Goal: Task Accomplishment & Management: Complete application form

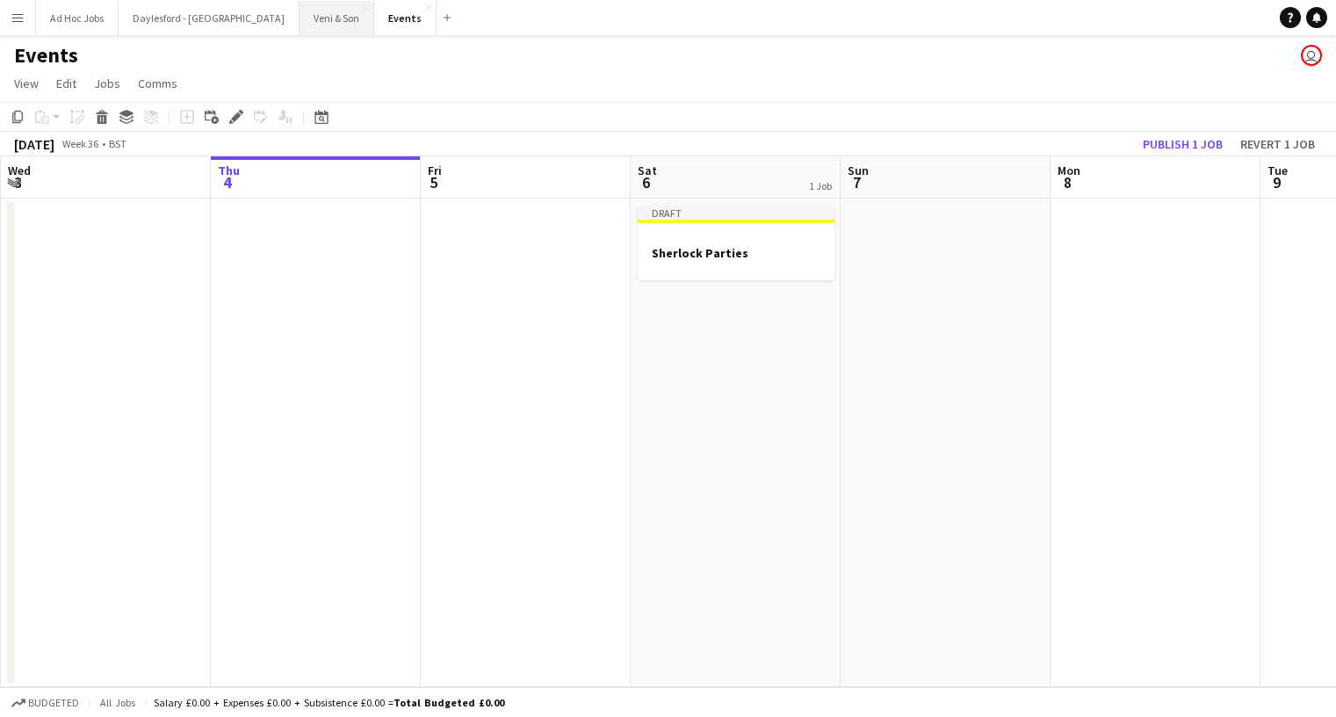
click at [301, 23] on button "Veni & Son Close" at bounding box center [337, 18] width 75 height 34
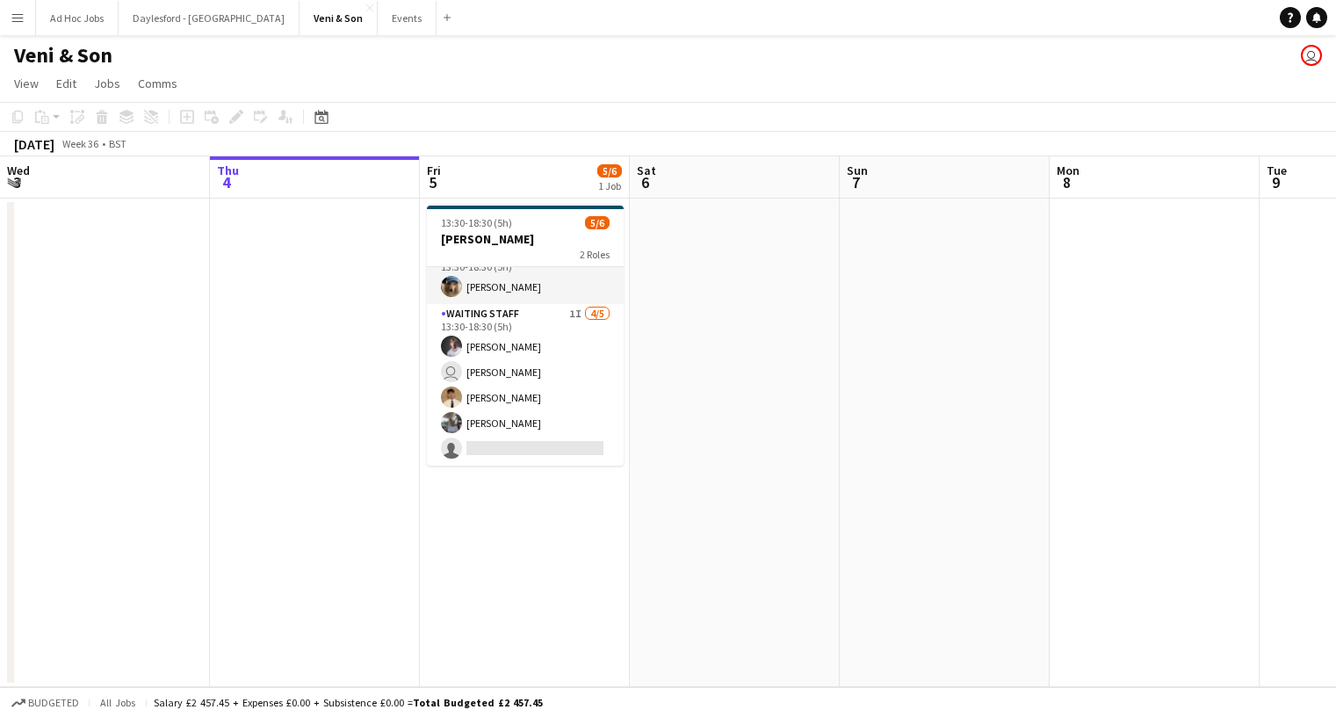
scroll to position [23, 0]
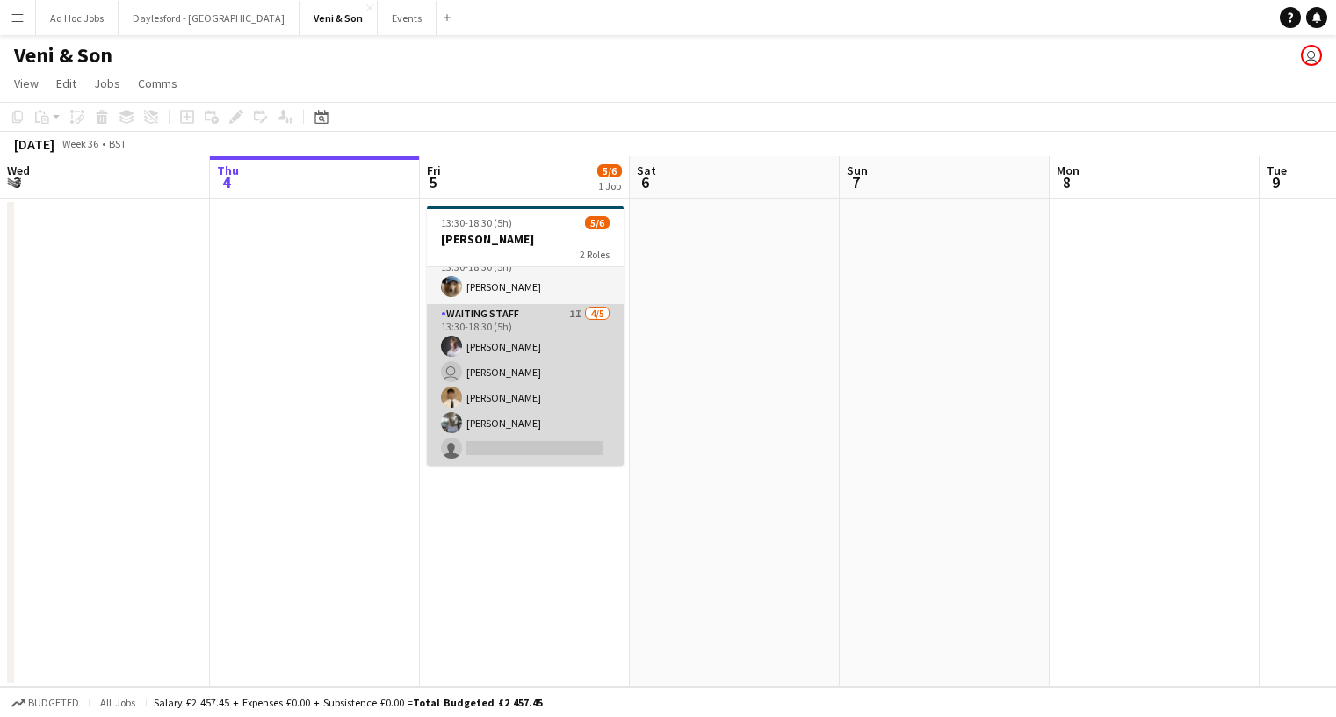
click at [574, 315] on app-card-role "Waiting Staff 1I [DATE] 13:30-18:30 (5h) [PERSON_NAME] user [PERSON_NAME] [PERS…" at bounding box center [525, 385] width 197 height 162
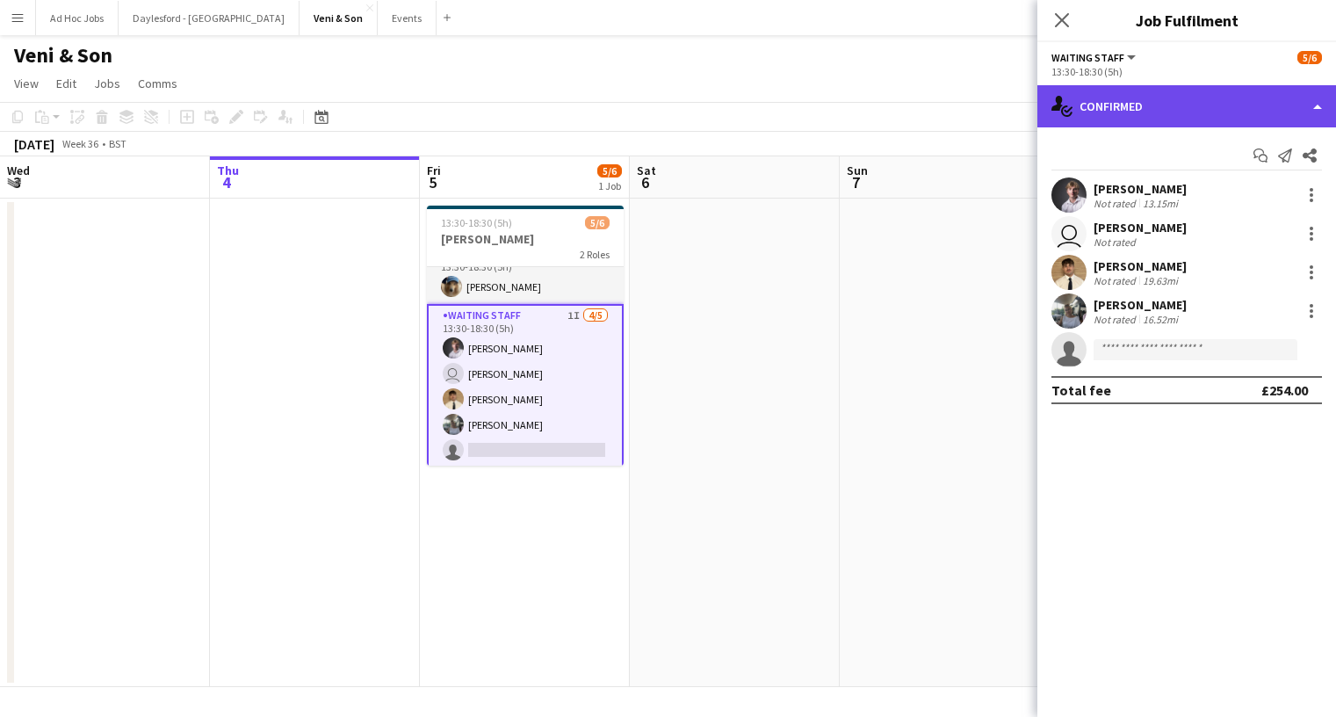
click at [1129, 94] on div "single-neutral-actions-check-2 Confirmed" at bounding box center [1187, 106] width 299 height 42
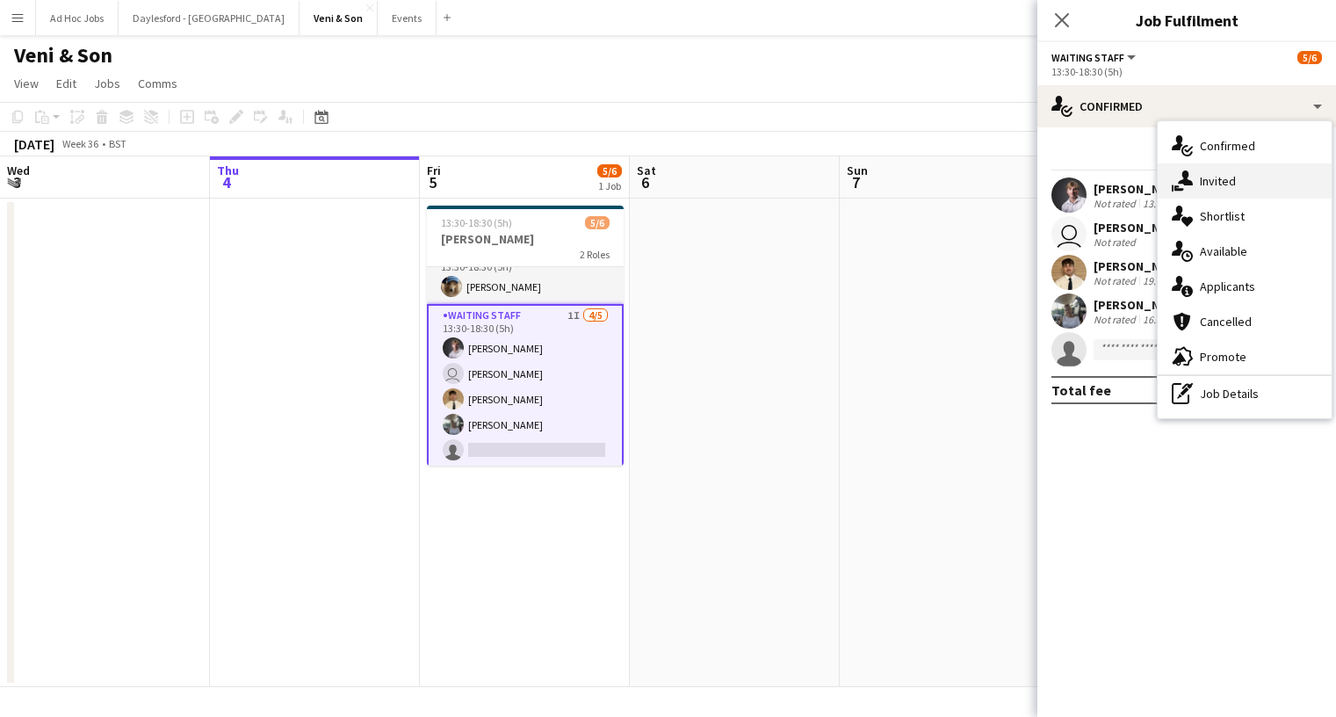
click at [1218, 185] on span "Invited" at bounding box center [1218, 181] width 36 height 16
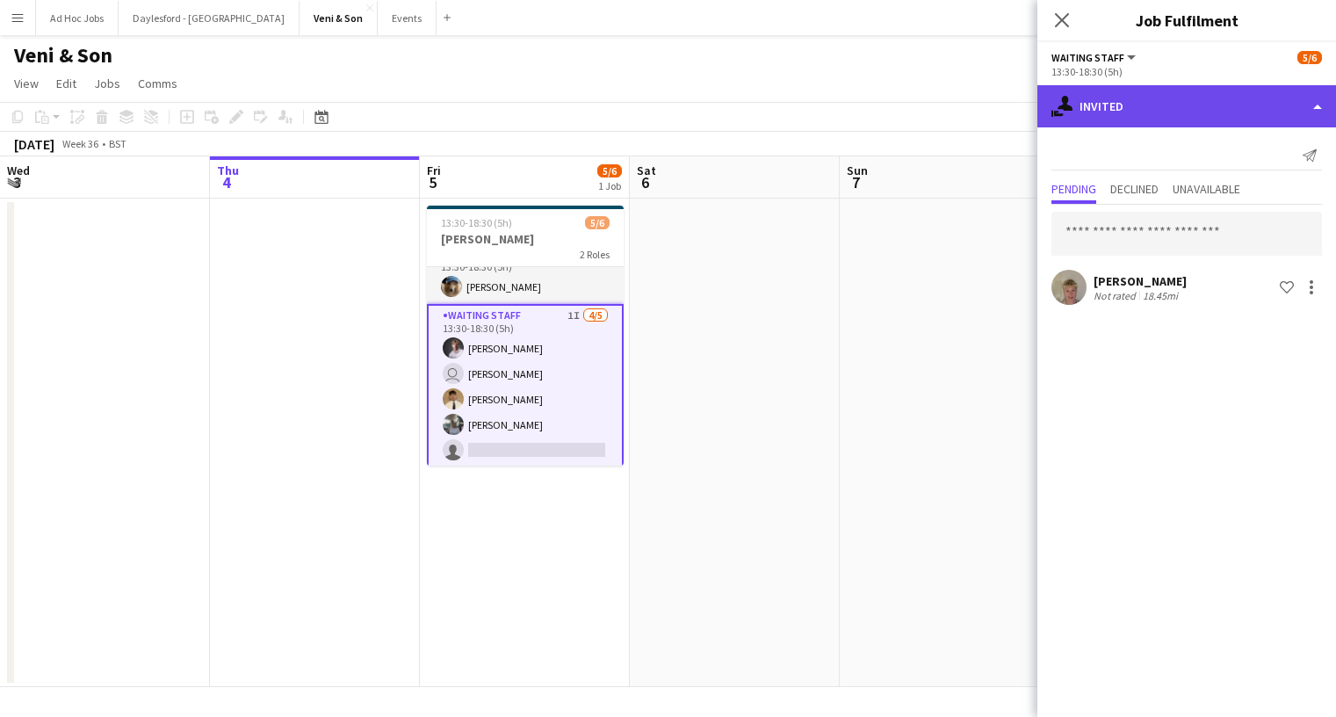
click at [1266, 98] on div "single-neutral-actions-share-1 Invited" at bounding box center [1187, 106] width 299 height 42
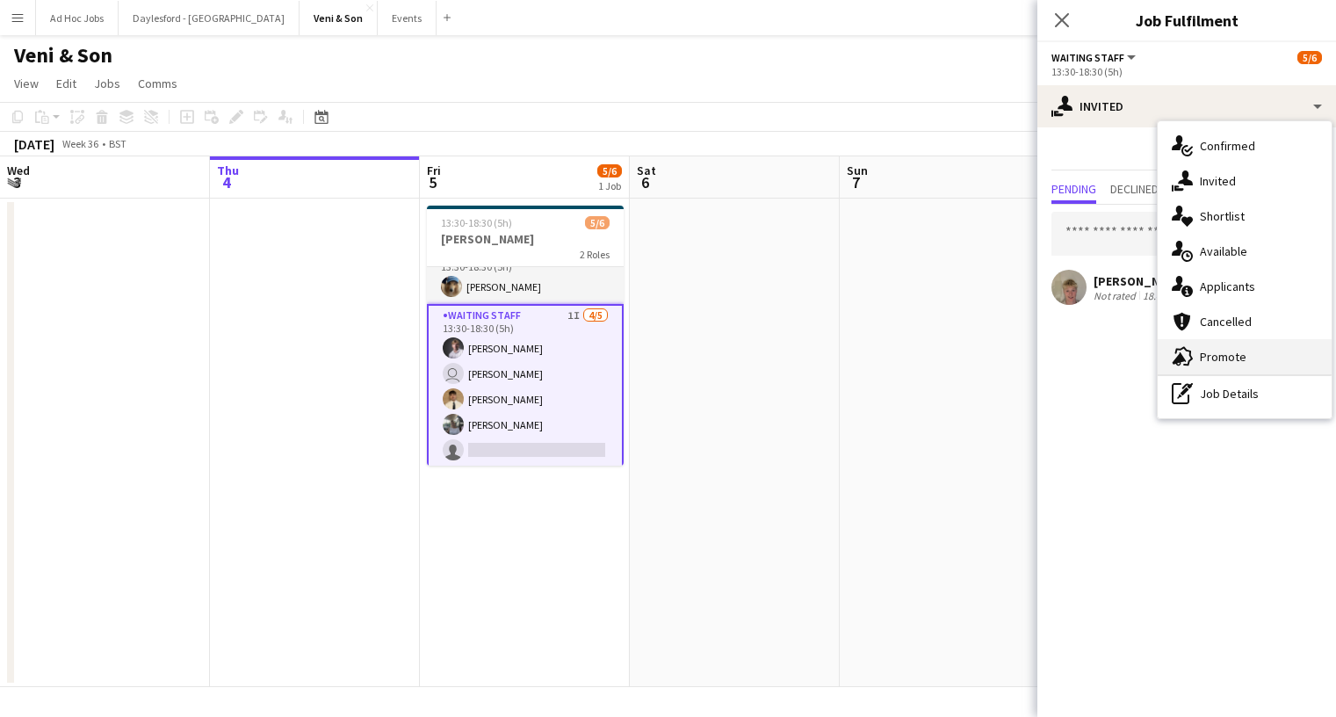
click at [1216, 357] on span "Promote" at bounding box center [1223, 357] width 47 height 16
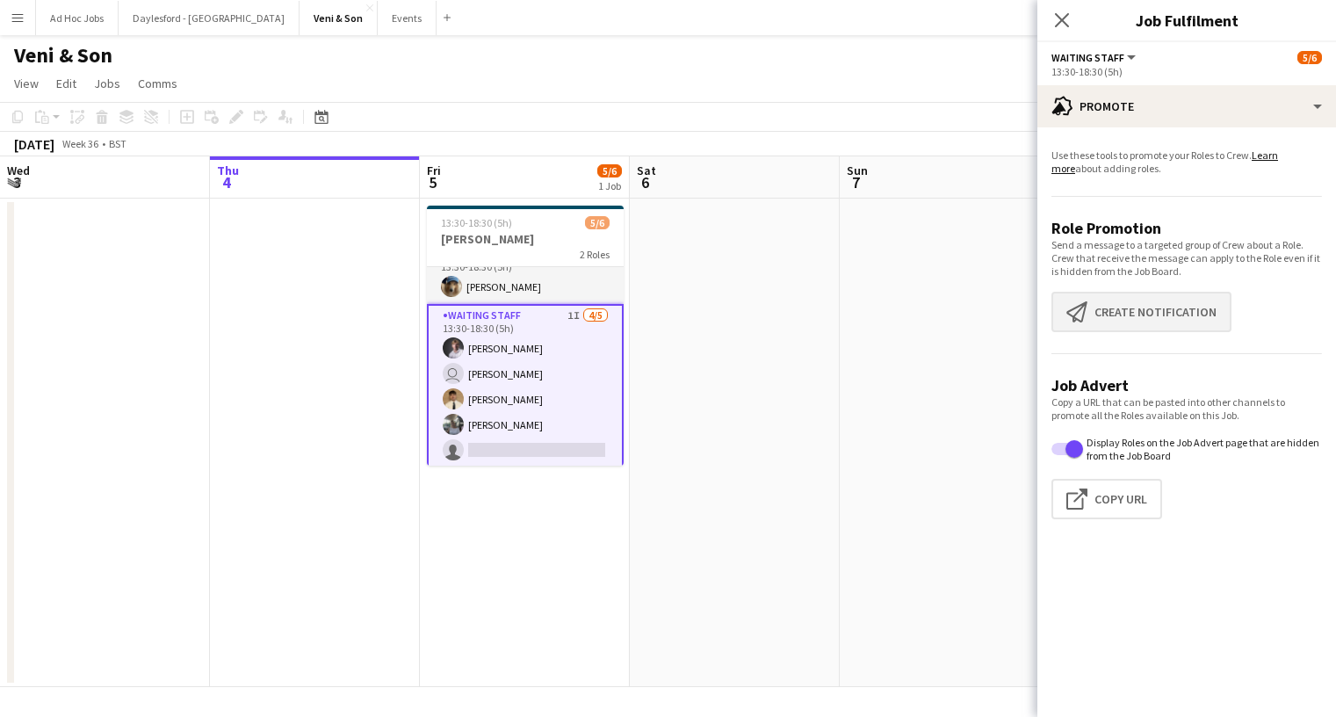
click at [1114, 315] on button "Create notification Create notification" at bounding box center [1142, 312] width 180 height 40
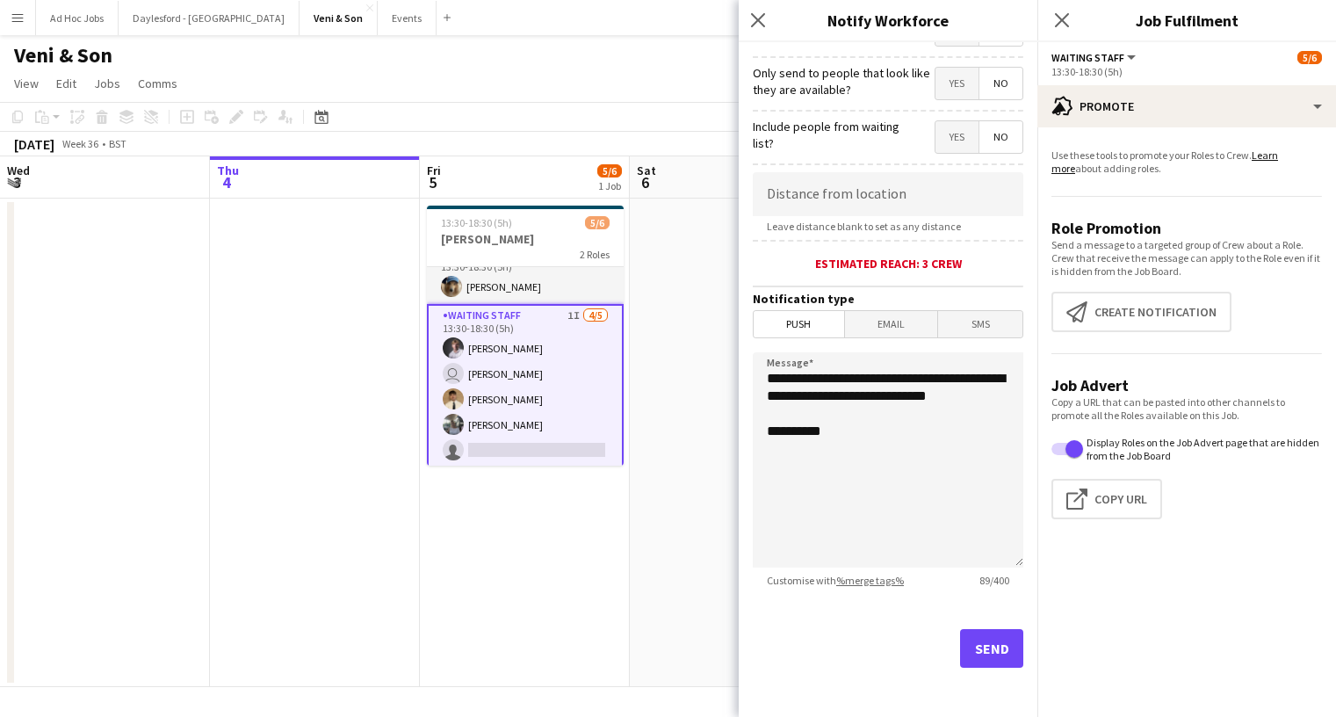
scroll to position [250, 0]
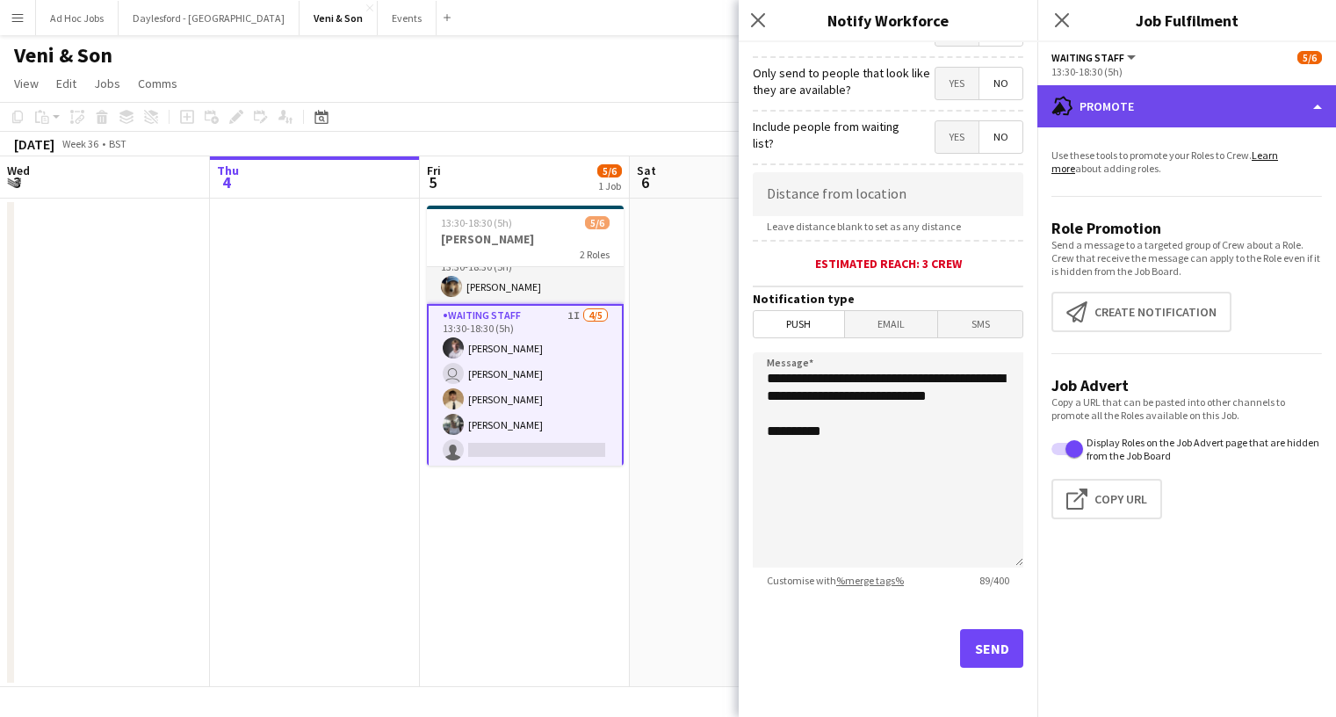
click at [1112, 107] on div "advertising-megaphone Promote" at bounding box center [1187, 106] width 299 height 42
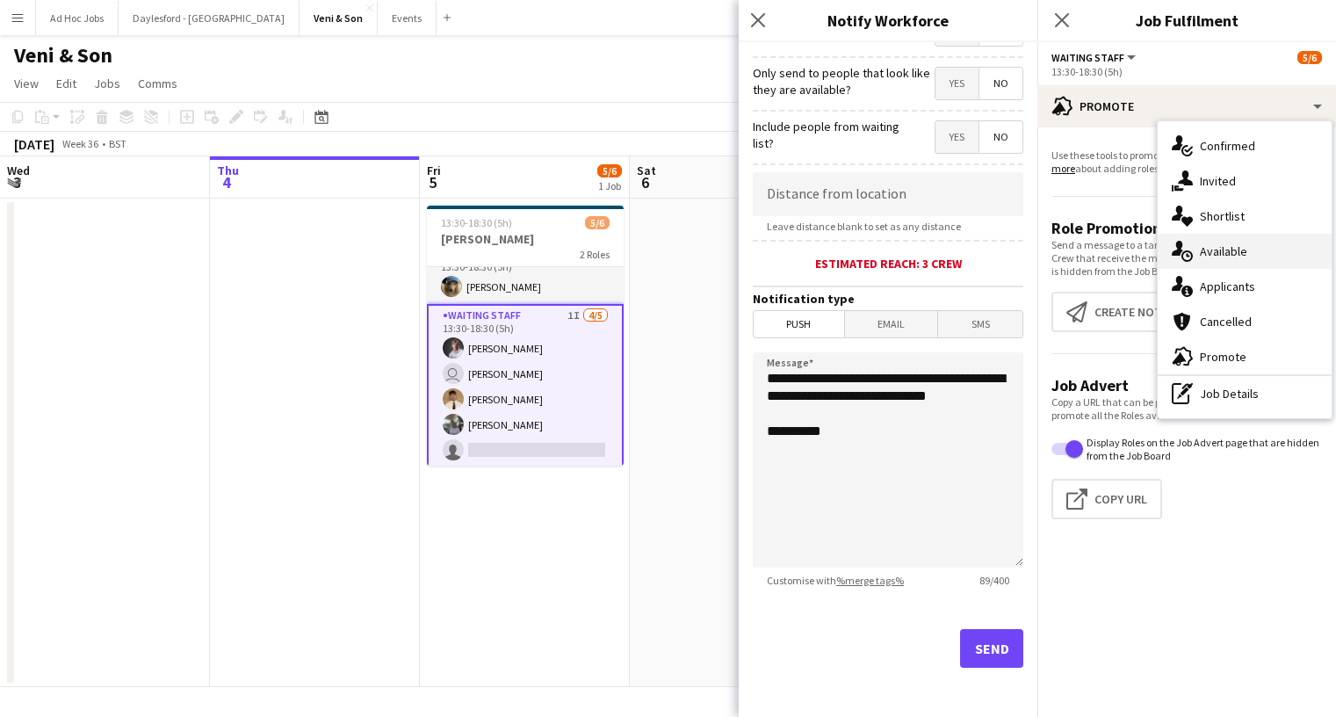
click at [1229, 247] on span "Available" at bounding box center [1223, 251] width 47 height 16
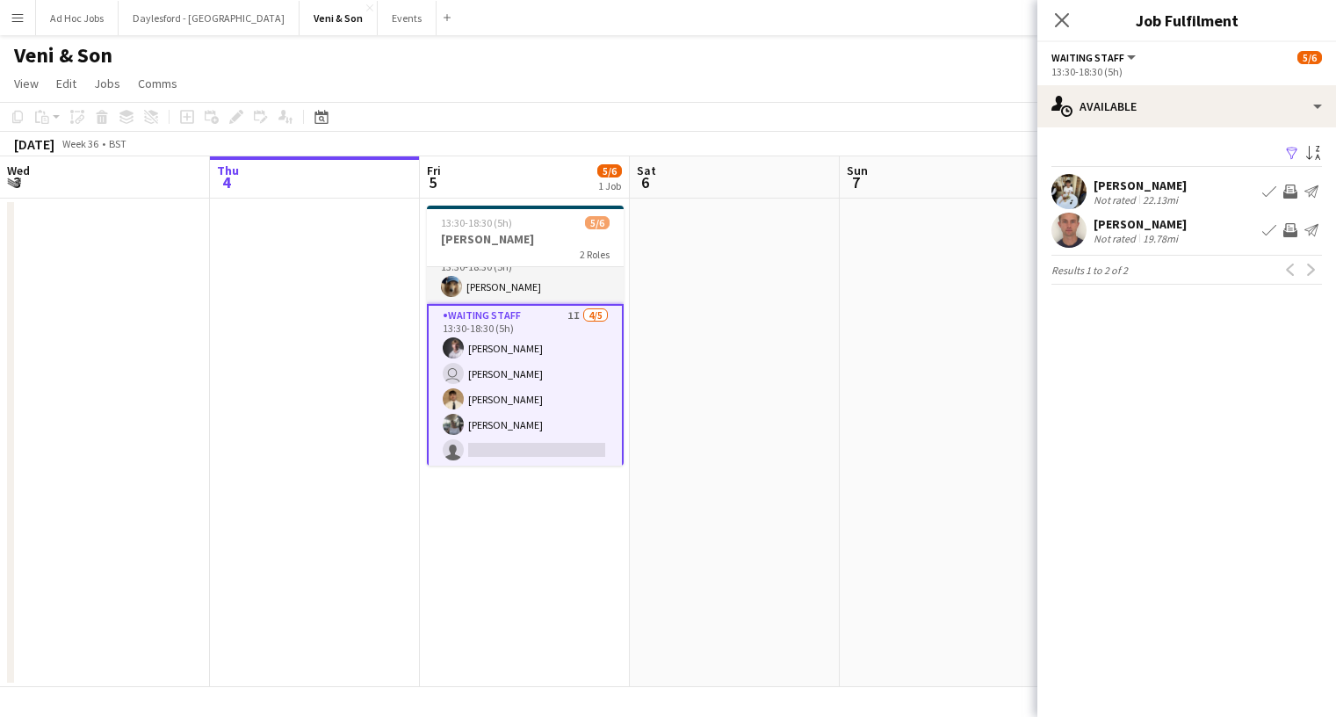
scroll to position [0, 0]
click at [1064, 20] on icon "Close pop-in" at bounding box center [1061, 19] width 17 height 17
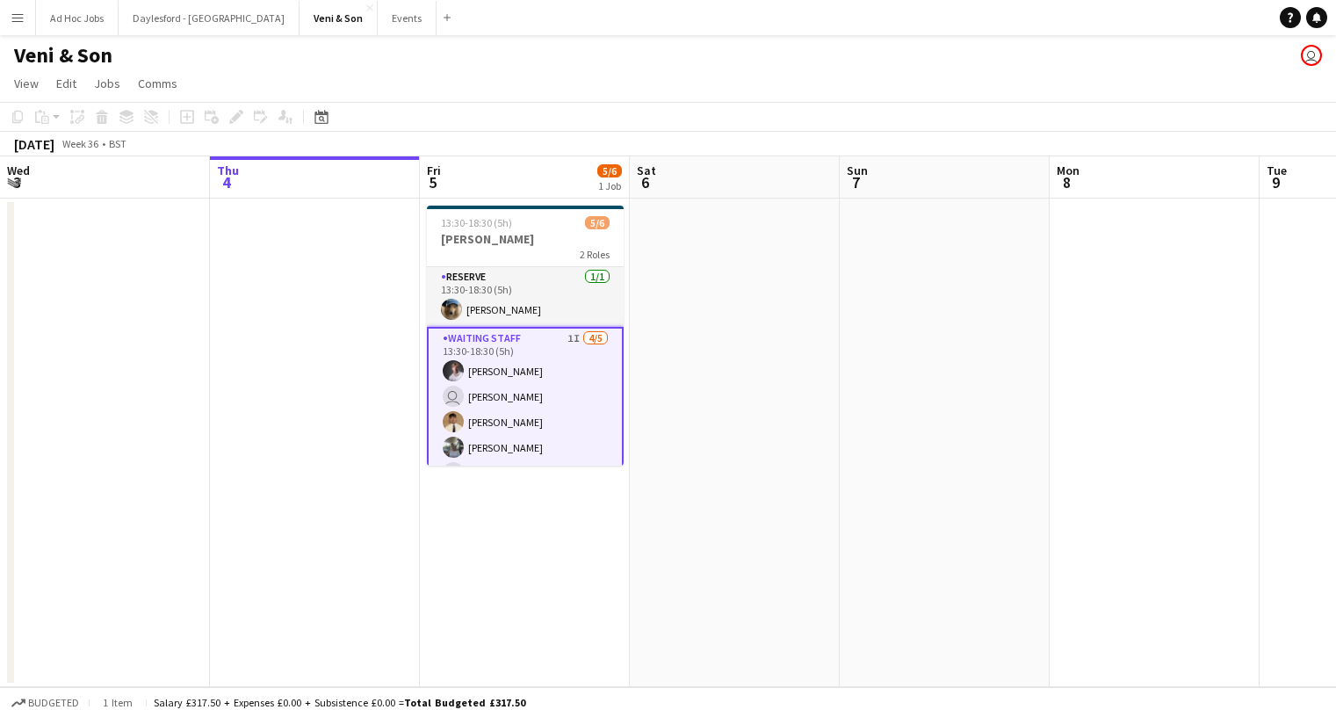
click at [510, 47] on div "Veni & Son user" at bounding box center [668, 51] width 1336 height 33
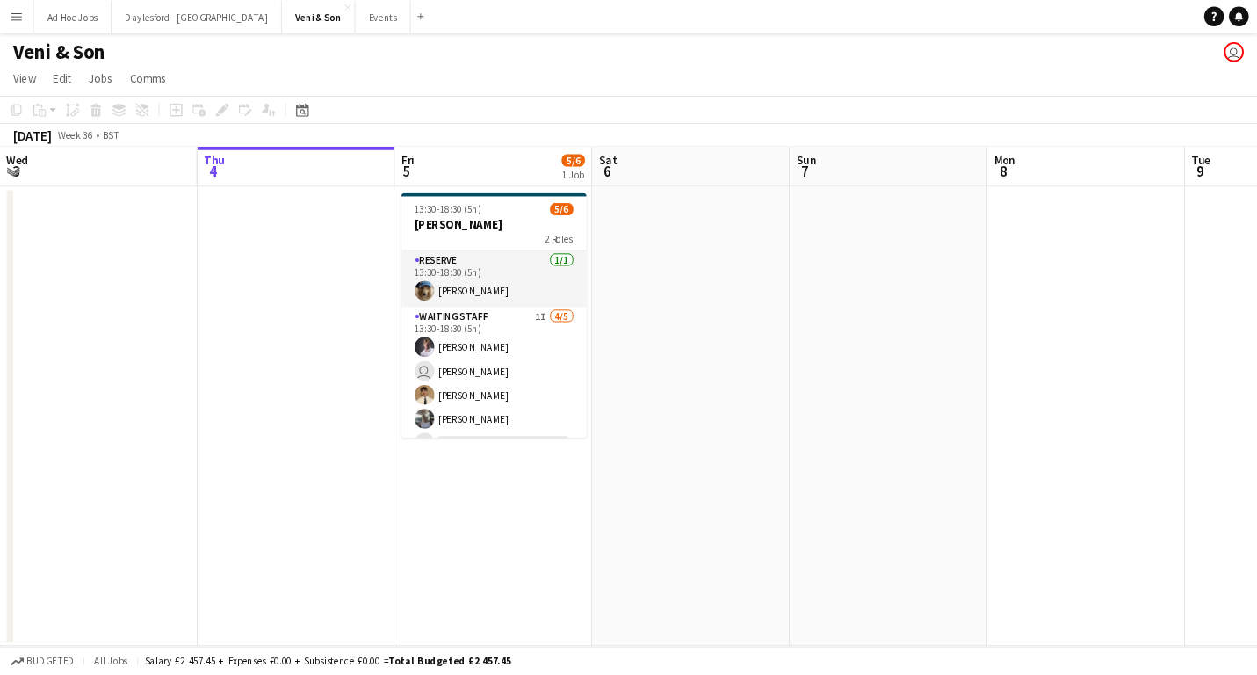
scroll to position [0, 414]
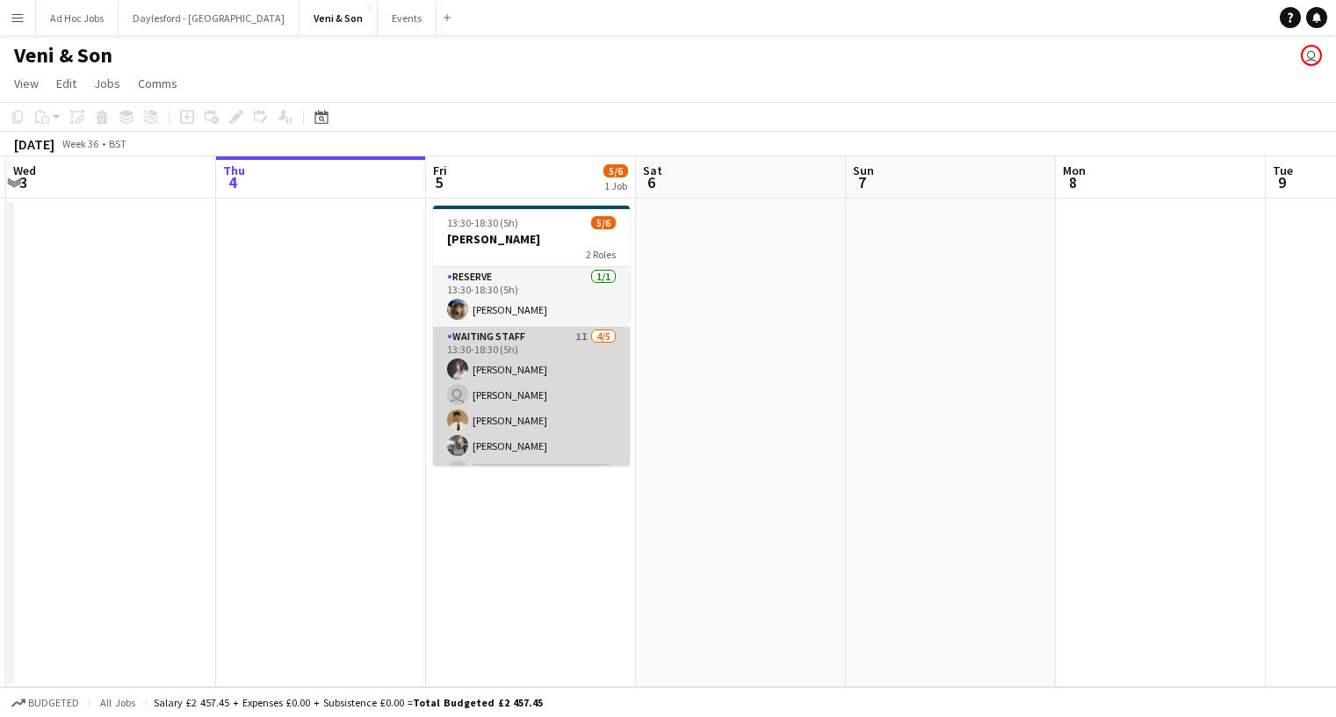
click at [584, 404] on app-card-role "Waiting Staff 1I [DATE] 13:30-18:30 (5h) [PERSON_NAME] user [PERSON_NAME] [PERS…" at bounding box center [531, 408] width 197 height 162
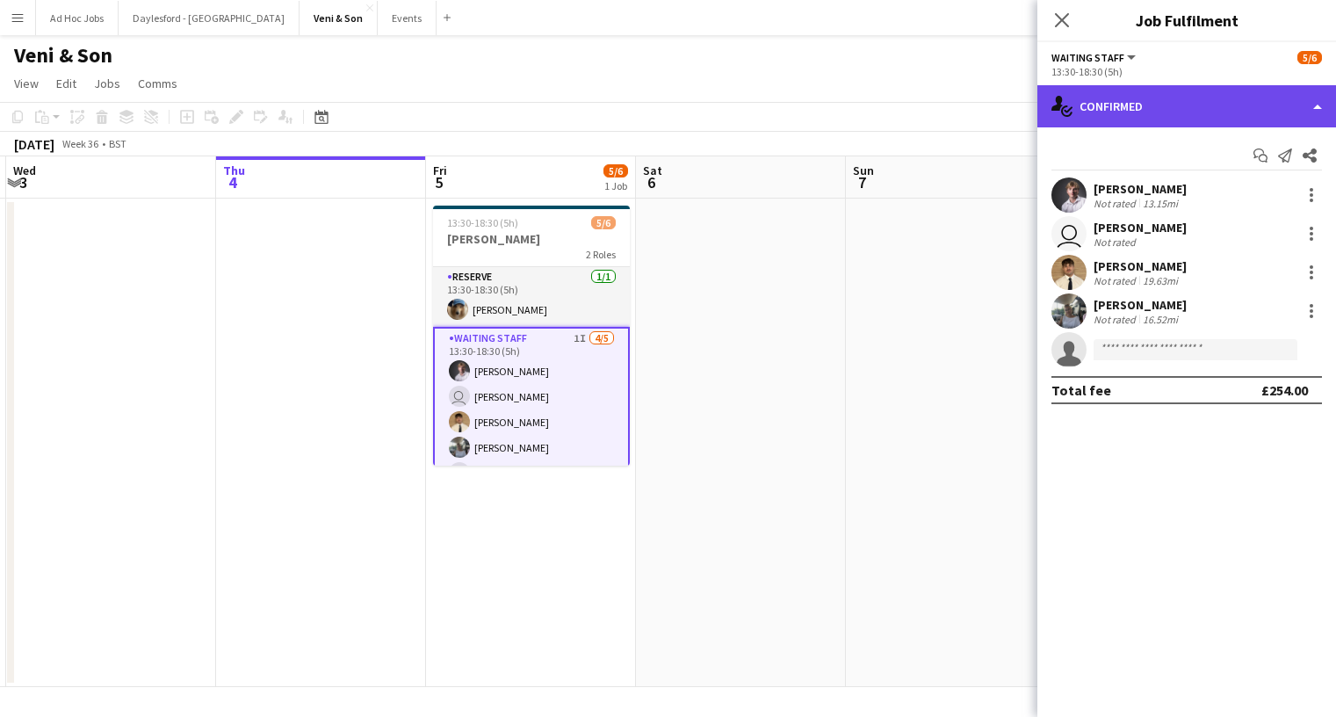
click at [1292, 100] on div "single-neutral-actions-check-2 Confirmed" at bounding box center [1187, 106] width 299 height 42
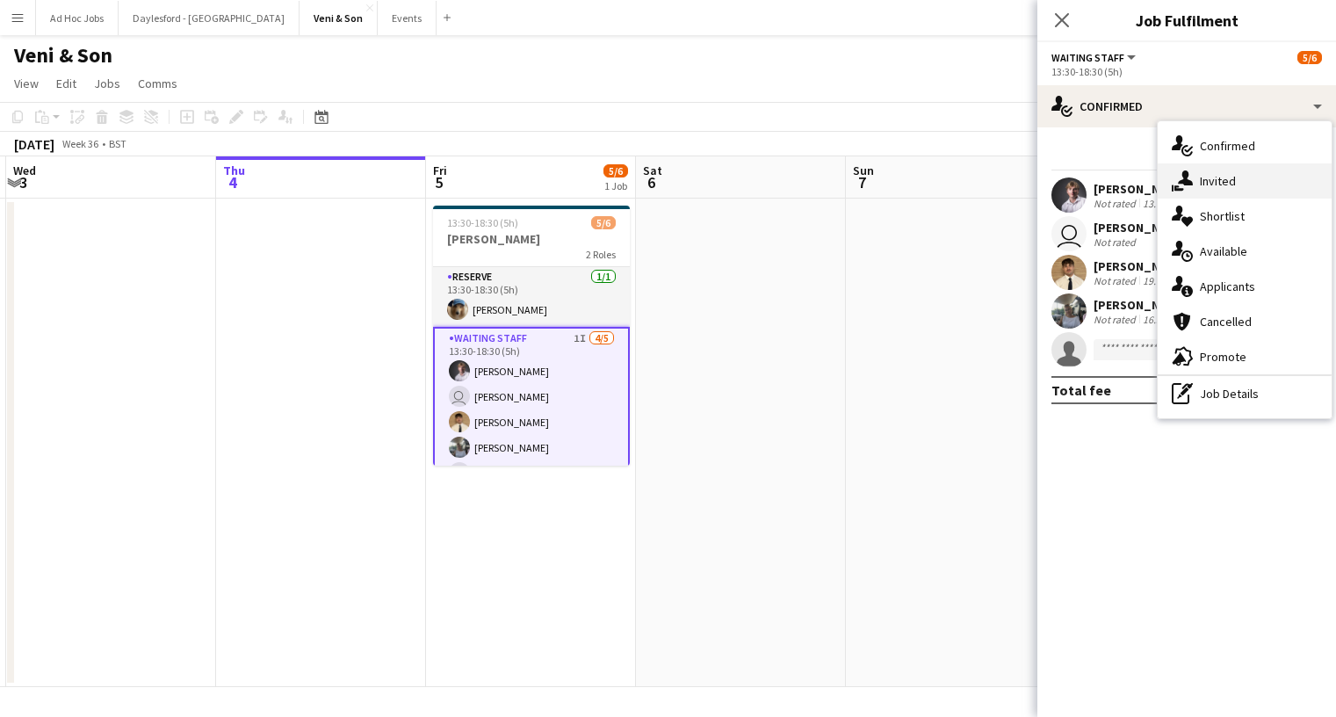
click at [1236, 185] on div "single-neutral-actions-share-1 Invited" at bounding box center [1245, 180] width 174 height 35
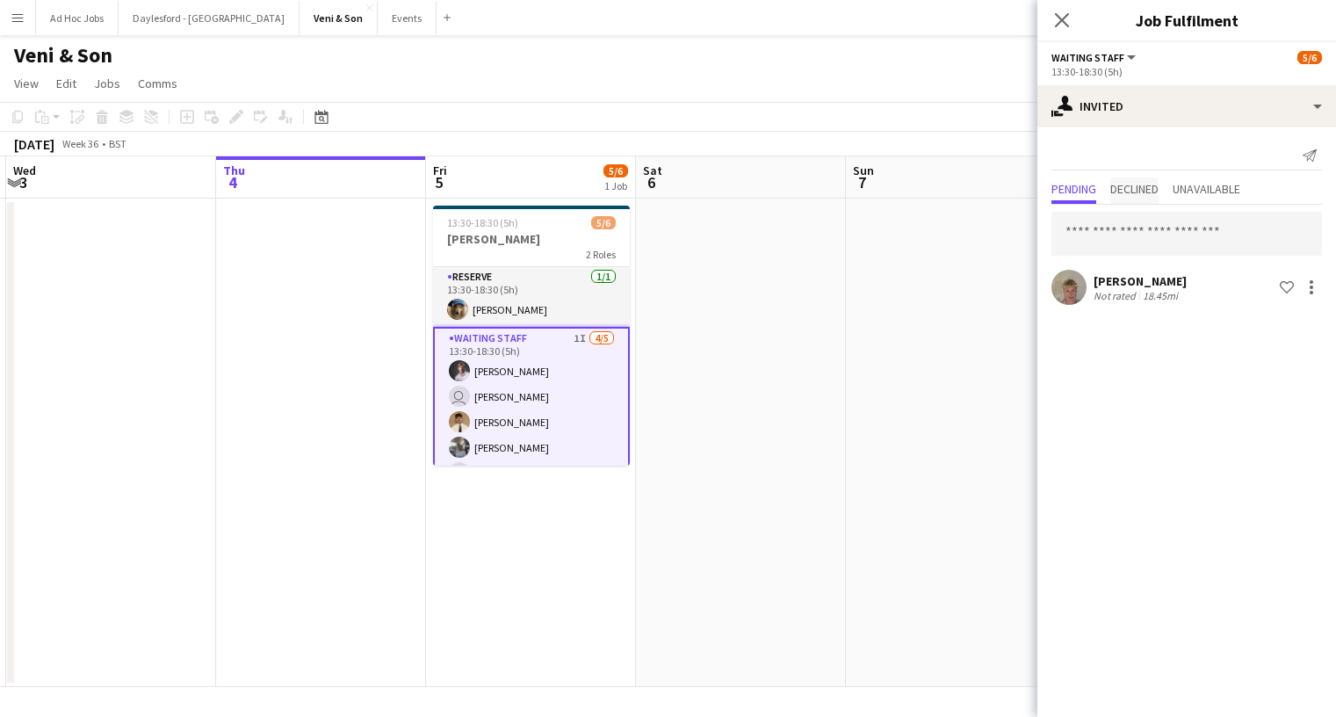
click at [1145, 189] on span "Declined" at bounding box center [1135, 189] width 48 height 12
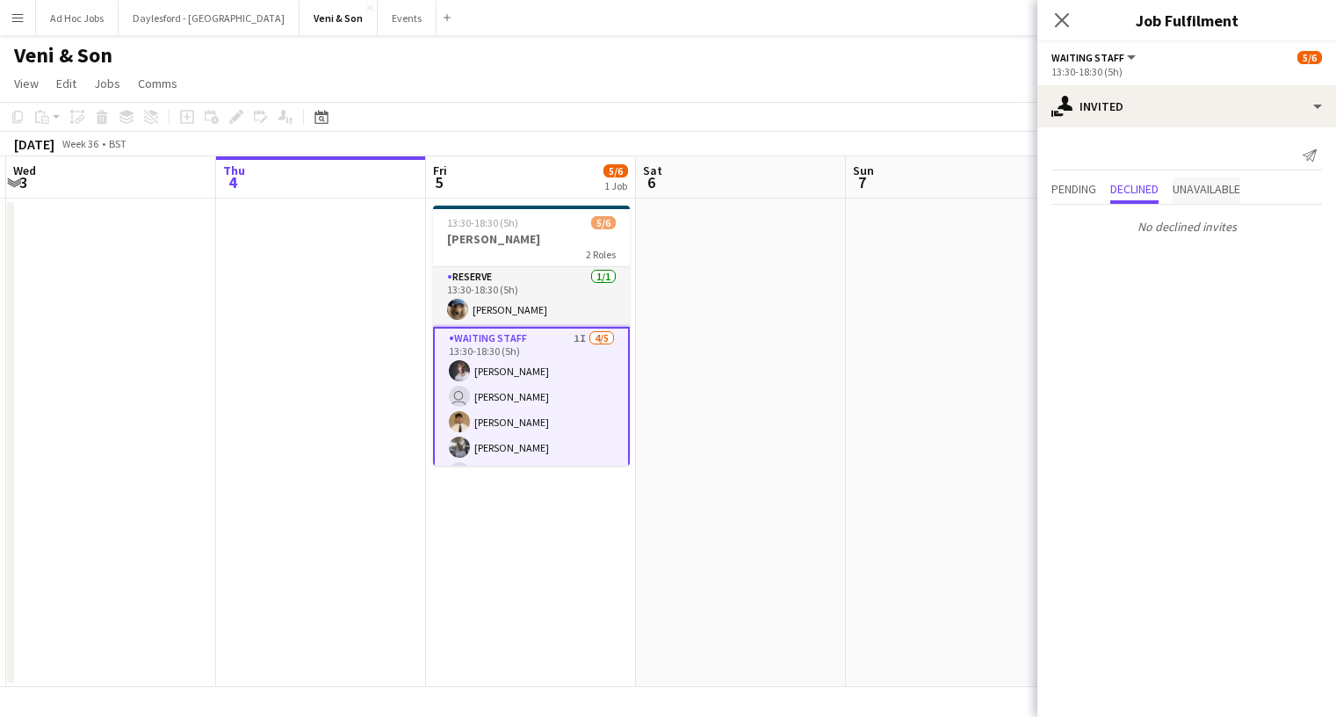
click at [1199, 190] on span "Unavailable" at bounding box center [1207, 189] width 68 height 12
click at [1093, 192] on span "Pending" at bounding box center [1074, 189] width 45 height 12
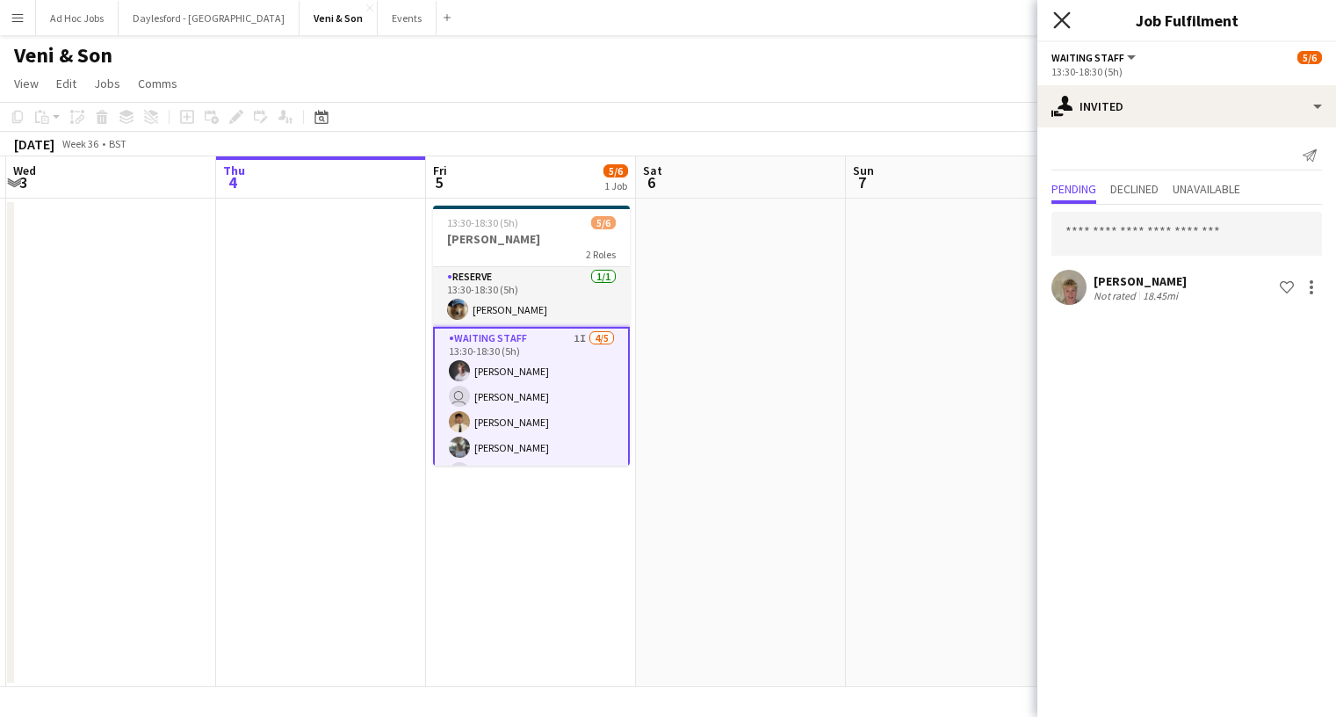
click at [1063, 27] on icon "Close pop-in" at bounding box center [1061, 19] width 17 height 17
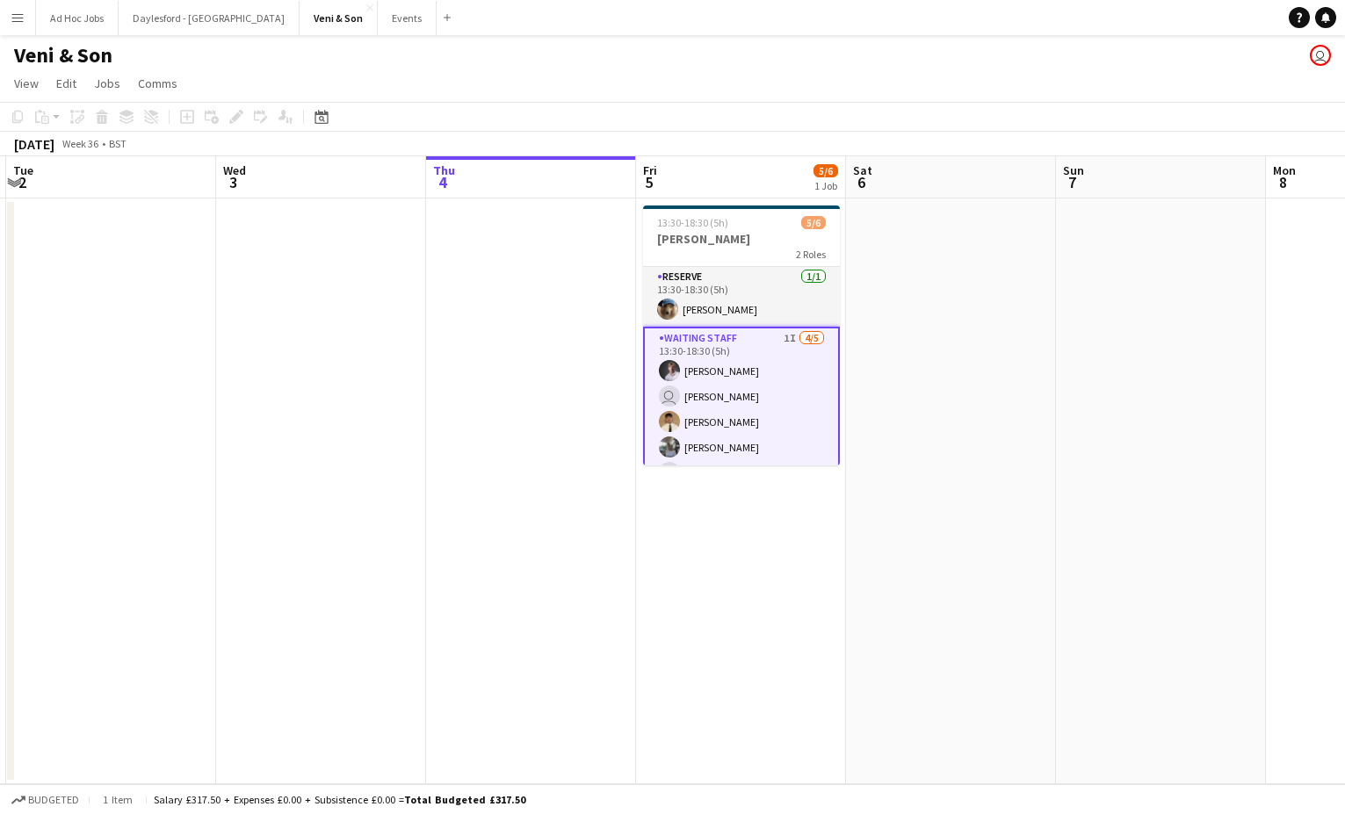
click at [787, 370] on app-card-role "Waiting Staff 1I [DATE] 13:30-18:30 (5h) [PERSON_NAME] user [PERSON_NAME] [PERS…" at bounding box center [741, 409] width 197 height 165
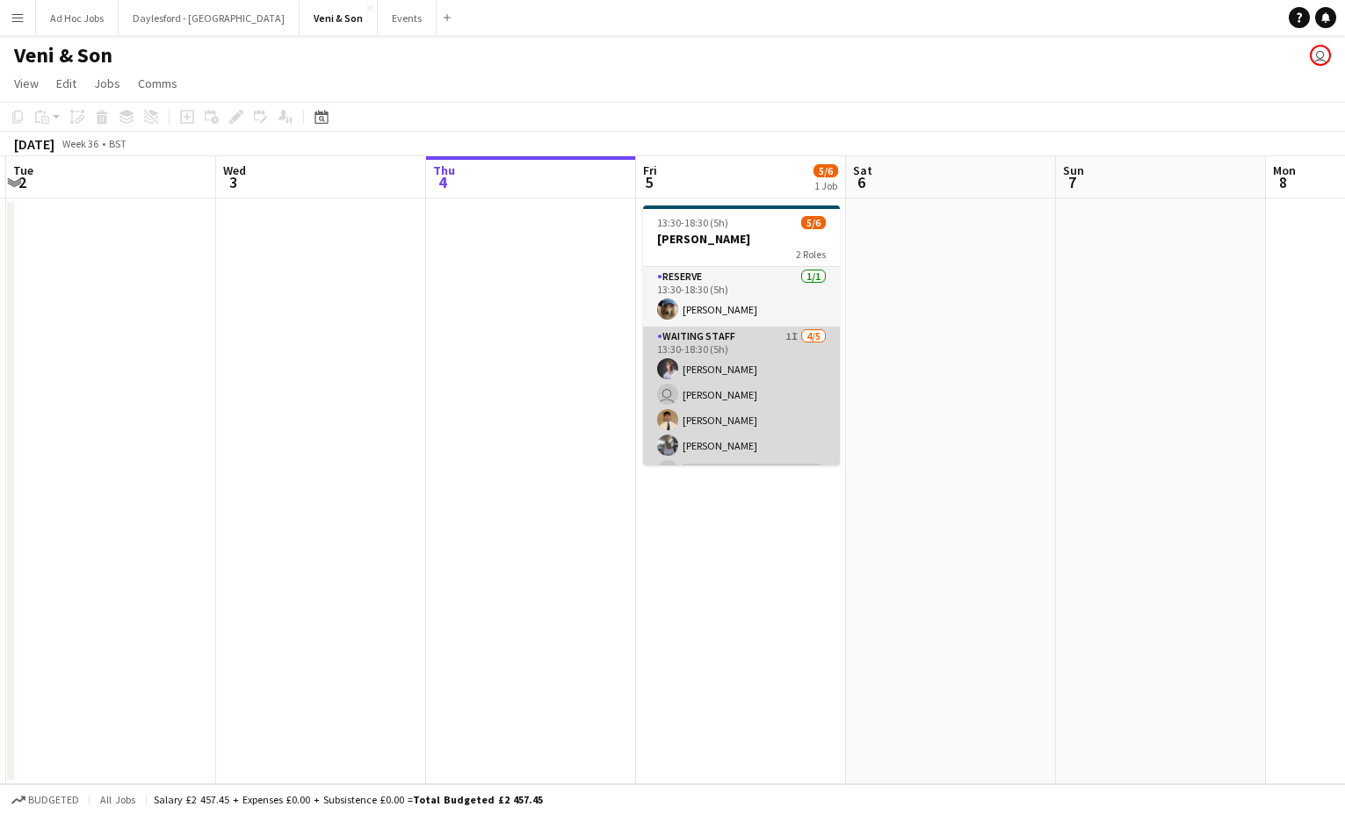
click at [751, 339] on app-card-role "Waiting Staff 1I [DATE] 13:30-18:30 (5h) [PERSON_NAME] user [PERSON_NAME] [PERS…" at bounding box center [741, 408] width 197 height 162
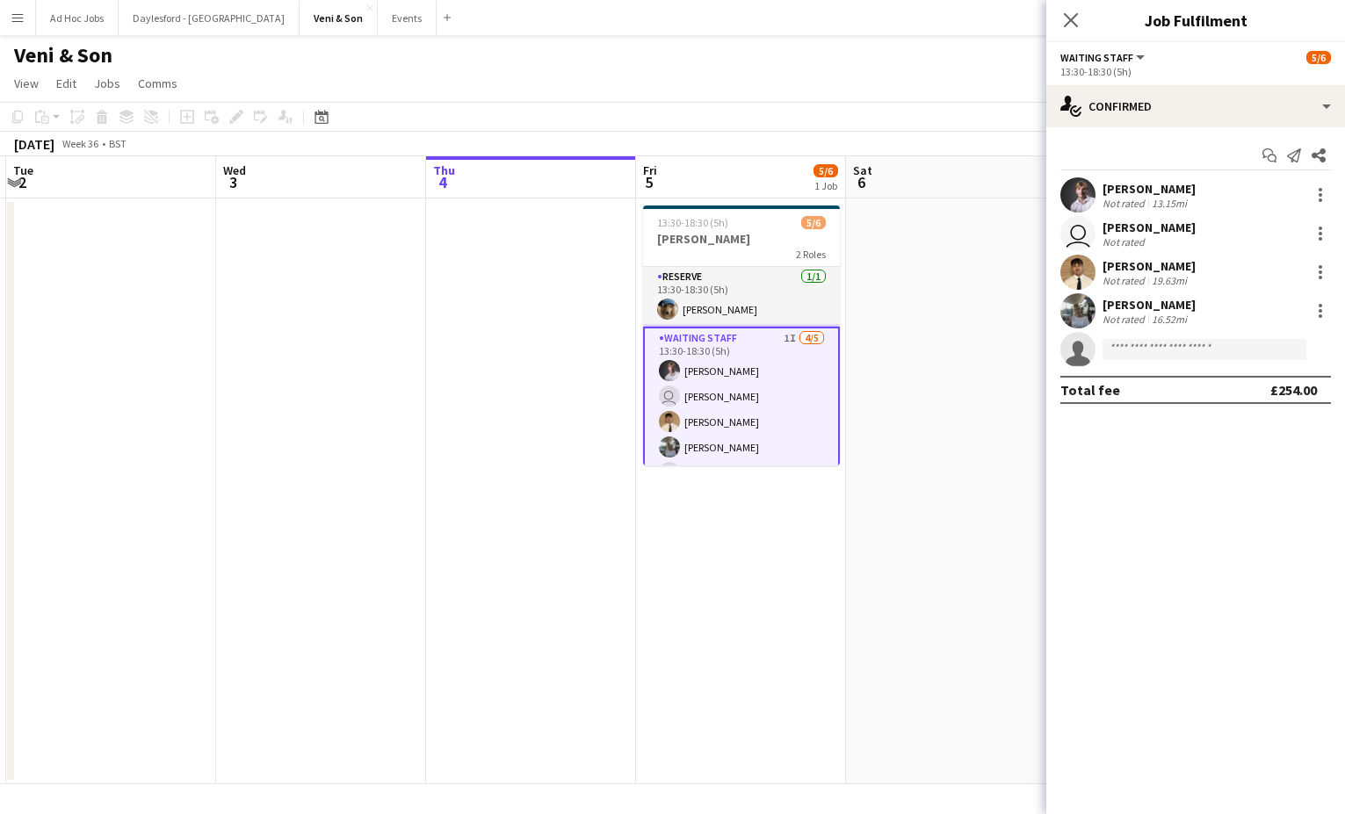
click at [27, 21] on button "Menu" at bounding box center [17, 17] width 35 height 35
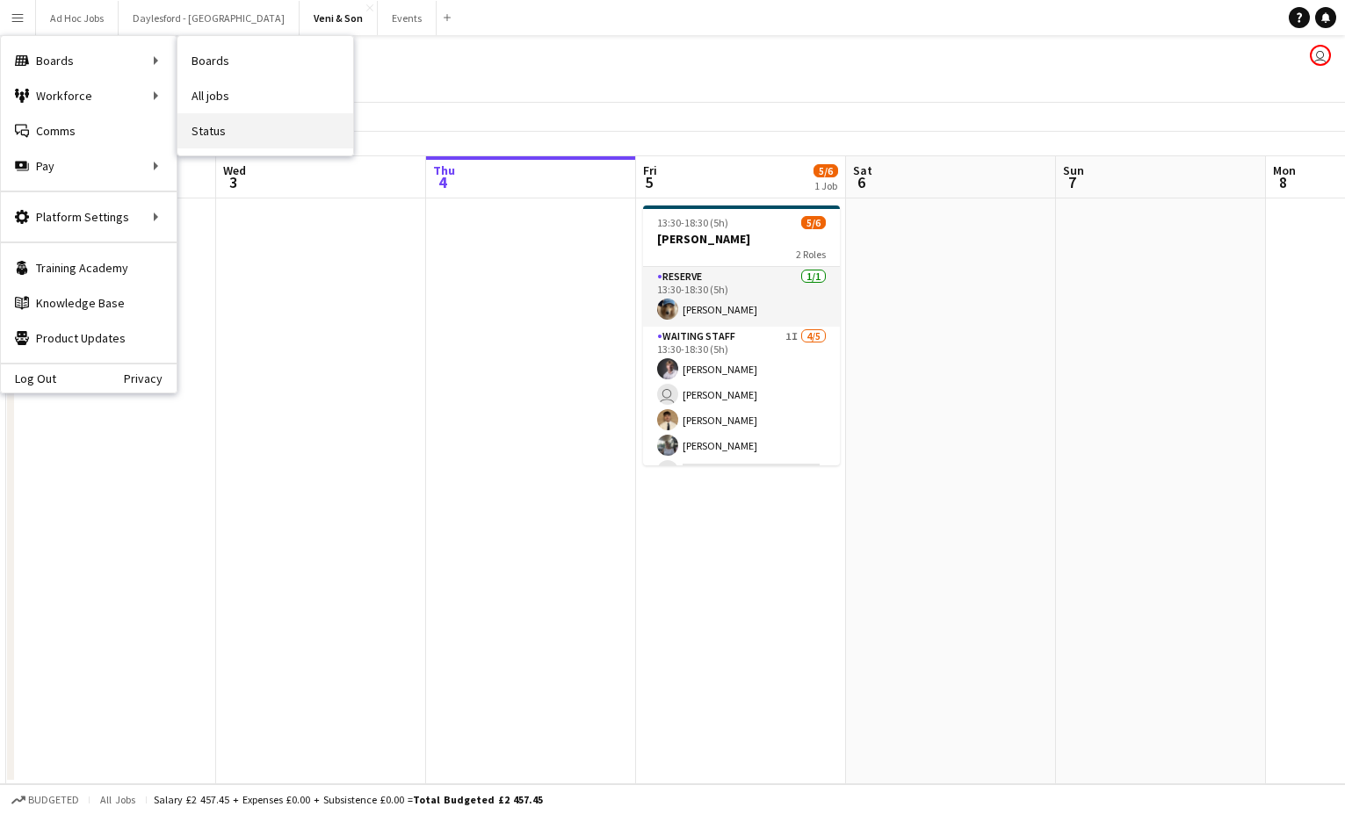
click at [198, 126] on link "Status" at bounding box center [265, 130] width 176 height 35
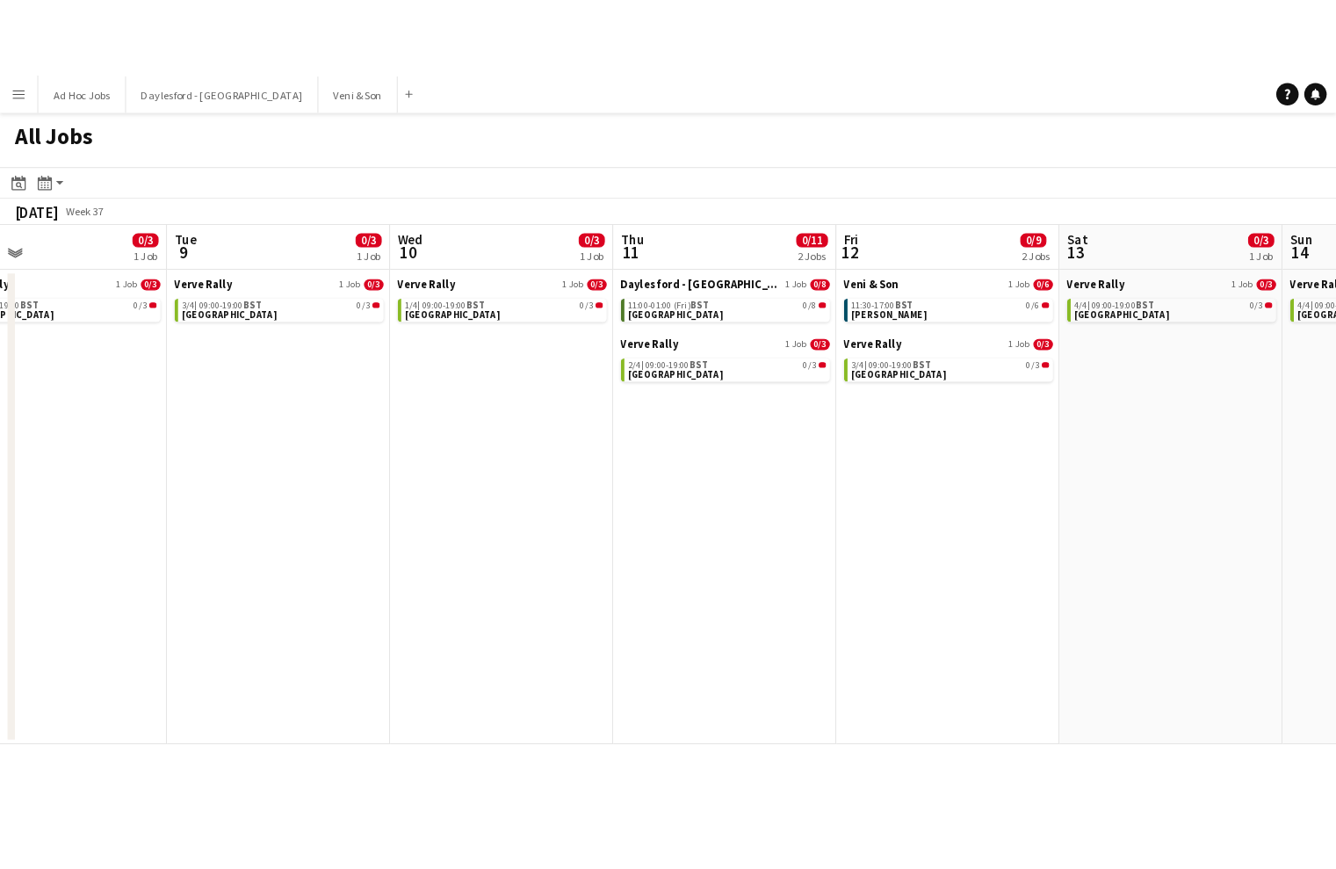
scroll to position [0, 472]
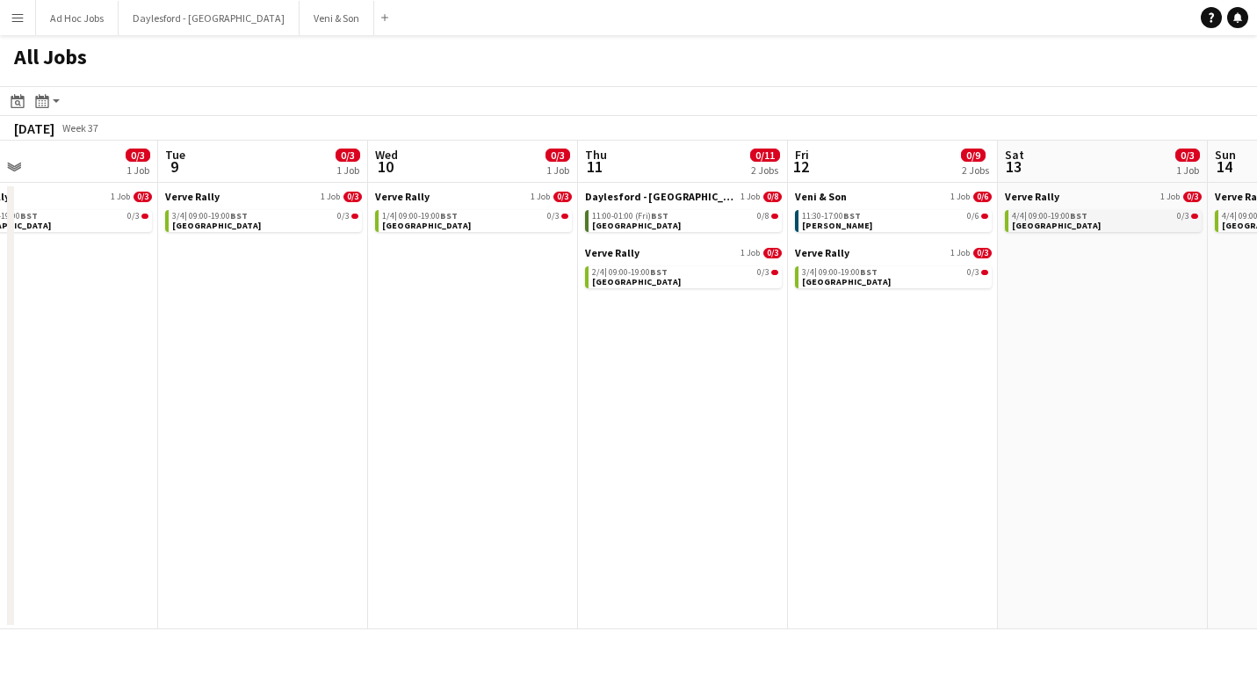
click at [1086, 225] on link "4/4 | 09:00-19:00 BST 0/3 Monaco" at bounding box center [1105, 220] width 186 height 20
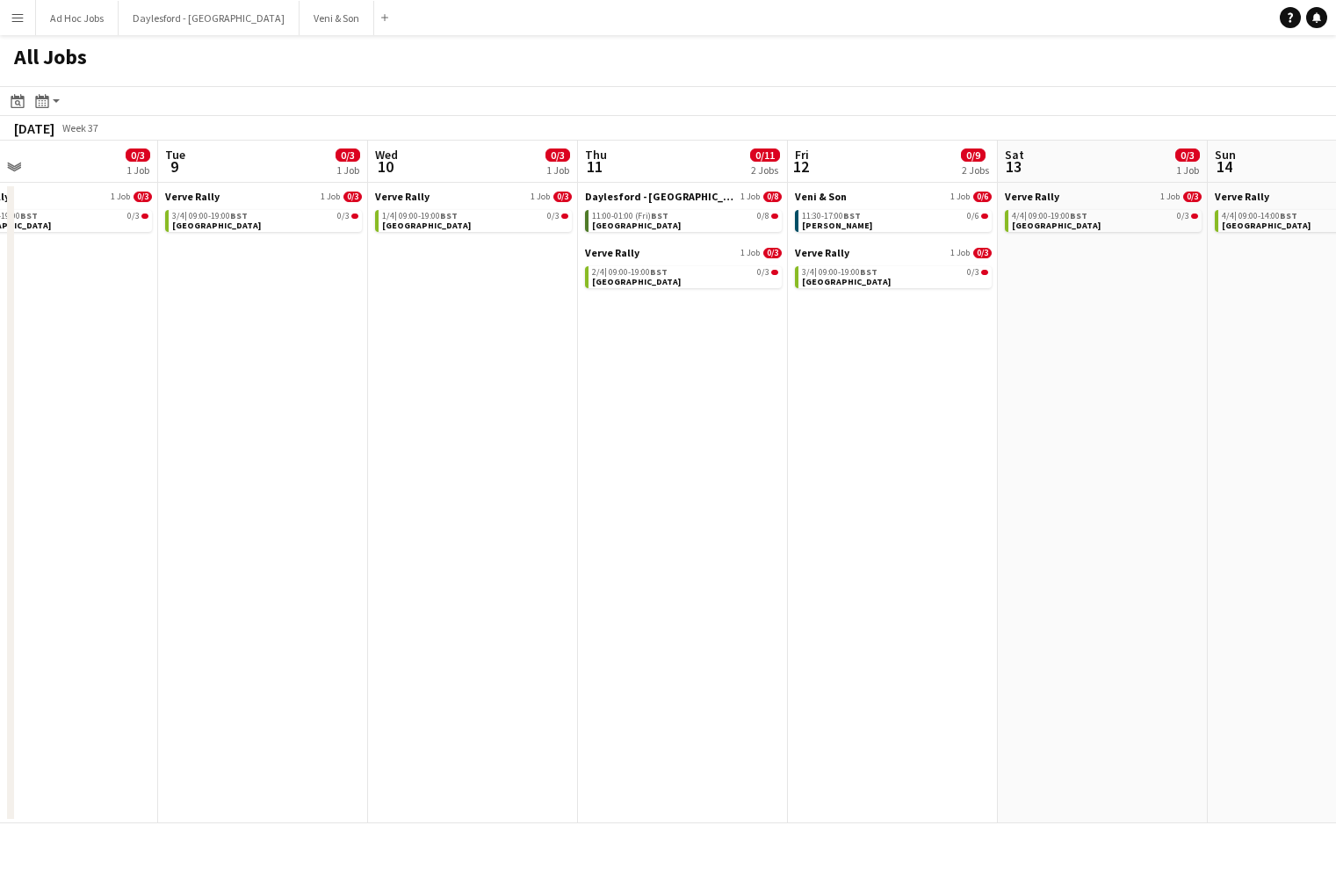
click at [31, 24] on button "Menu" at bounding box center [17, 17] width 35 height 35
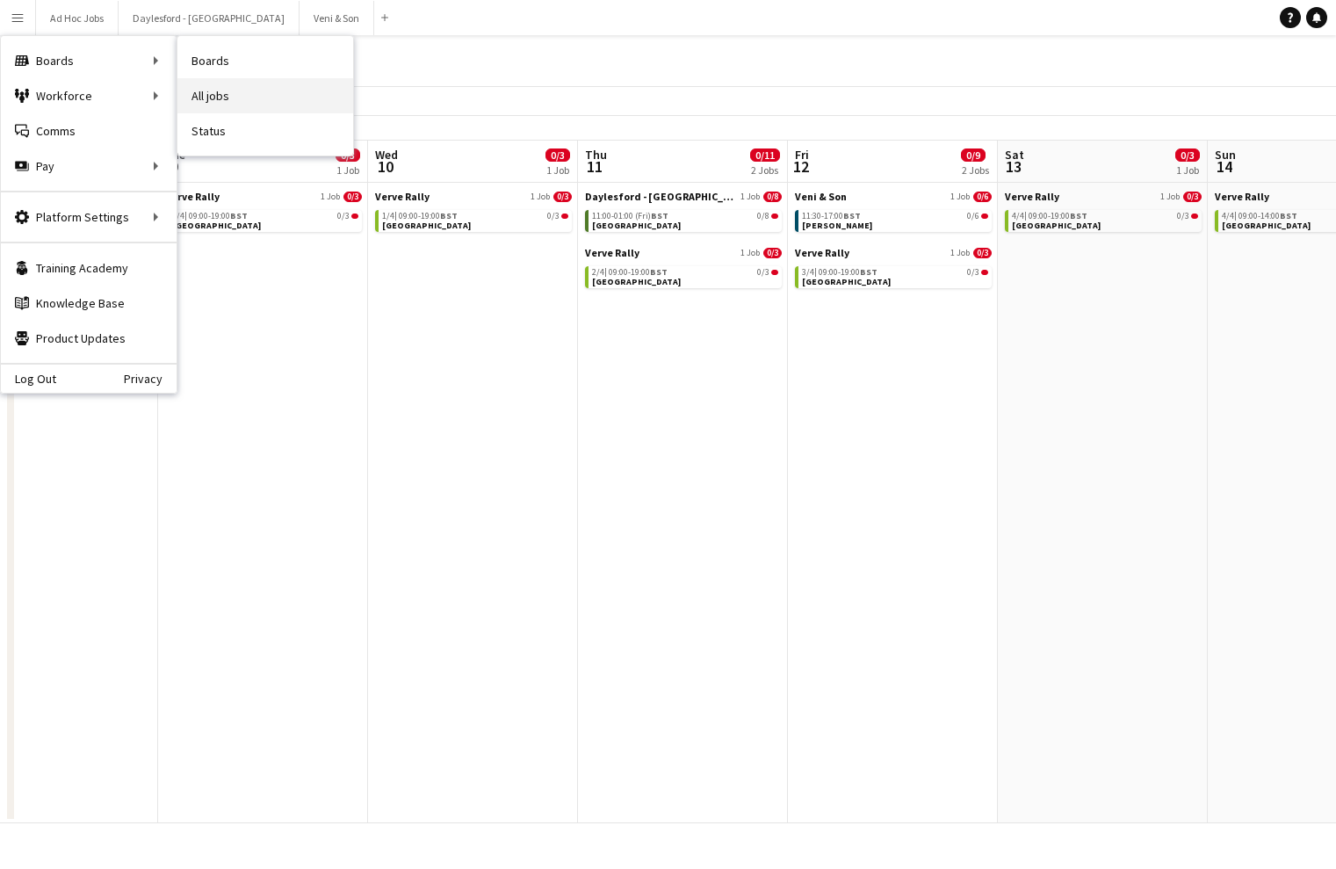
click at [212, 89] on link "All jobs" at bounding box center [265, 95] width 176 height 35
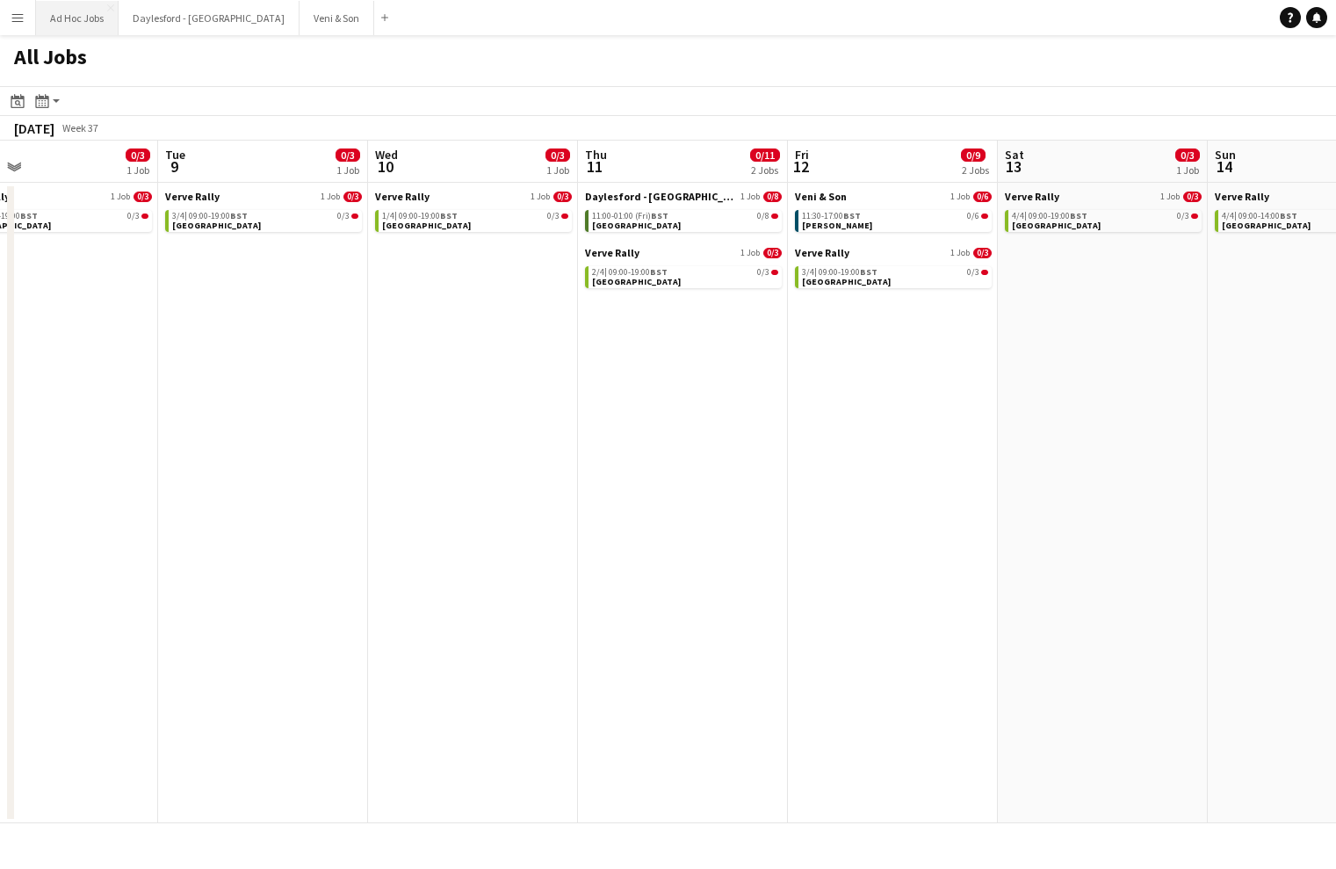
click at [39, 26] on button "Ad Hoc Jobs Close" at bounding box center [77, 18] width 83 height 34
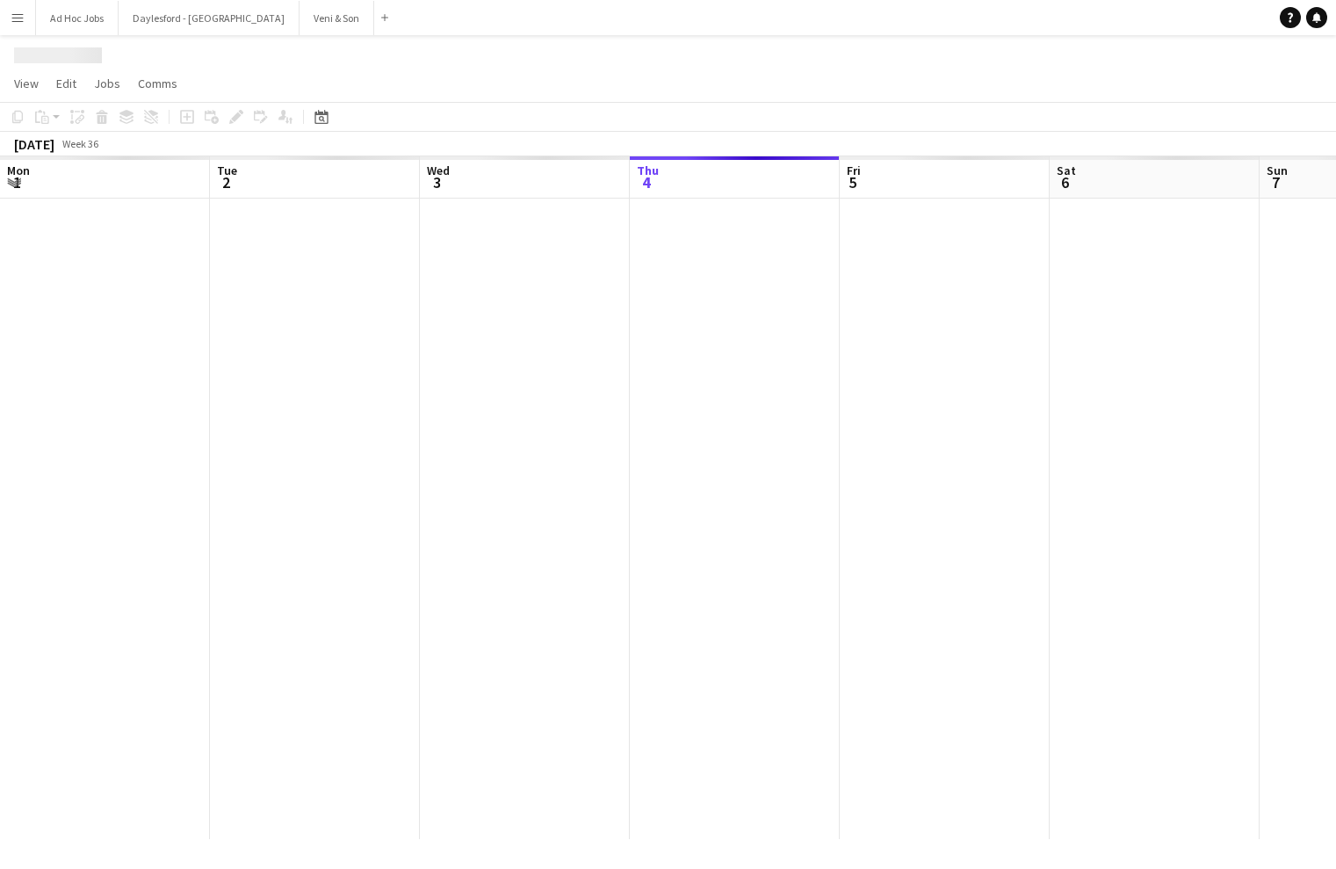
scroll to position [0, 420]
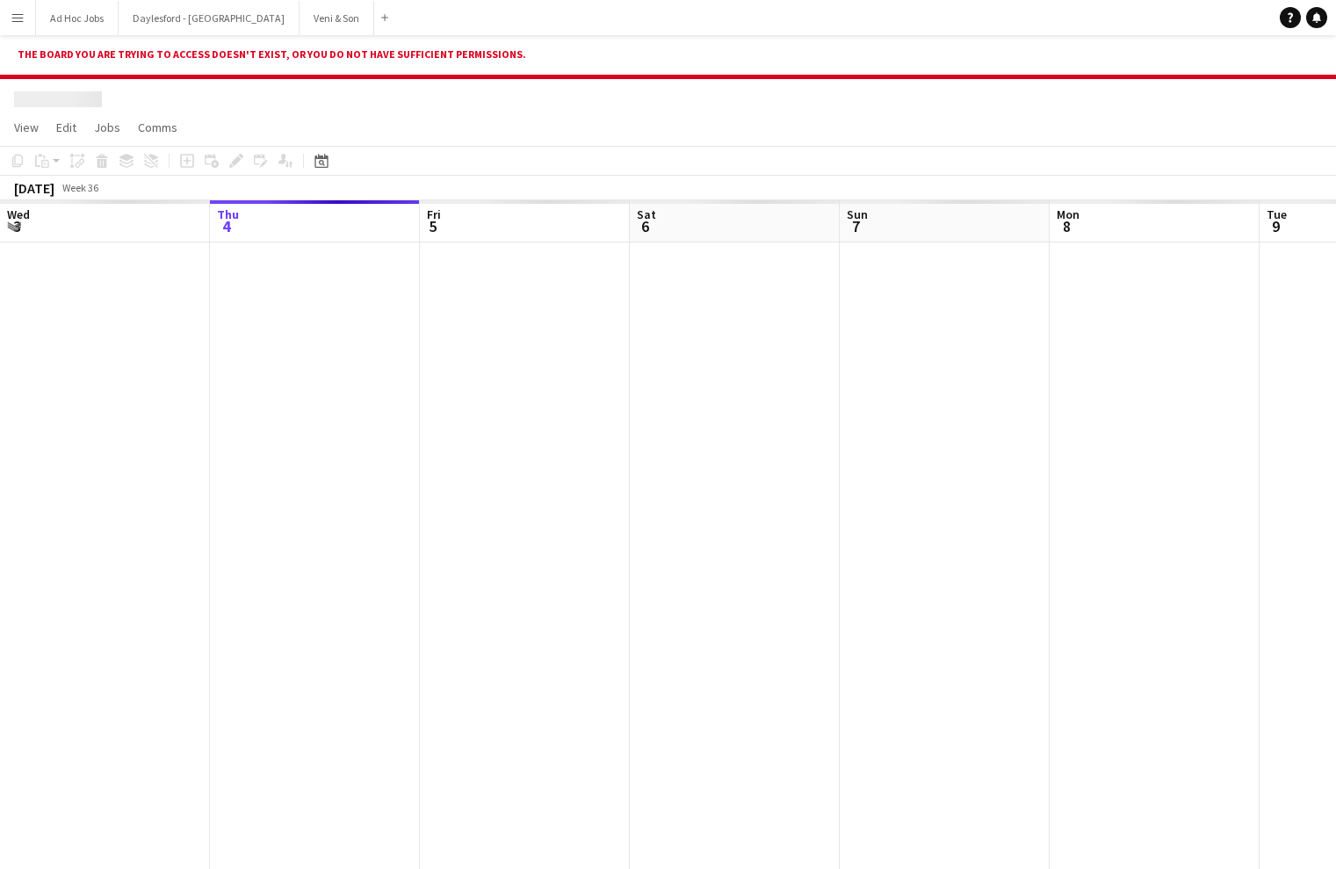
click at [30, 26] on button "Menu" at bounding box center [17, 17] width 35 height 35
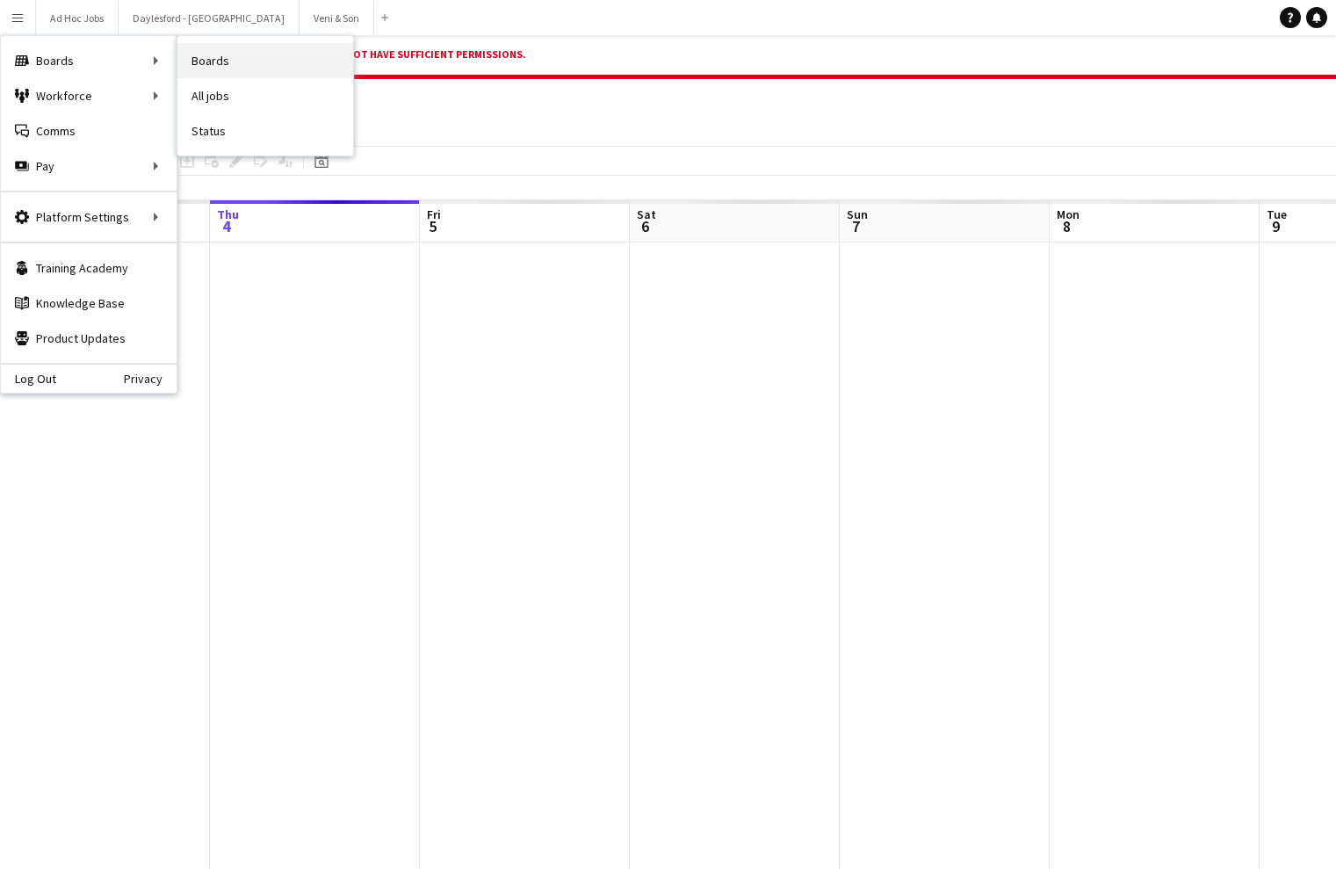
click at [212, 64] on link "Boards" at bounding box center [265, 60] width 176 height 35
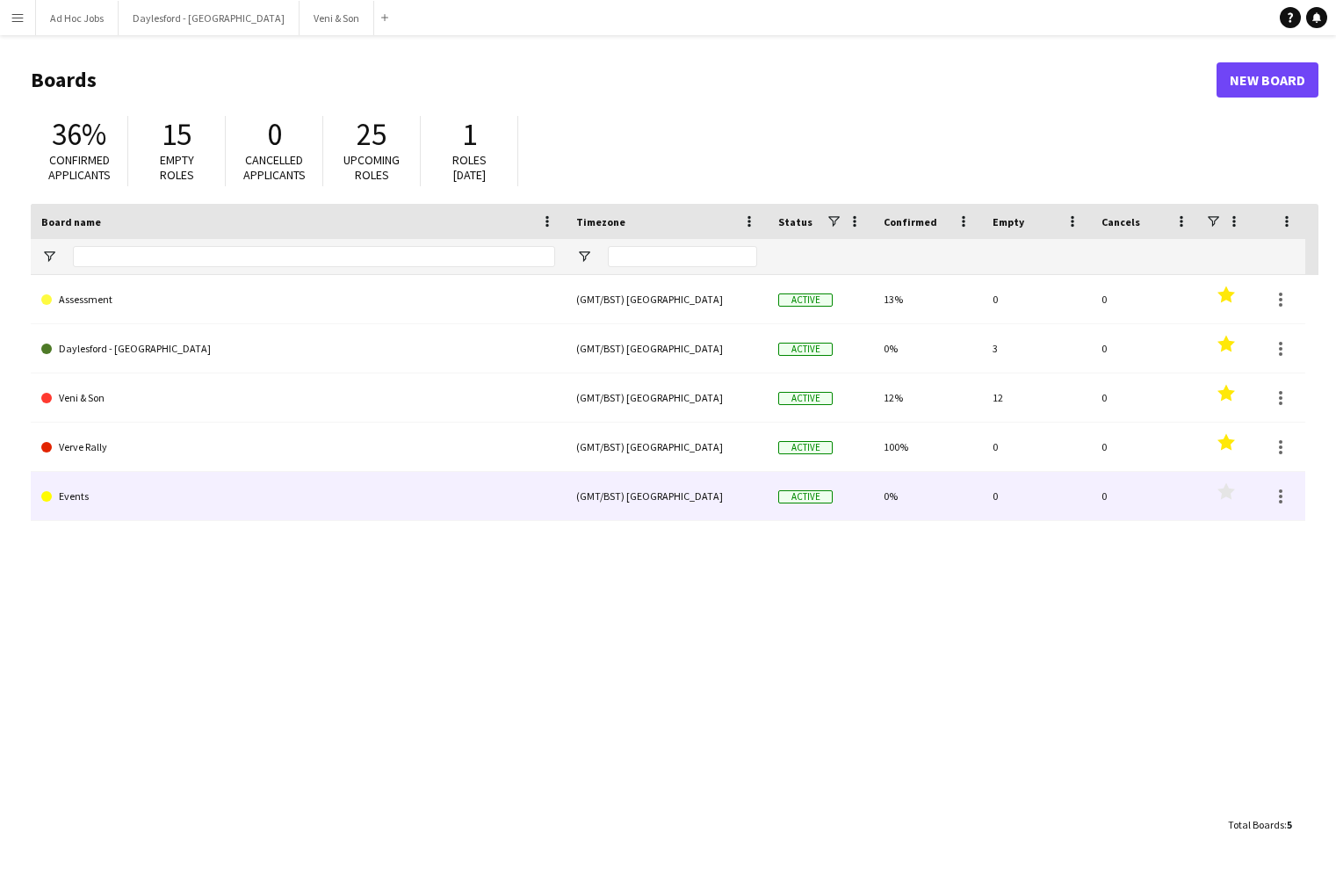
click at [86, 496] on link "Events" at bounding box center [298, 496] width 514 height 49
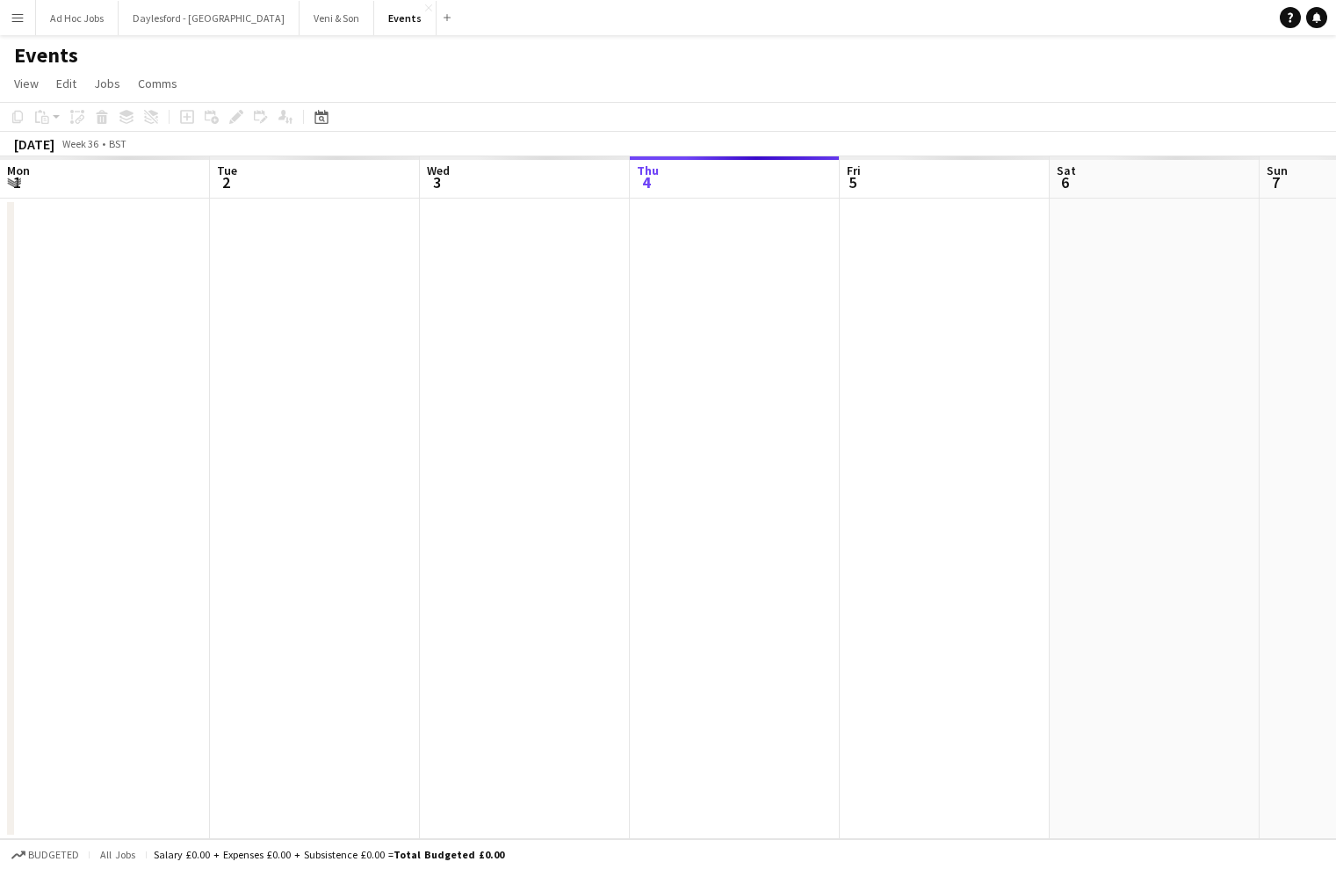
scroll to position [0, 420]
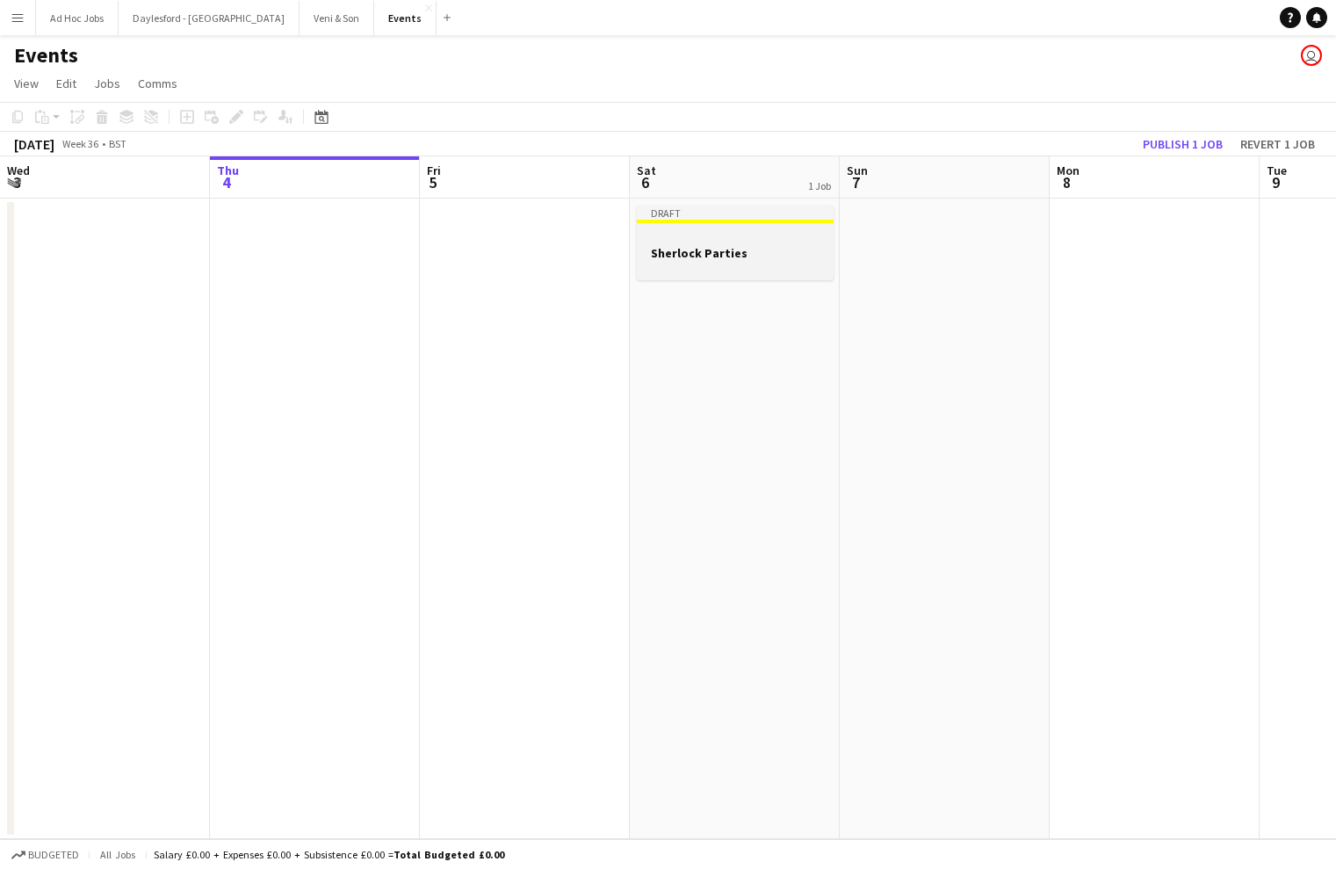
click at [769, 267] on div at bounding box center [735, 268] width 197 height 14
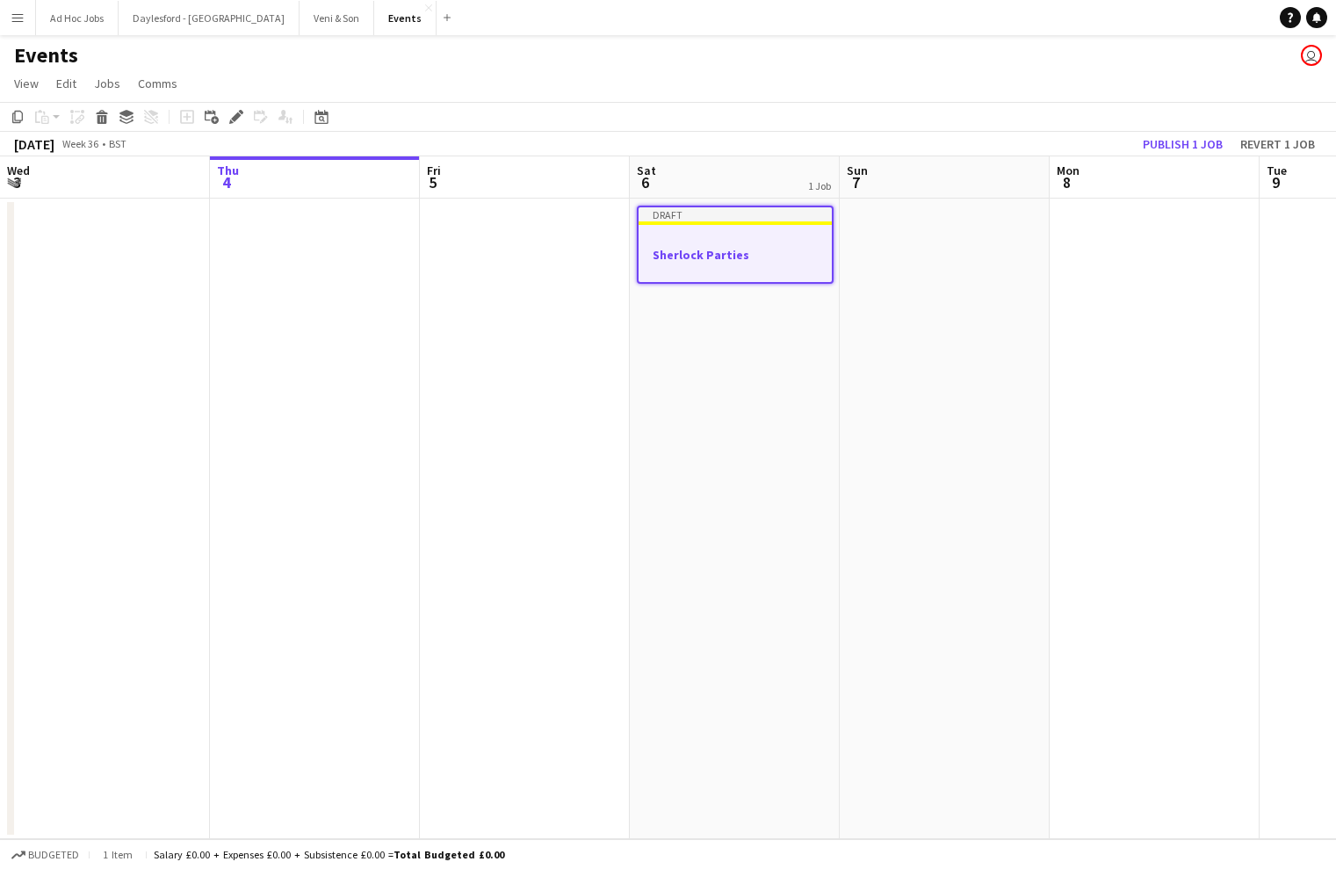
click at [759, 237] on div at bounding box center [735, 238] width 193 height 13
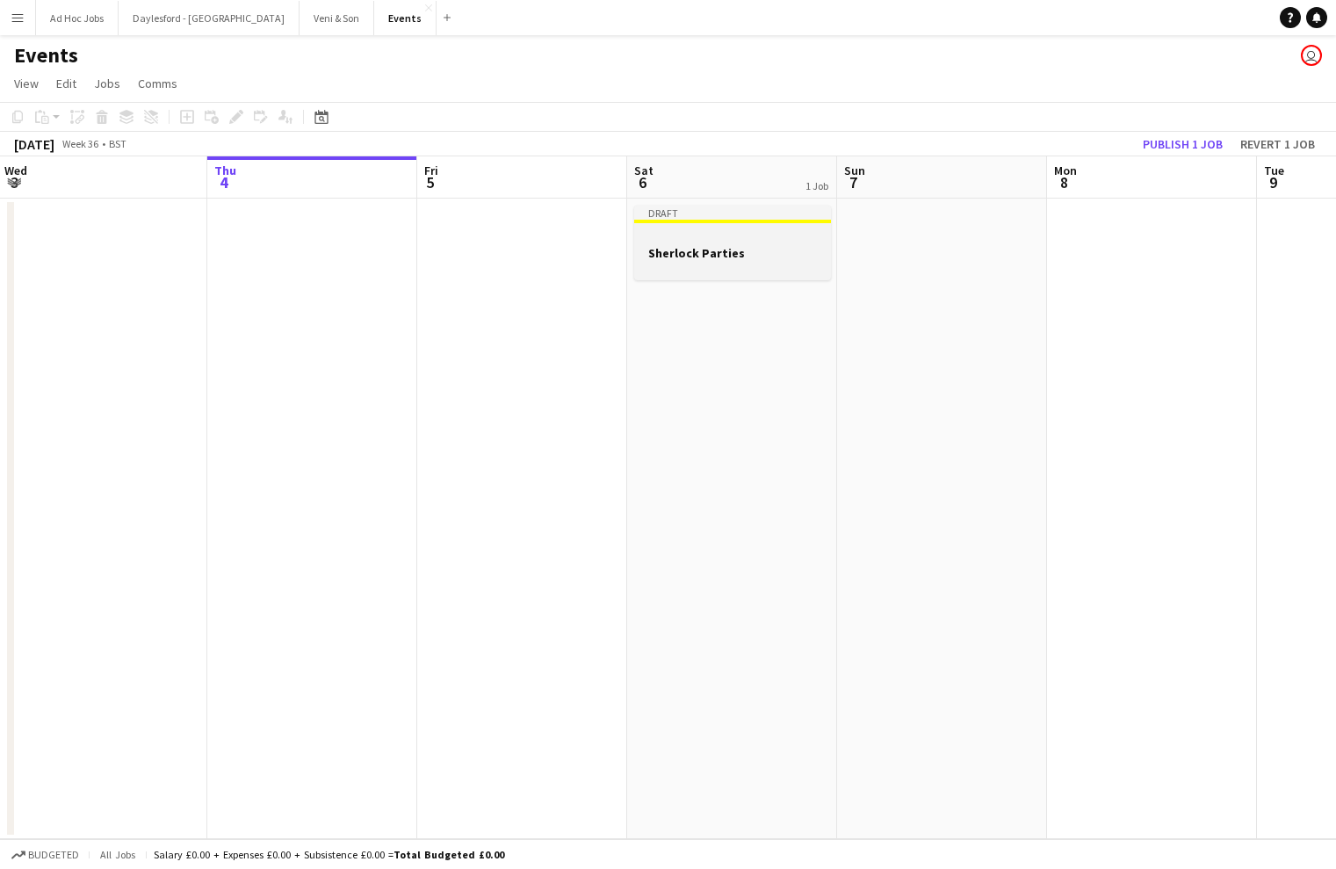
click at [757, 227] on app-job-card "Draft Sherlock Parties" at bounding box center [732, 243] width 197 height 75
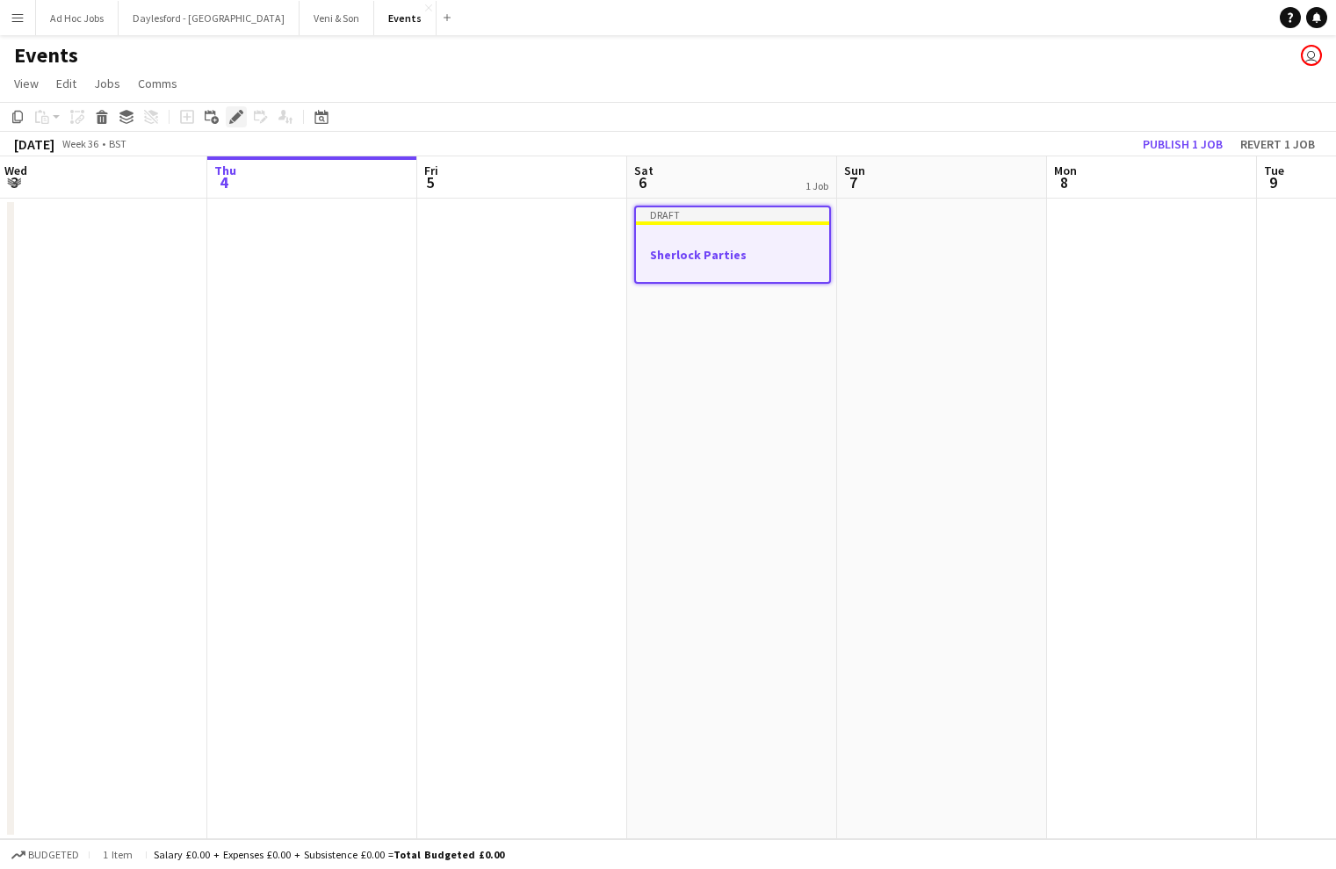
click at [238, 118] on icon at bounding box center [236, 117] width 10 height 10
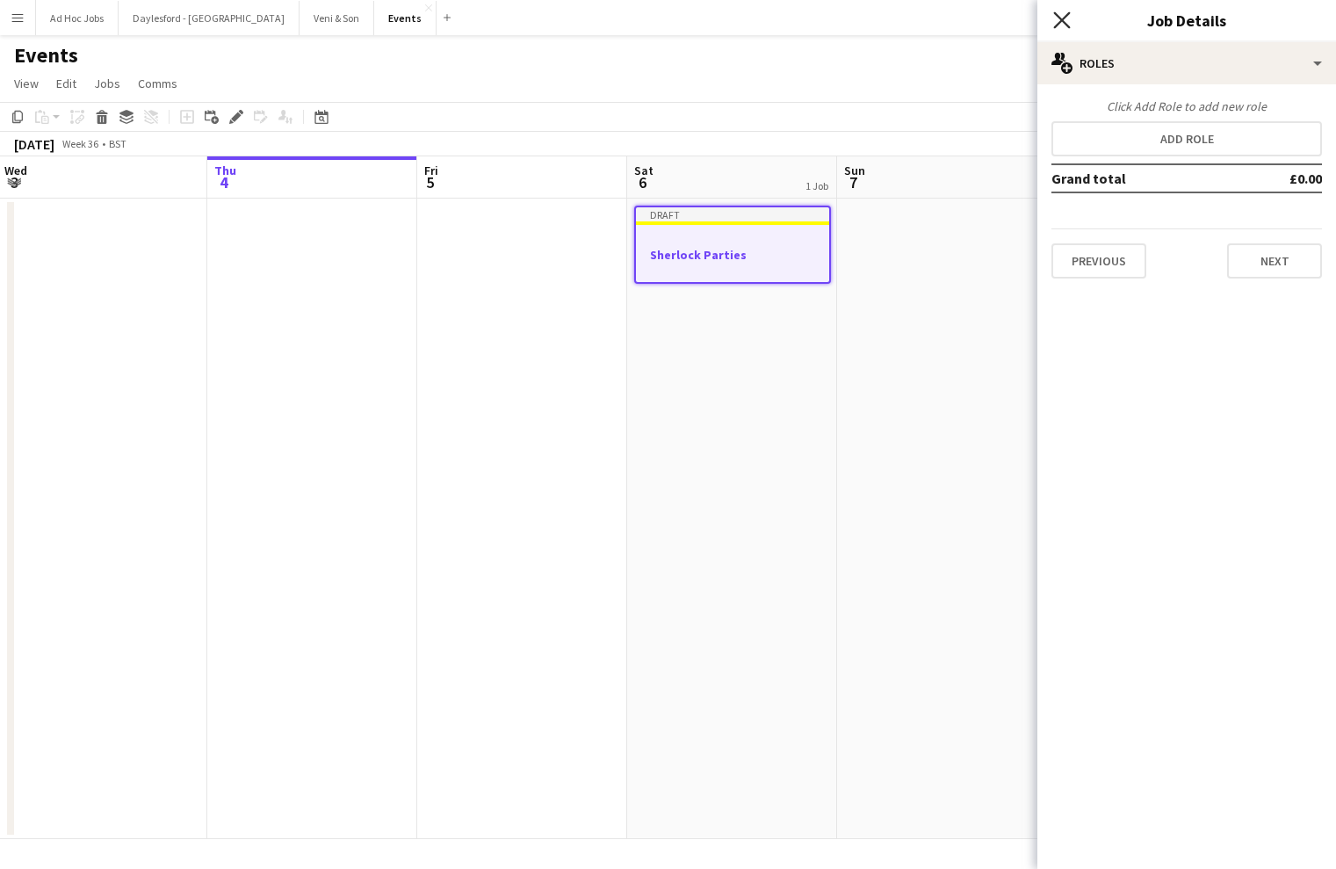
click at [1059, 19] on icon "Close pop-in" at bounding box center [1061, 19] width 17 height 17
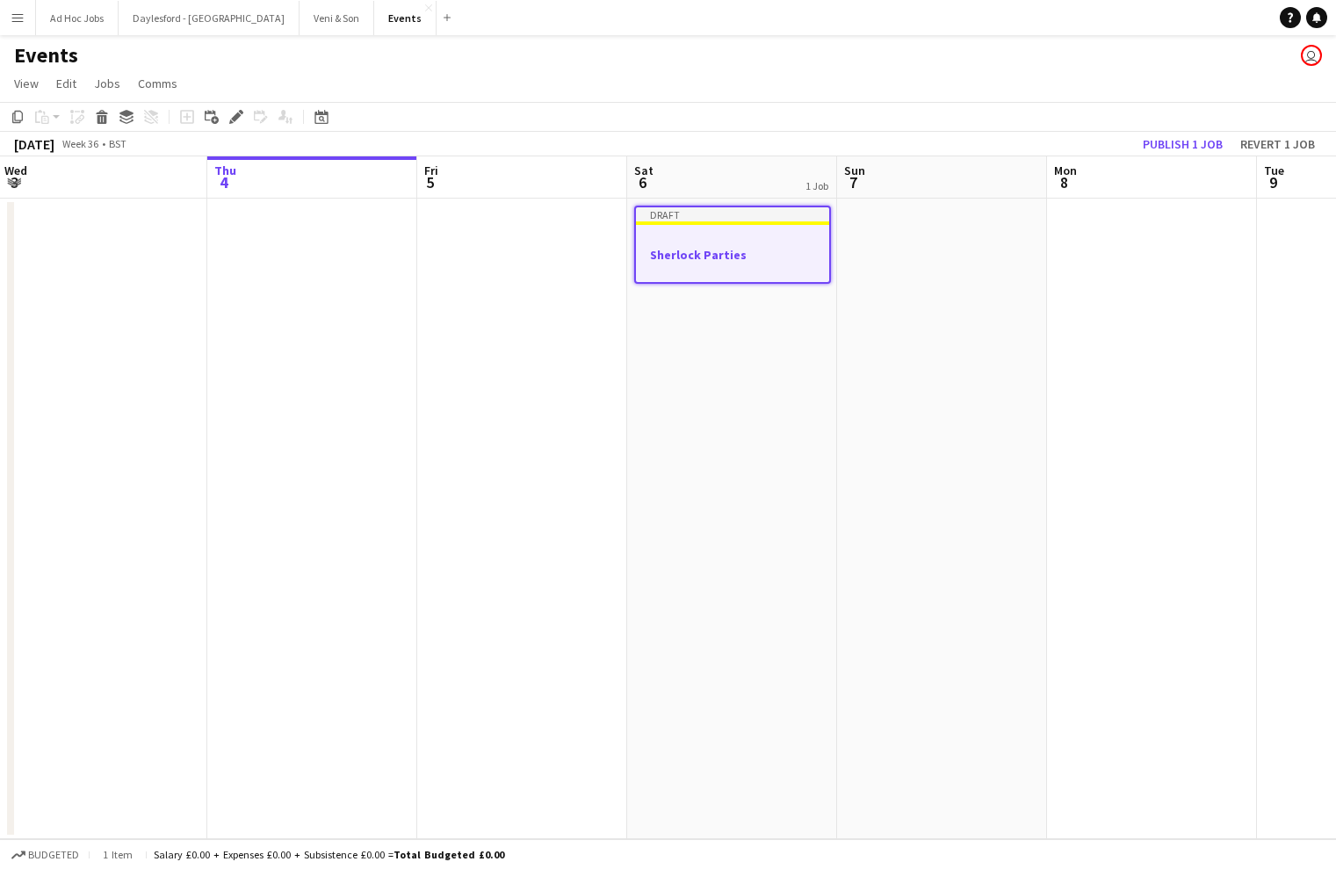
click at [749, 366] on app-date-cell "Draft Sherlock Parties" at bounding box center [732, 519] width 210 height 640
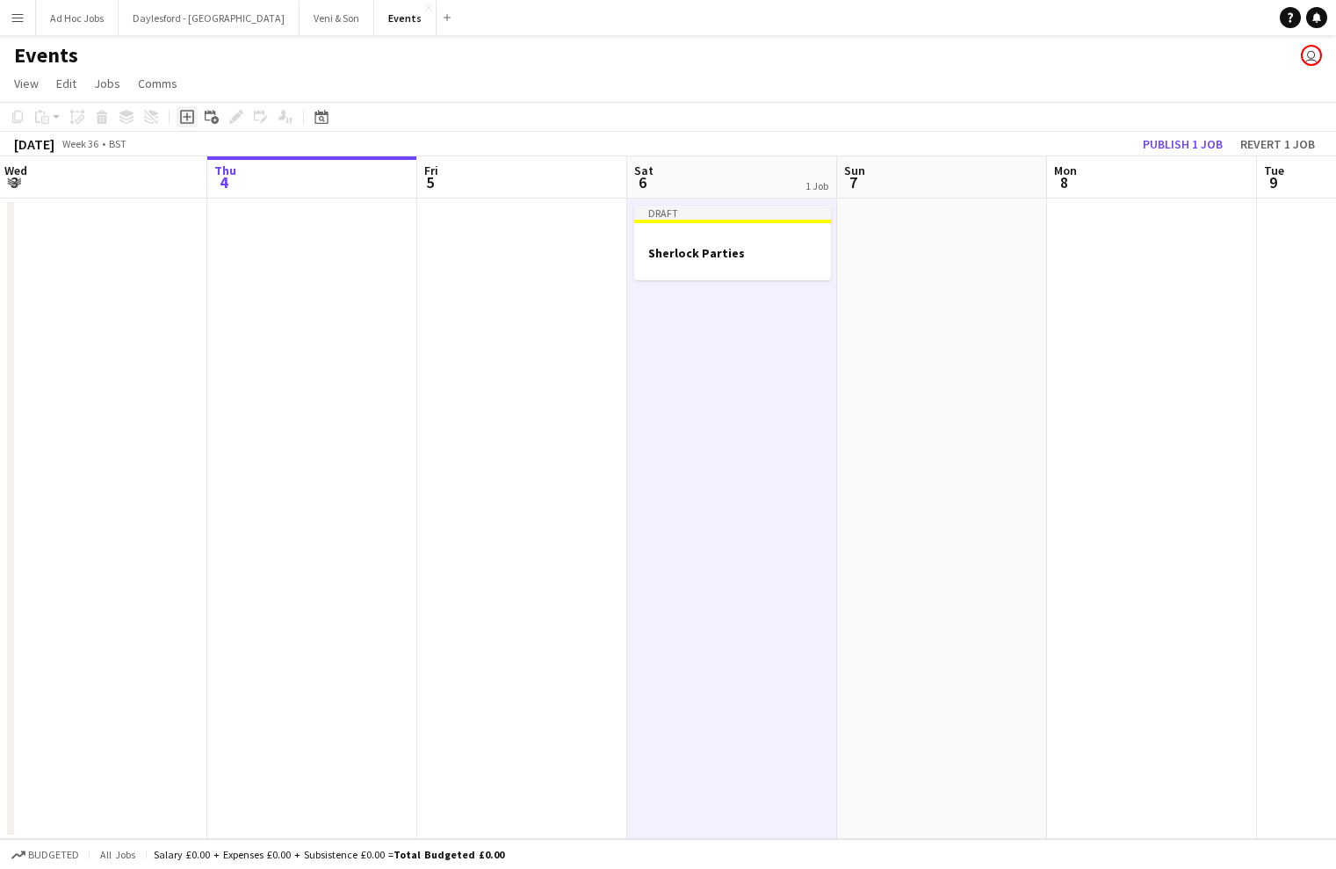
click at [183, 119] on icon "Add job" at bounding box center [187, 117] width 14 height 14
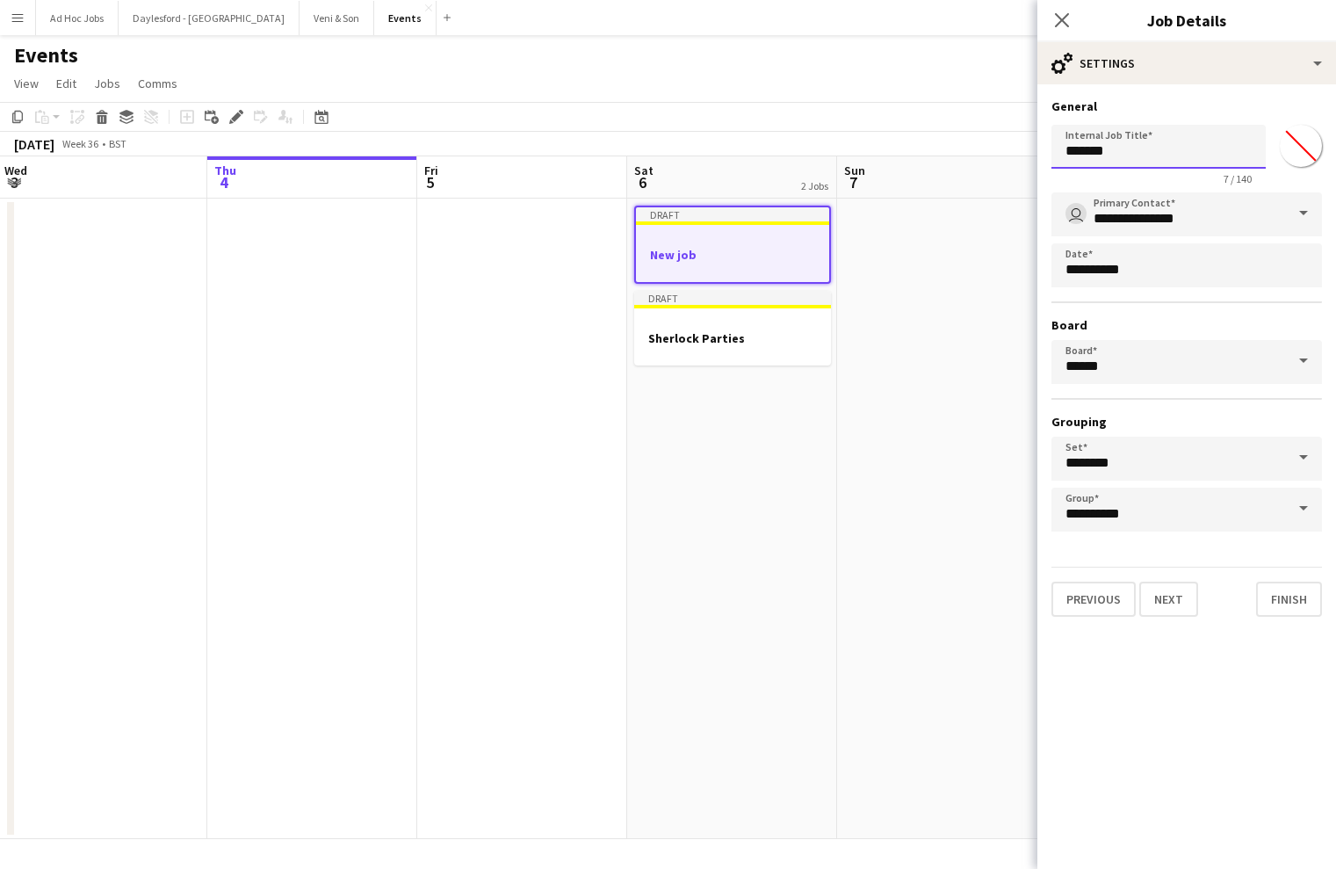
click at [1152, 158] on input "*******" at bounding box center [1159, 147] width 214 height 44
drag, startPoint x: 1158, startPoint y: 156, endPoint x: 1157, endPoint y: 122, distance: 33.4
click at [1157, 127] on input "*******" at bounding box center [1159, 147] width 214 height 44
type input "**********"
click at [1256, 141] on input "*******" at bounding box center [1301, 145] width 63 height 63
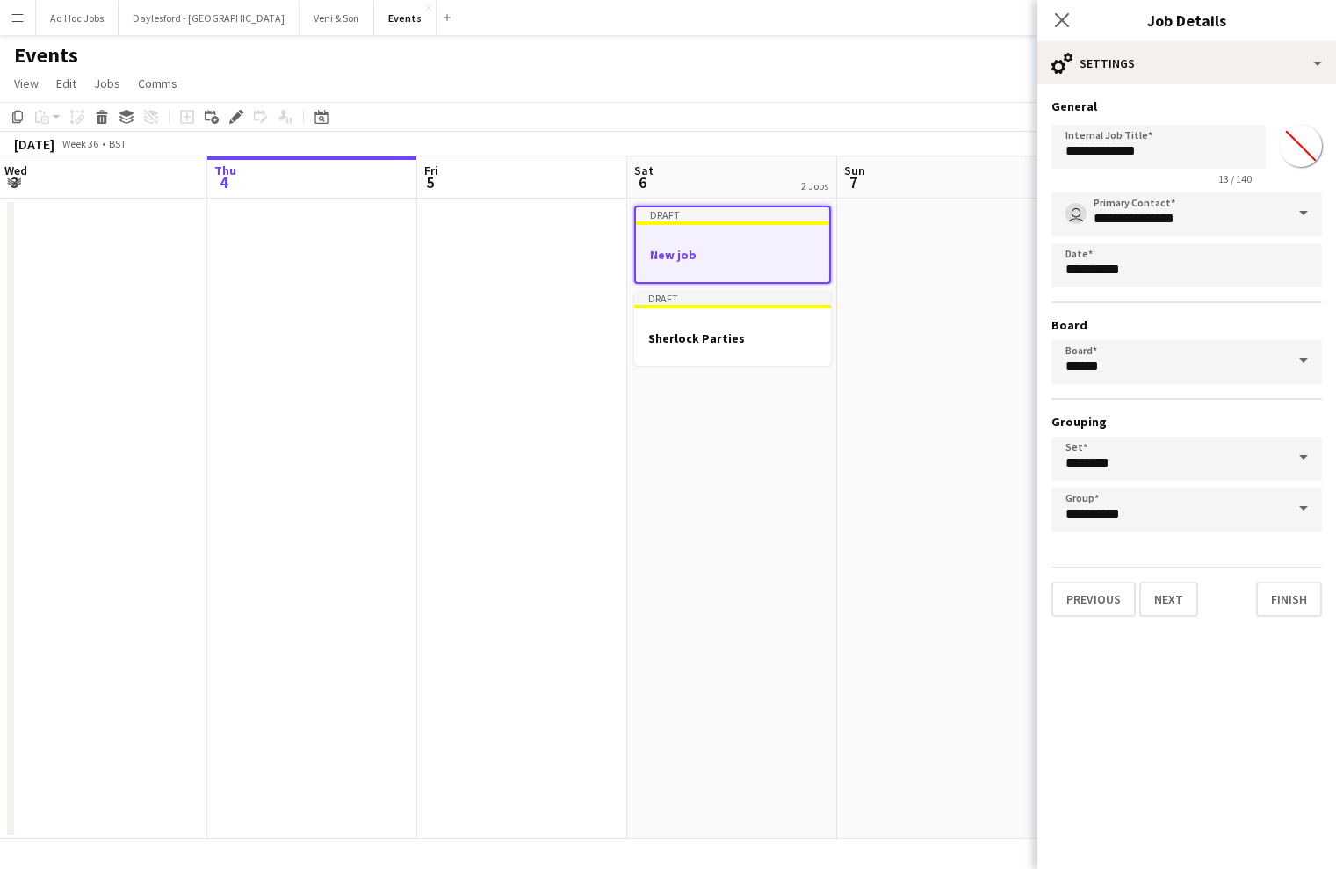
type input "*******"
click at [1176, 598] on button "Next" at bounding box center [1169, 599] width 59 height 35
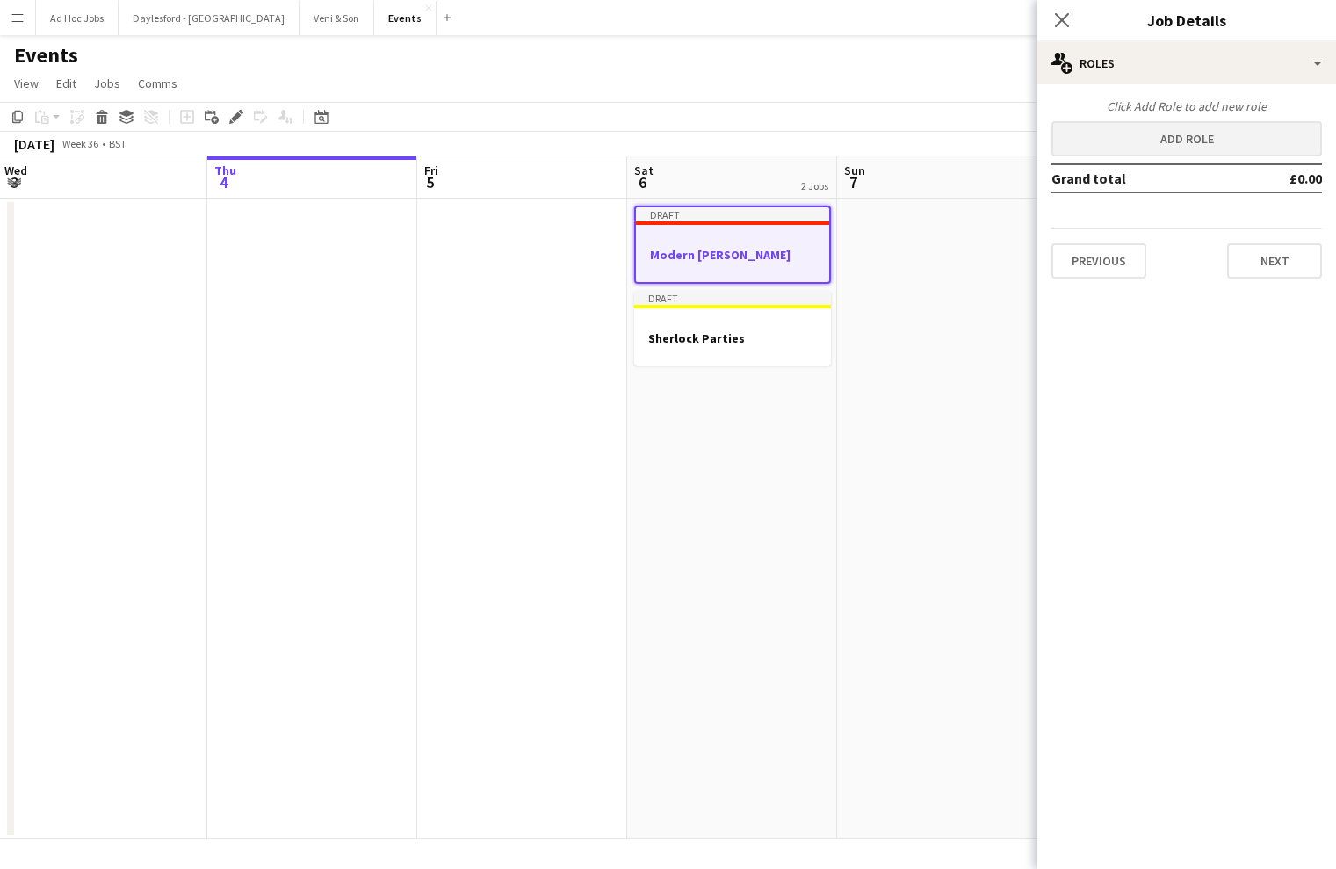
click at [1199, 141] on button "Add role" at bounding box center [1187, 138] width 271 height 35
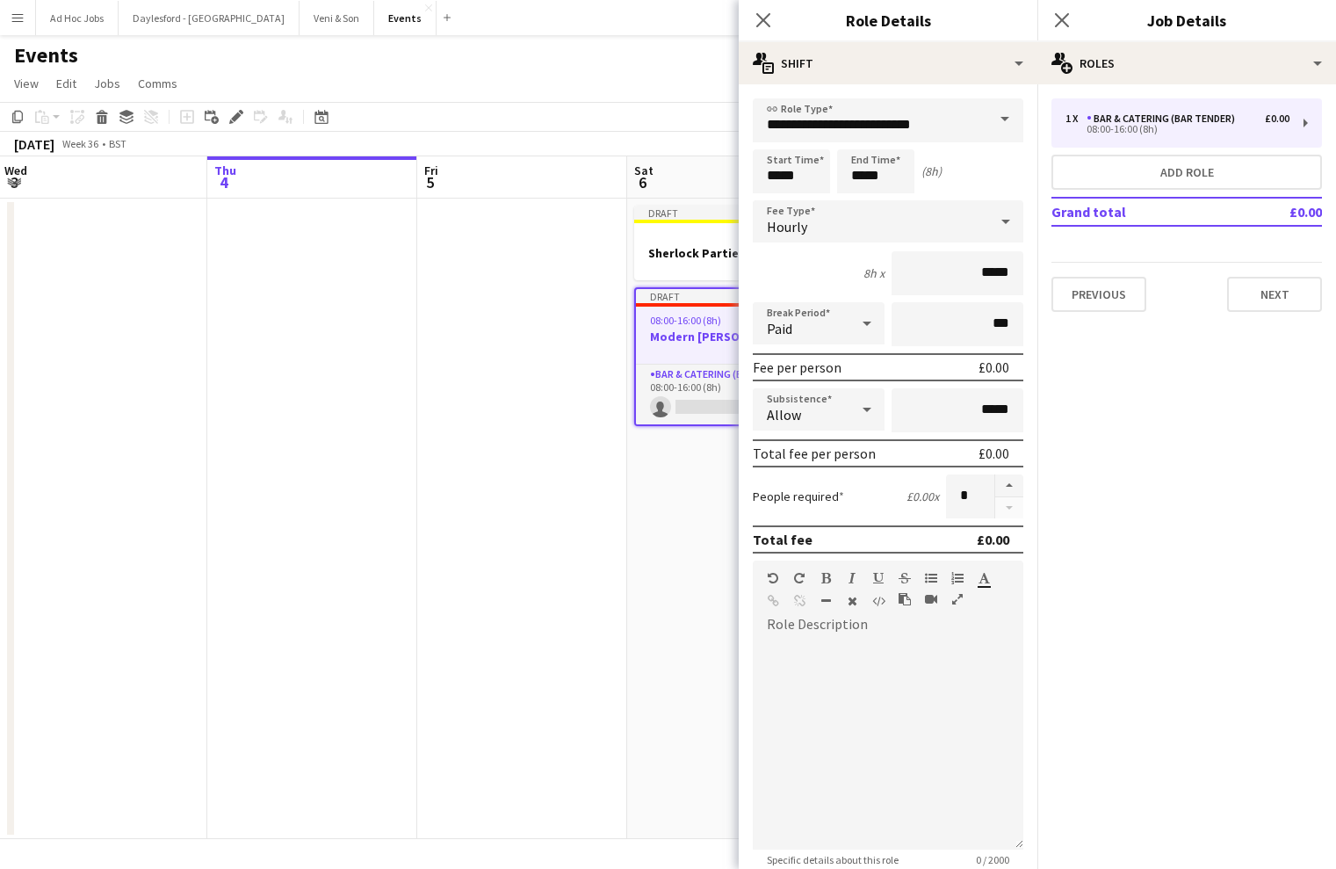
scroll to position [0, 0]
click at [974, 132] on input "**********" at bounding box center [888, 120] width 271 height 44
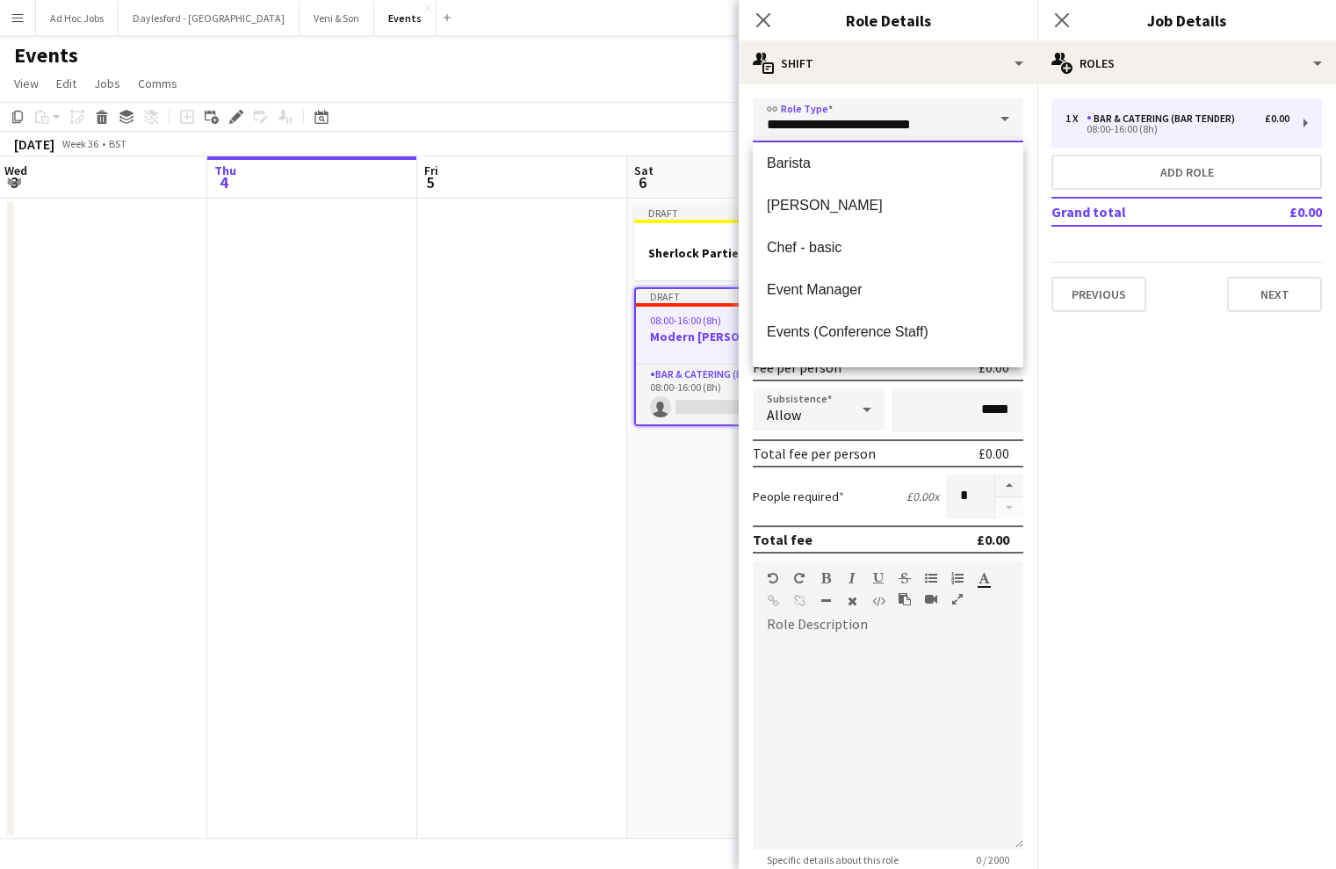
scroll to position [179, 0]
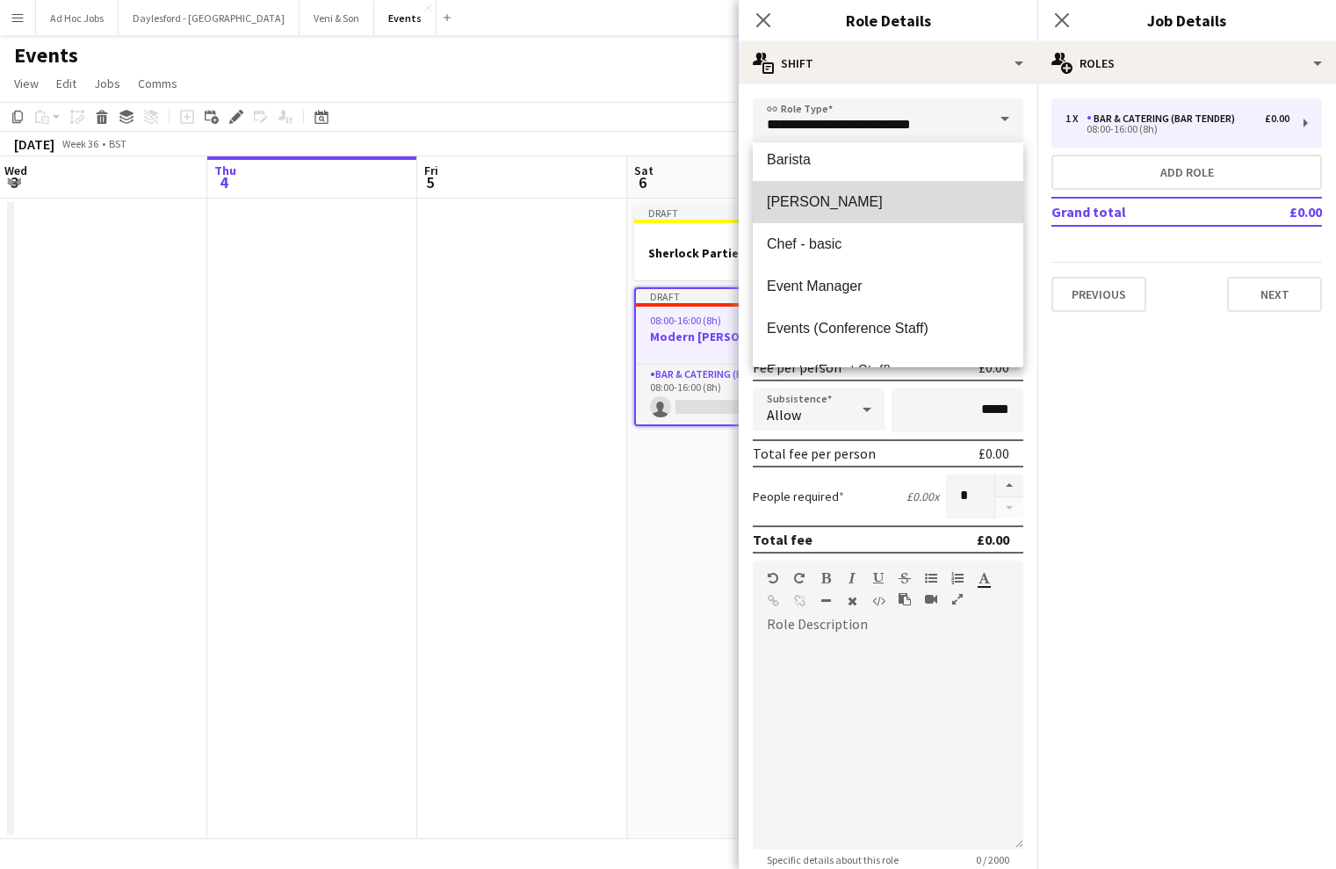
click at [872, 209] on span "Butler" at bounding box center [888, 201] width 242 height 17
type input "******"
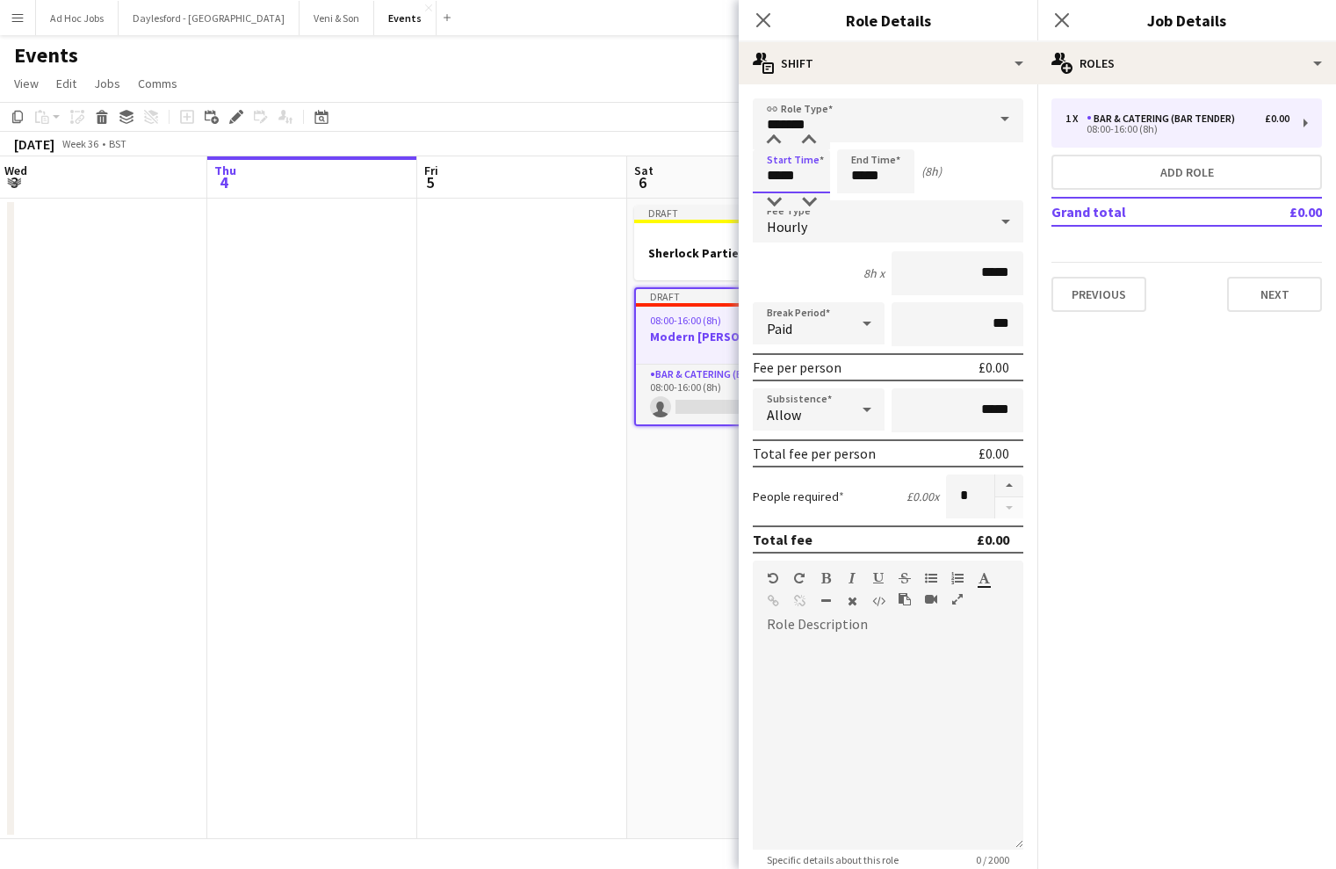
drag, startPoint x: 811, startPoint y: 182, endPoint x: 721, endPoint y: 173, distance: 90.0
click at [728, 174] on body "Menu Boards Boards Boards All jobs Status Workforce Workforce My Workforce Recr…" at bounding box center [668, 434] width 1336 height 869
type input "*****"
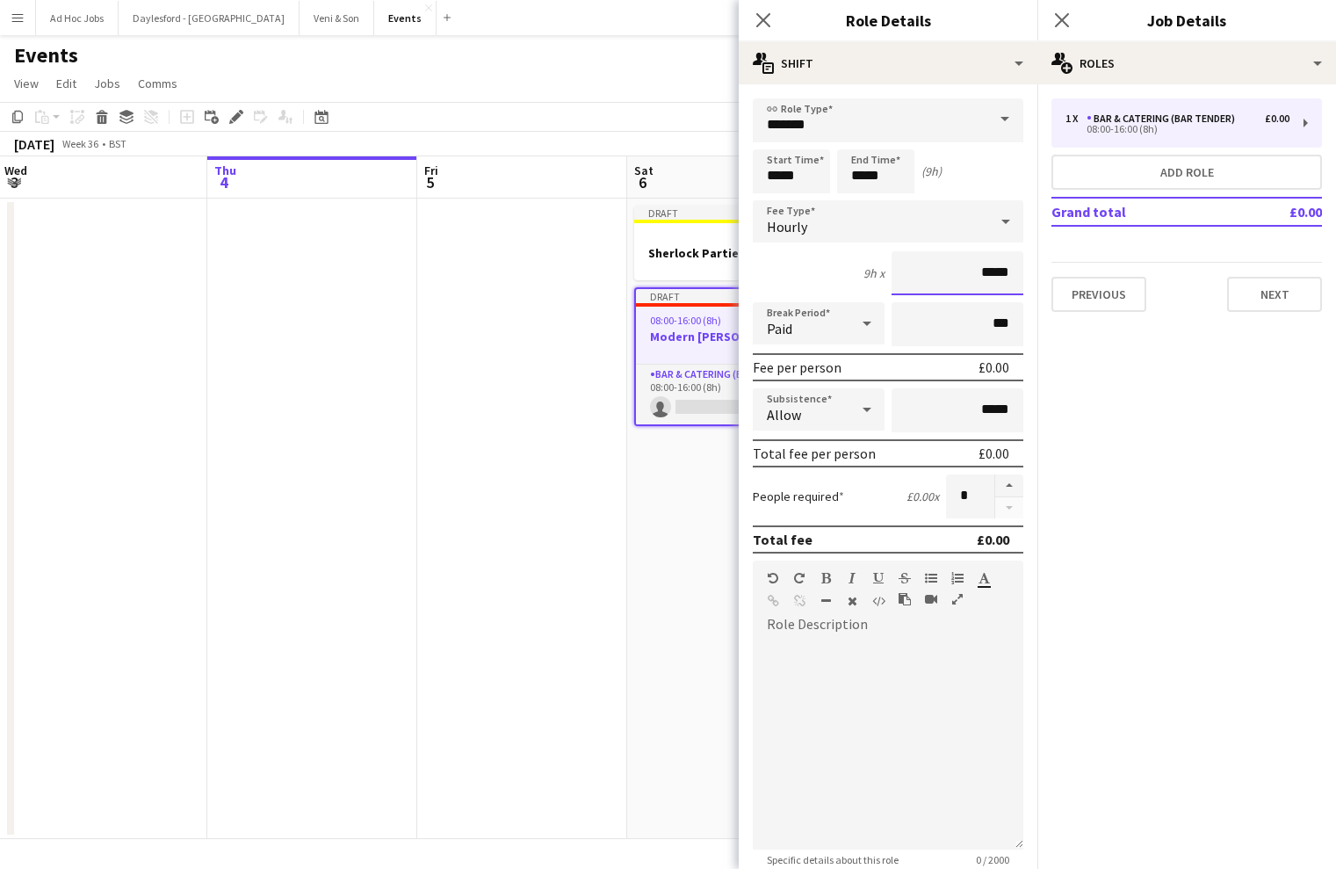
drag, startPoint x: 970, startPoint y: 279, endPoint x: 1066, endPoint y: 276, distance: 95.8
click at [1066, 276] on body "Menu Boards Boards Boards All jobs Status Workforce Workforce My Workforce Recr…" at bounding box center [668, 434] width 1336 height 869
drag, startPoint x: 978, startPoint y: 279, endPoint x: 1050, endPoint y: 276, distance: 72.1
click at [1050, 276] on body "Menu Boards Boards Boards All jobs Status Workforce Workforce My Workforce Recr…" at bounding box center [668, 434] width 1336 height 869
type input "**"
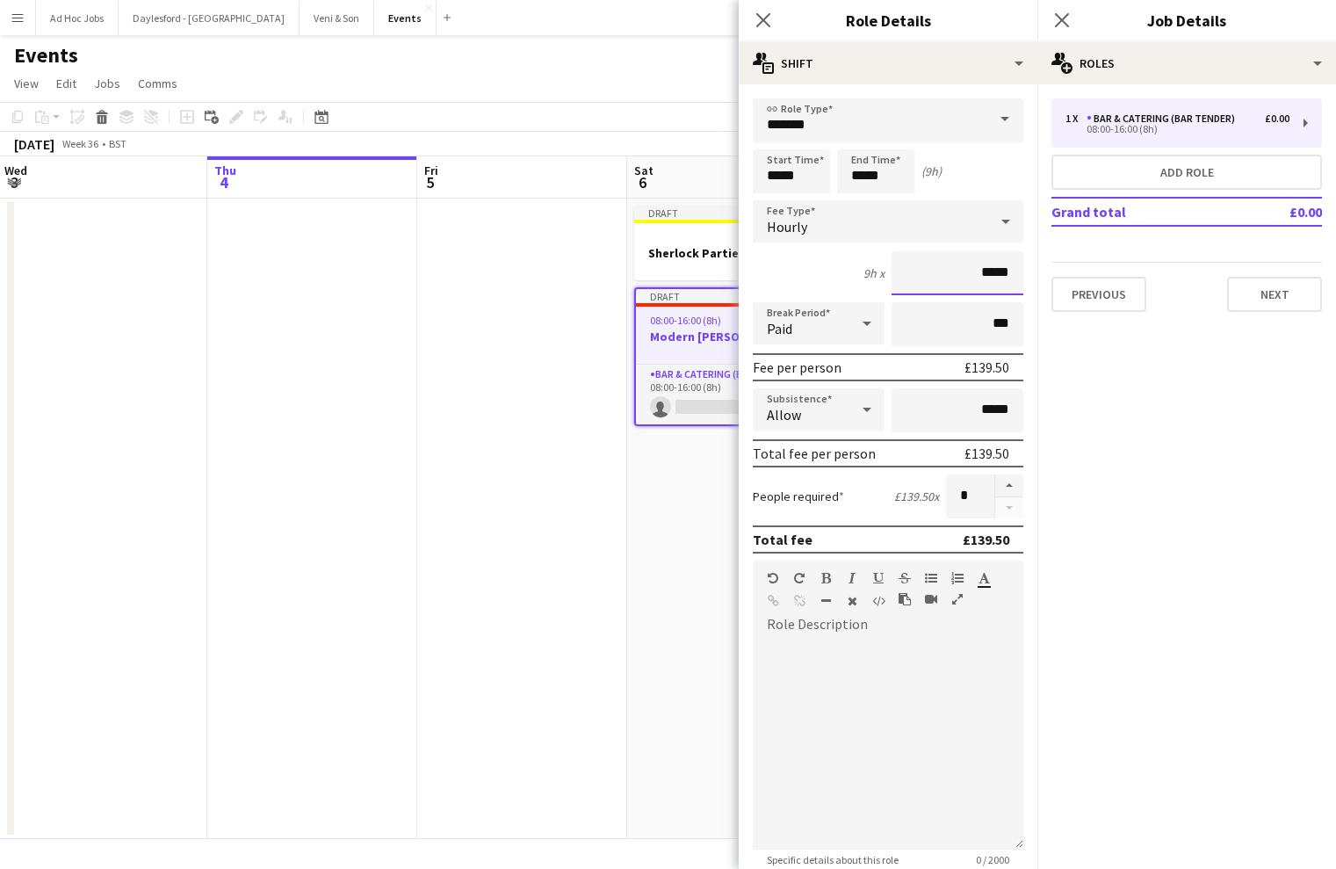
type input "*****"
click at [867, 415] on icon at bounding box center [867, 409] width 21 height 35
click at [867, 415] on div at bounding box center [668, 434] width 1336 height 869
drag, startPoint x: 984, startPoint y: 414, endPoint x: 1059, endPoint y: 415, distance: 74.7
click at [1058, 415] on body "Menu Boards Boards Boards All jobs Status Workforce Workforce My Workforce Recr…" at bounding box center [668, 434] width 1336 height 869
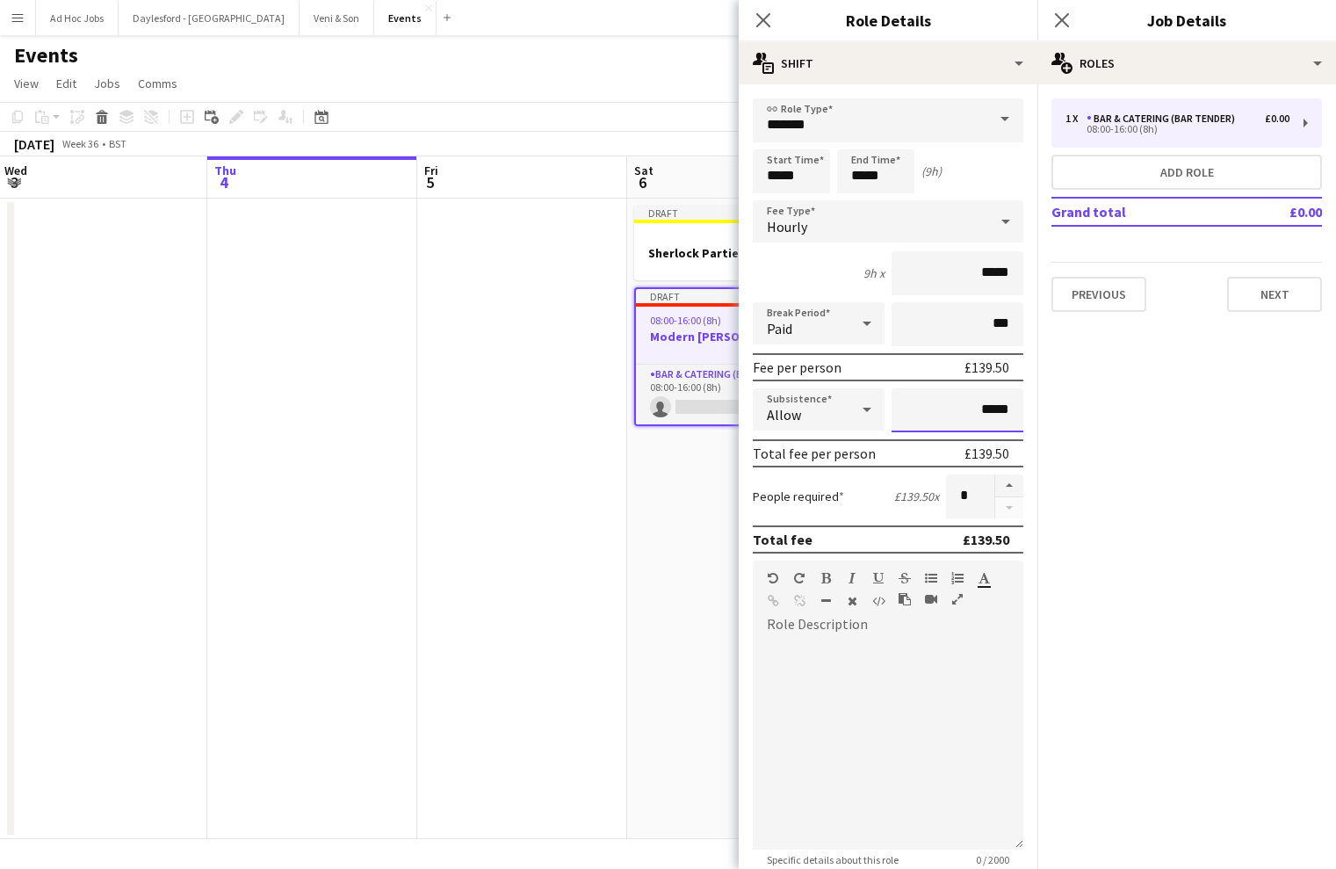
click at [986, 414] on input "*****" at bounding box center [958, 410] width 132 height 44
drag, startPoint x: 986, startPoint y: 413, endPoint x: 1033, endPoint y: 413, distance: 47.4
click at [1033, 413] on form "link Role Type ****** Start Time ***** End Time ***** (9h) Fee Type Hourly 9h x…" at bounding box center [888, 618] width 299 height 1041
type input "***"
click at [962, 642] on div at bounding box center [888, 744] width 271 height 211
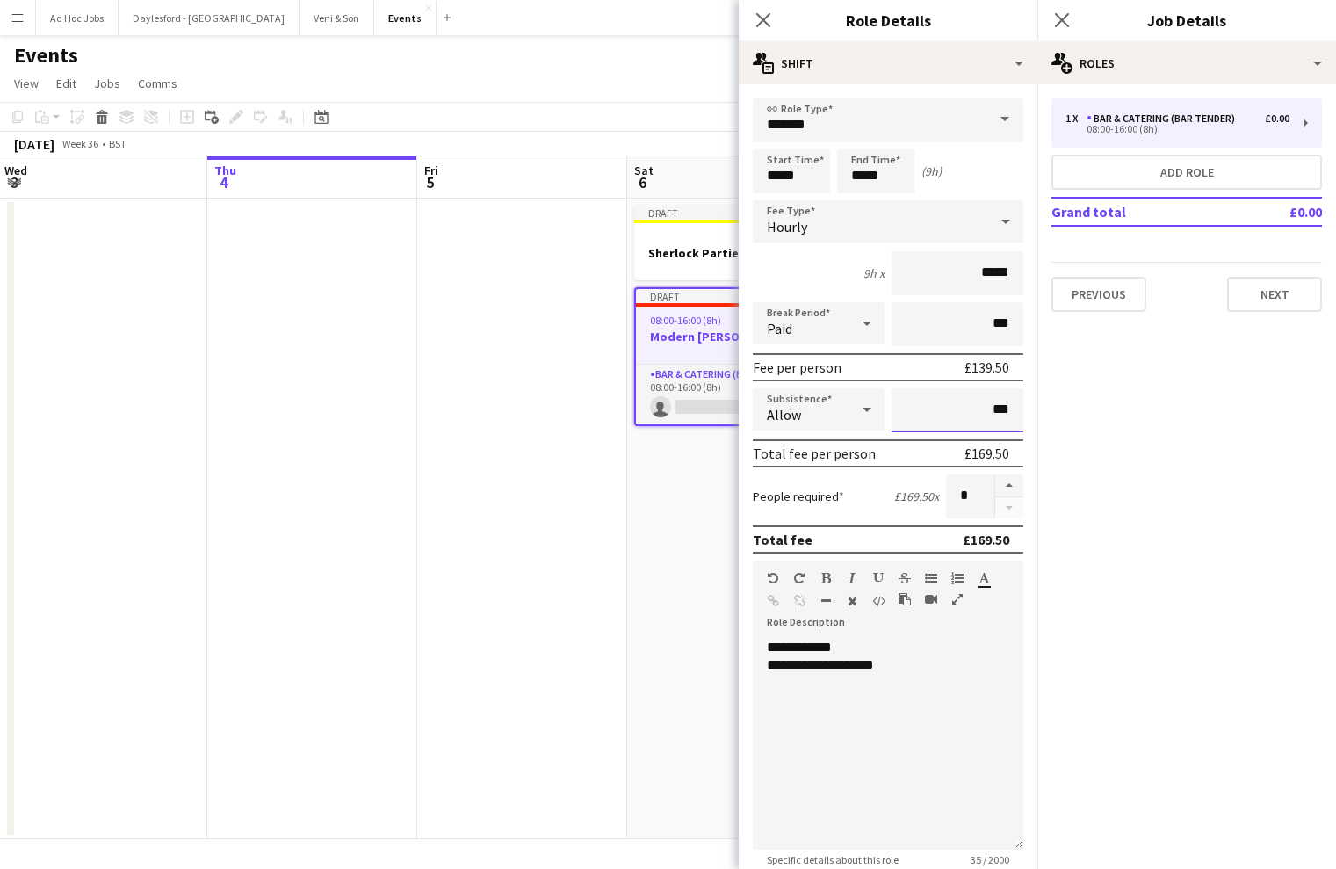
drag, startPoint x: 996, startPoint y: 410, endPoint x: 1030, endPoint y: 410, distance: 33.4
click at [1030, 410] on form "**********" at bounding box center [888, 618] width 299 height 1041
type input "**"
type input "***"
click at [962, 674] on div "**********" at bounding box center [888, 744] width 271 height 211
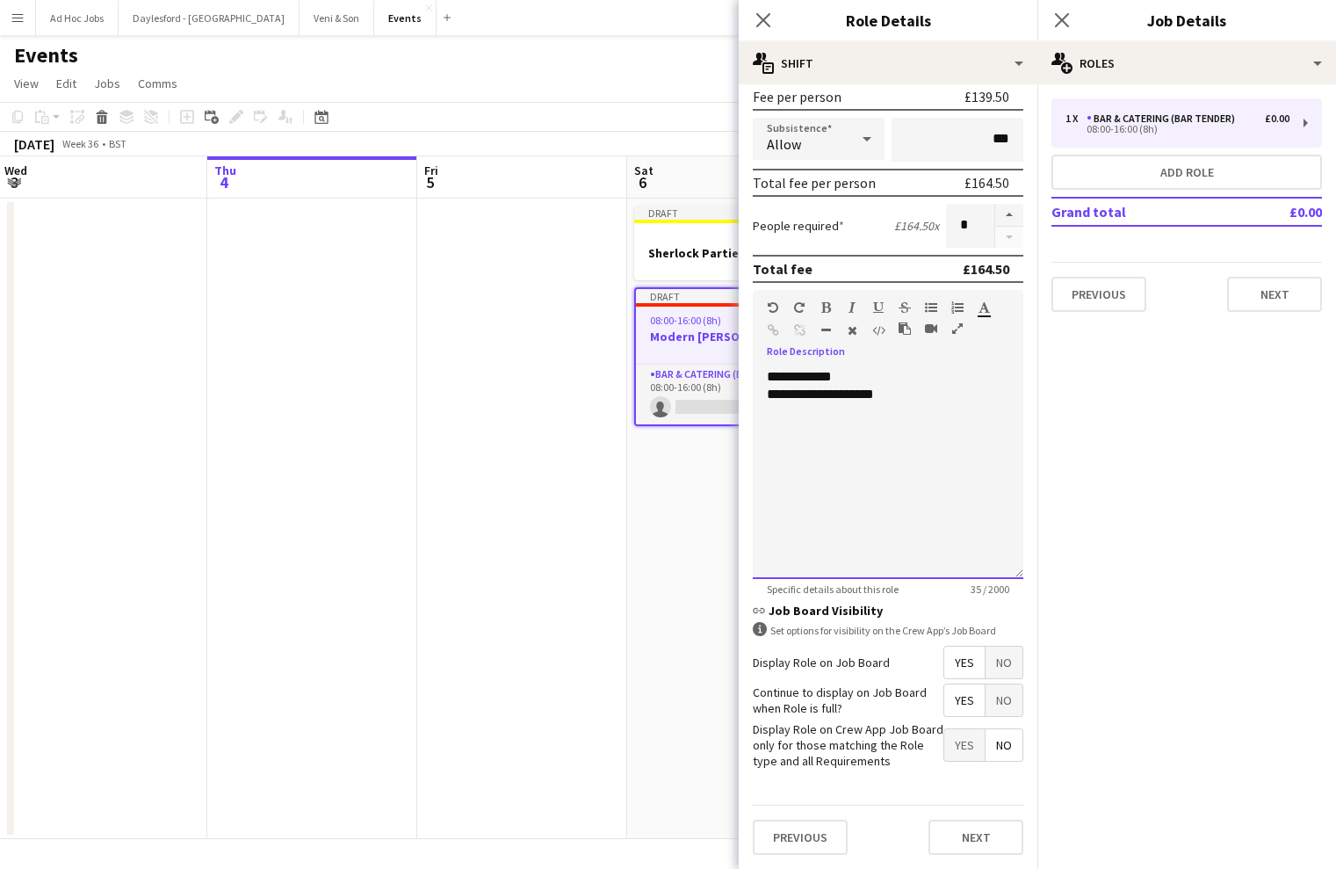
scroll to position [270, 0]
click at [1008, 669] on span "No" at bounding box center [1004, 664] width 37 height 32
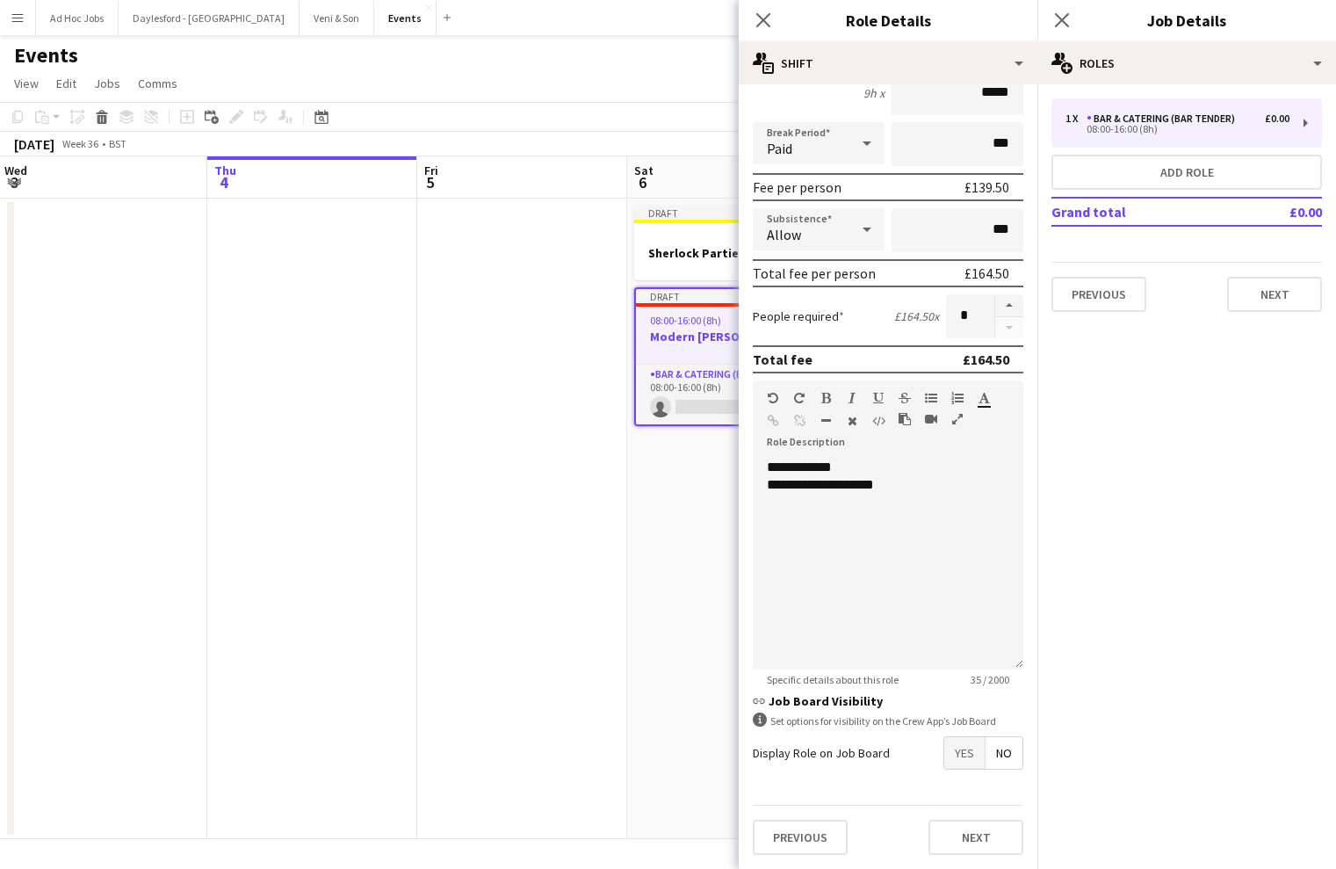
scroll to position [180, 0]
click at [986, 674] on button "Next" at bounding box center [976, 837] width 95 height 35
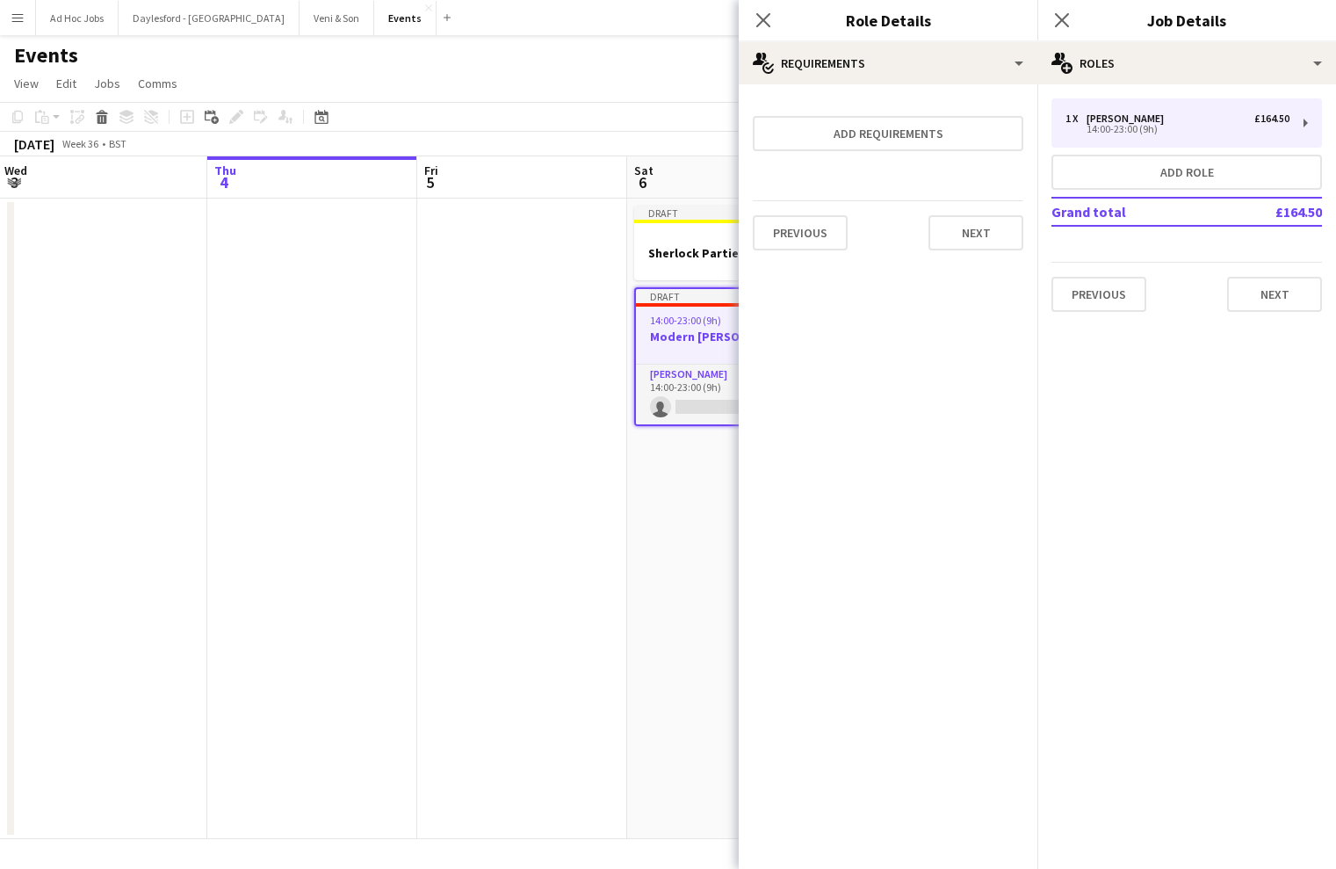
scroll to position [0, 0]
click at [990, 236] on button "Next" at bounding box center [976, 232] width 95 height 35
click at [992, 244] on button "Finish" at bounding box center [991, 235] width 66 height 35
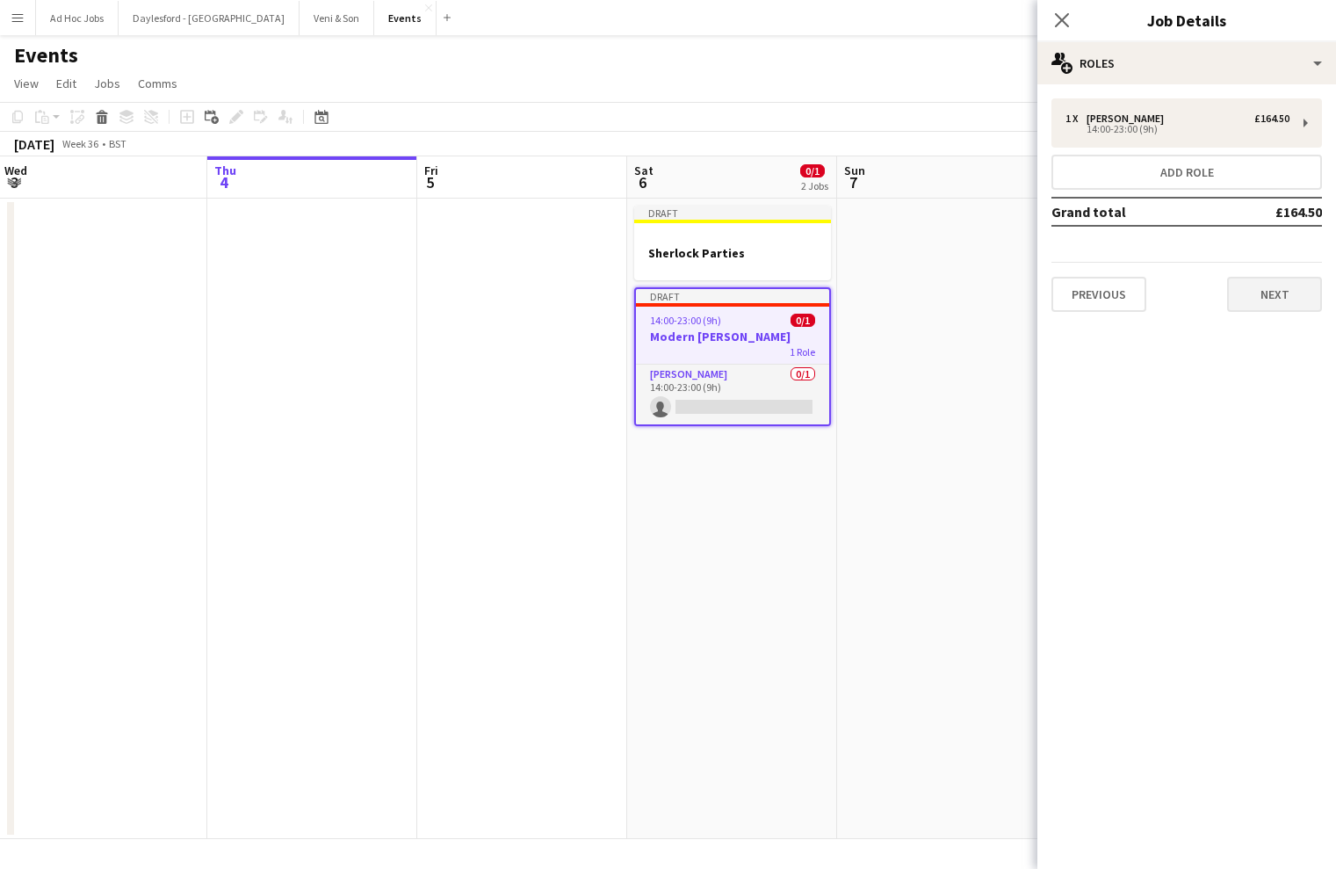
click at [1256, 300] on button "Next" at bounding box center [1274, 294] width 95 height 35
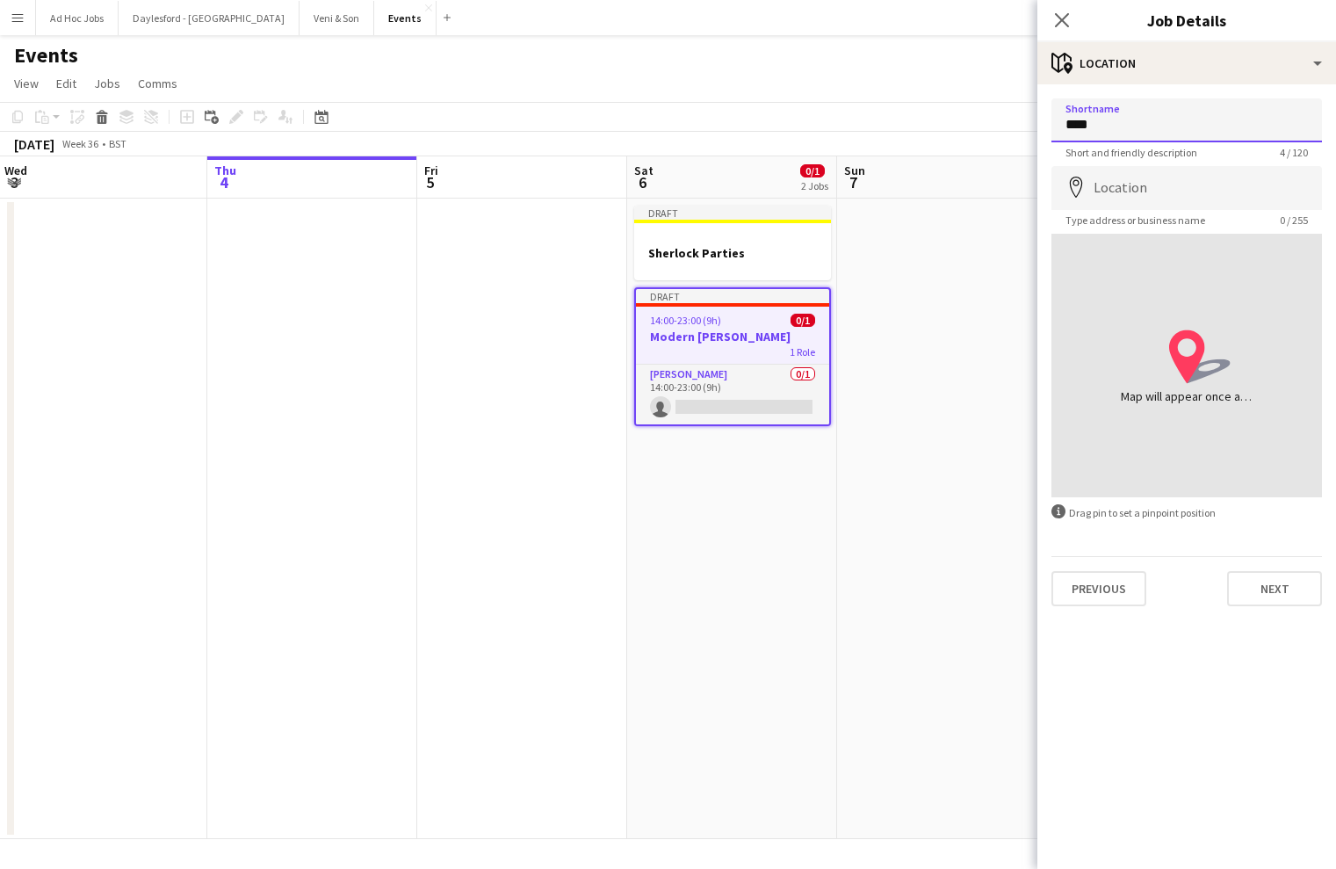
type input "****"
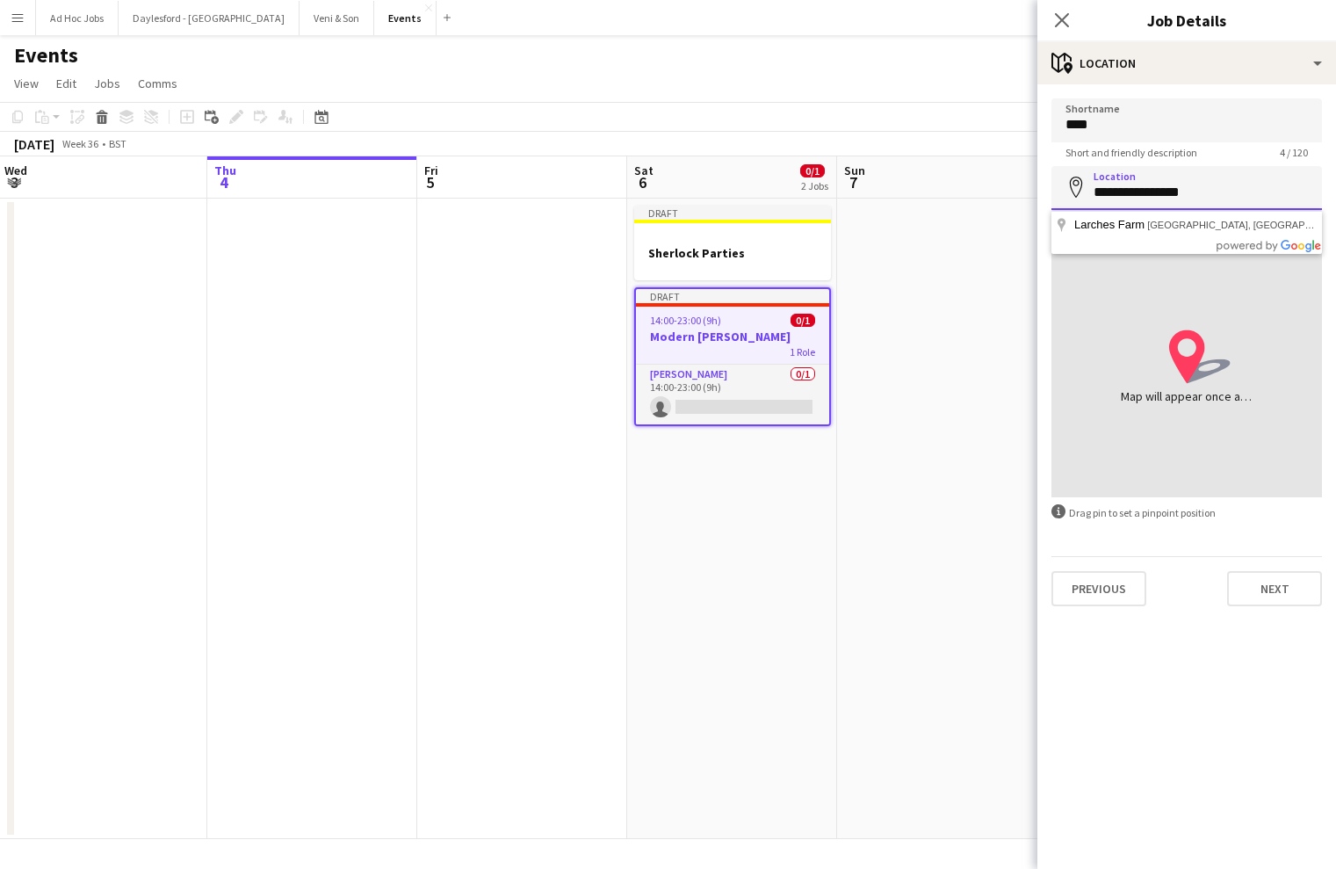
drag, startPoint x: 1223, startPoint y: 196, endPoint x: 1219, endPoint y: 179, distance: 17.1
click at [1222, 181] on input "**********" at bounding box center [1187, 188] width 271 height 44
type input "**********"
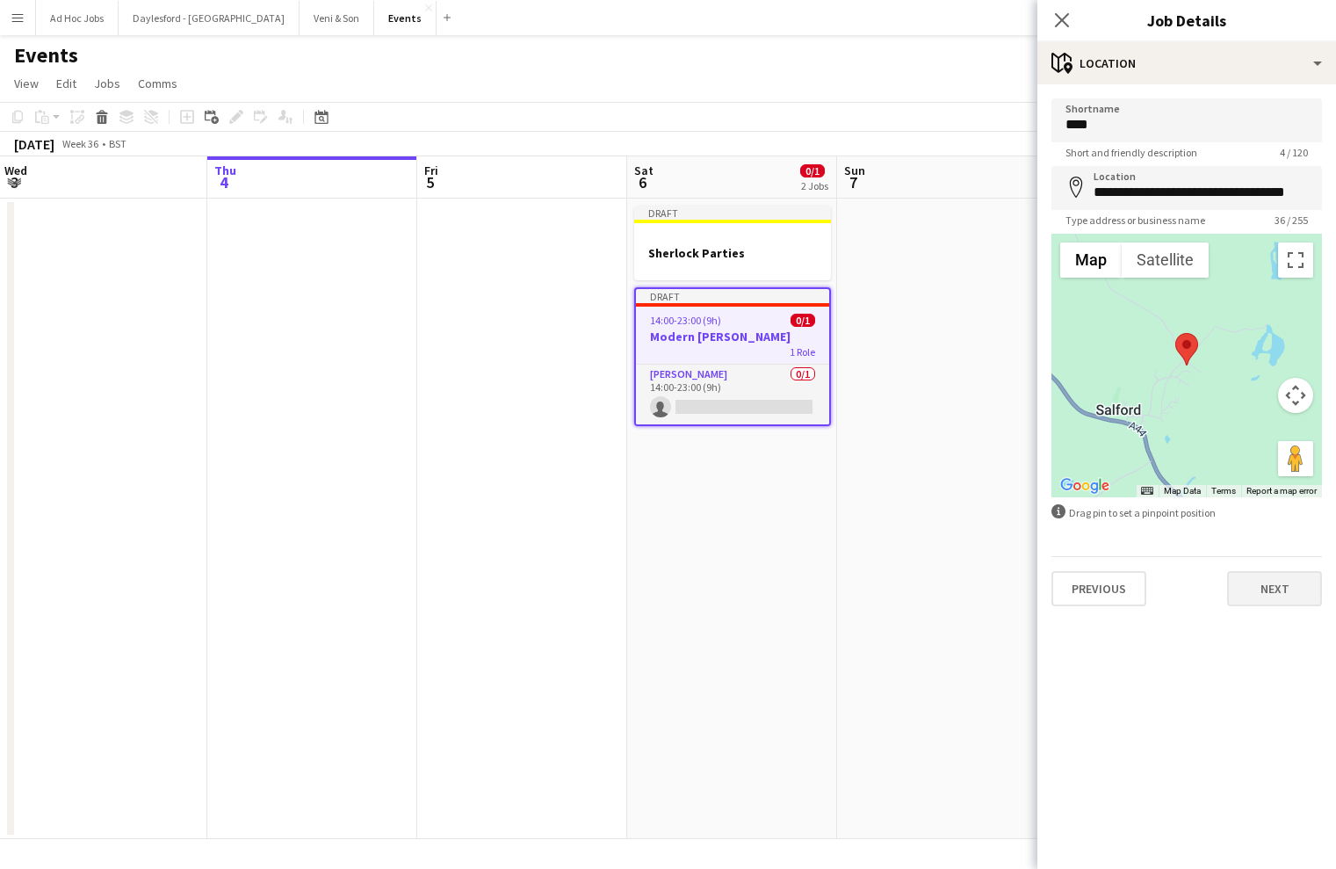
click at [1256, 590] on button "Next" at bounding box center [1274, 588] width 95 height 35
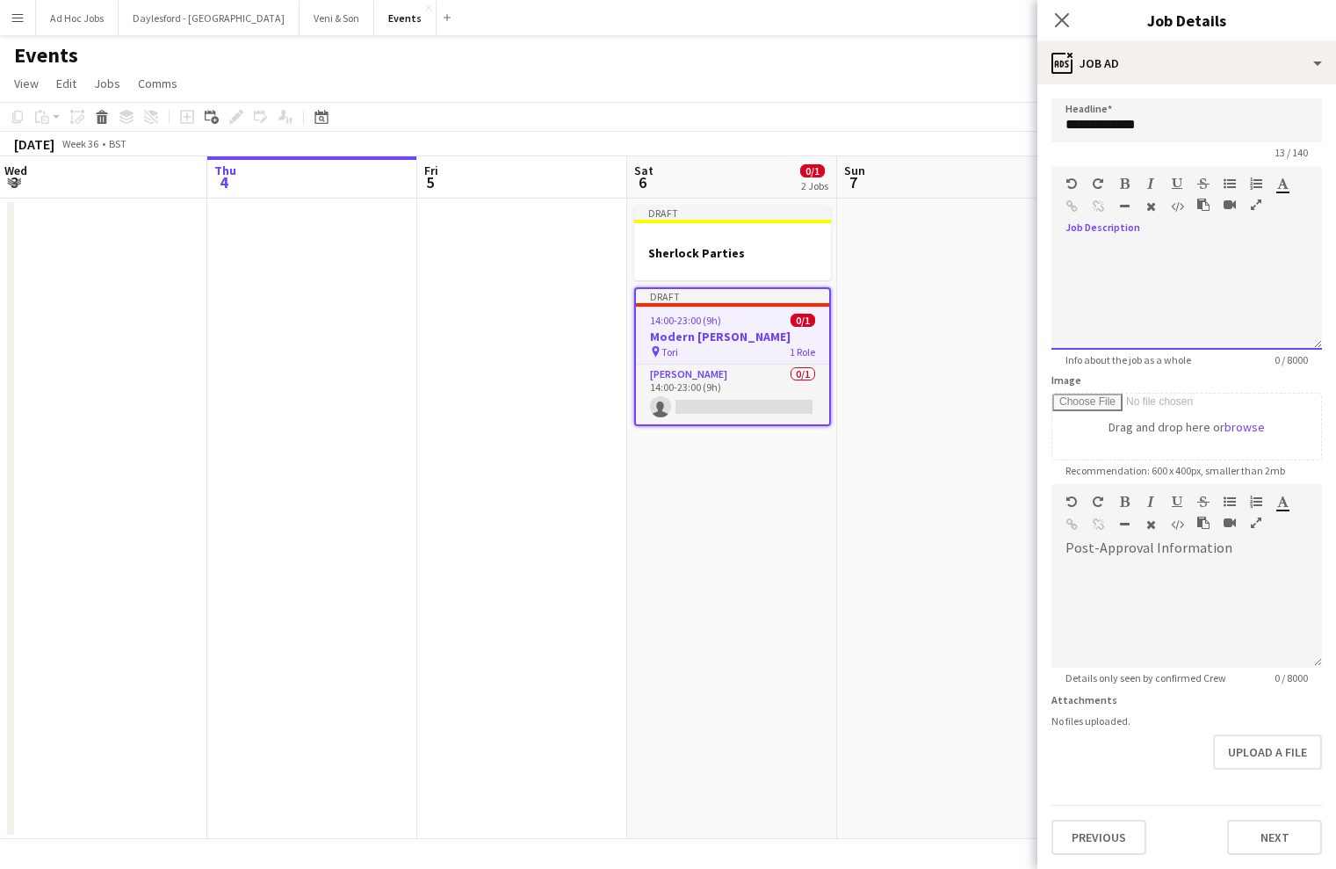
click at [1151, 271] on div at bounding box center [1187, 296] width 271 height 105
click at [1256, 674] on button "Next" at bounding box center [1274, 837] width 95 height 35
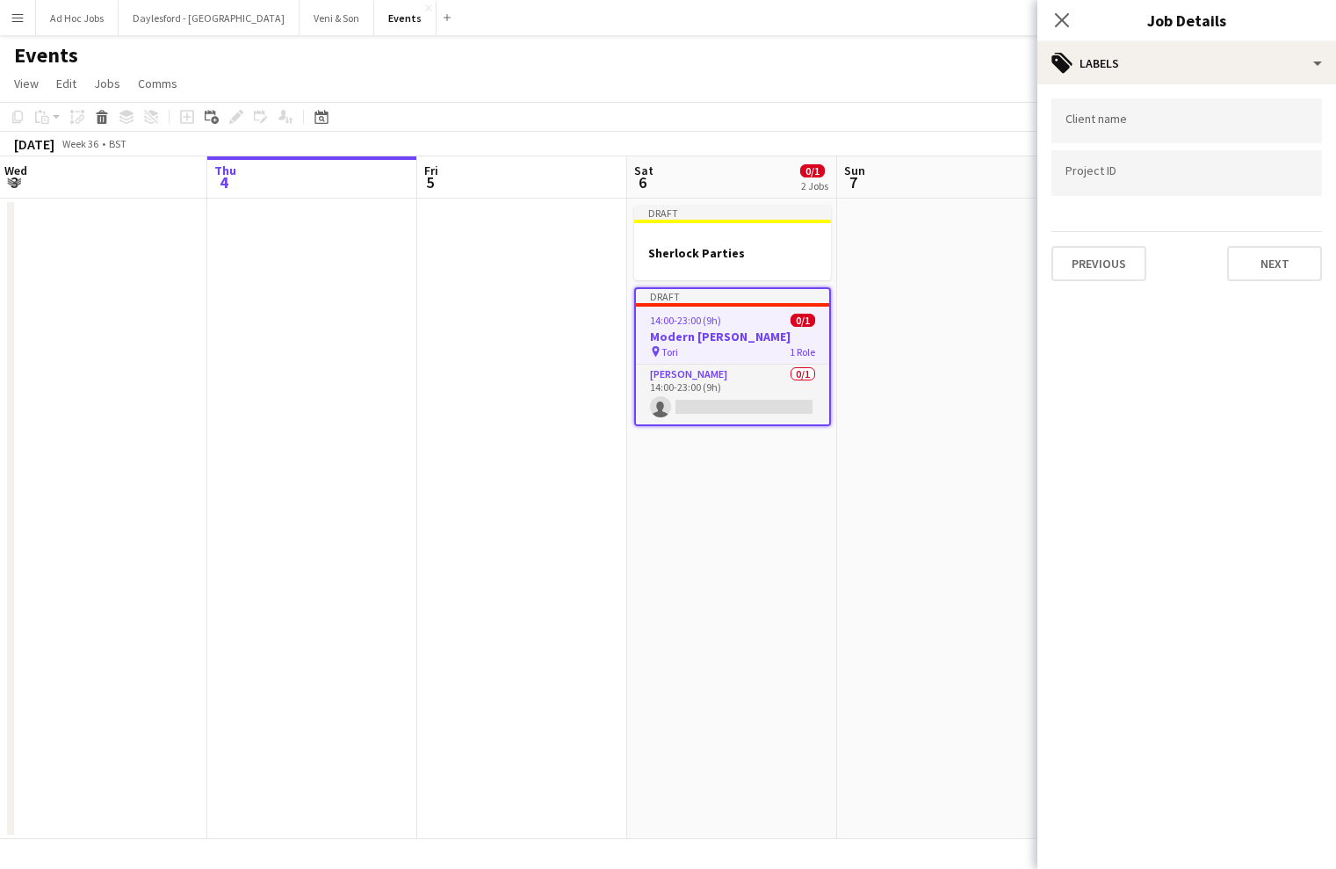
click at [1208, 124] on input "Type to search client labels..." at bounding box center [1187, 121] width 242 height 16
type input "**********"
click at [1204, 180] on input "Type to search project ID labels..." at bounding box center [1187, 173] width 242 height 16
type input "****"
click at [1256, 259] on button "Next" at bounding box center [1274, 263] width 95 height 35
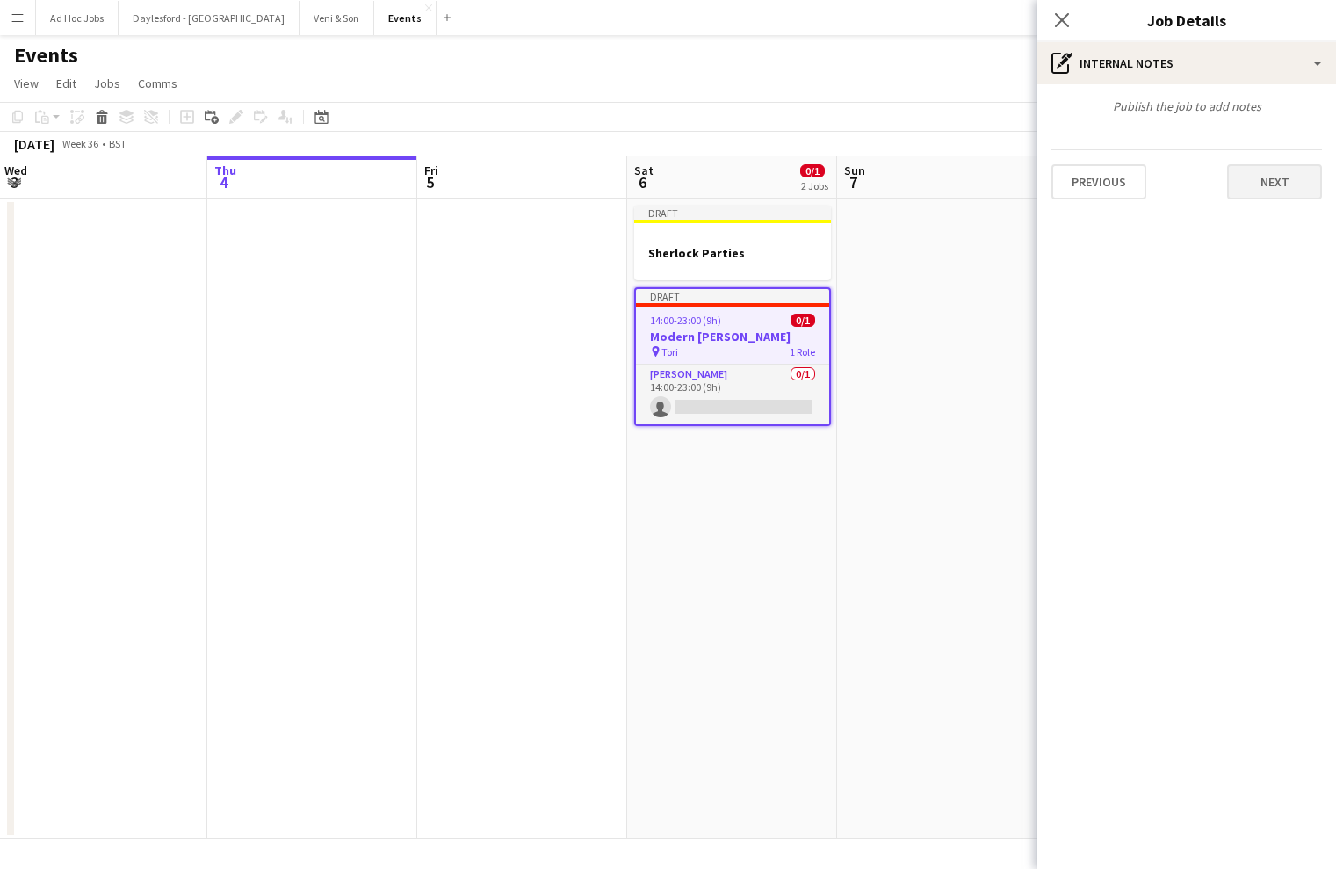
click at [1256, 172] on button "Next" at bounding box center [1274, 181] width 95 height 35
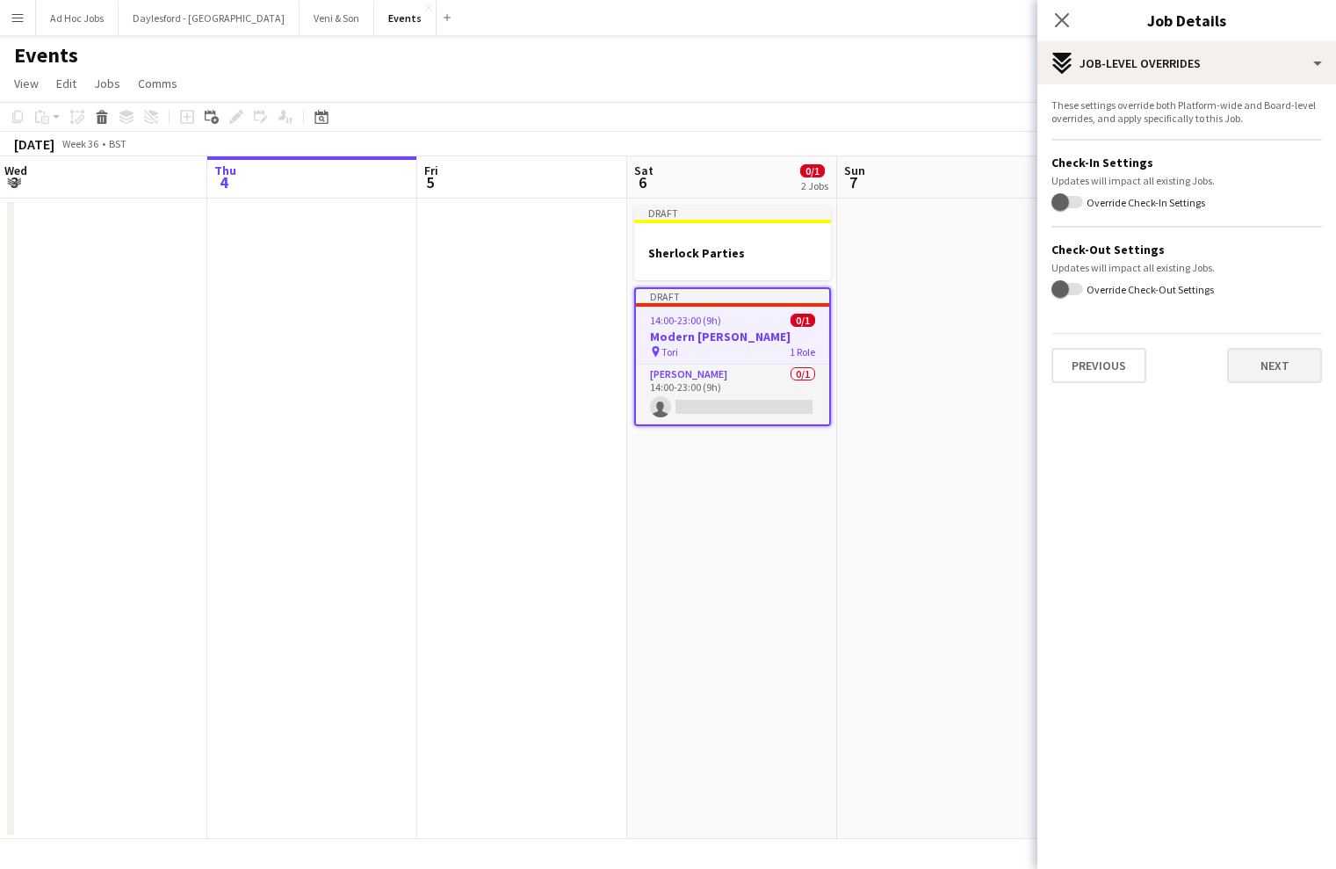
click at [1256, 369] on button "Next" at bounding box center [1274, 365] width 95 height 35
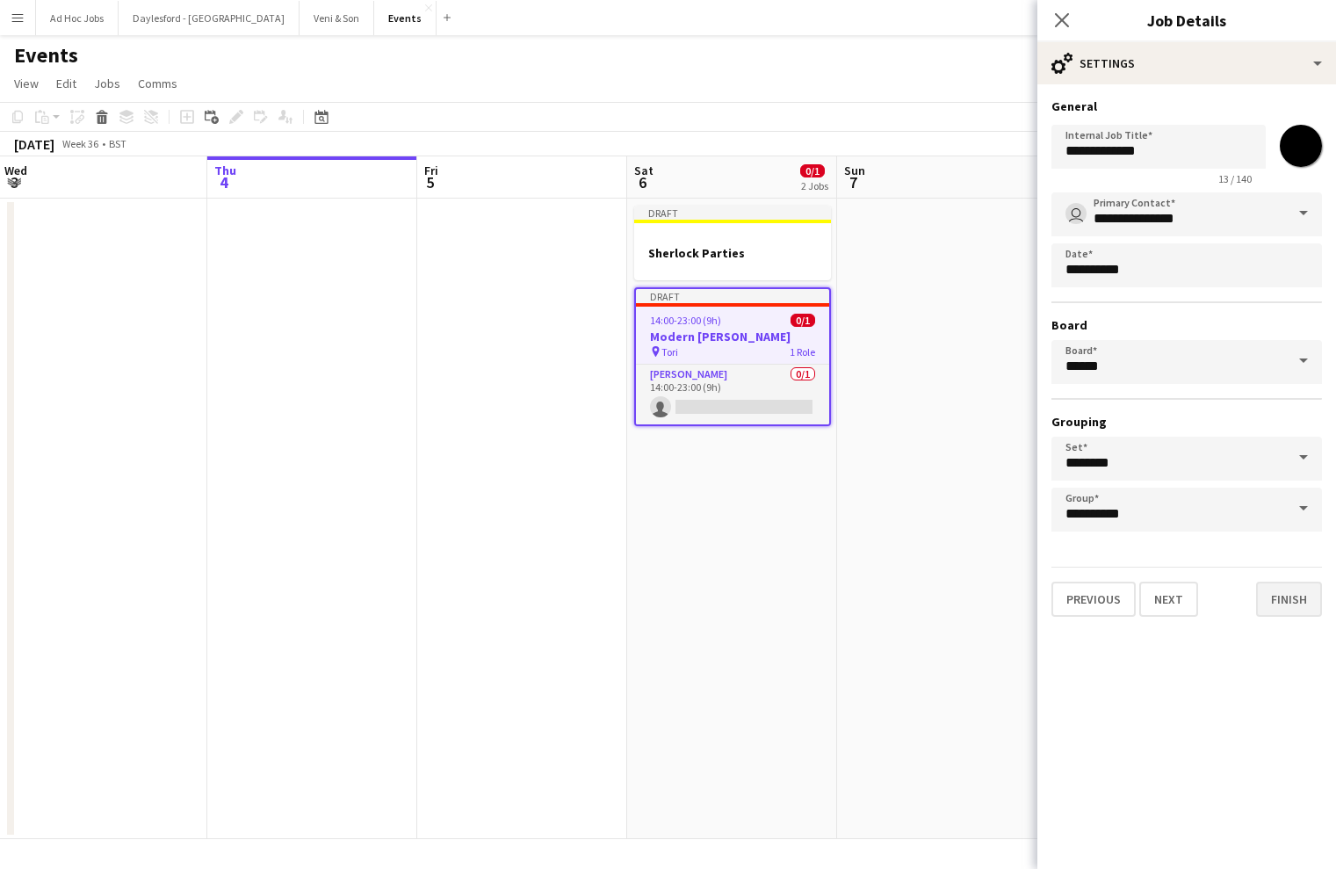
click at [1256, 600] on button "Finish" at bounding box center [1289, 599] width 66 height 35
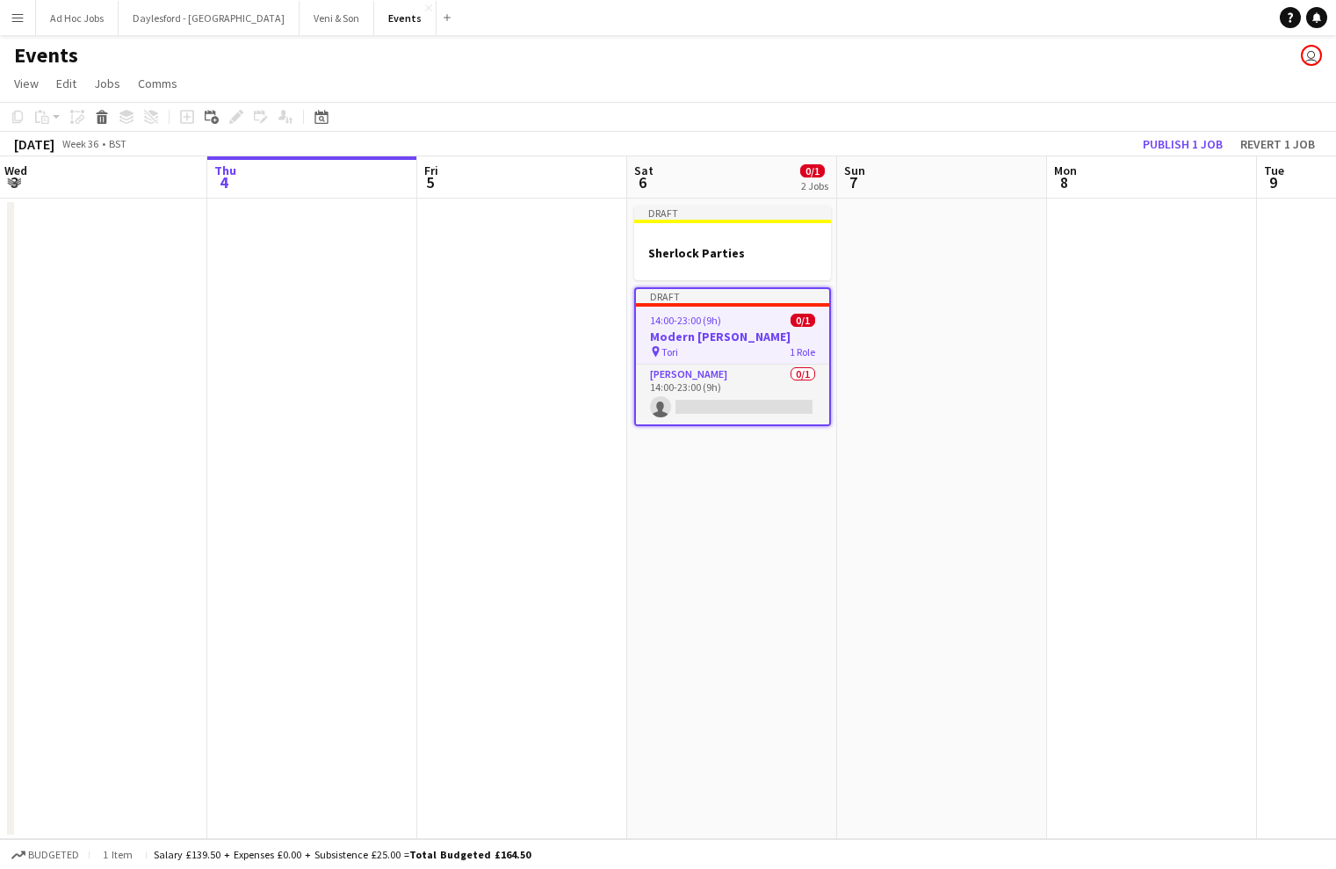
click at [671, 354] on span "Tori" at bounding box center [670, 351] width 17 height 13
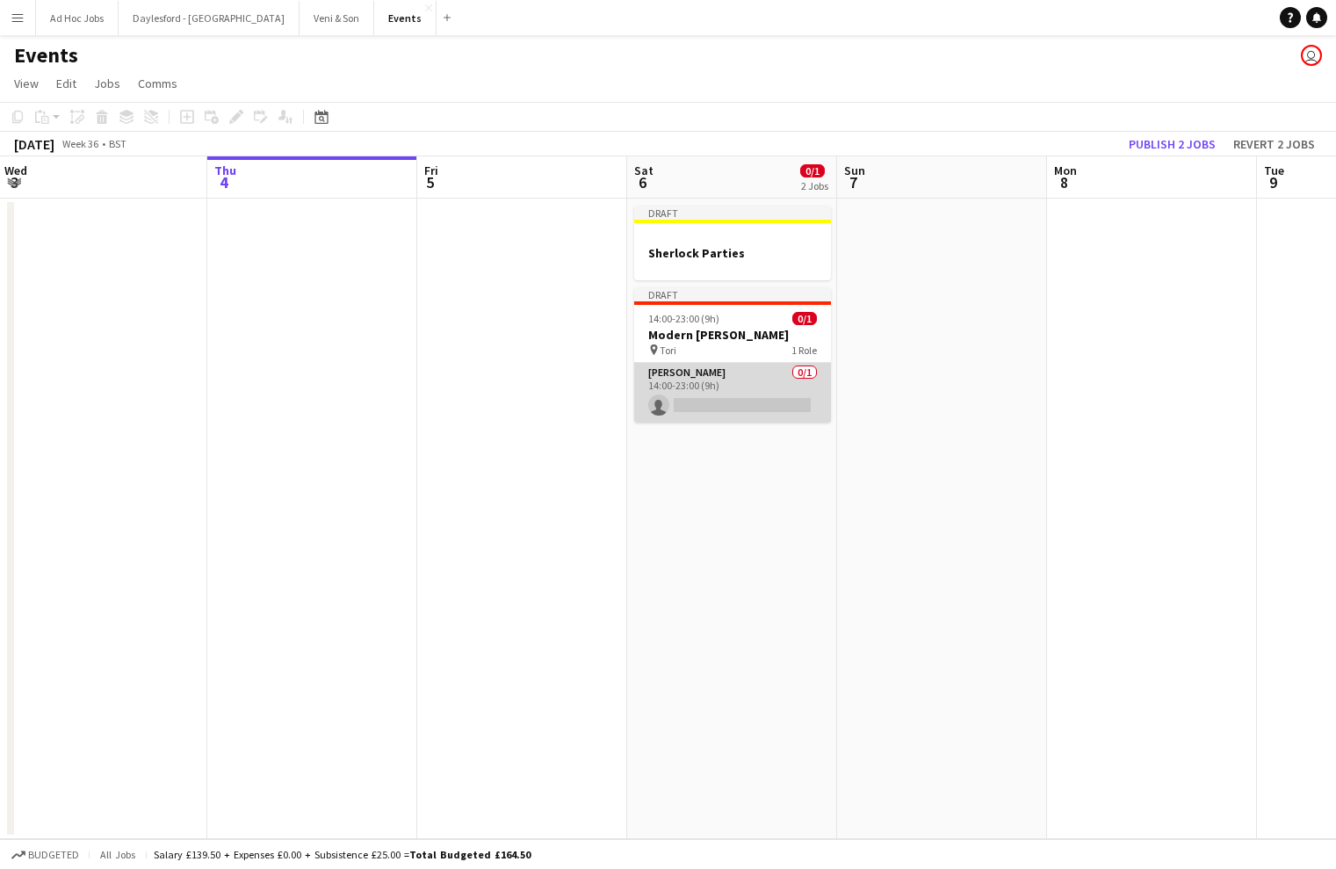
click at [731, 396] on app-card-role "Butler 0/1 14:00-23:00 (9h) single-neutral-actions" at bounding box center [732, 393] width 197 height 60
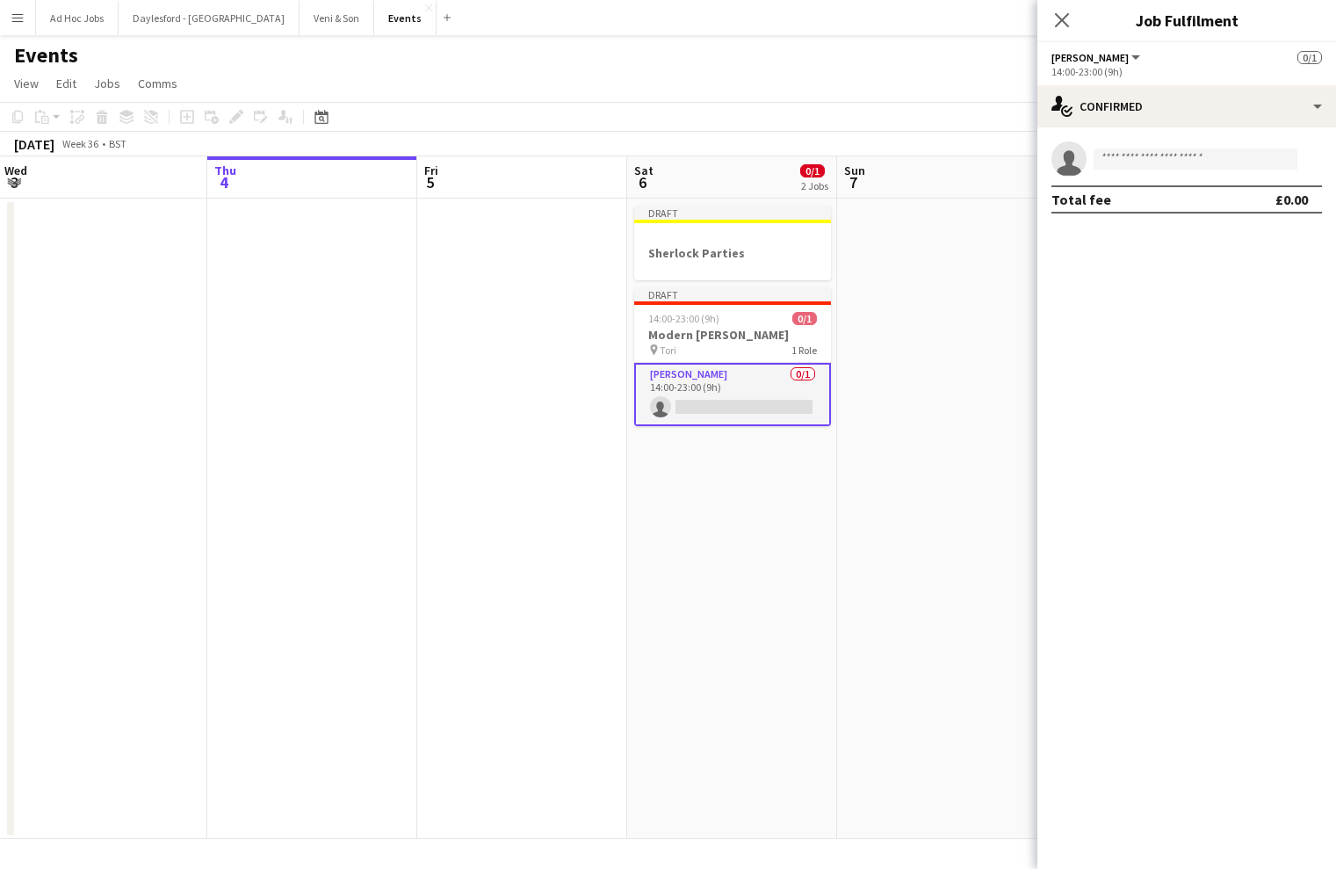
click at [1202, 170] on app-invite-slot "single-neutral-actions" at bounding box center [1187, 158] width 299 height 35
click at [1198, 162] on input at bounding box center [1196, 158] width 204 height 21
type input "****"
click at [1179, 206] on span "+447467323964" at bounding box center [1196, 213] width 176 height 14
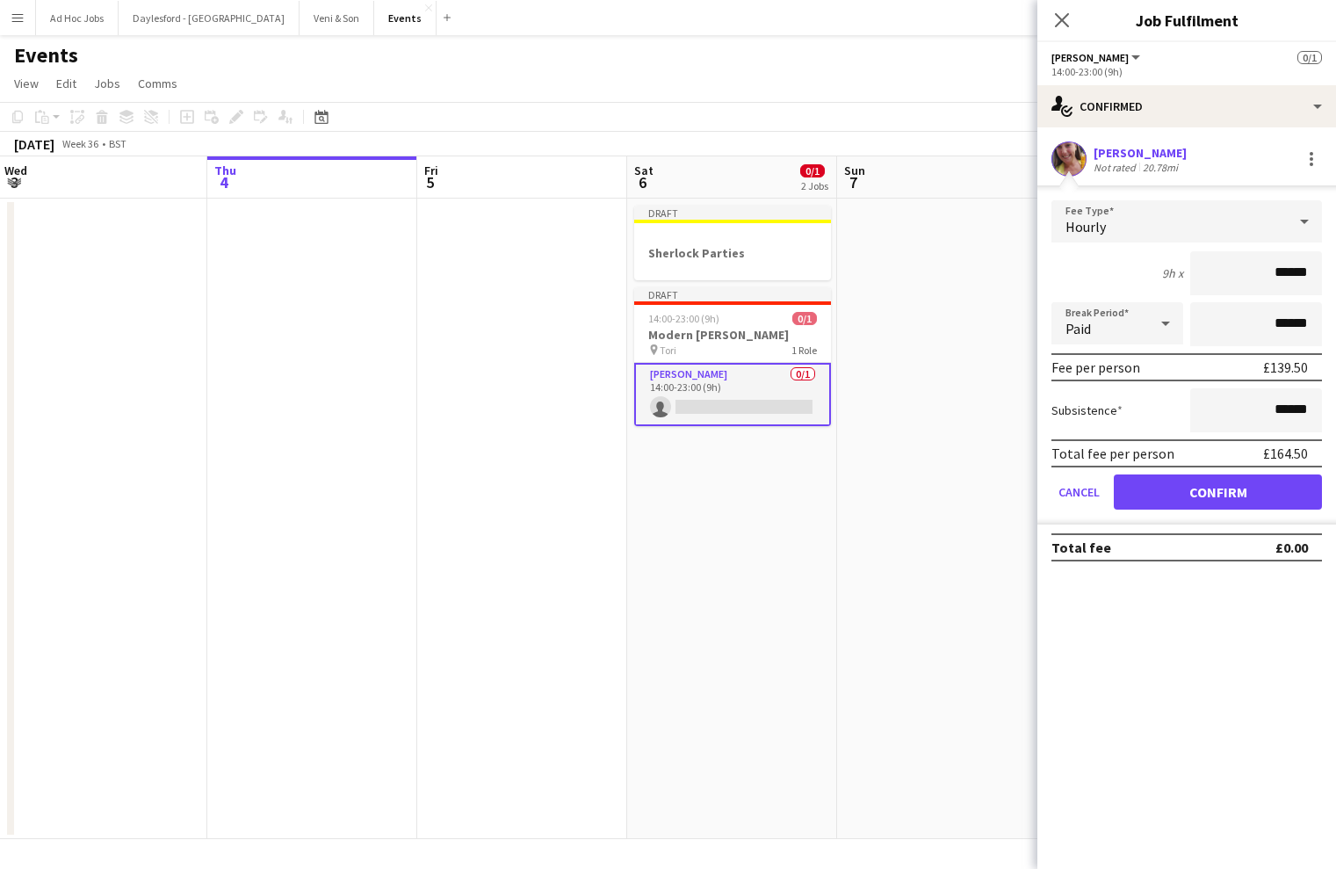
scroll to position [0, 0]
click at [1225, 496] on button "Confirm" at bounding box center [1218, 491] width 208 height 35
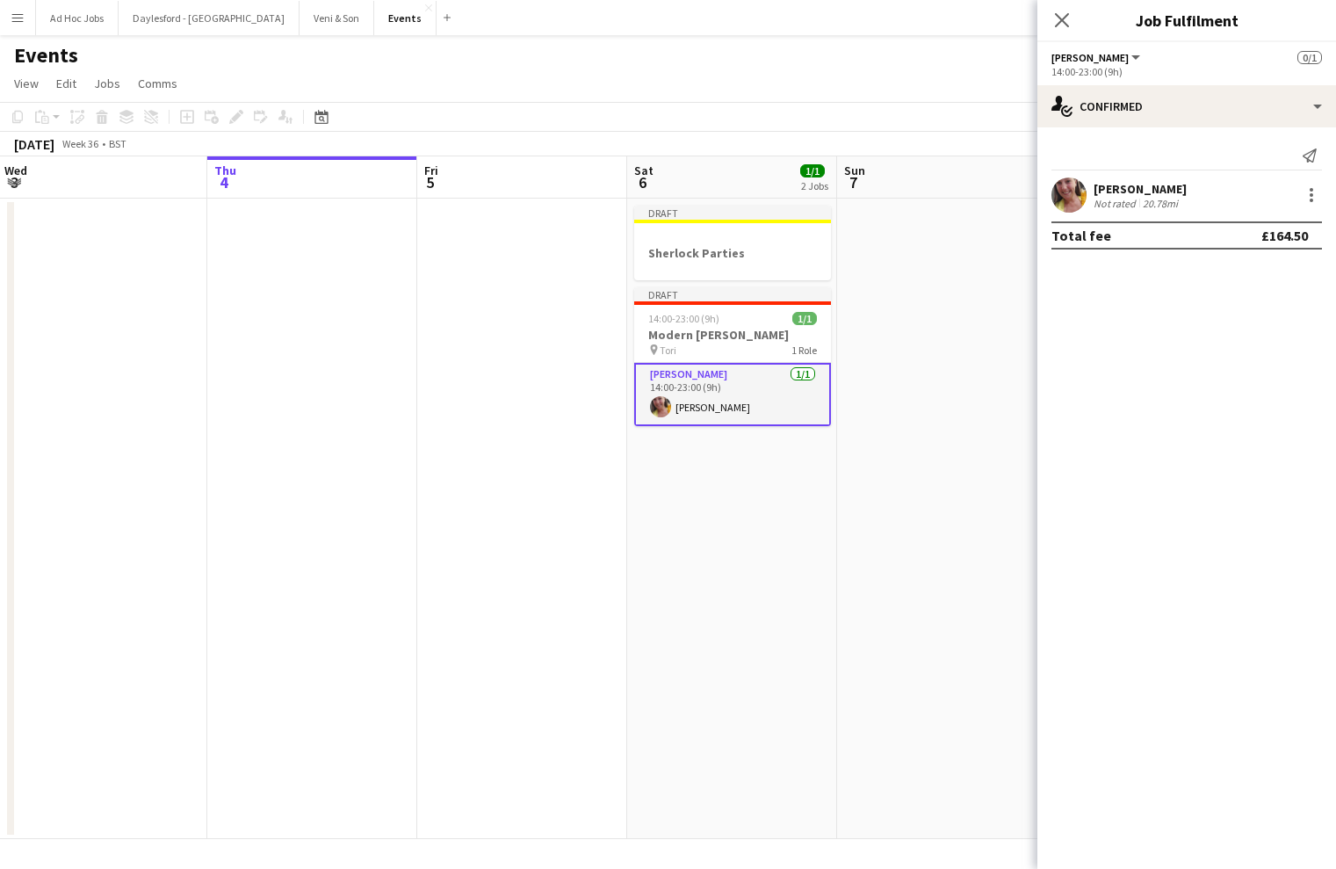
click at [1067, 32] on div "Close pop-in" at bounding box center [1062, 20] width 49 height 40
click at [1062, 21] on icon at bounding box center [1061, 19] width 17 height 17
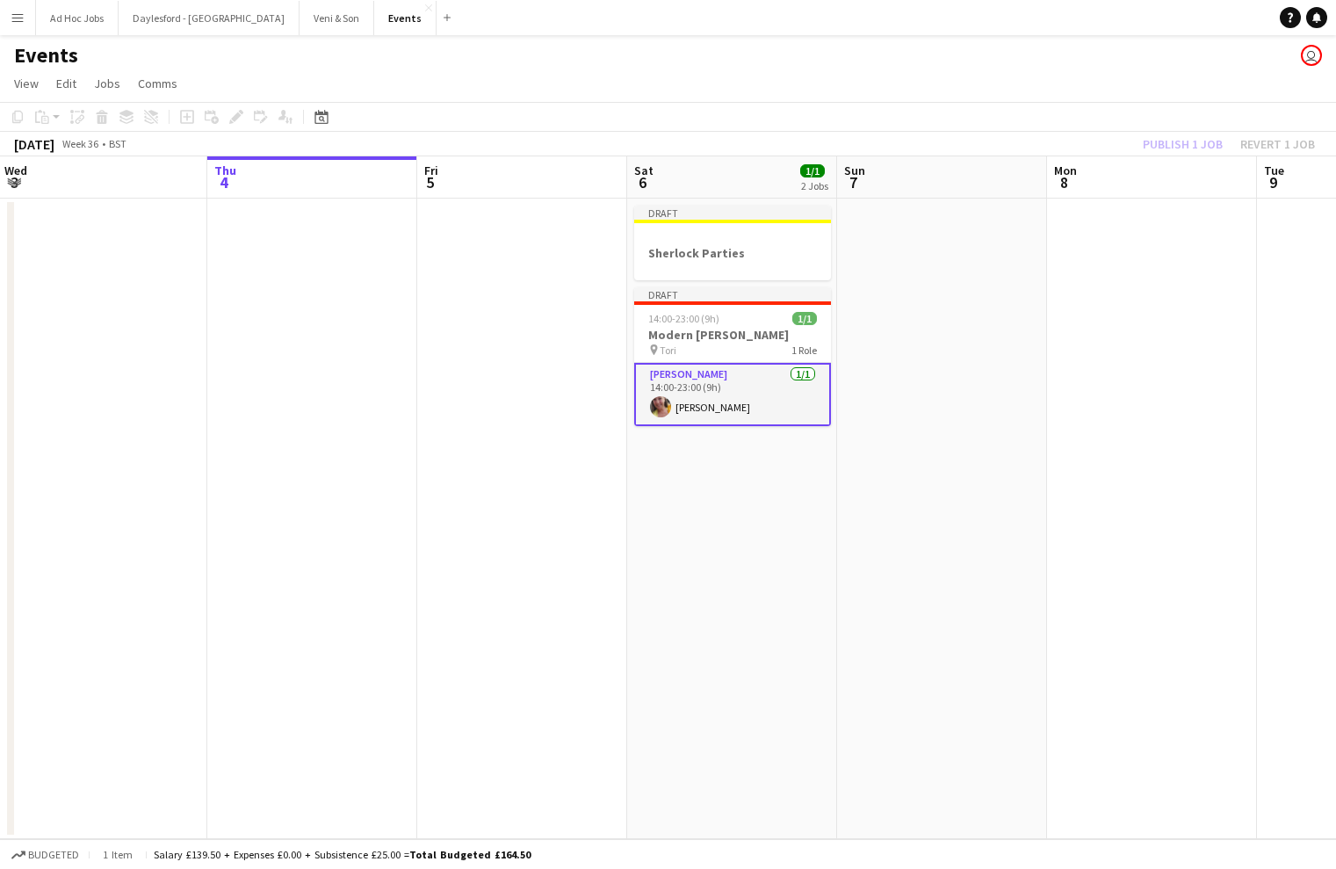
click at [933, 340] on app-date-cell at bounding box center [942, 519] width 210 height 640
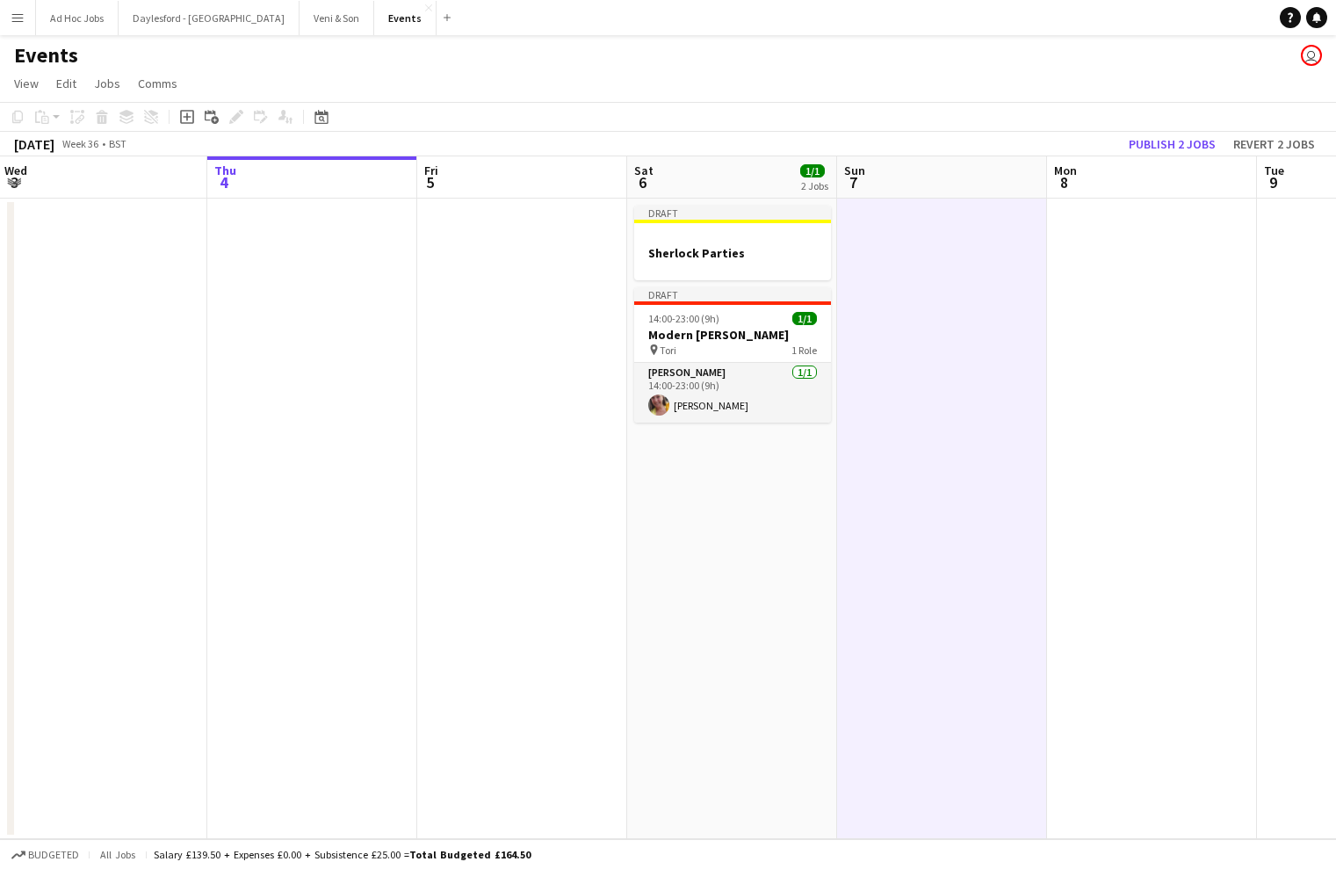
scroll to position [0, 422]
click at [1176, 145] on button "Publish 2 jobs" at bounding box center [1172, 144] width 101 height 23
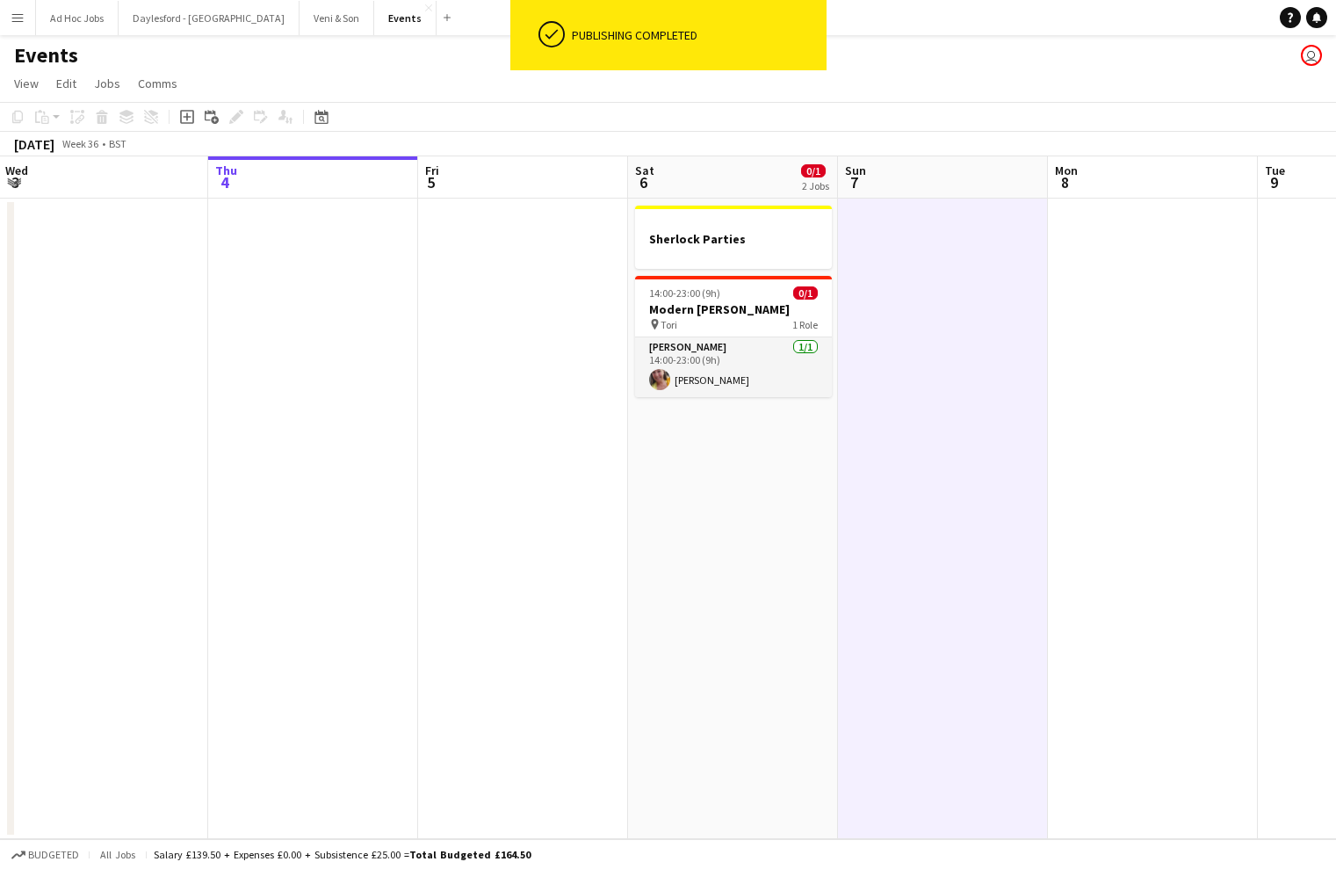
scroll to position [0, 0]
click at [749, 228] on div at bounding box center [733, 222] width 197 height 13
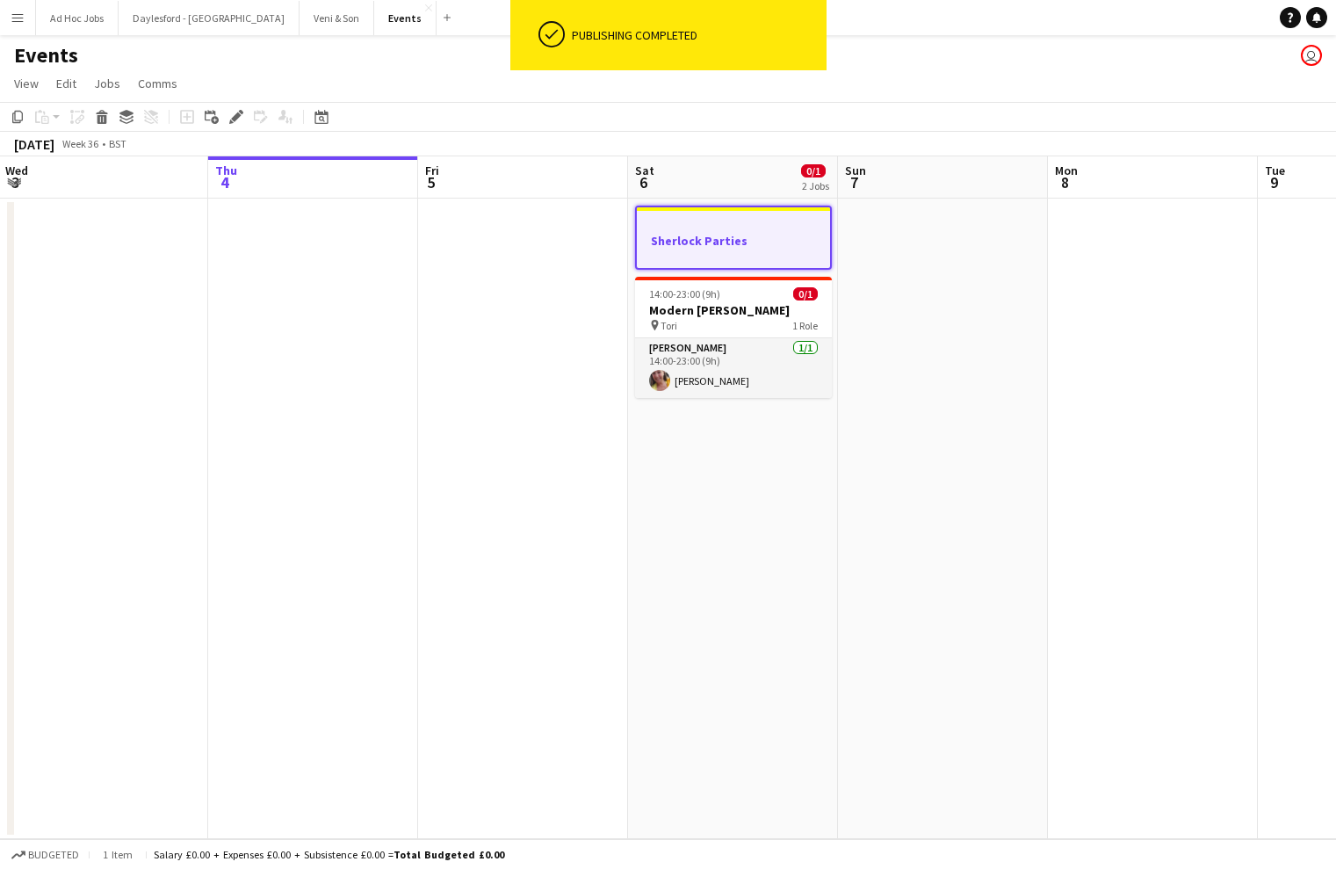
click at [767, 235] on h3 "Sherlock Parties" at bounding box center [733, 241] width 193 height 16
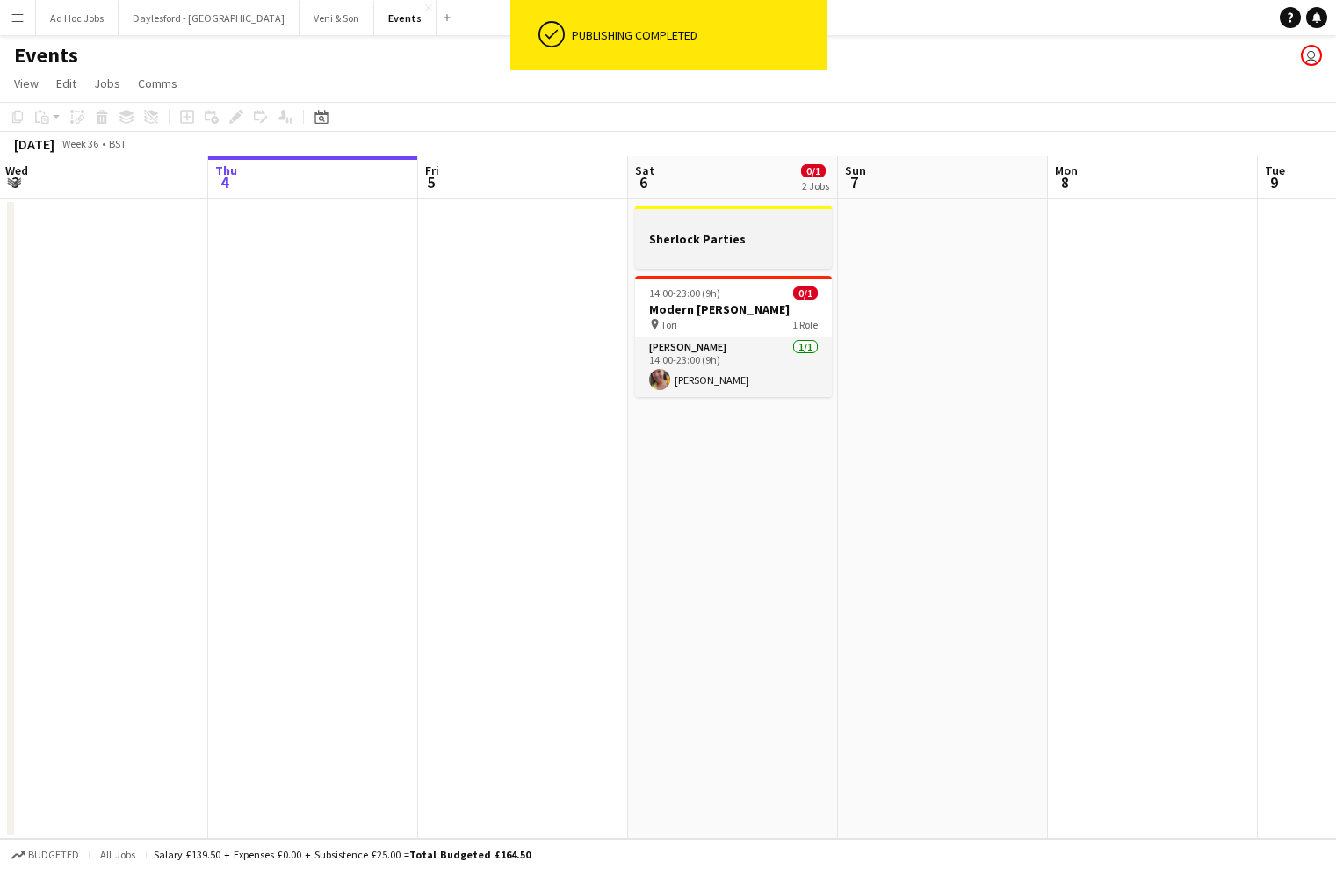
click at [767, 235] on h3 "Sherlock Parties" at bounding box center [733, 239] width 197 height 16
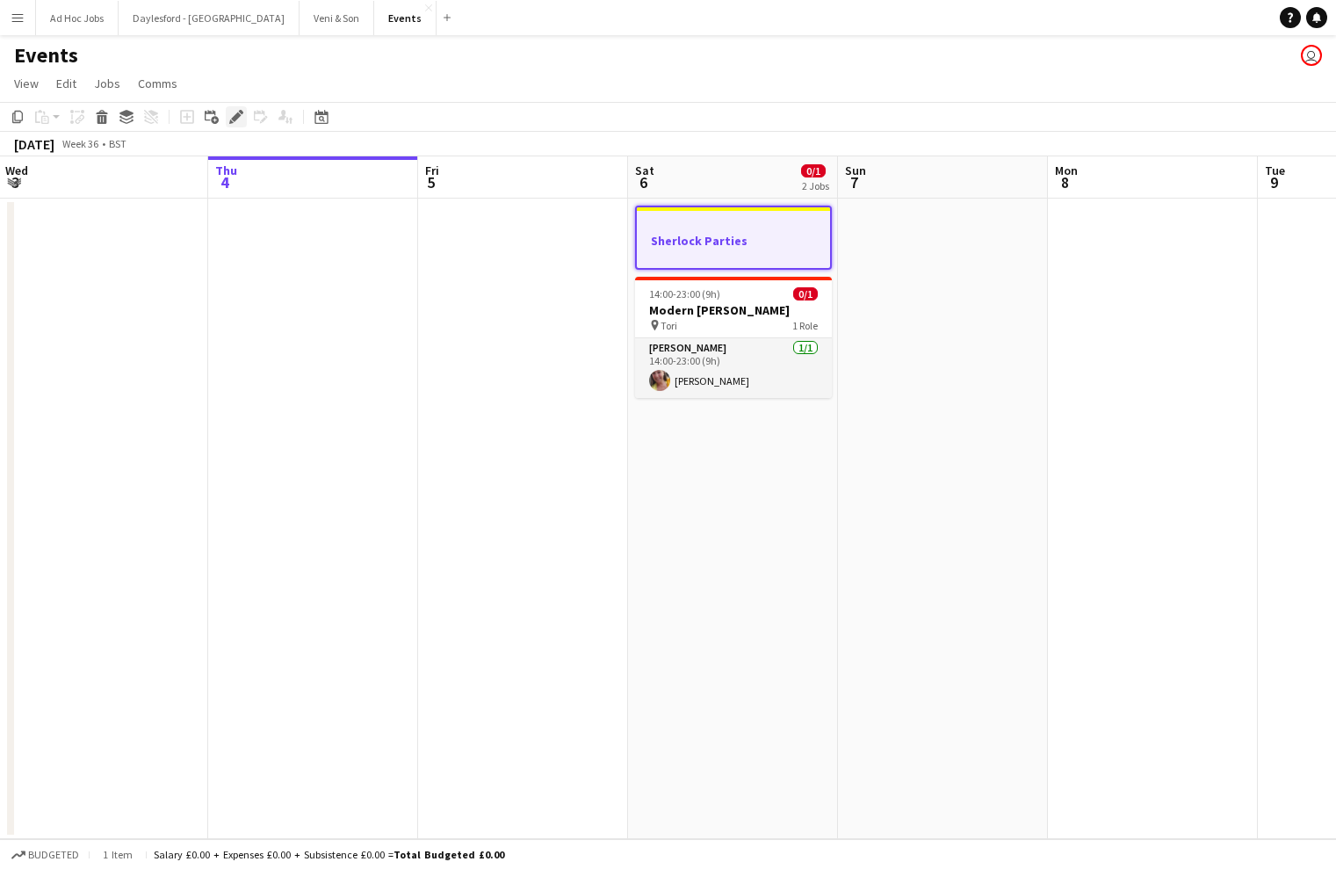
click at [228, 117] on div "Edit" at bounding box center [236, 116] width 21 height 21
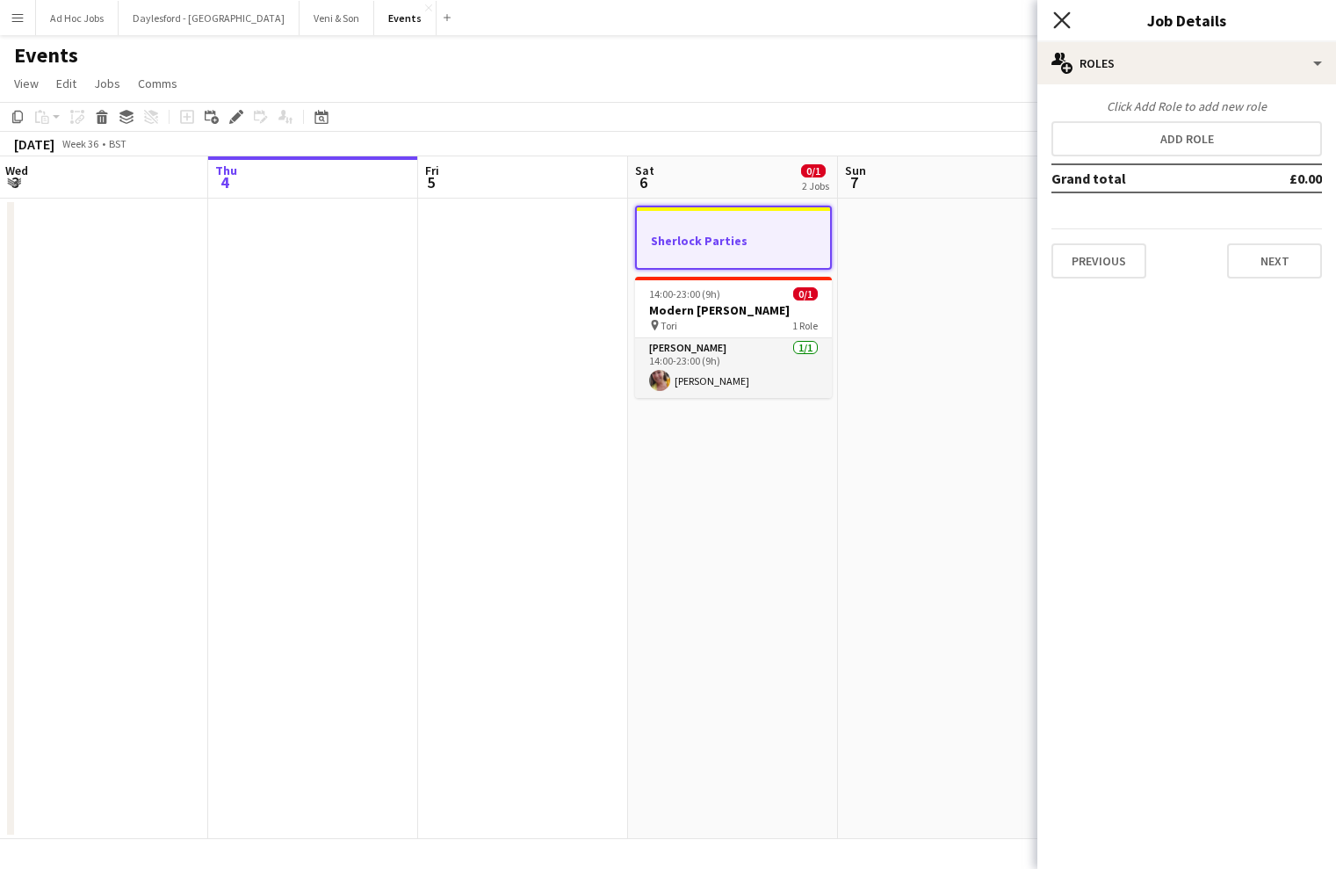
click at [1062, 16] on icon "Close pop-in" at bounding box center [1061, 19] width 17 height 17
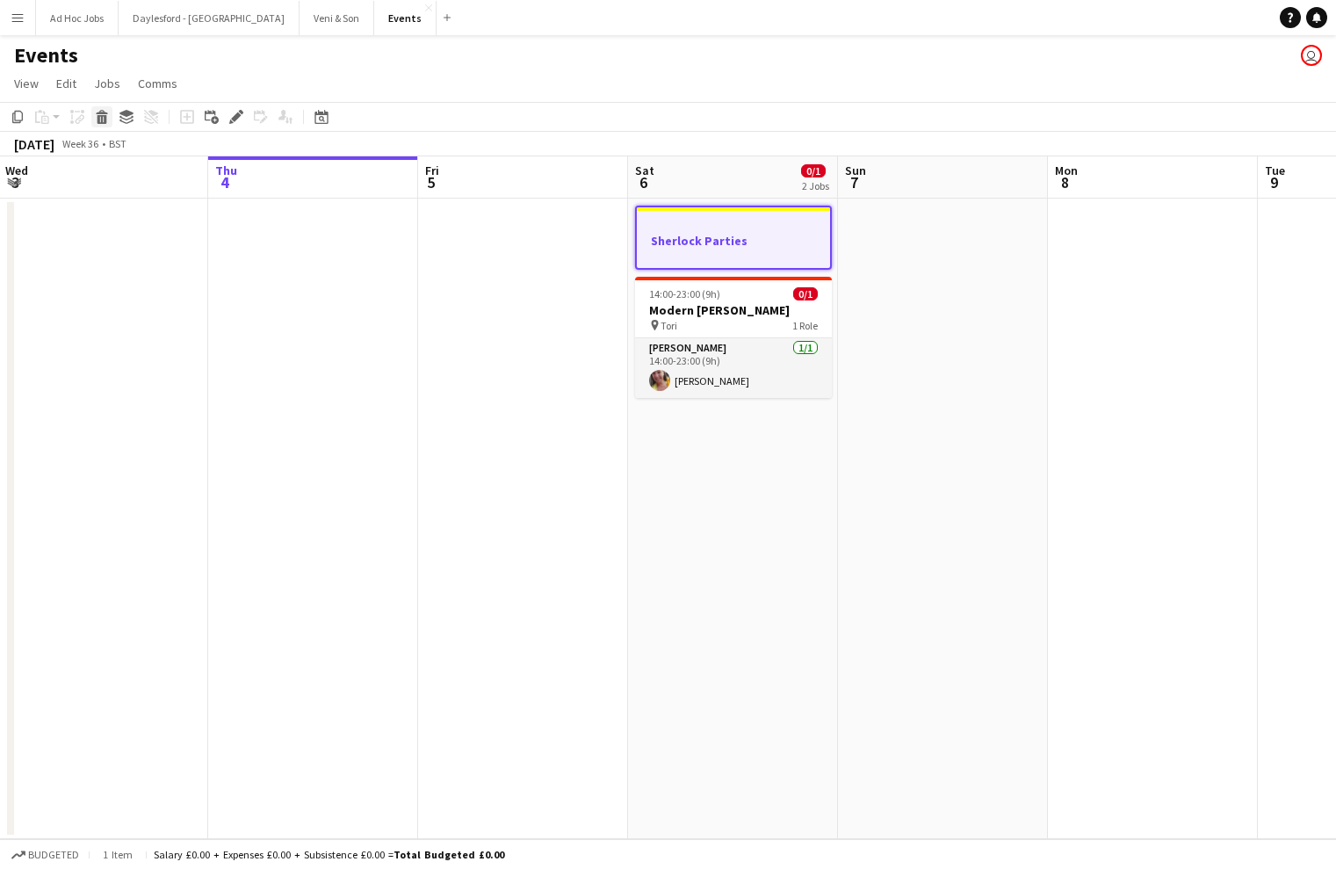
click at [99, 120] on icon at bounding box center [103, 119] width 10 height 9
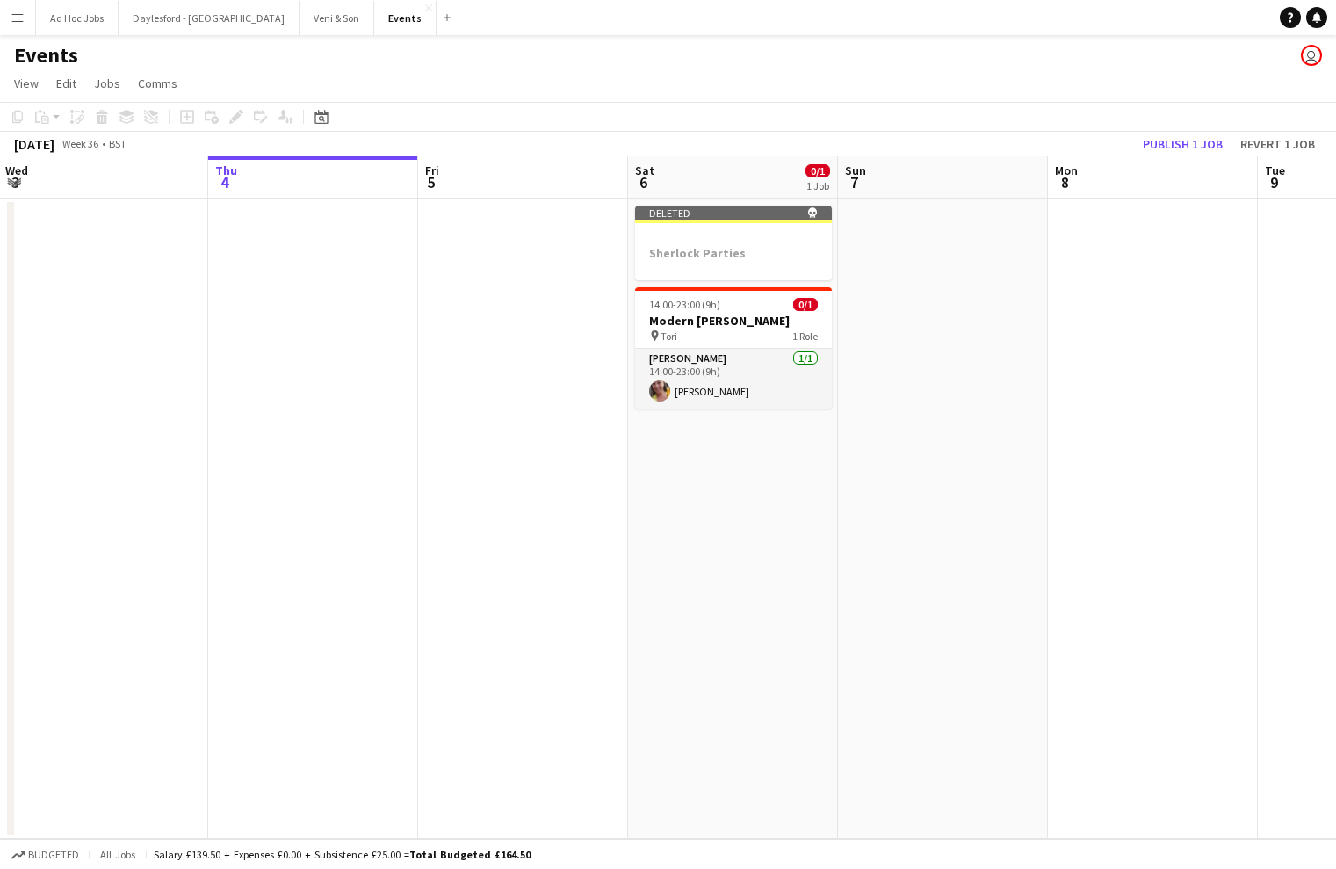
click at [1191, 145] on button "Publish 1 job" at bounding box center [1183, 144] width 94 height 23
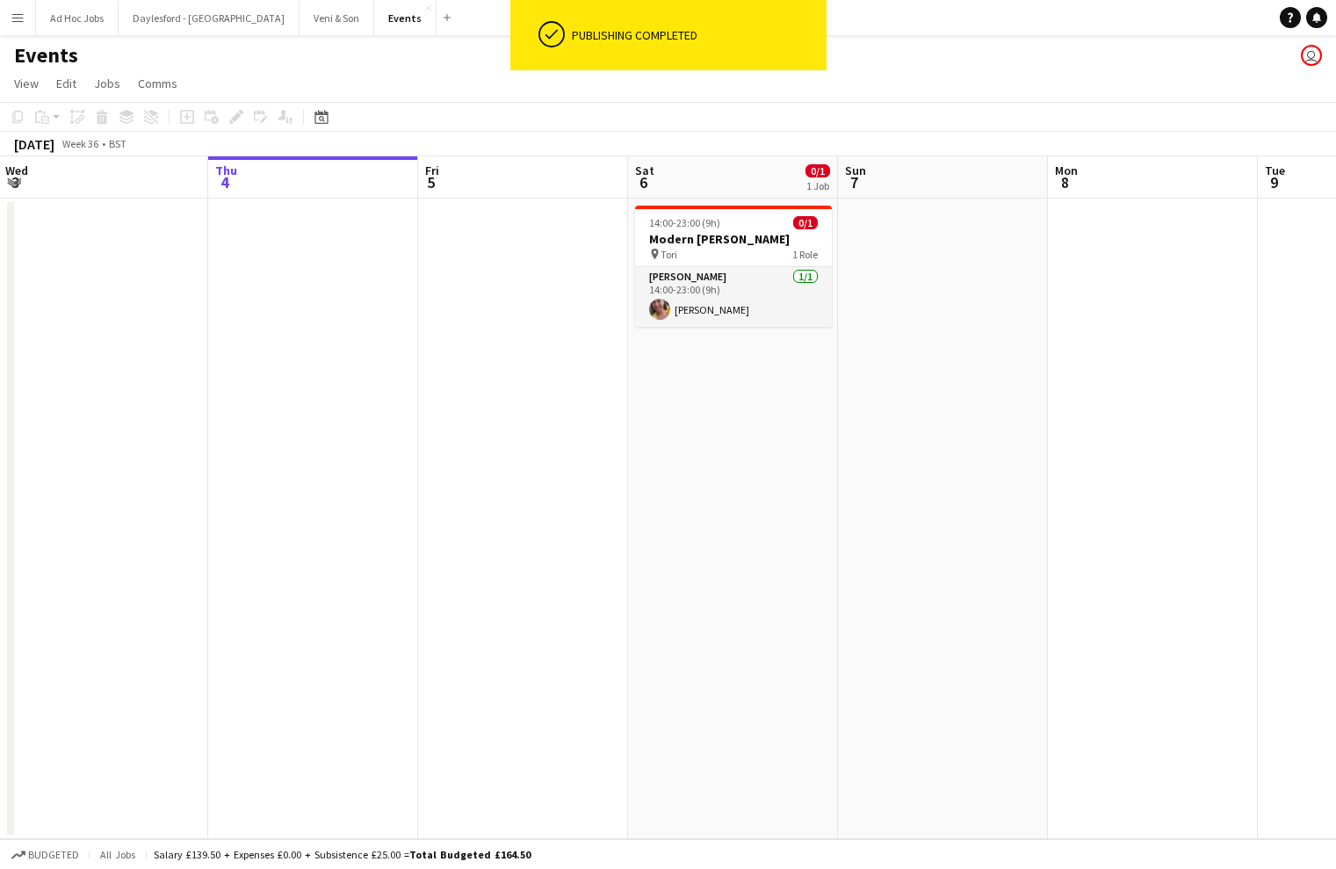
click at [824, 111] on app-toolbar "Copy Paste Paste Command V Paste with crew Command Shift V Paste linked Job Del…" at bounding box center [668, 117] width 1336 height 30
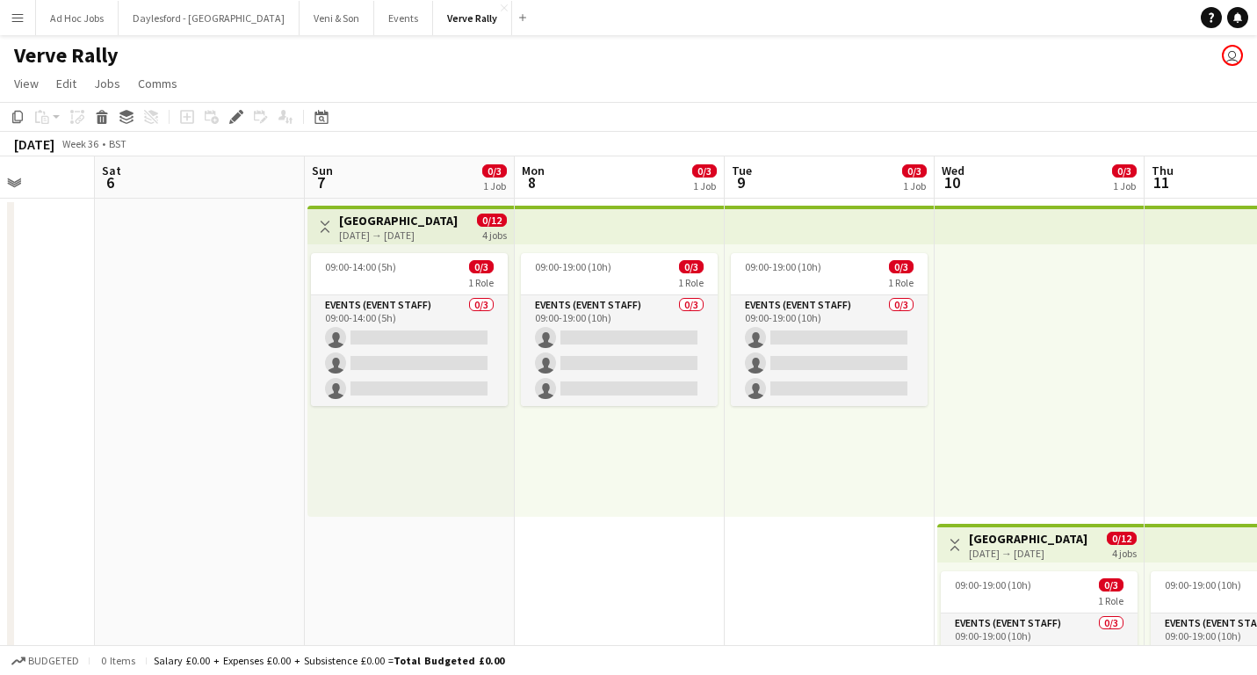
click at [452, 449] on div "09:00-14:00 (5h) 0/3 1 Role Events (Event Staff) 0/3 09:00-14:00 (5h) single-ne…" at bounding box center [411, 380] width 206 height 272
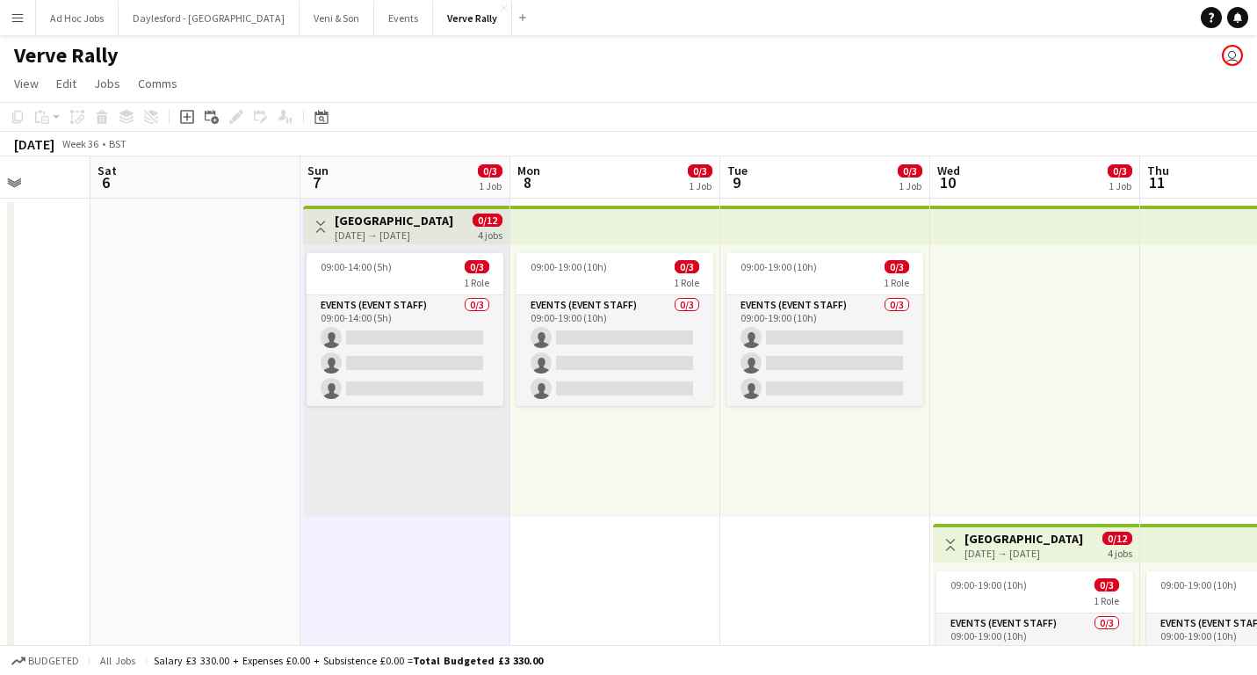
scroll to position [0, 536]
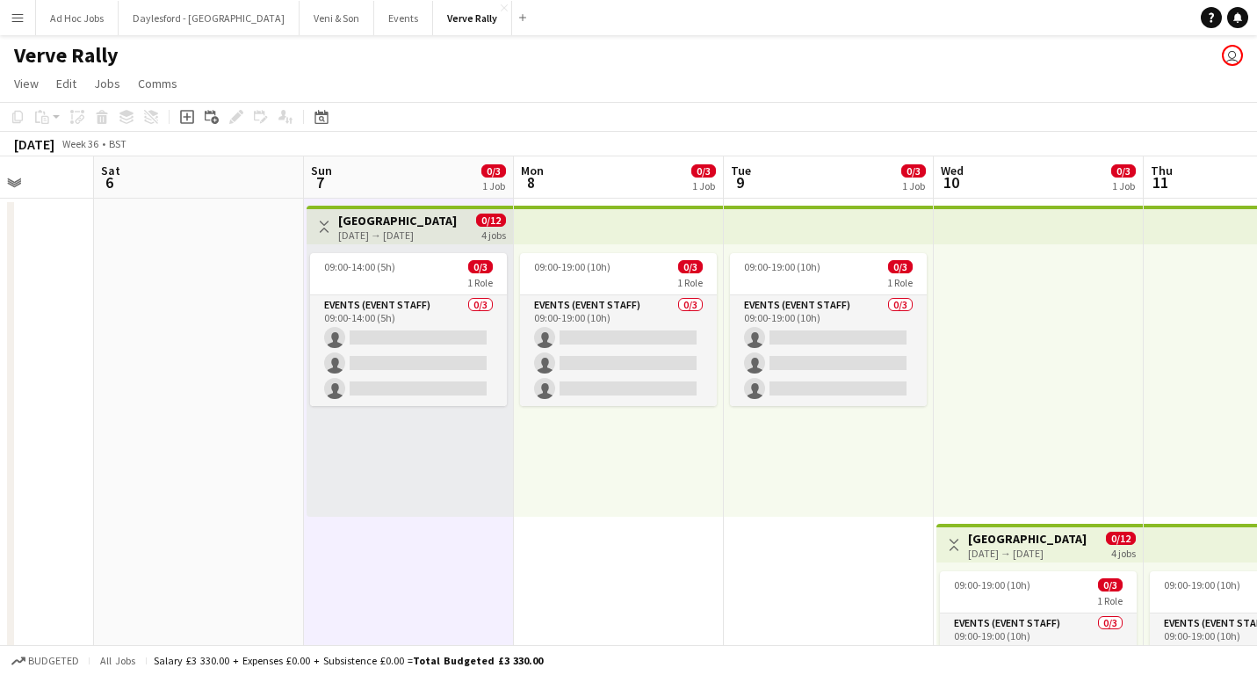
click at [584, 453] on div "09:00-19:00 (10h) 0/3 1 Role Events (Event Staff) 0/3 09:00-19:00 (10h) single-…" at bounding box center [619, 380] width 210 height 272
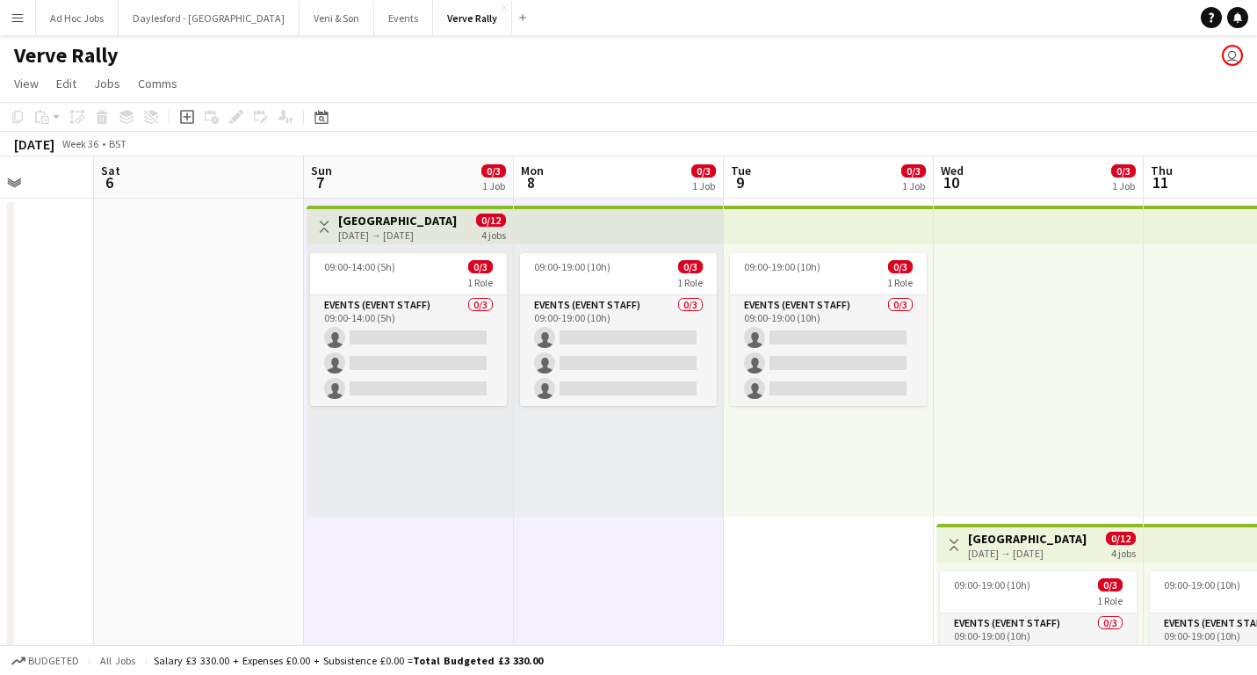
click at [788, 479] on div "09:00-19:00 (10h) 0/3 1 Role Events (Event Staff) 0/3 09:00-19:00 (10h) single-…" at bounding box center [829, 380] width 210 height 272
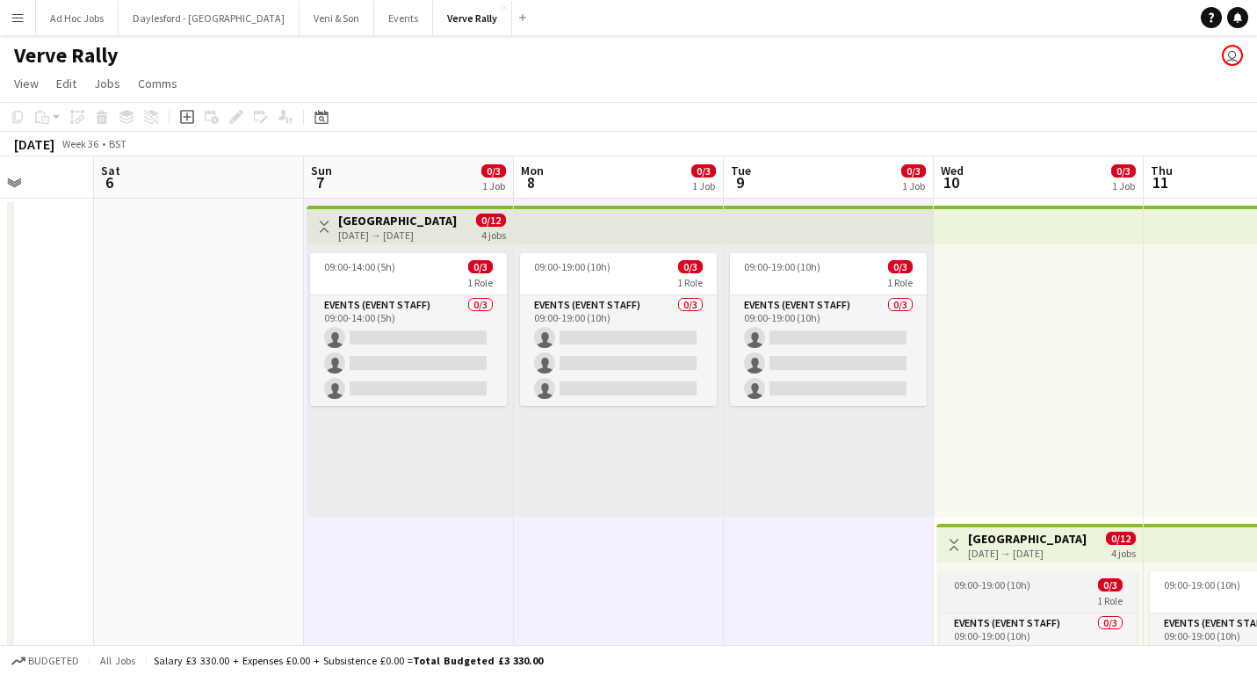
drag, startPoint x: 1060, startPoint y: 592, endPoint x: 1135, endPoint y: 583, distance: 76.2
click at [1060, 592] on app-job-card "09:00-19:00 (10h) 0/3 1 Role Events (Event Staff) 0/3 09:00-19:00 (10h) single-…" at bounding box center [1038, 647] width 197 height 153
click at [1075, 556] on div "[DATE] → [DATE]" at bounding box center [1028, 552] width 119 height 13
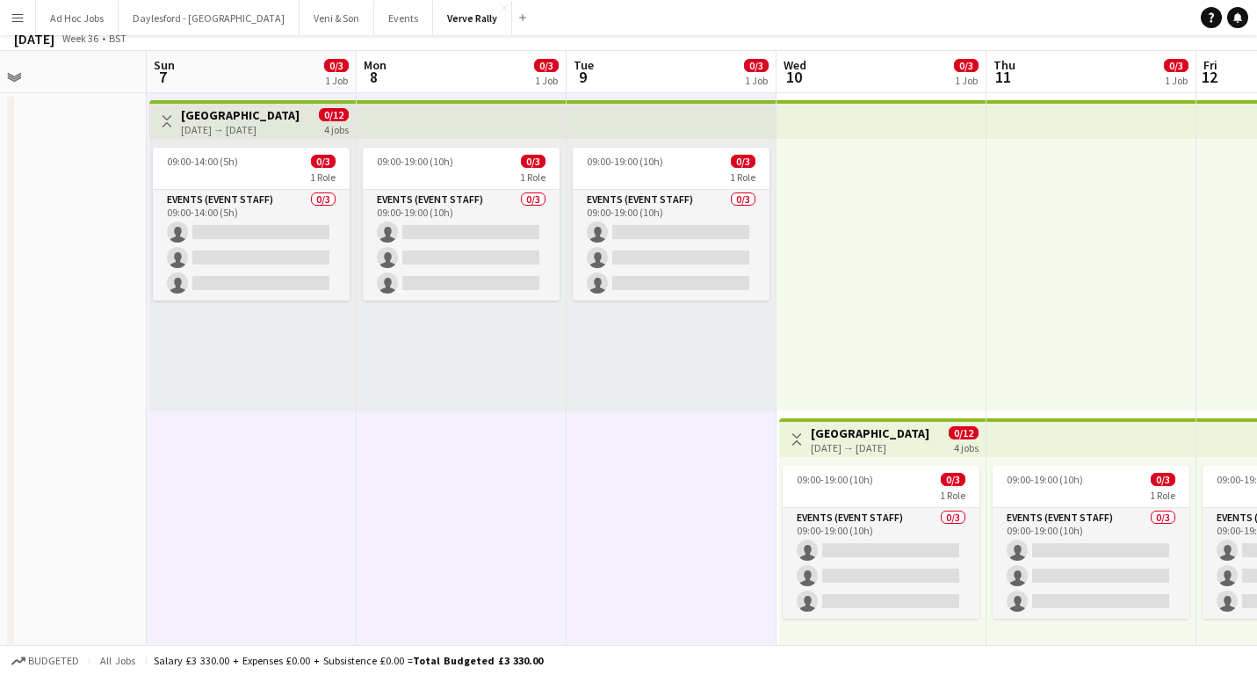
scroll to position [121, 0]
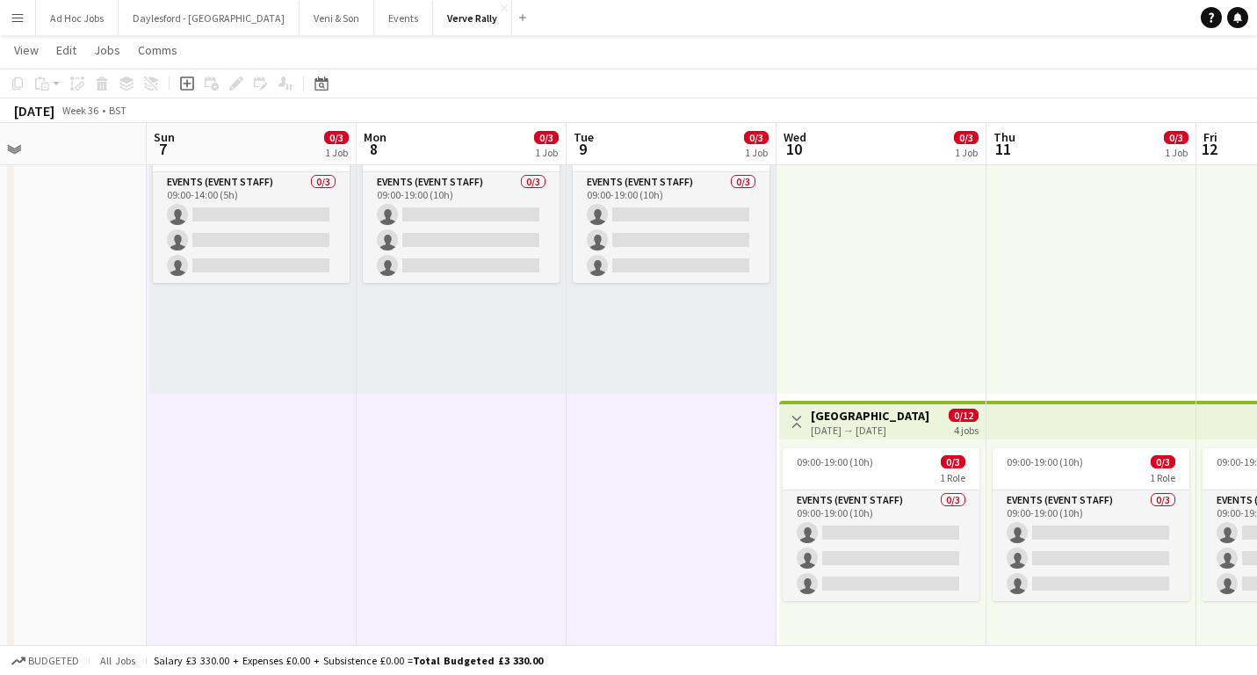
click at [911, 619] on div "09:00-19:00 (10h) 0/3 1 Role Events (Event Staff) 0/3 09:00-19:00 (10h) single-…" at bounding box center [882, 575] width 206 height 272
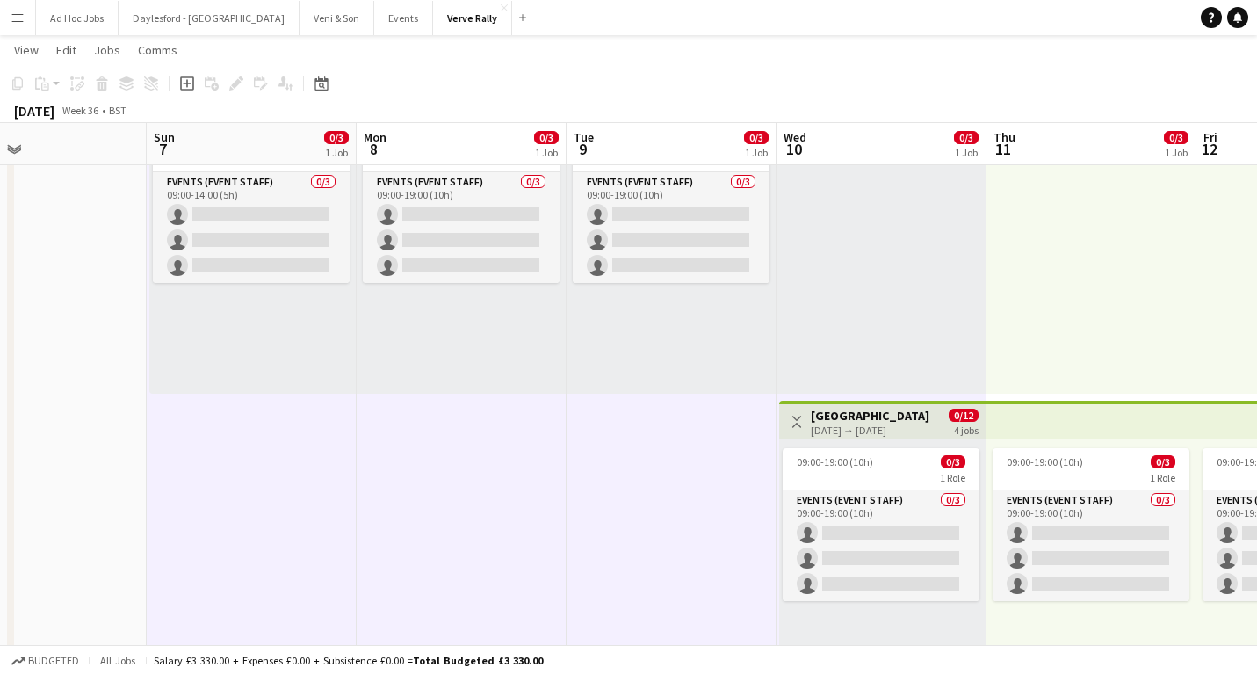
drag, startPoint x: 1085, startPoint y: 148, endPoint x: 1110, endPoint y: 167, distance: 30.8
click at [1085, 148] on app-board-header-date "Thu 11 0/3 1 Job" at bounding box center [1092, 144] width 210 height 42
click at [1100, 420] on app-top-bar at bounding box center [1092, 420] width 210 height 39
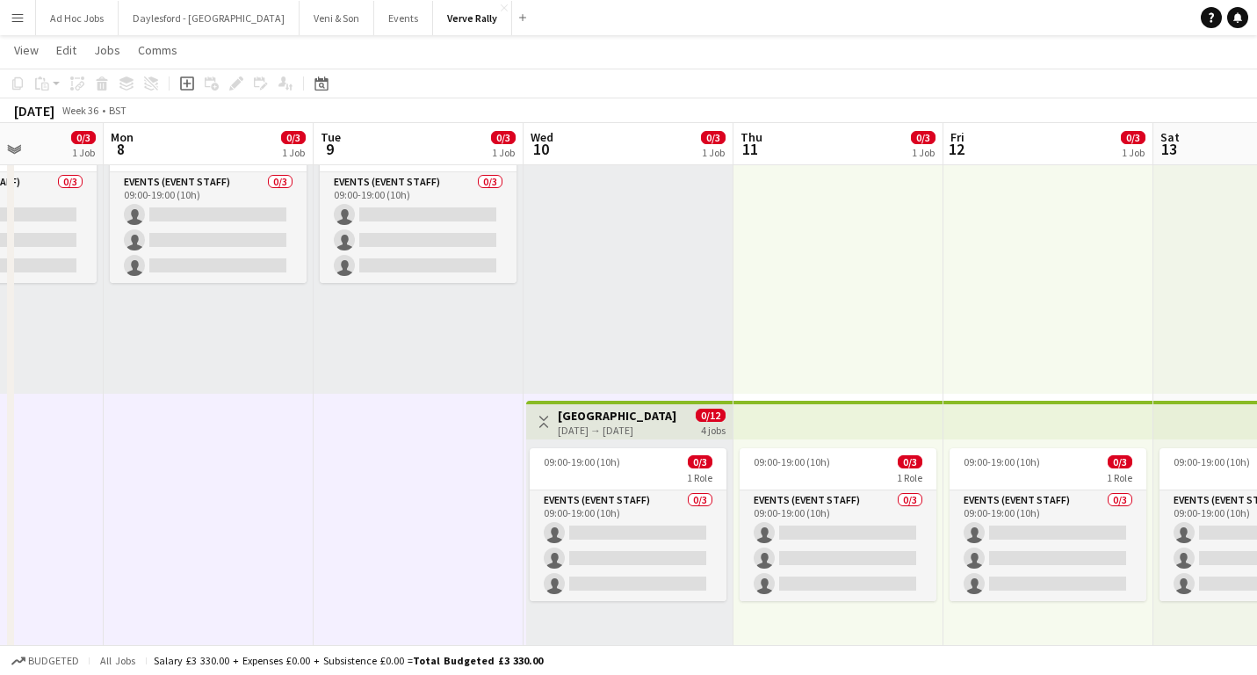
scroll to position [0, 583]
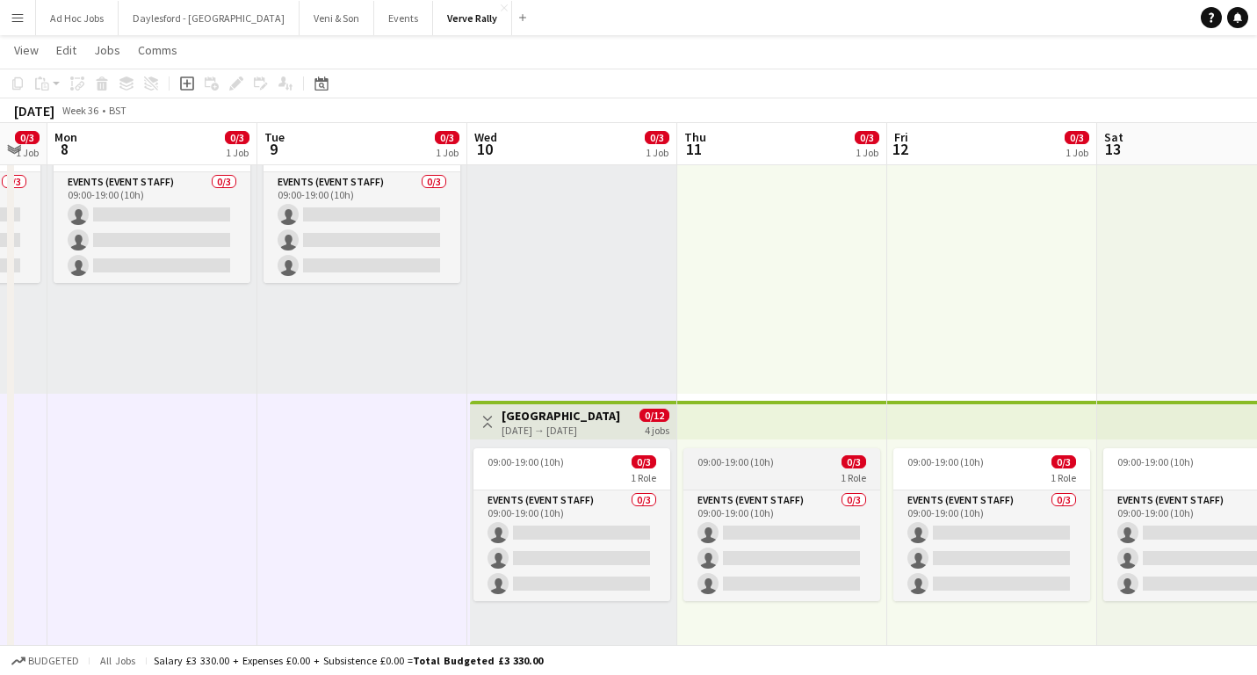
click at [811, 474] on div "1 Role" at bounding box center [782, 477] width 197 height 14
click at [1010, 479] on div "1 Role" at bounding box center [992, 477] width 197 height 14
click at [794, 479] on div "1 Role" at bounding box center [782, 477] width 197 height 14
click at [805, 474] on div "1 Role" at bounding box center [782, 477] width 197 height 14
click at [802, 429] on app-top-bar at bounding box center [782, 420] width 210 height 39
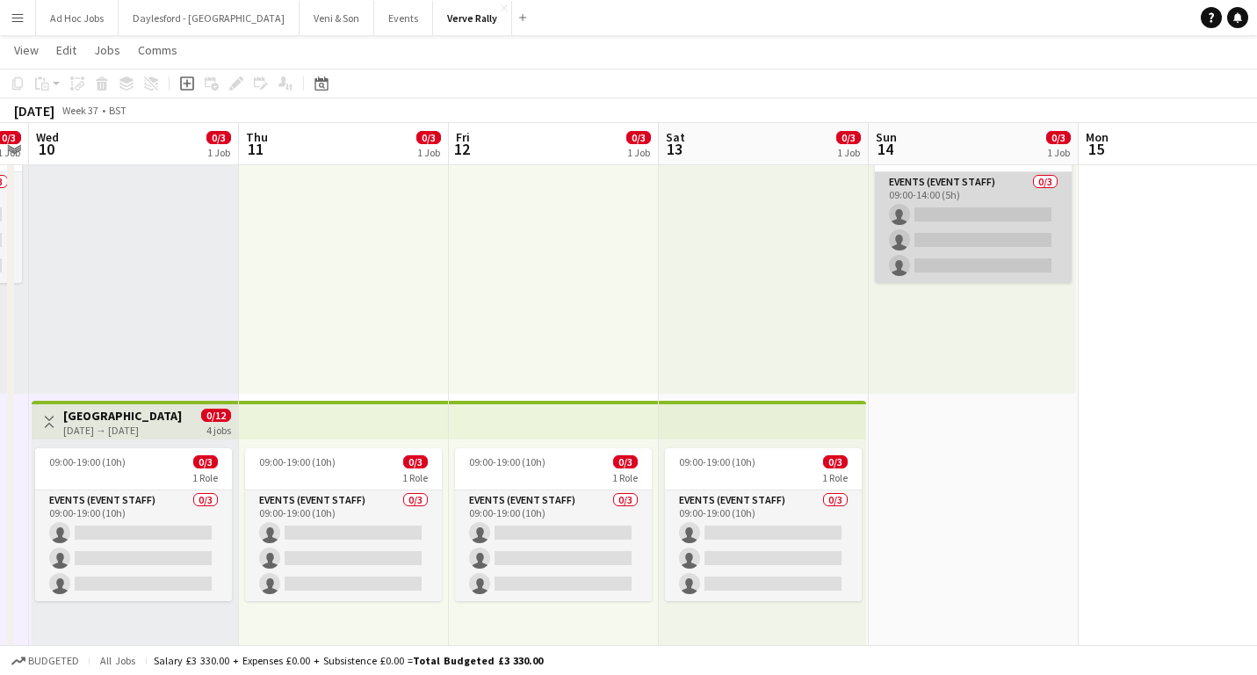
scroll to position [0, 604]
click at [990, 182] on app-card-role "Events (Event Staff) 0/3 09:00-14:00 (5h) single-neutral-actions single-neutral…" at bounding box center [970, 227] width 197 height 111
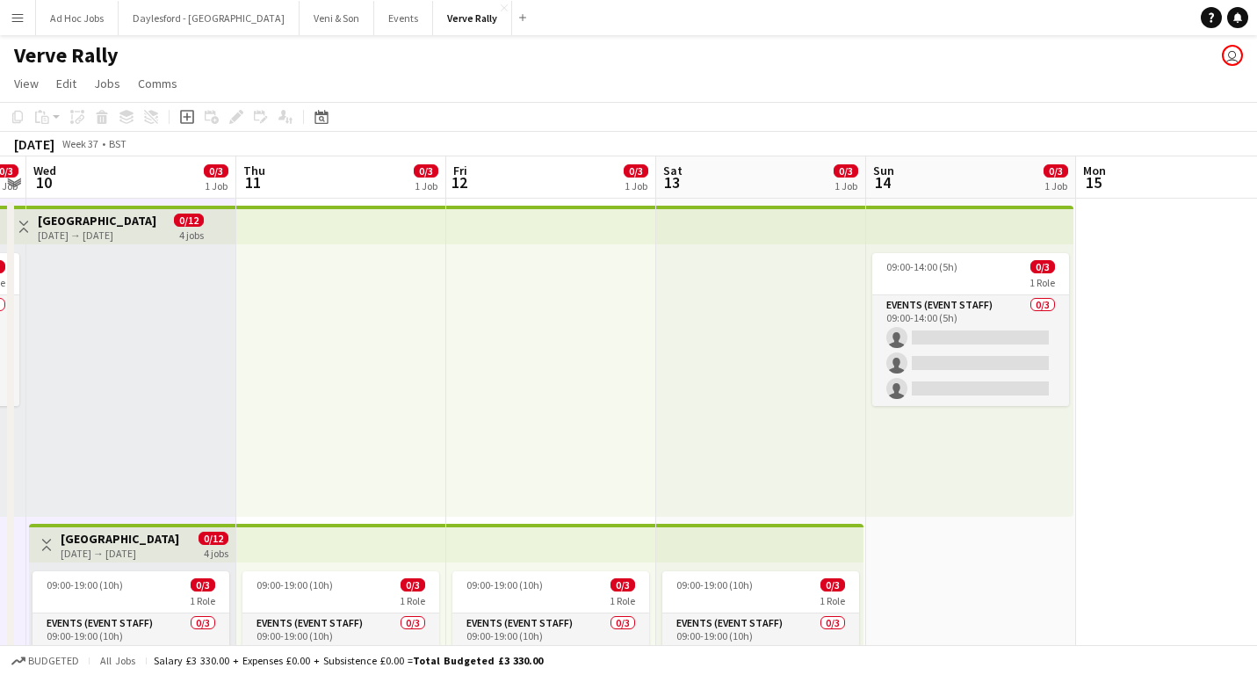
scroll to position [-1, 0]
click at [985, 270] on div "09:00-14:00 (5h) 0/3" at bounding box center [970, 266] width 197 height 13
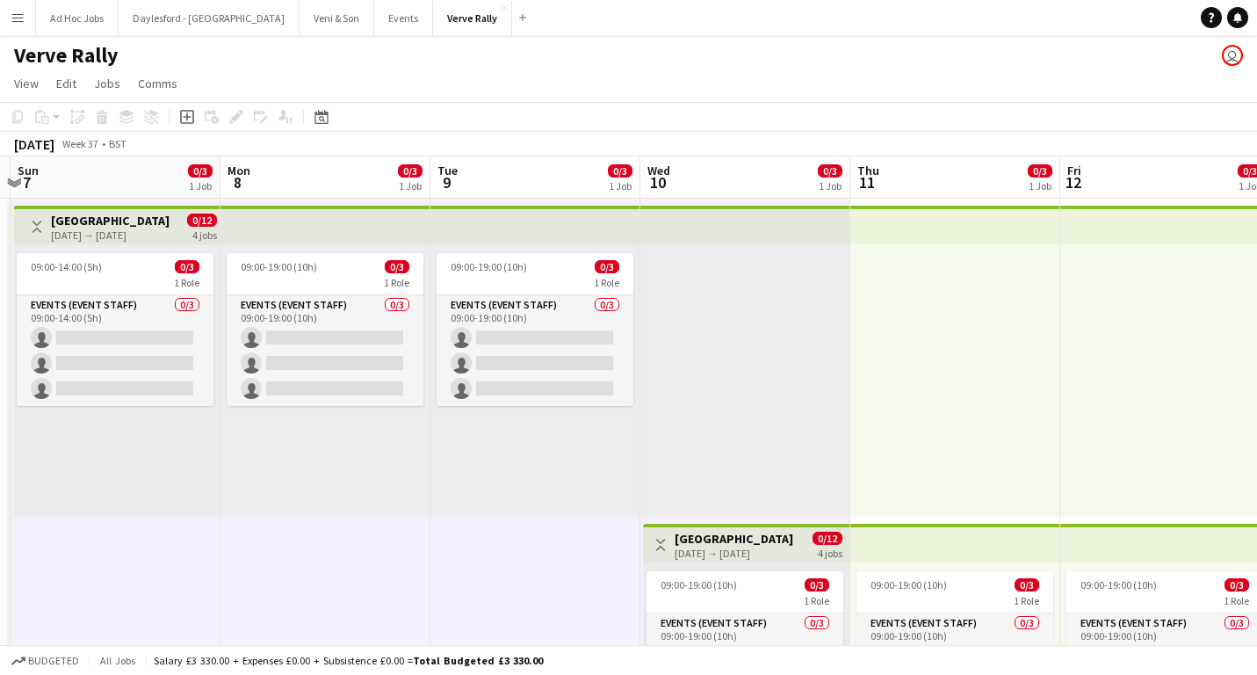
scroll to position [0, 387]
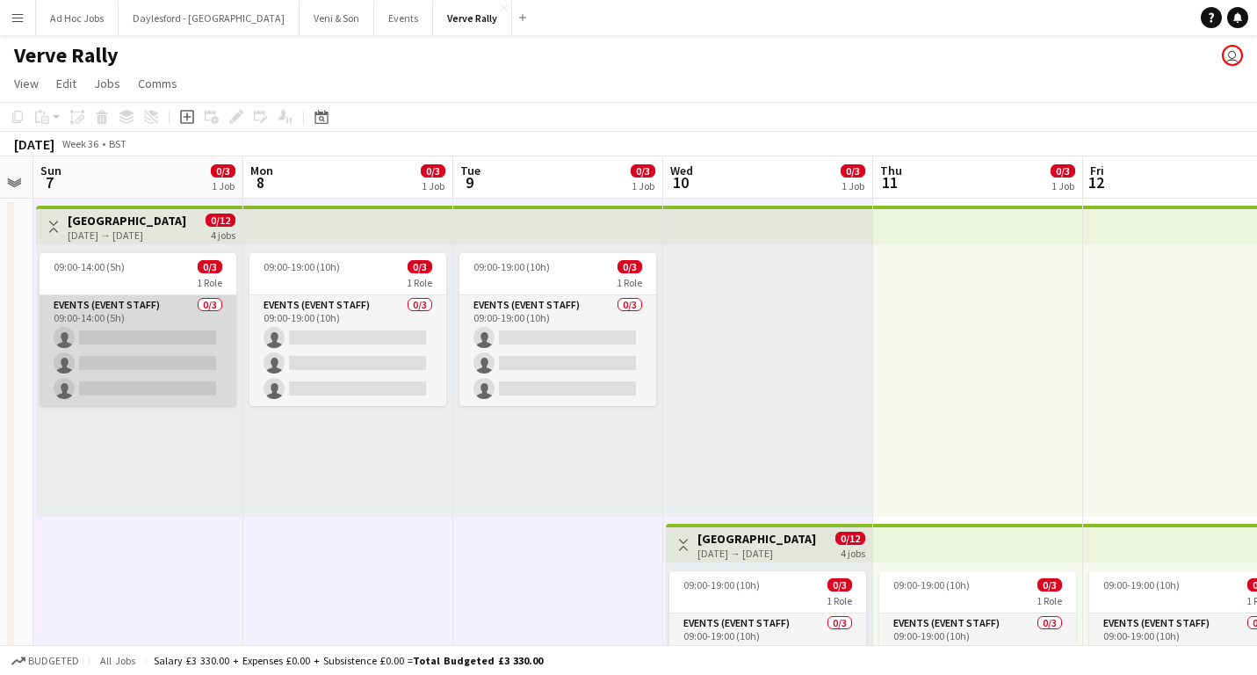
click at [185, 313] on app-card-role "Events (Event Staff) 0/3 09:00-14:00 (5h) single-neutral-actions single-neutral…" at bounding box center [138, 350] width 197 height 111
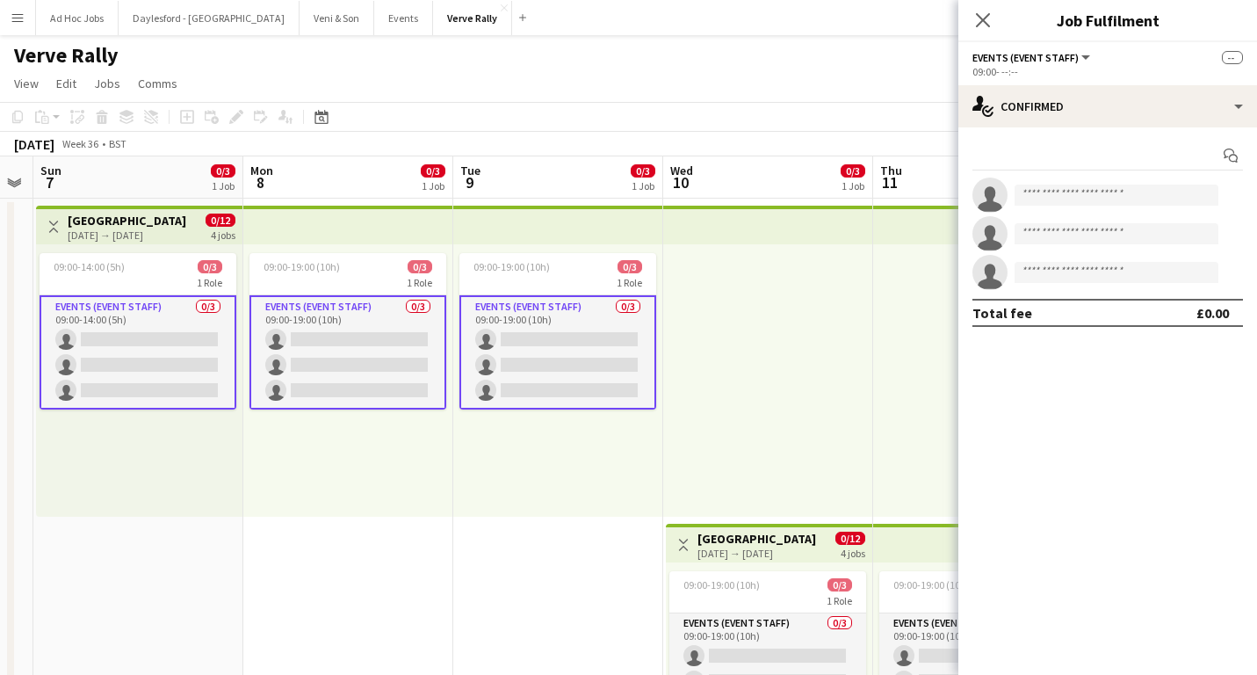
click at [296, 316] on app-card-role "Events (Event Staff) 0/3 09:00-19:00 (10h) single-neutral-actions single-neutra…" at bounding box center [348, 352] width 197 height 114
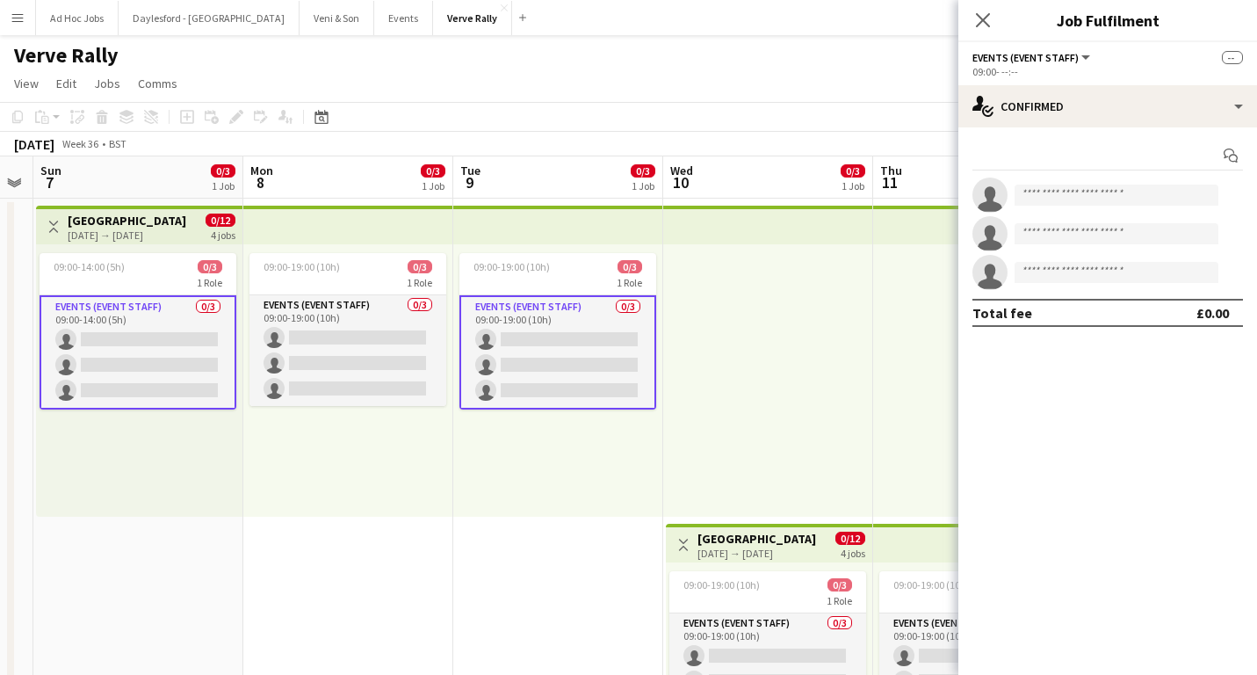
click at [553, 318] on app-card-role "Events (Event Staff) 0/3 09:00-19:00 (10h) single-neutral-actions single-neutra…" at bounding box center [558, 352] width 197 height 114
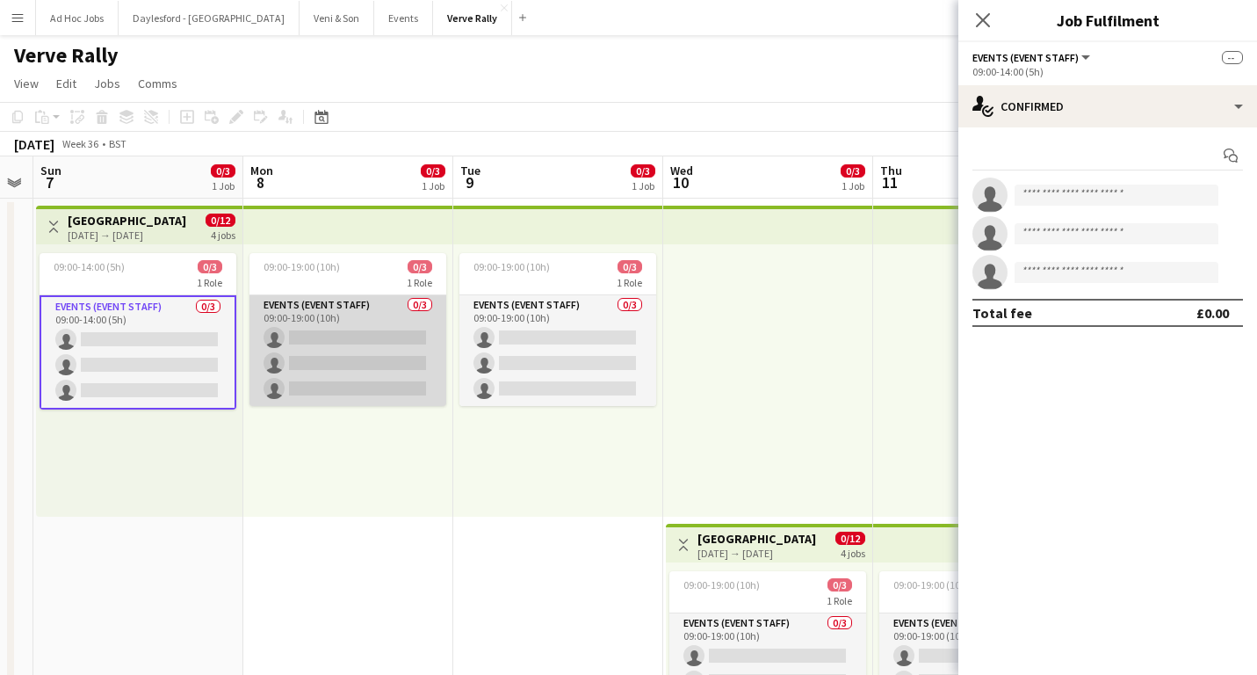
click at [373, 317] on app-card-role "Events (Event Staff) 0/3 09:00-19:00 (10h) single-neutral-actions single-neutra…" at bounding box center [348, 350] width 197 height 111
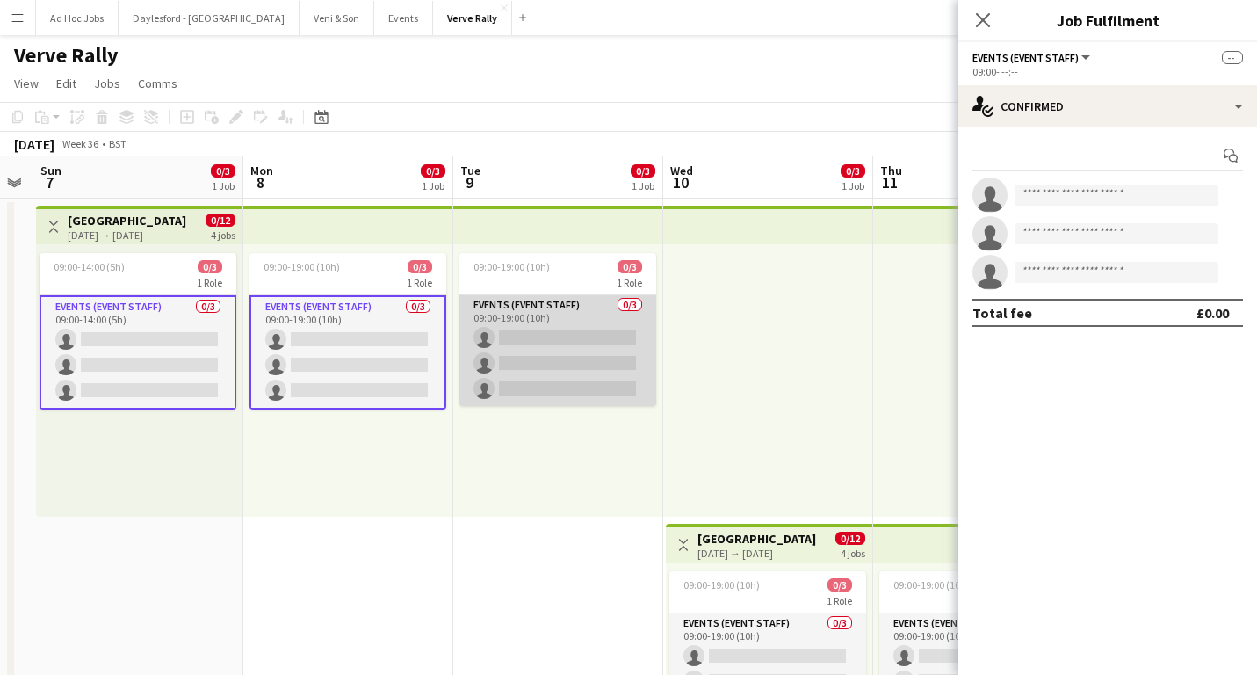
click at [510, 315] on app-card-role "Events (Event Staff) 0/3 09:00-19:00 (10h) single-neutral-actions single-neutra…" at bounding box center [558, 350] width 197 height 111
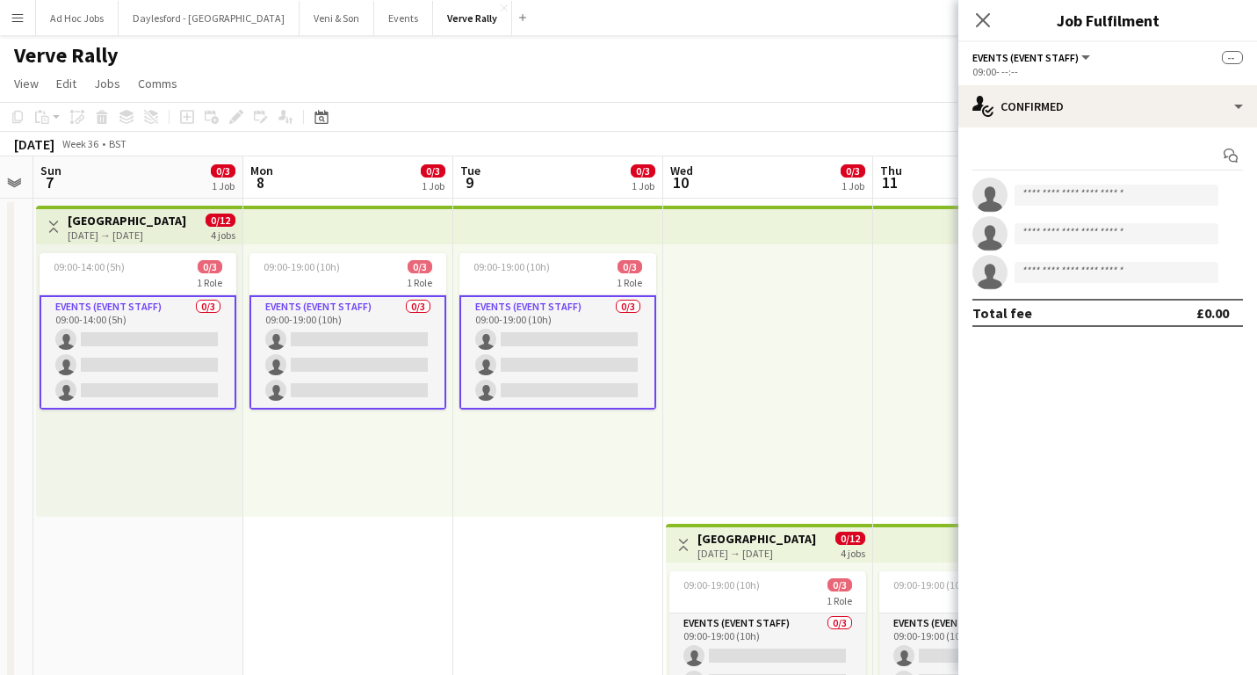
click at [351, 309] on app-card-role "Events (Event Staff) 0/3 09:00-19:00 (10h) single-neutral-actions single-neutra…" at bounding box center [348, 352] width 197 height 114
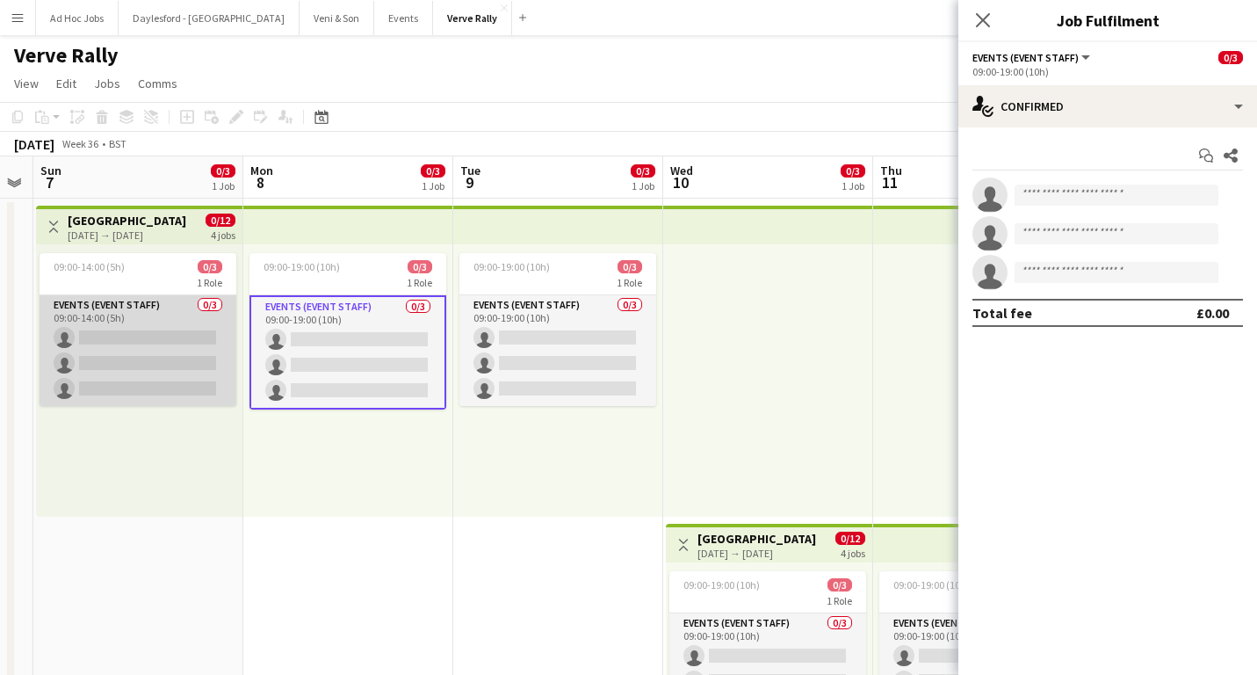
click at [158, 313] on app-card-role "Events (Event Staff) 0/3 09:00-14:00 (5h) single-neutral-actions single-neutral…" at bounding box center [138, 350] width 197 height 111
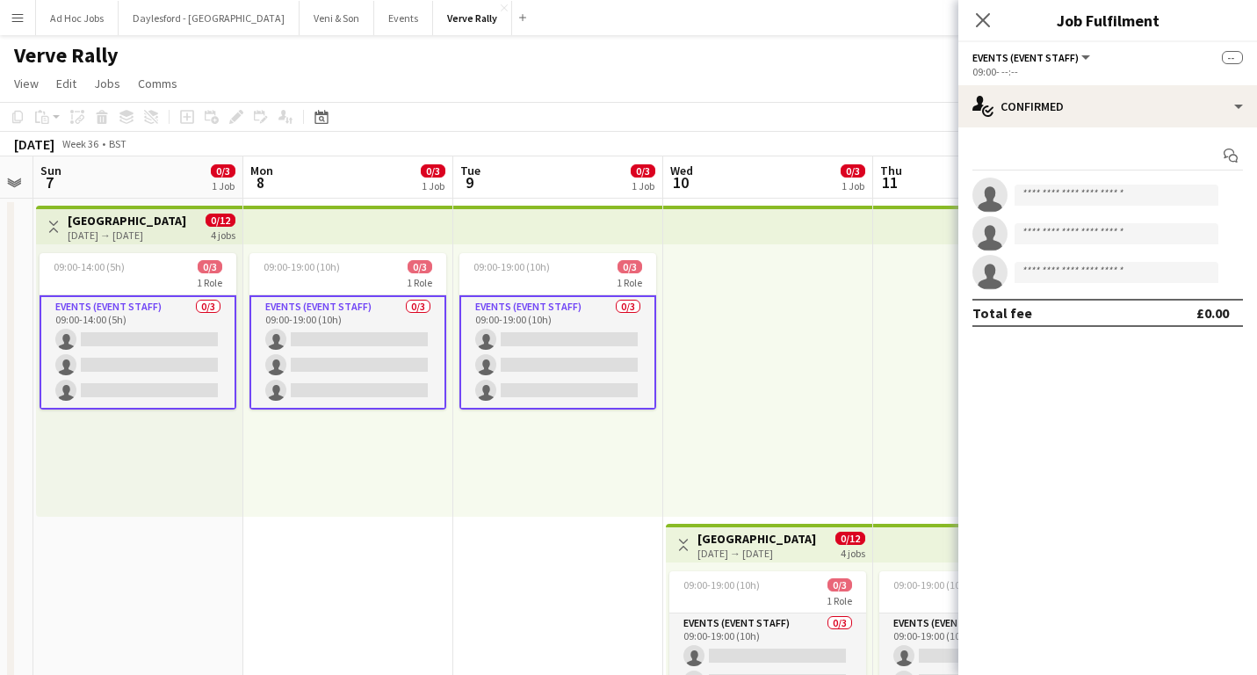
click at [211, 308] on app-card-role "Events (Event Staff) 0/3 09:00-14:00 (5h) single-neutral-actions single-neutral…" at bounding box center [138, 352] width 197 height 114
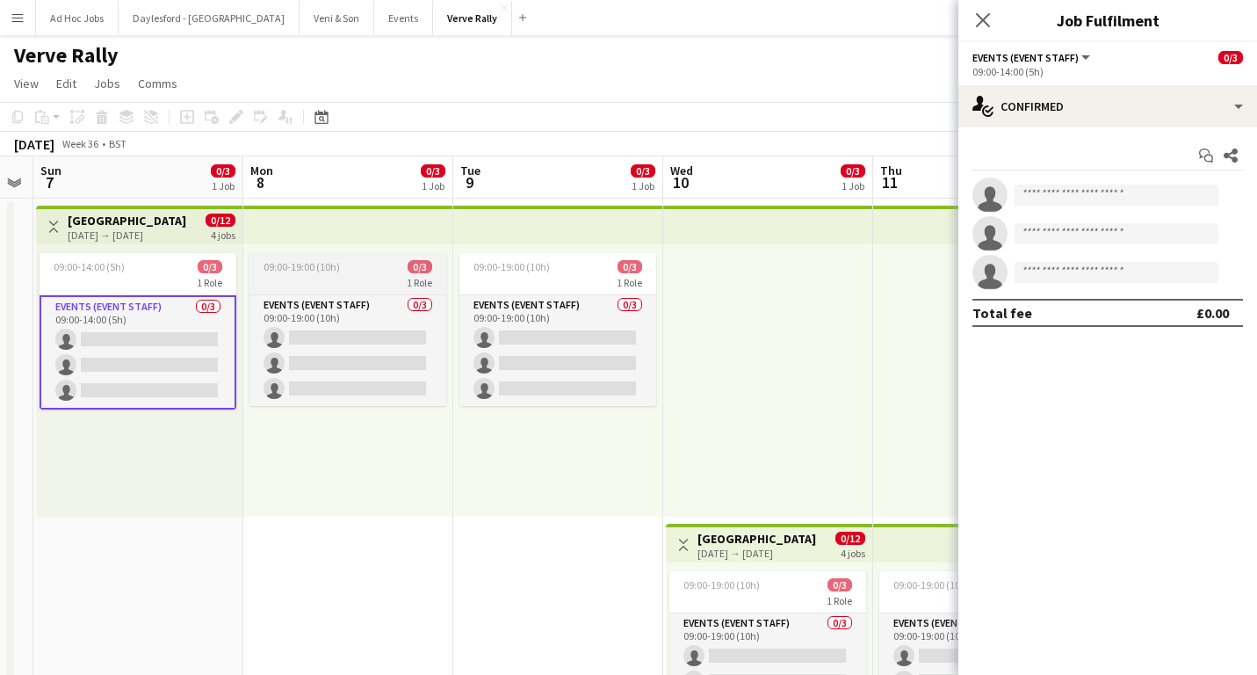
click at [351, 294] on div "Events (Event Staff) 0/3 09:00-19:00 (10h) single-neutral-actions single-neutra…" at bounding box center [348, 350] width 197 height 112
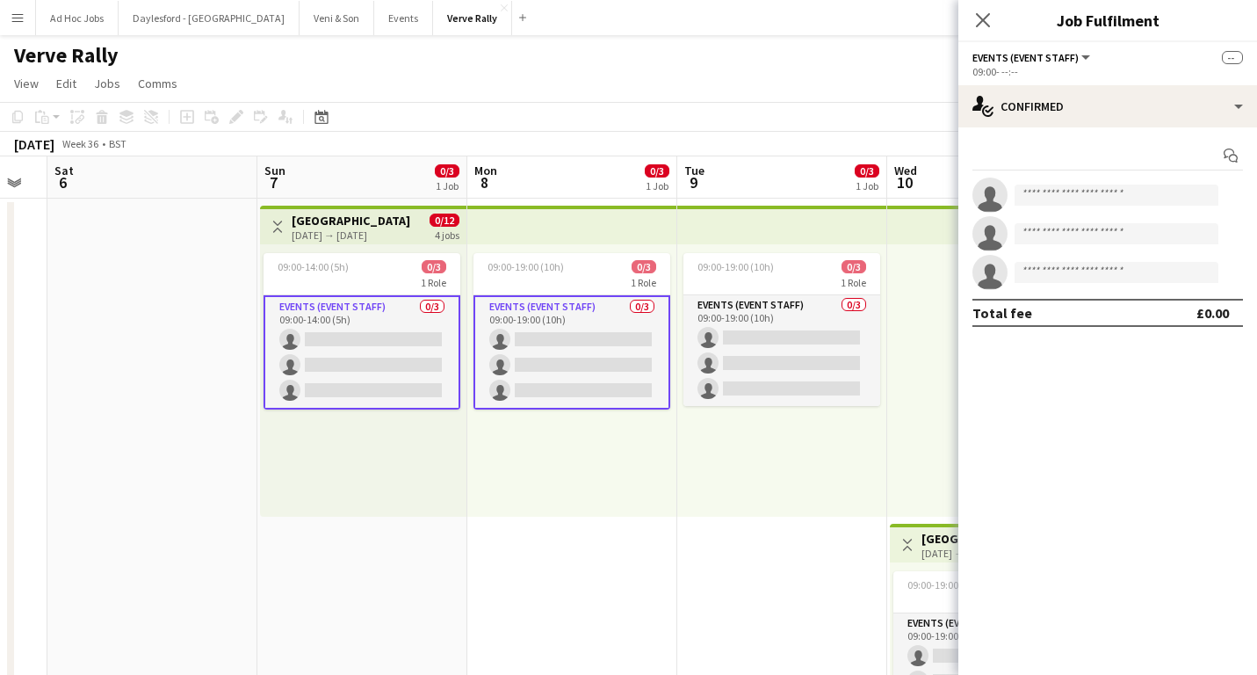
scroll to position [0, 375]
click at [371, 337] on app-card-role "Events (Event Staff) 0/3 09:00-14:00 (5h) single-neutral-actions single-neutral…" at bounding box center [359, 352] width 197 height 114
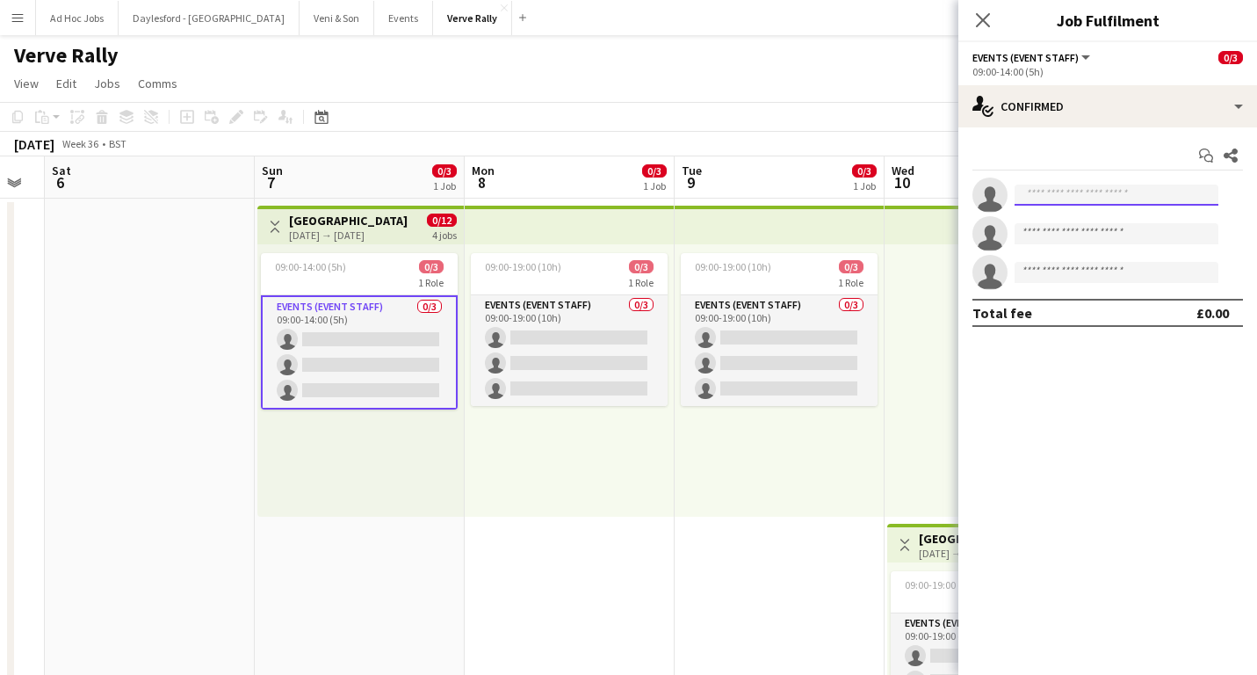
click at [1147, 200] on input at bounding box center [1117, 195] width 204 height 21
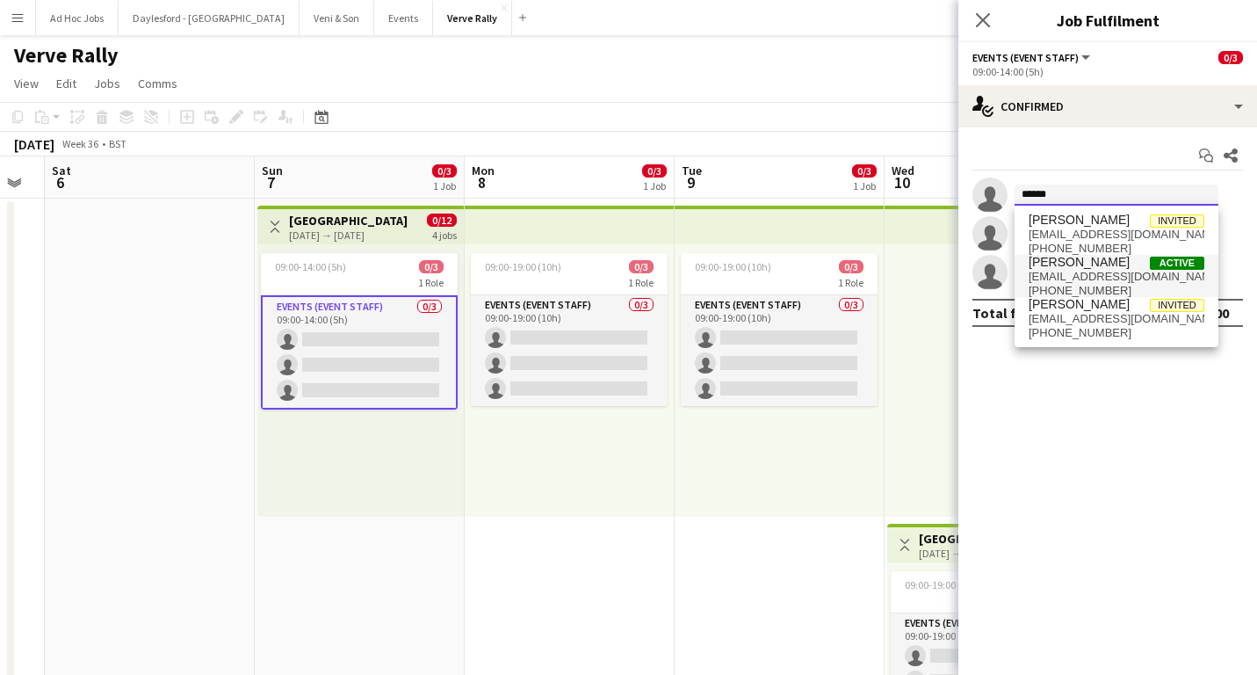
scroll to position [1, 0]
type input "******"
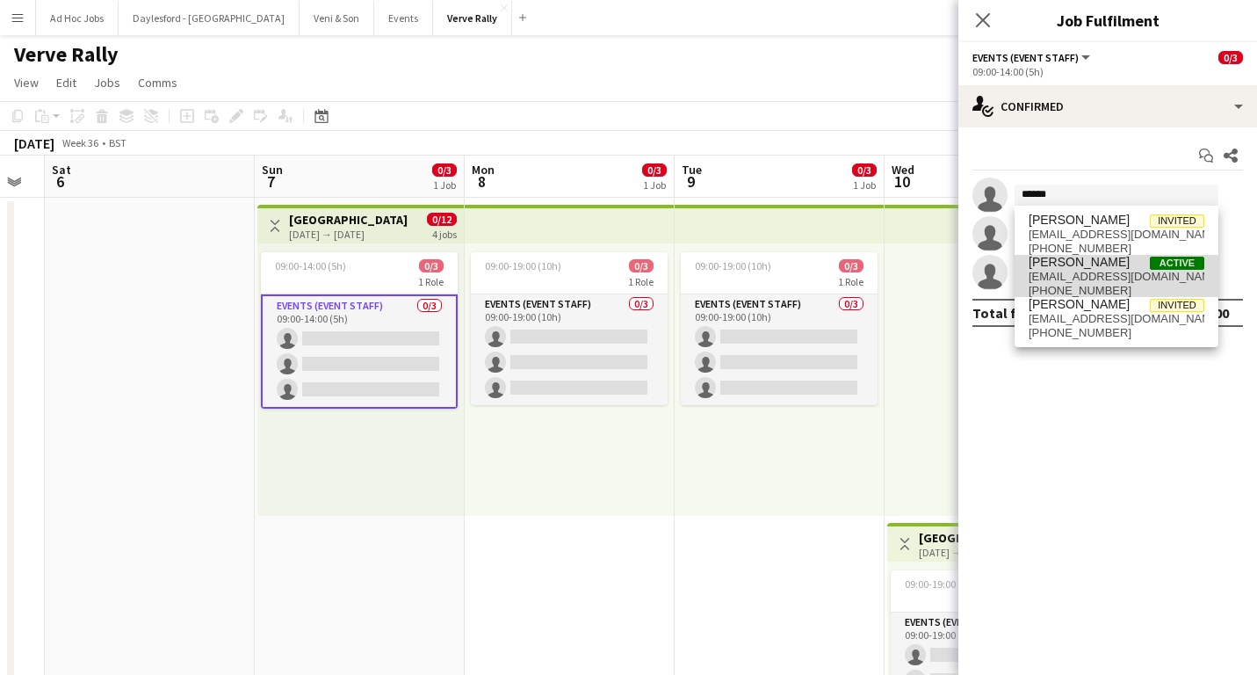
click at [1097, 277] on span "[EMAIL_ADDRESS][DOMAIN_NAME]" at bounding box center [1117, 277] width 176 height 14
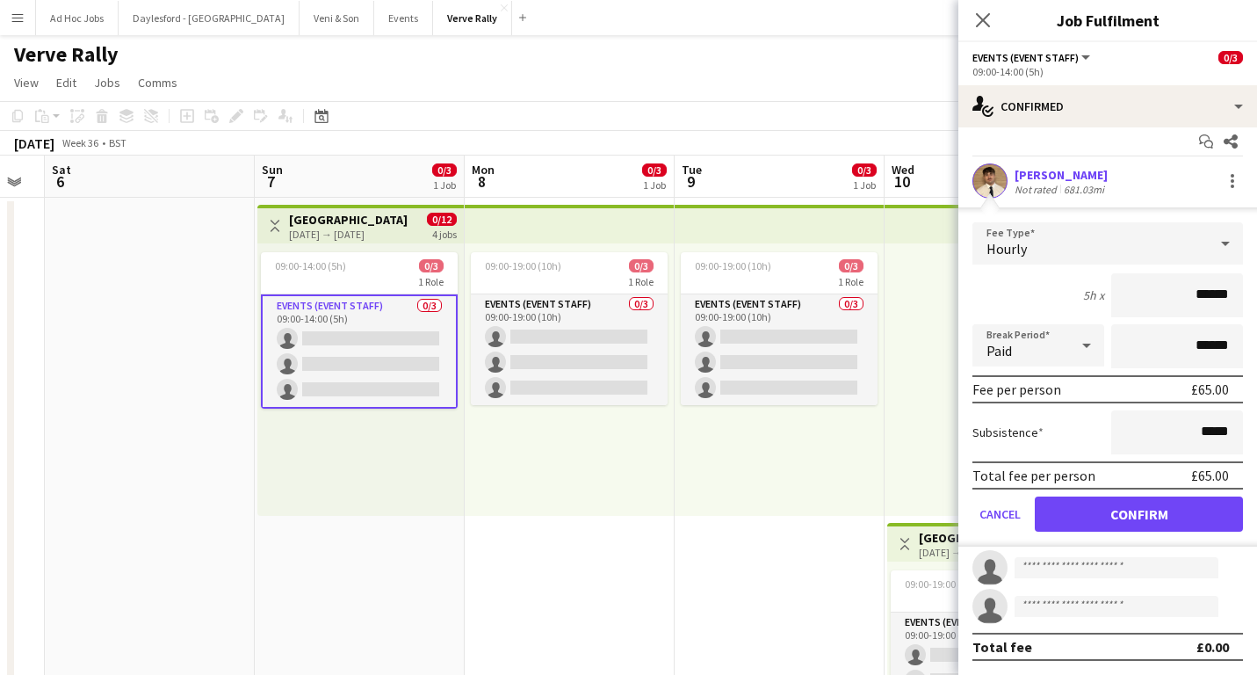
scroll to position [14, 0]
click at [982, 32] on div "Close pop-in" at bounding box center [983, 20] width 49 height 40
click at [982, 23] on icon "Close pop-in" at bounding box center [982, 19] width 17 height 17
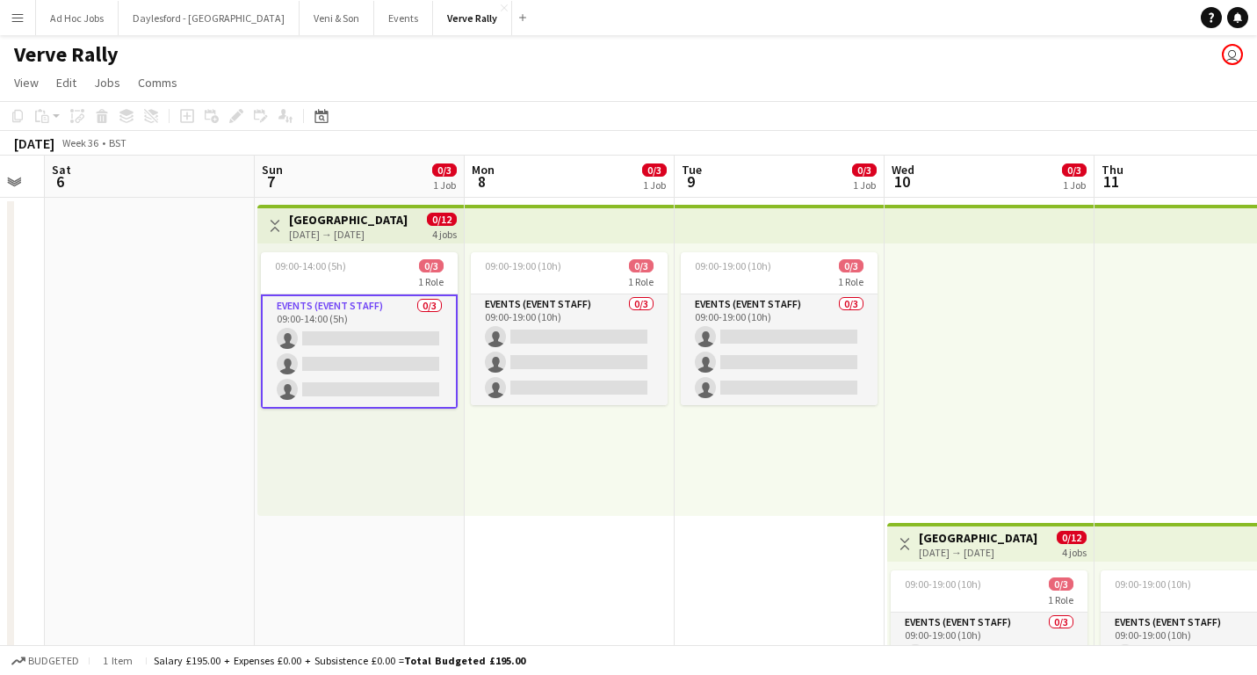
click at [407, 321] on app-card-role "Events (Event Staff) 0/3 09:00-14:00 (5h) single-neutral-actions single-neutral…" at bounding box center [359, 351] width 197 height 114
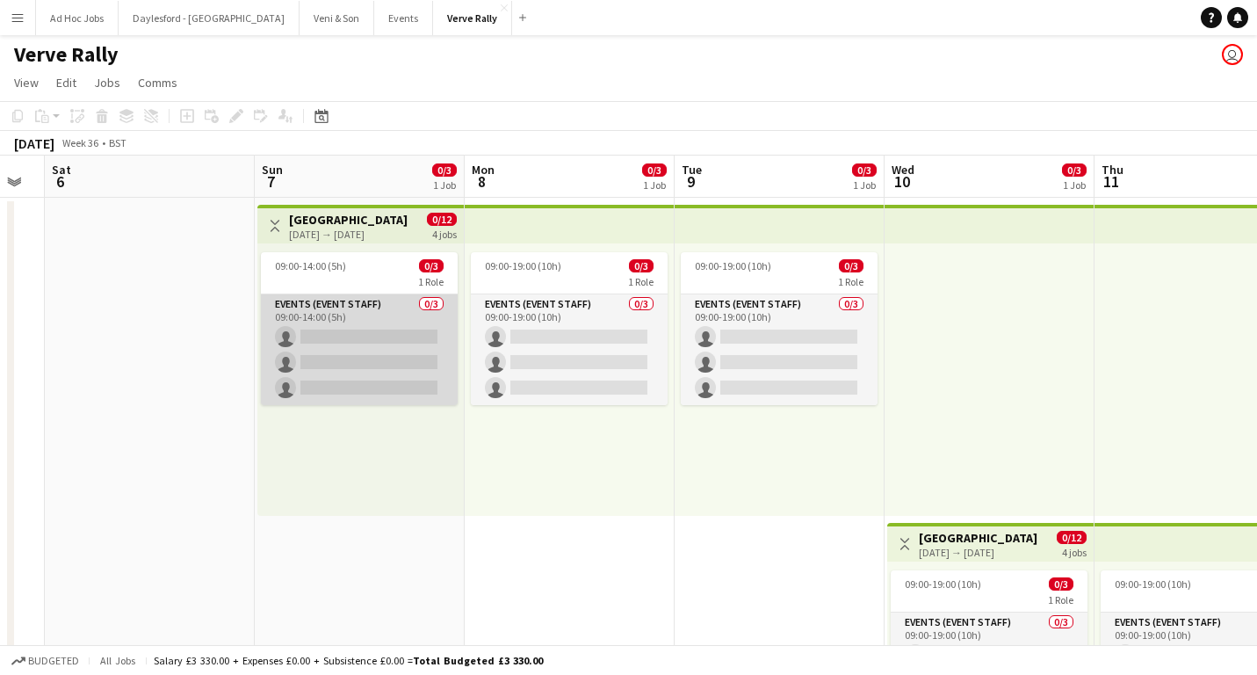
click at [387, 315] on app-card-role "Events (Event Staff) 0/3 09:00-14:00 (5h) single-neutral-actions single-neutral…" at bounding box center [359, 349] width 197 height 111
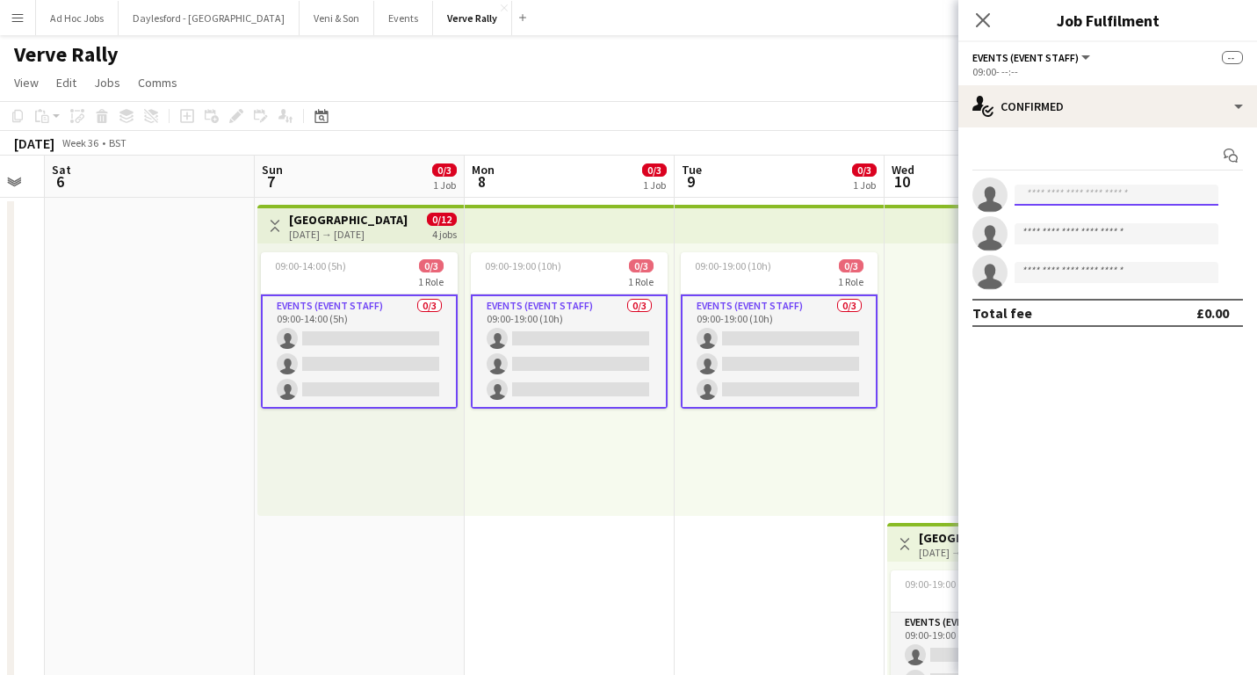
click at [1082, 196] on input at bounding box center [1117, 195] width 204 height 21
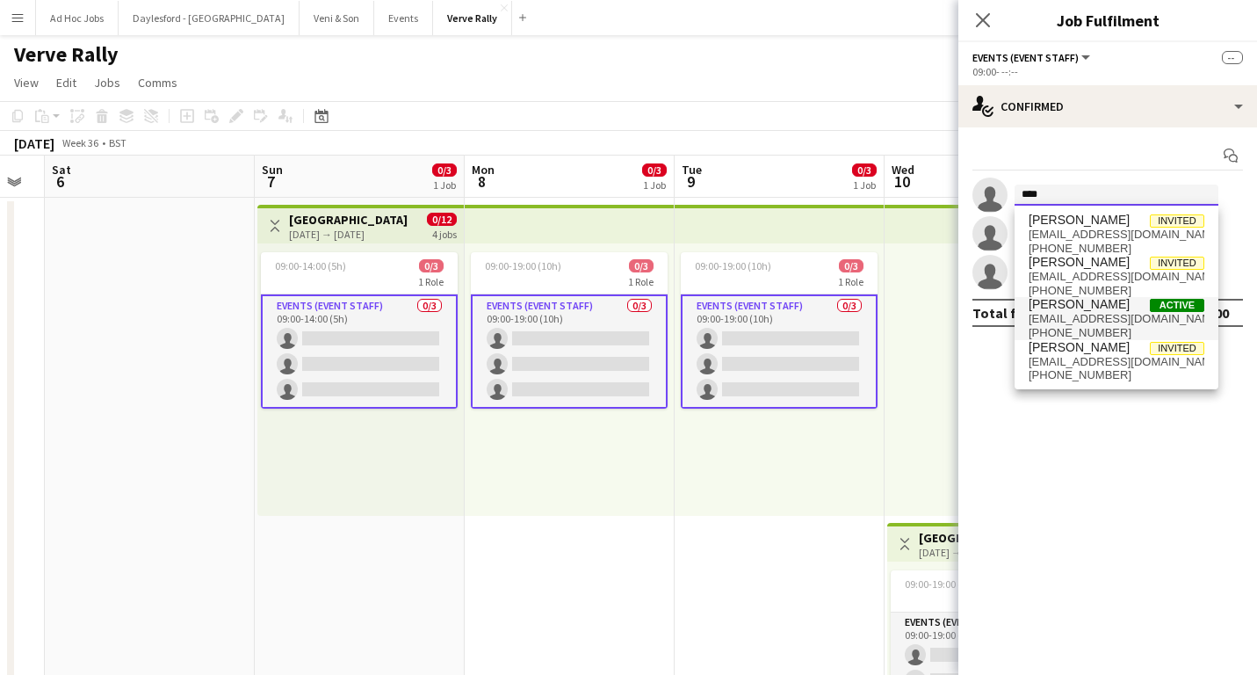
type input "****"
click at [1105, 312] on span "[EMAIL_ADDRESS][DOMAIN_NAME]" at bounding box center [1117, 319] width 176 height 14
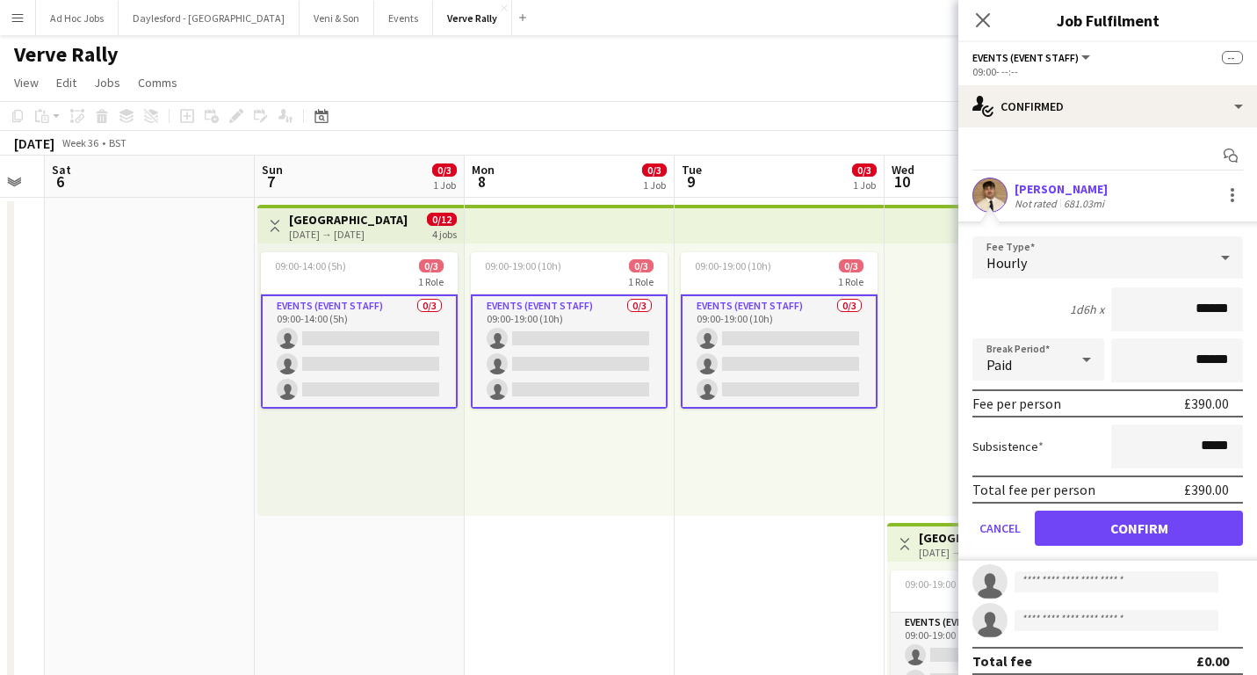
scroll to position [1, 0]
click at [1126, 527] on button "Confirm" at bounding box center [1139, 527] width 208 height 35
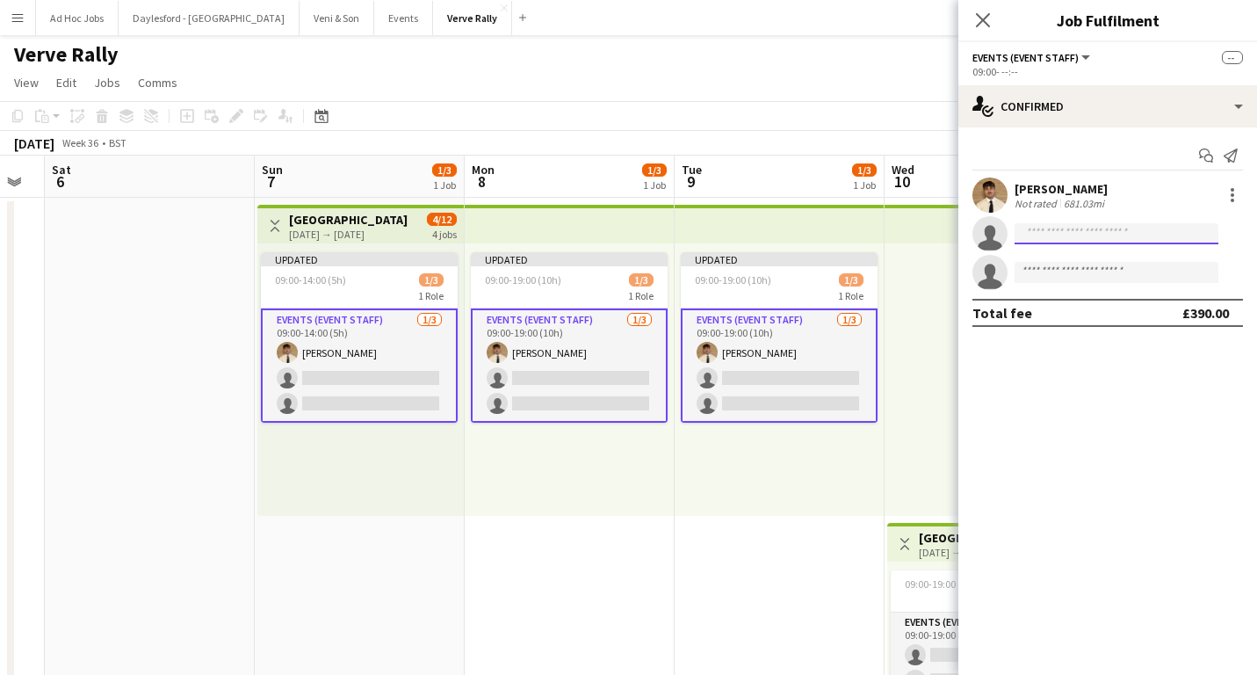
click at [1143, 235] on input at bounding box center [1117, 233] width 204 height 21
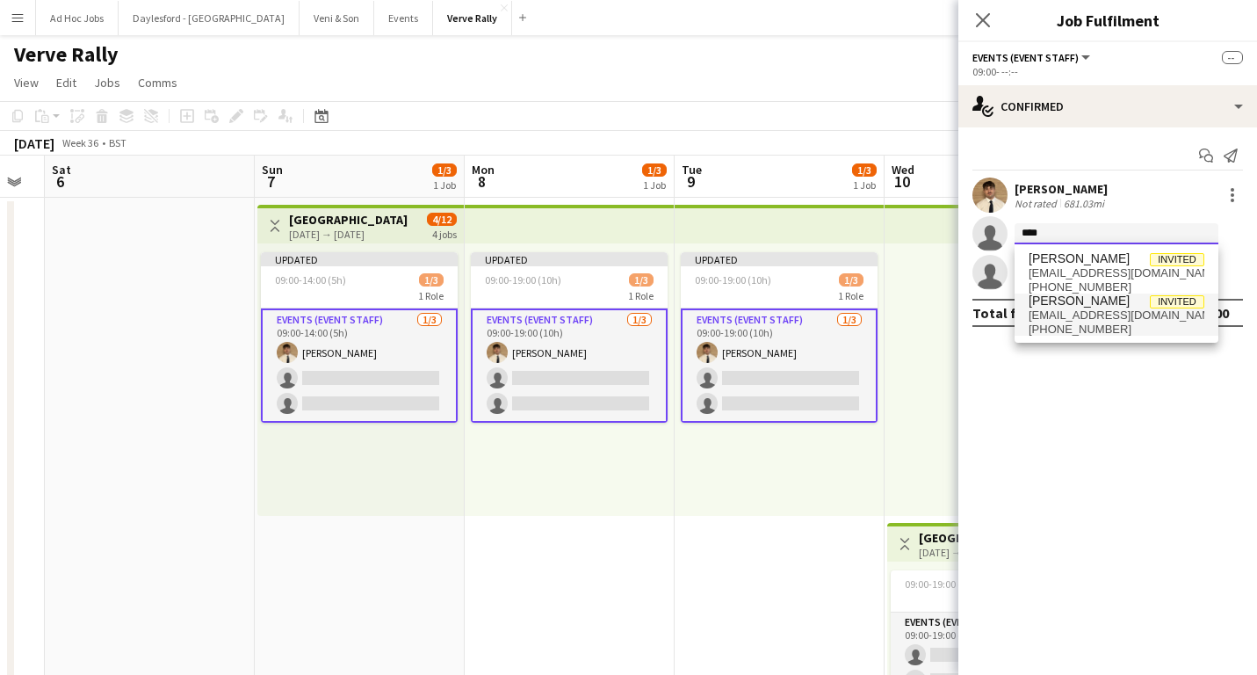
type input "****"
click at [1105, 314] on span "[EMAIL_ADDRESS][DOMAIN_NAME]" at bounding box center [1117, 315] width 176 height 14
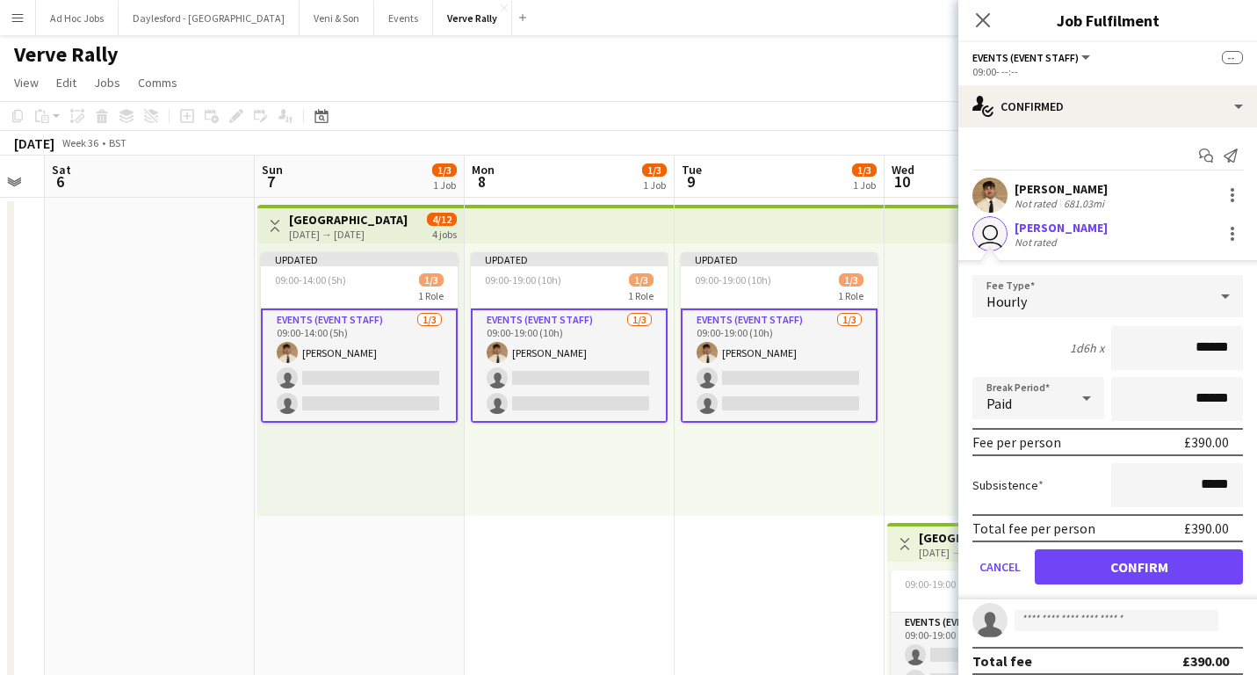
click at [1131, 569] on button "Confirm" at bounding box center [1139, 566] width 208 height 35
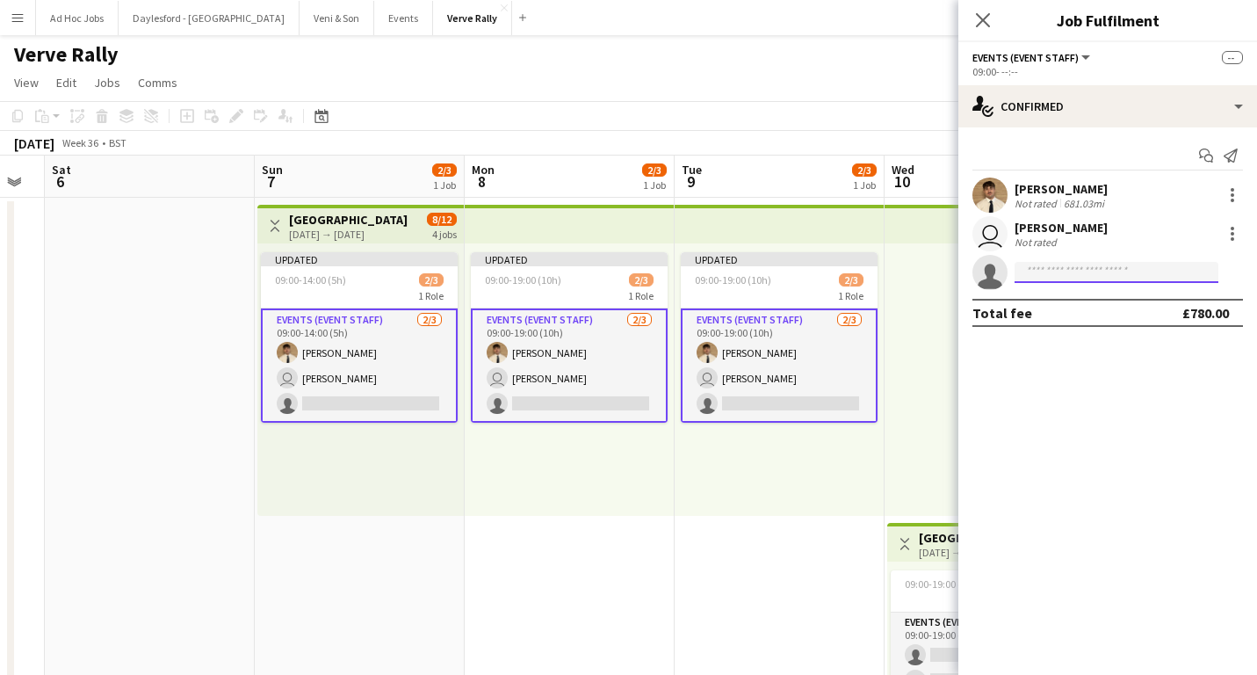
click at [1067, 269] on input at bounding box center [1117, 272] width 204 height 21
type input "***"
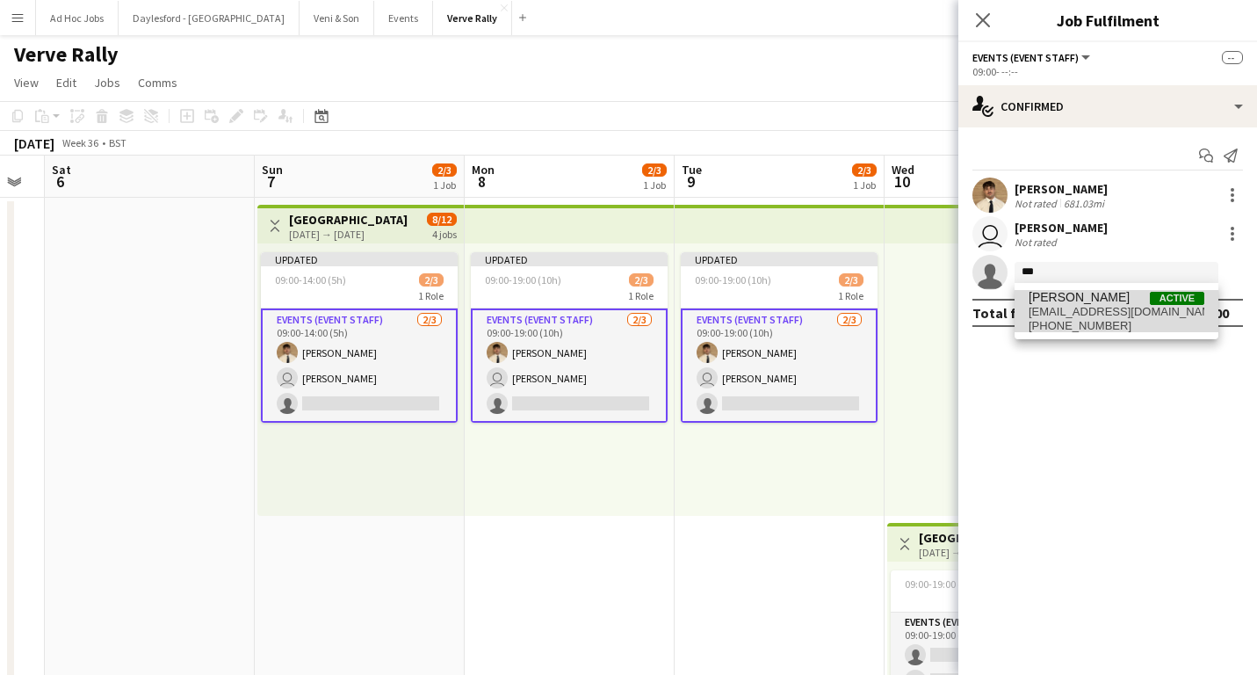
click at [1109, 315] on span "[EMAIL_ADDRESS][DOMAIN_NAME]" at bounding box center [1117, 312] width 176 height 14
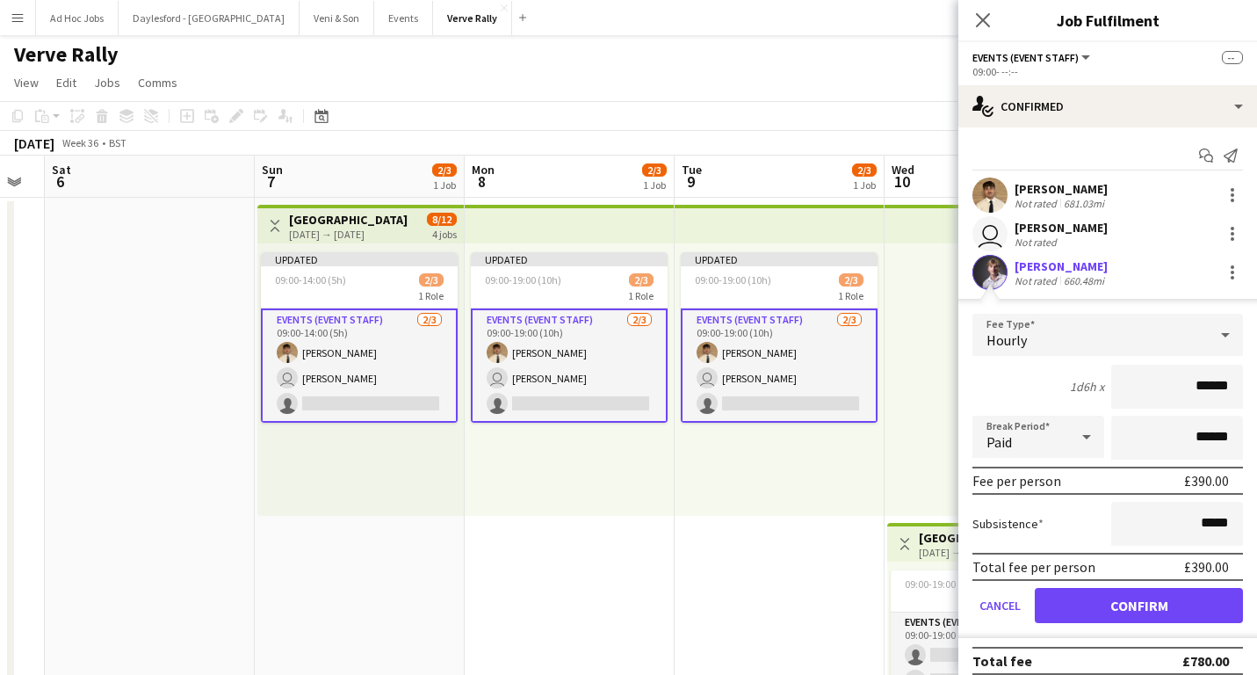
click at [1155, 604] on button "Confirm" at bounding box center [1139, 605] width 208 height 35
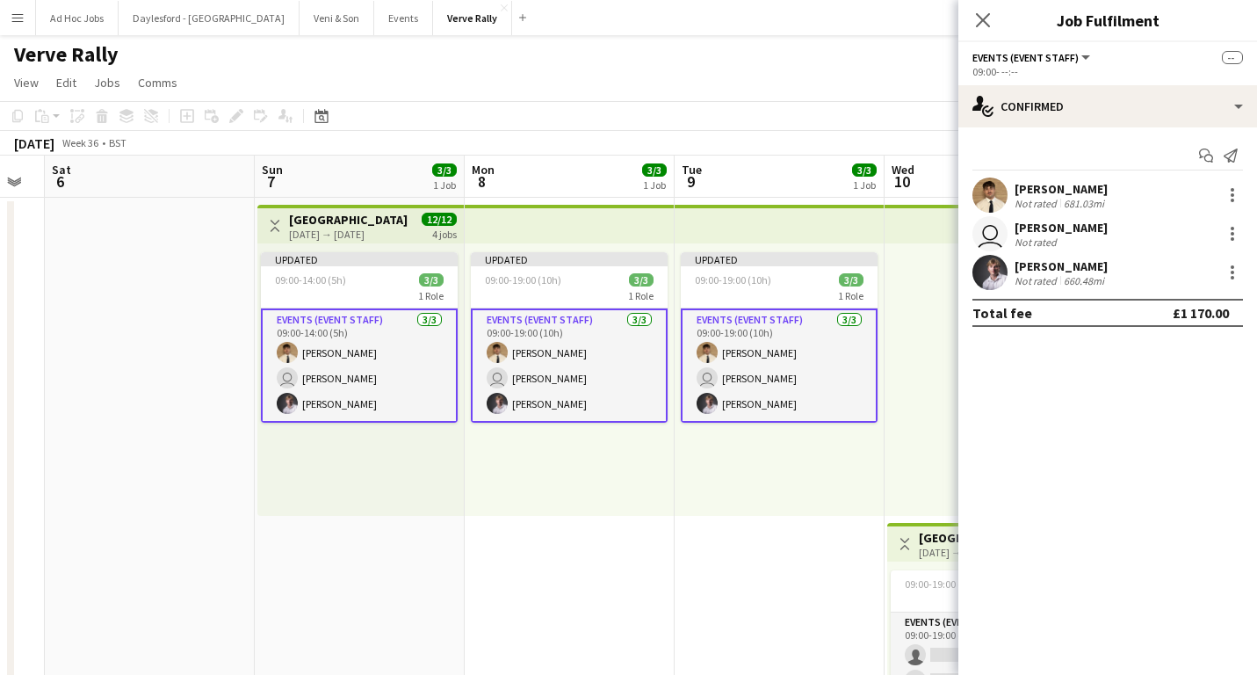
click at [979, 25] on icon at bounding box center [983, 20] width 14 height 14
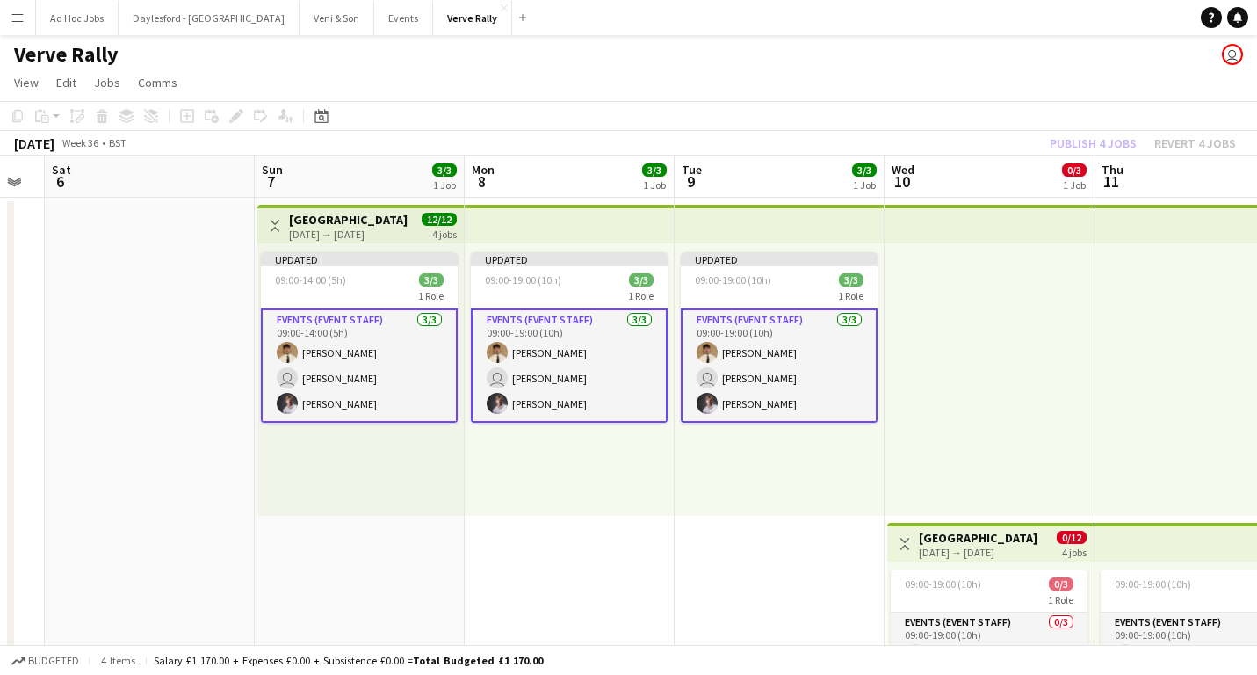
drag, startPoint x: 741, startPoint y: 508, endPoint x: 751, endPoint y: 561, distance: 54.6
click at [741, 510] on div "Updated 09:00-19:00 (10h) 3/3 1 Role Events (Event Staff) 3/3 09:00-19:00 (10h)…" at bounding box center [780, 379] width 210 height 272
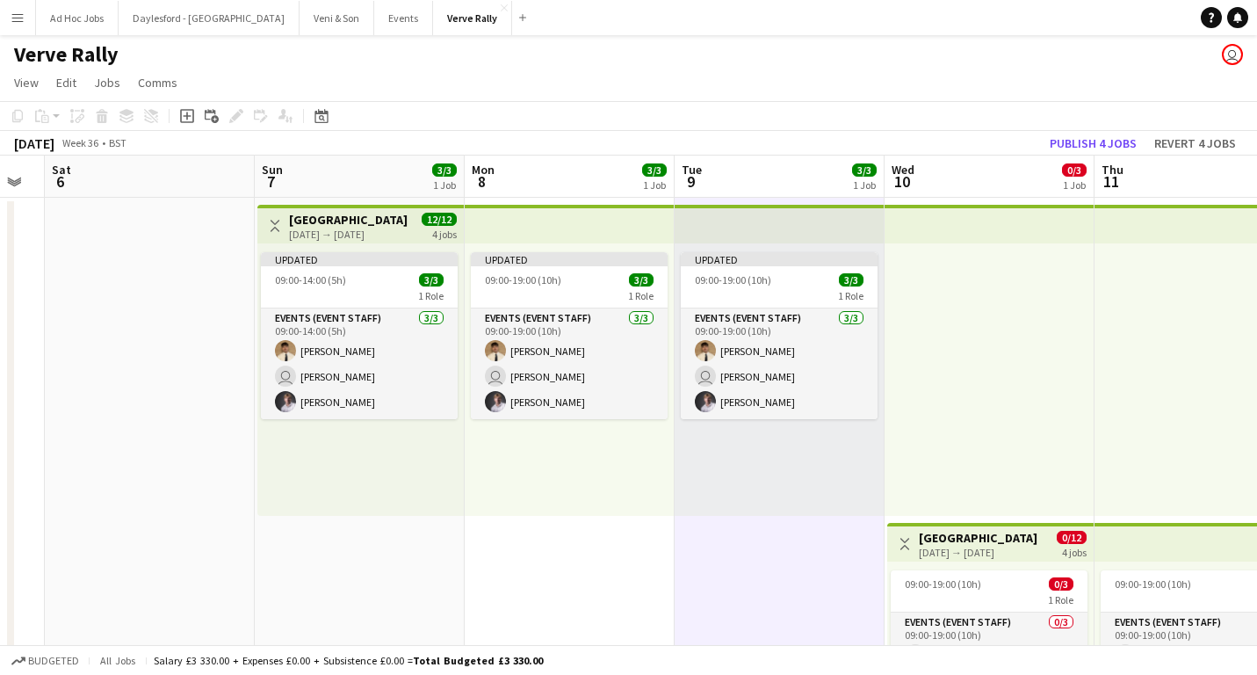
click at [751, 561] on app-date-cell "Updated 09:00-19:00 (10h) 3/3 1 Role Events (Event Staff) 3/3 09:00-19:00 (10h)…" at bounding box center [780, 519] width 210 height 643
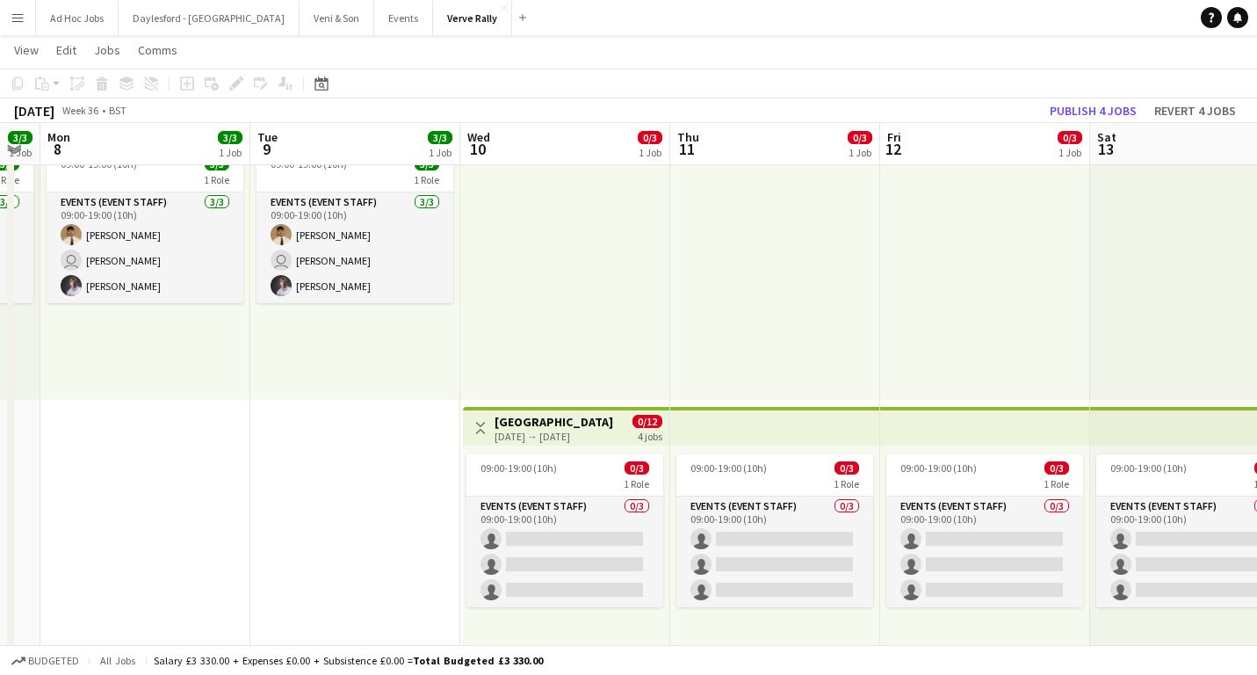
scroll to position [149, 0]
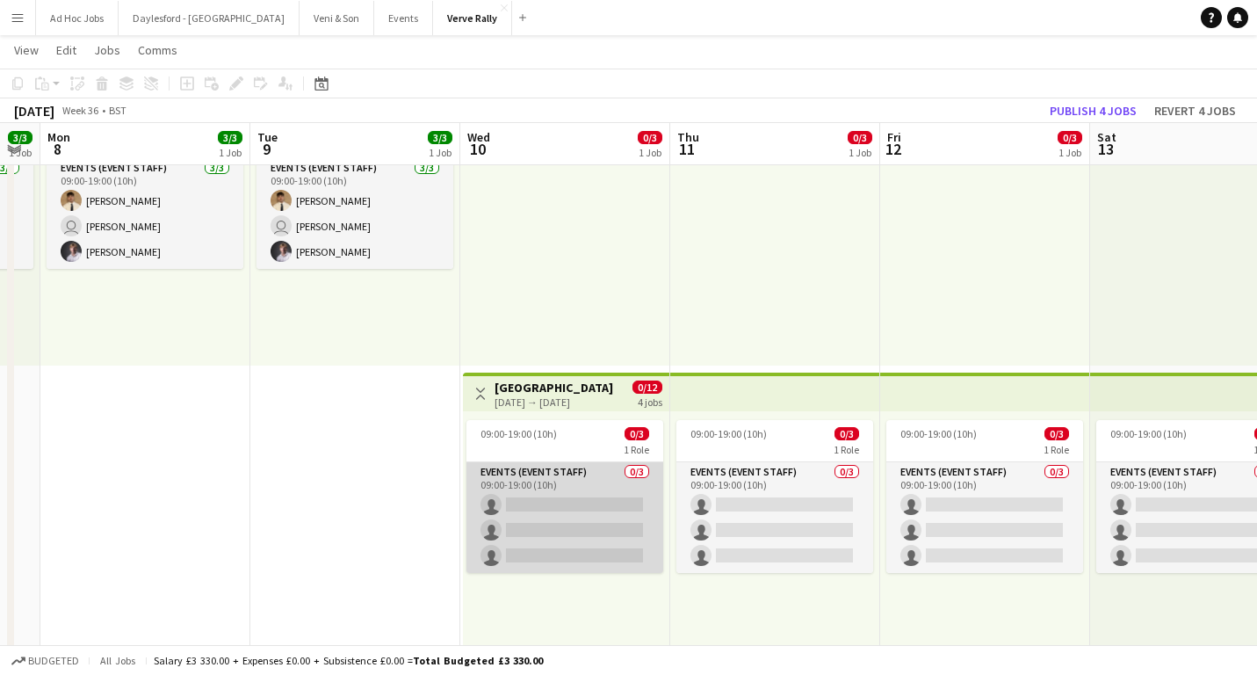
click at [607, 481] on app-card-role "Events (Event Staff) 0/3 09:00-19:00 (10h) single-neutral-actions single-neutra…" at bounding box center [565, 517] width 197 height 111
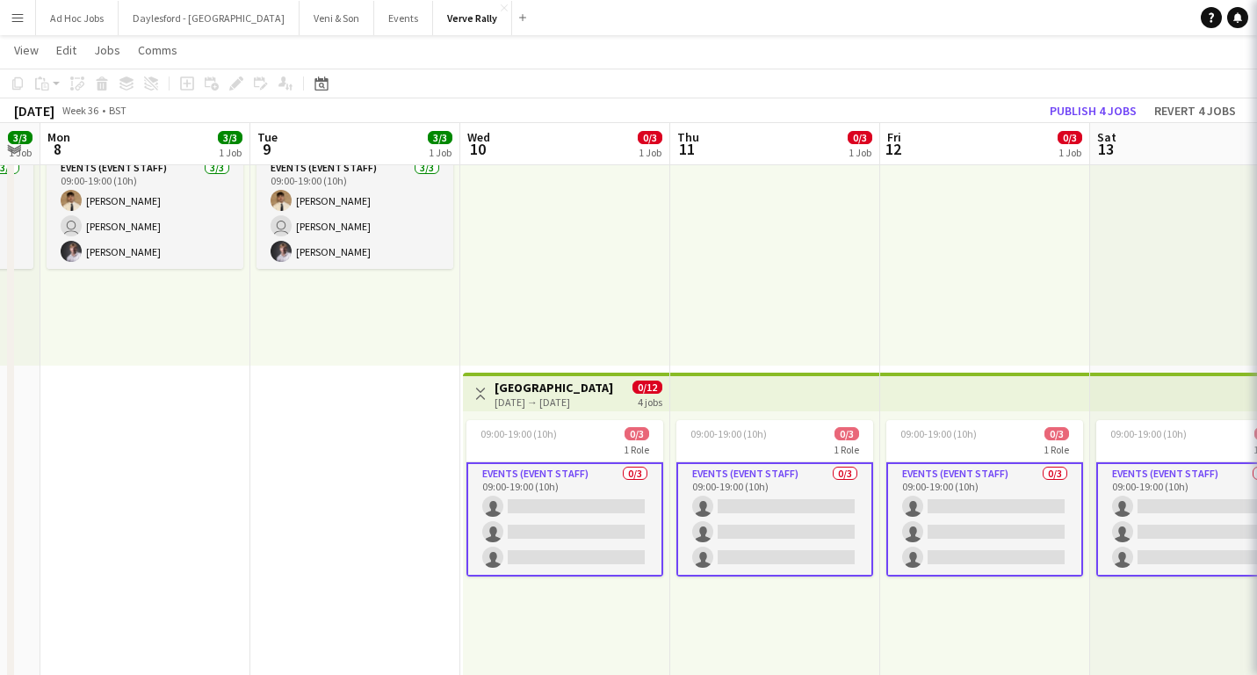
scroll to position [0, 592]
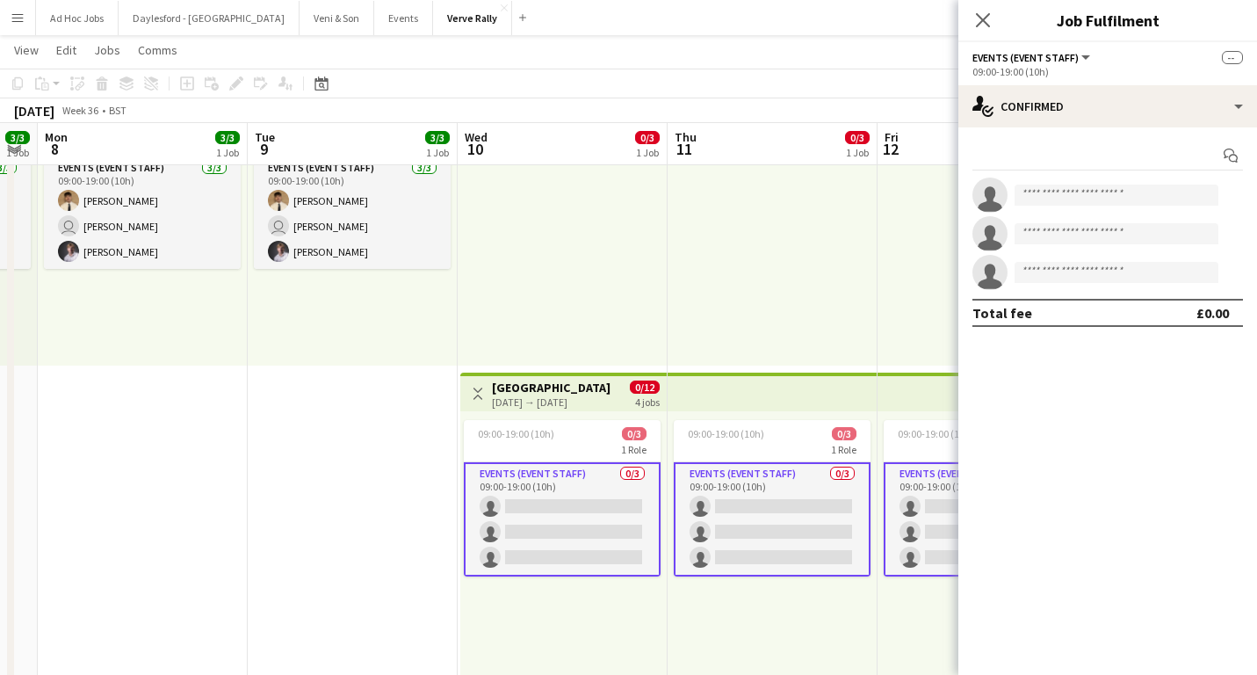
click at [1075, 183] on app-invite-slot "single-neutral-actions" at bounding box center [1108, 194] width 299 height 35
click at [1101, 205] on app-invite-slot "single-neutral-actions" at bounding box center [1108, 194] width 299 height 35
click at [1105, 198] on input at bounding box center [1117, 195] width 204 height 21
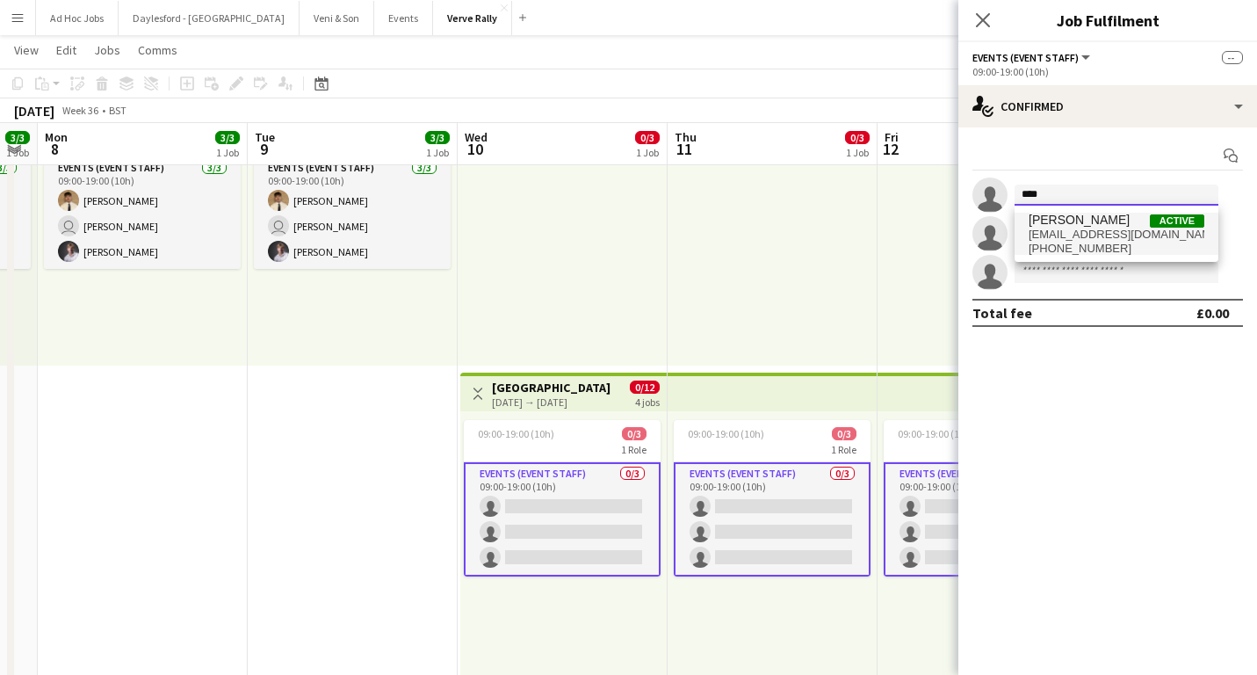
type input "****"
click at [1111, 226] on span "George Long Active" at bounding box center [1117, 220] width 176 height 15
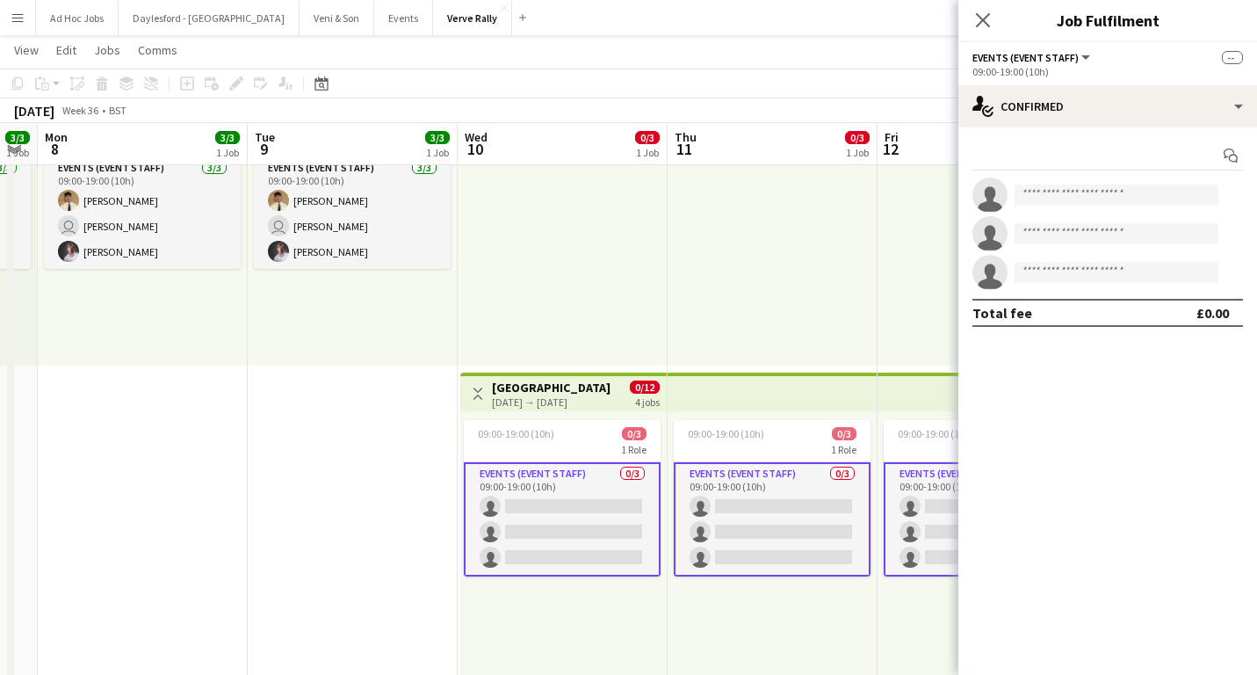
scroll to position [3, 0]
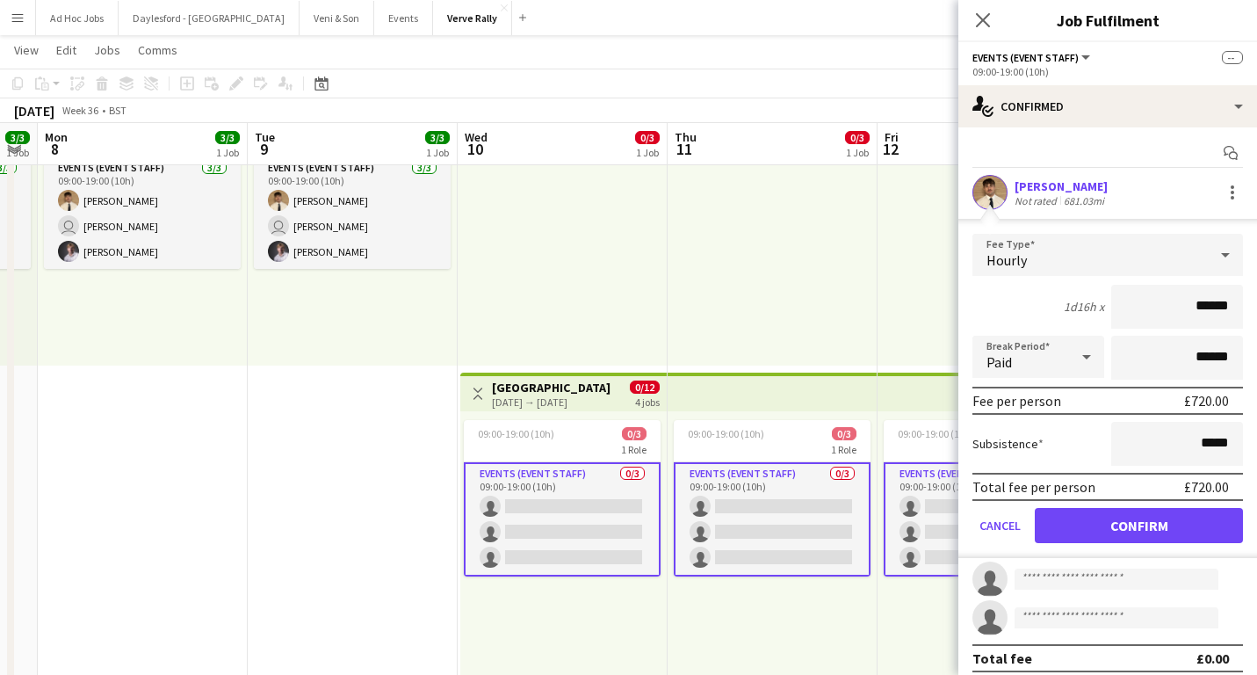
click at [1116, 525] on button "Confirm" at bounding box center [1139, 525] width 208 height 35
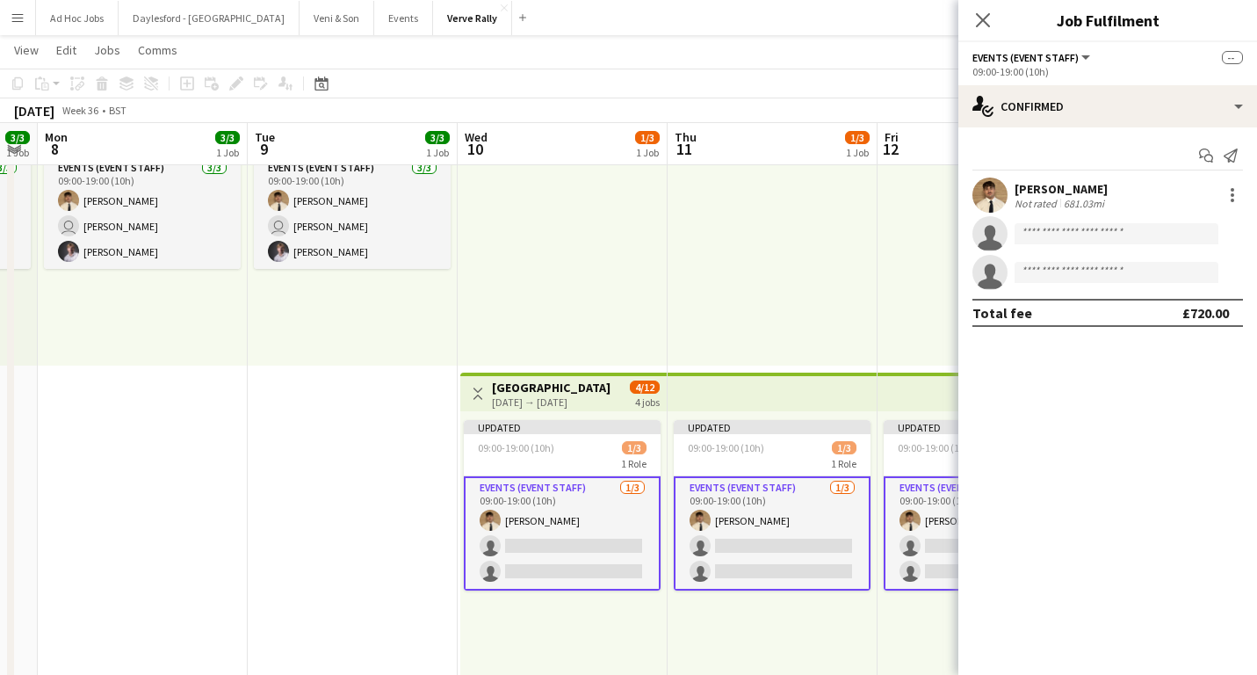
scroll to position [0, 0]
click at [1096, 238] on input at bounding box center [1117, 233] width 204 height 21
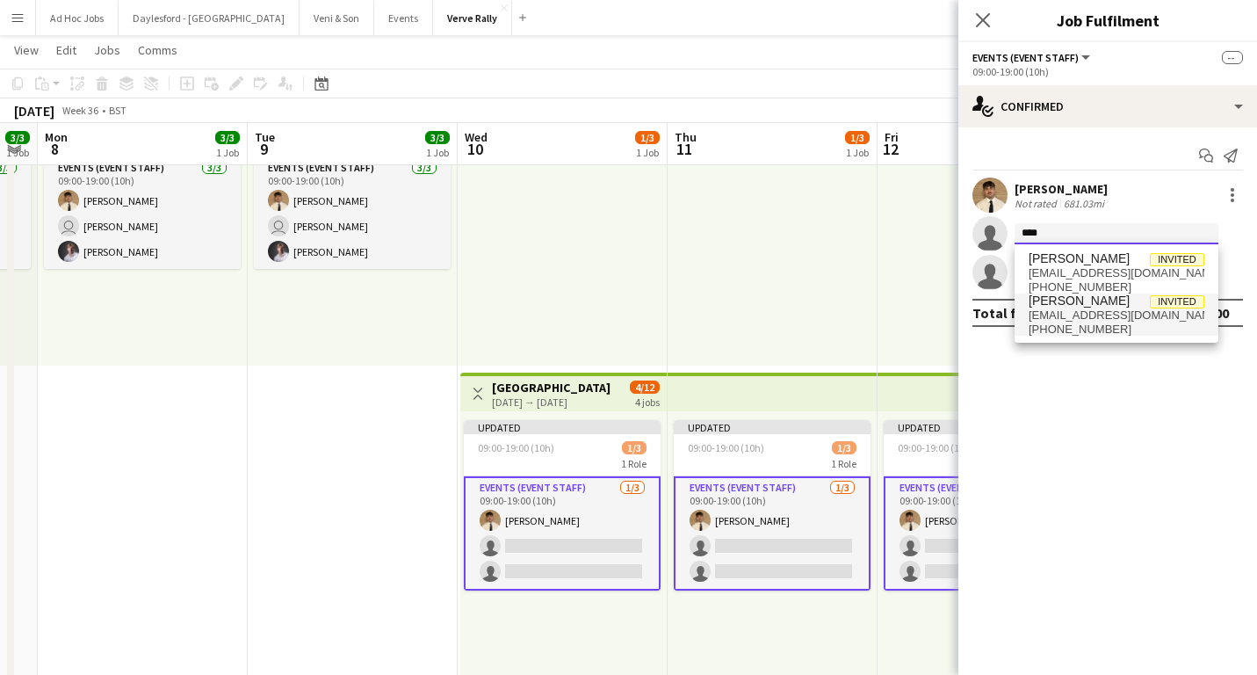
type input "****"
click at [1088, 305] on span "[PERSON_NAME]" at bounding box center [1079, 300] width 101 height 15
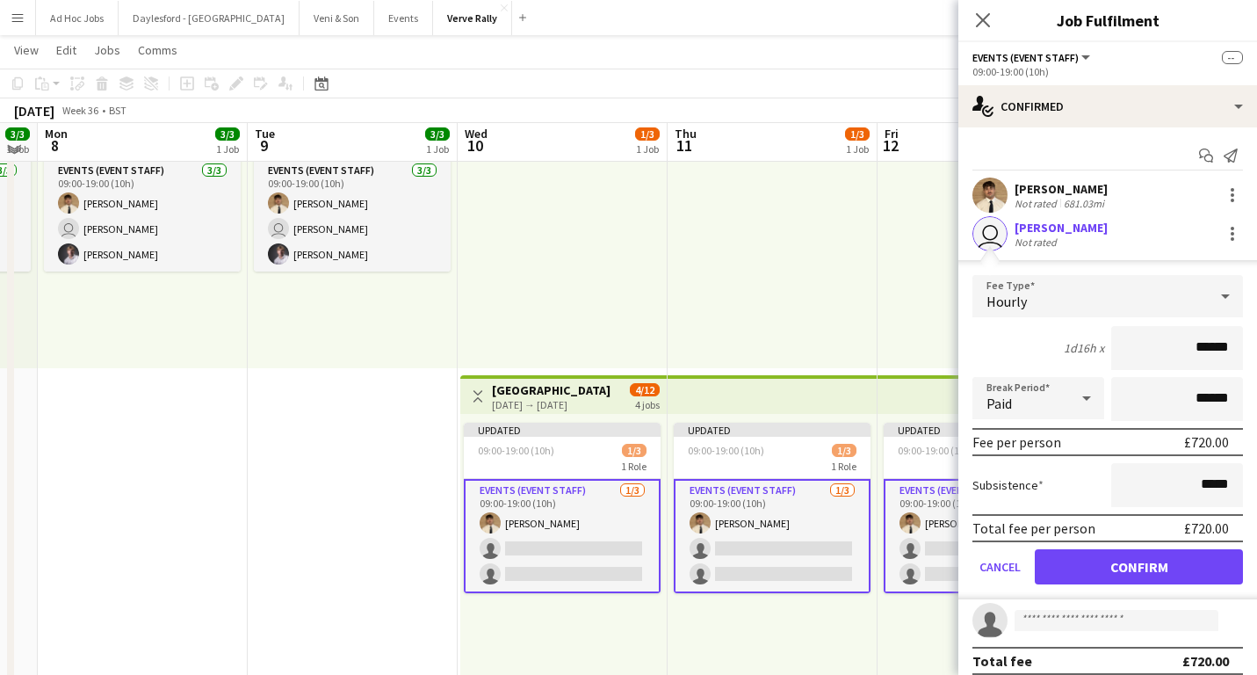
scroll to position [143, 0]
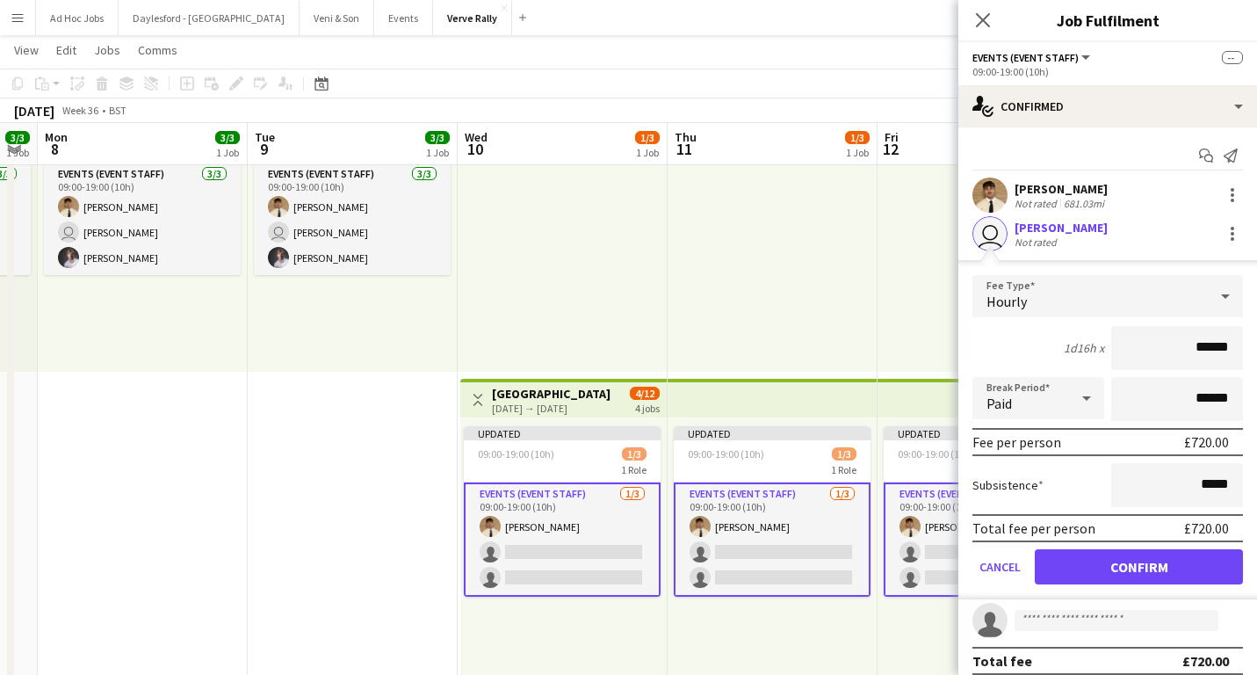
click at [1124, 574] on button "Confirm" at bounding box center [1139, 566] width 208 height 35
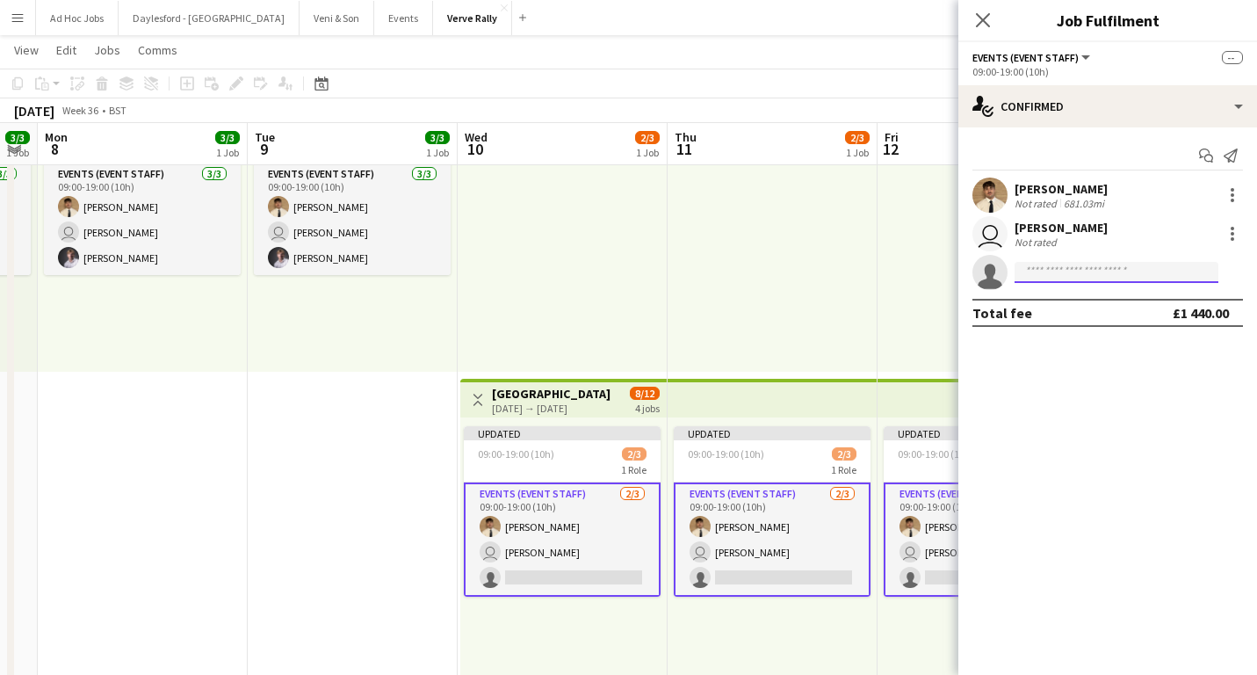
click at [1070, 273] on input at bounding box center [1117, 272] width 204 height 21
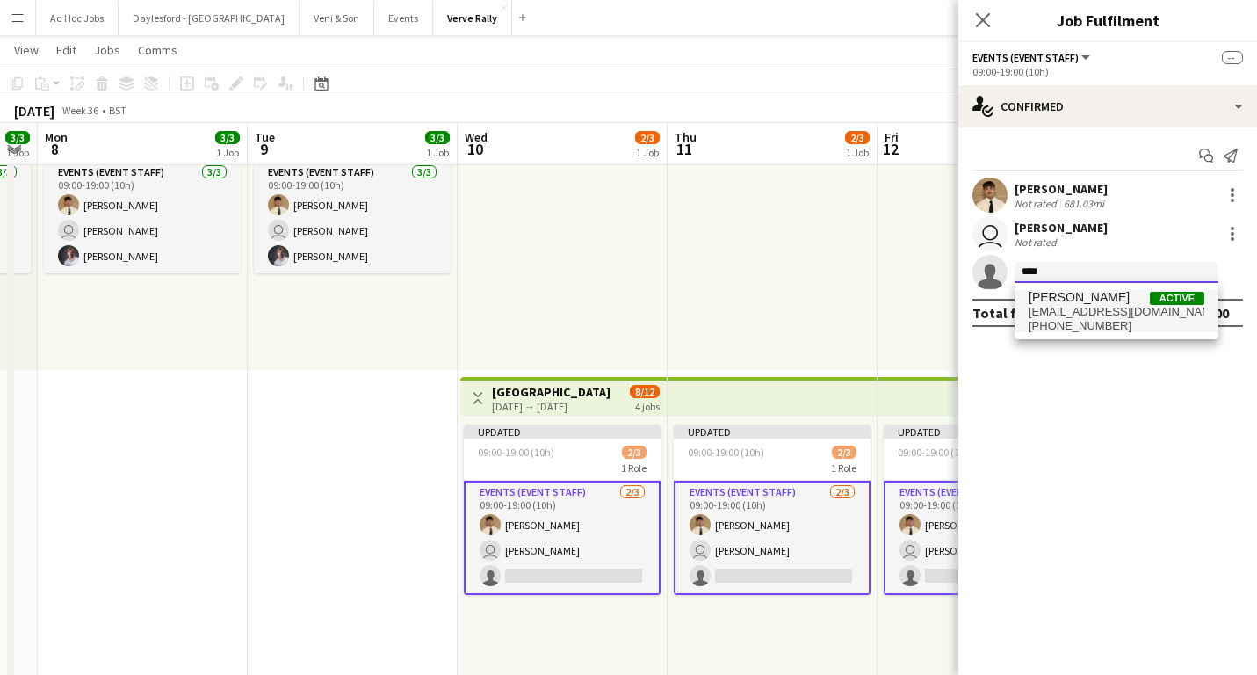
type input "****"
click at [1071, 304] on span "[PERSON_NAME]" at bounding box center [1079, 297] width 101 height 15
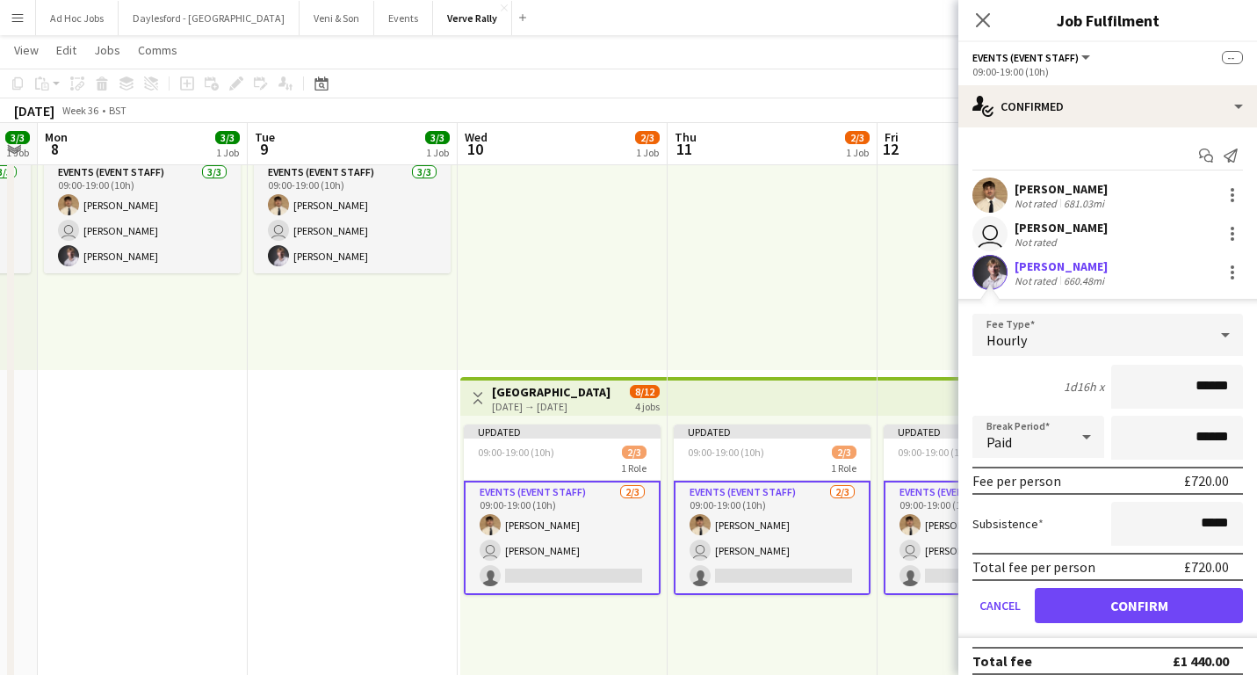
scroll to position [4, 0]
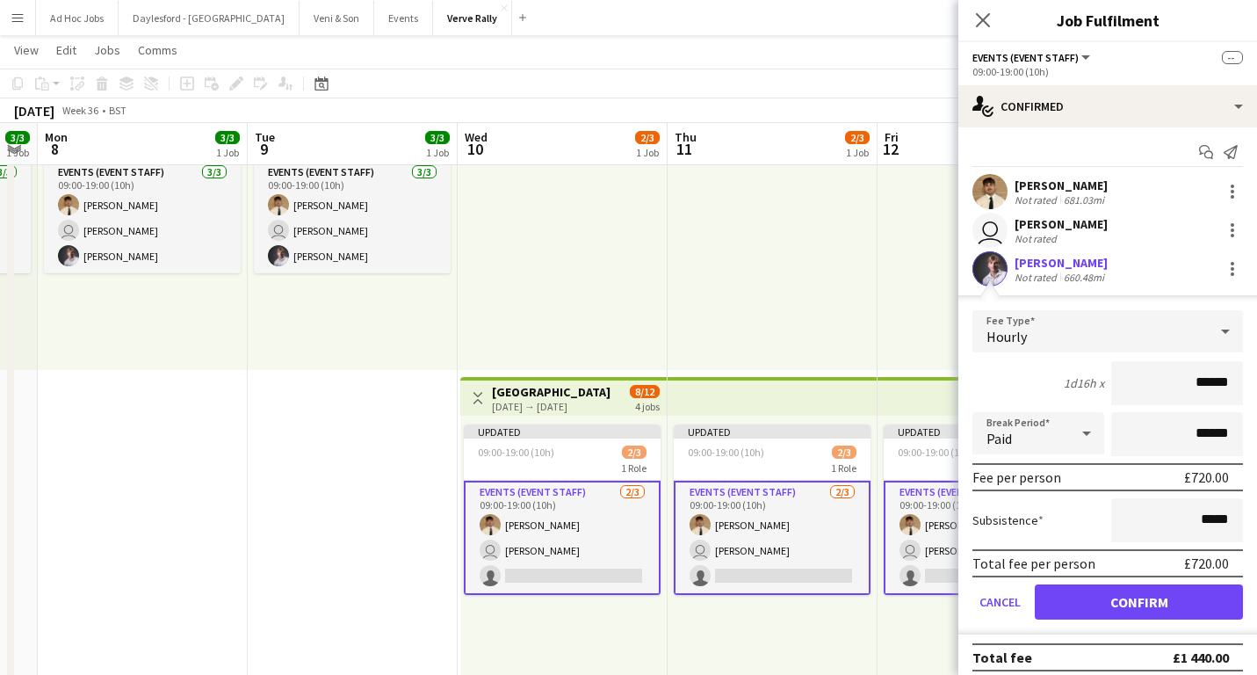
click at [1123, 607] on button "Confirm" at bounding box center [1139, 601] width 208 height 35
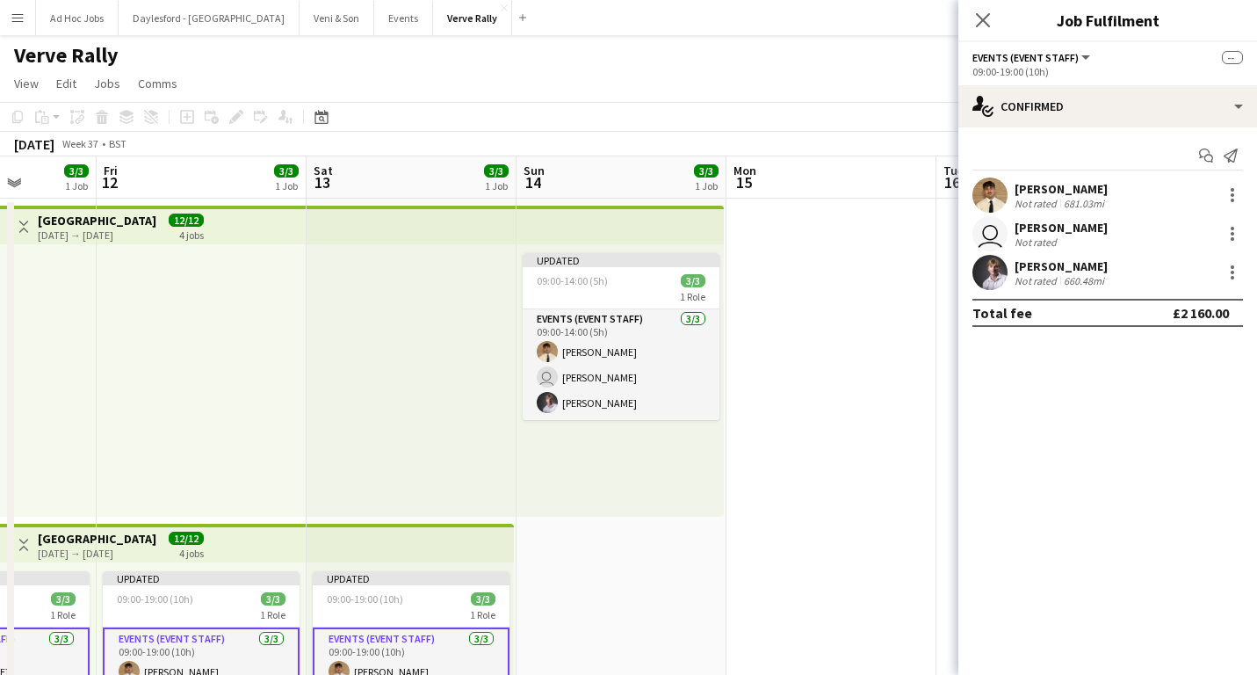
scroll to position [0, 0]
click at [797, 534] on app-date-cell at bounding box center [832, 520] width 210 height 643
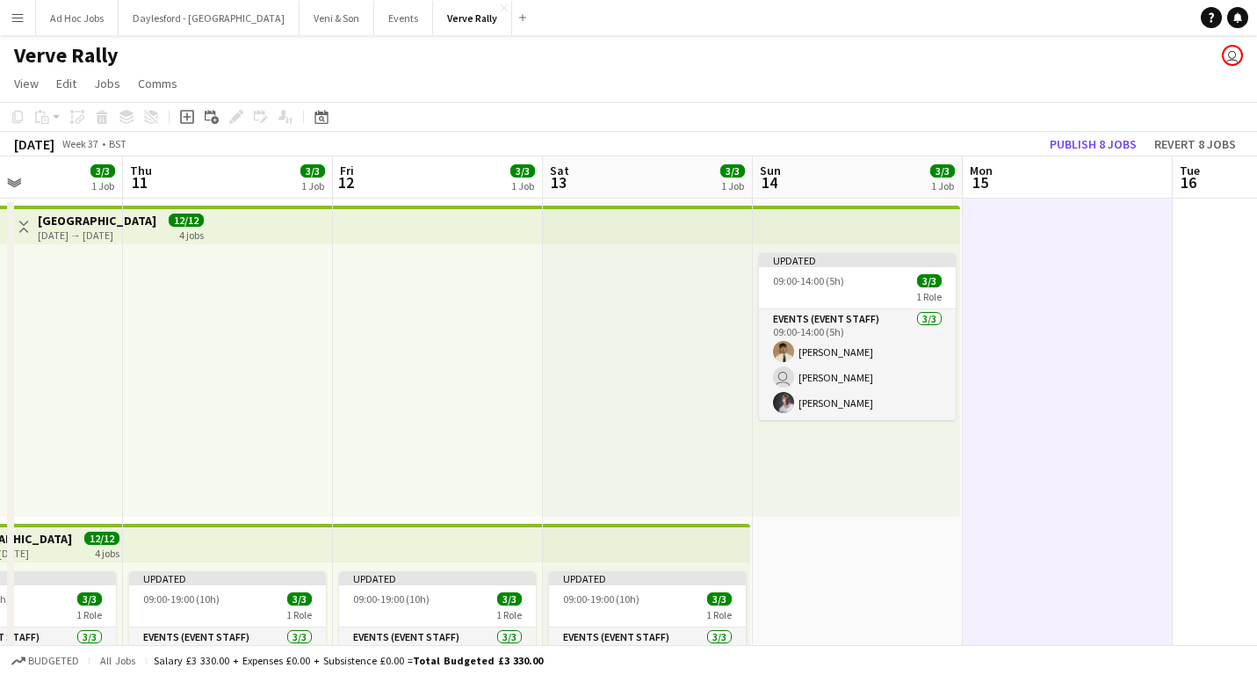
scroll to position [0, 548]
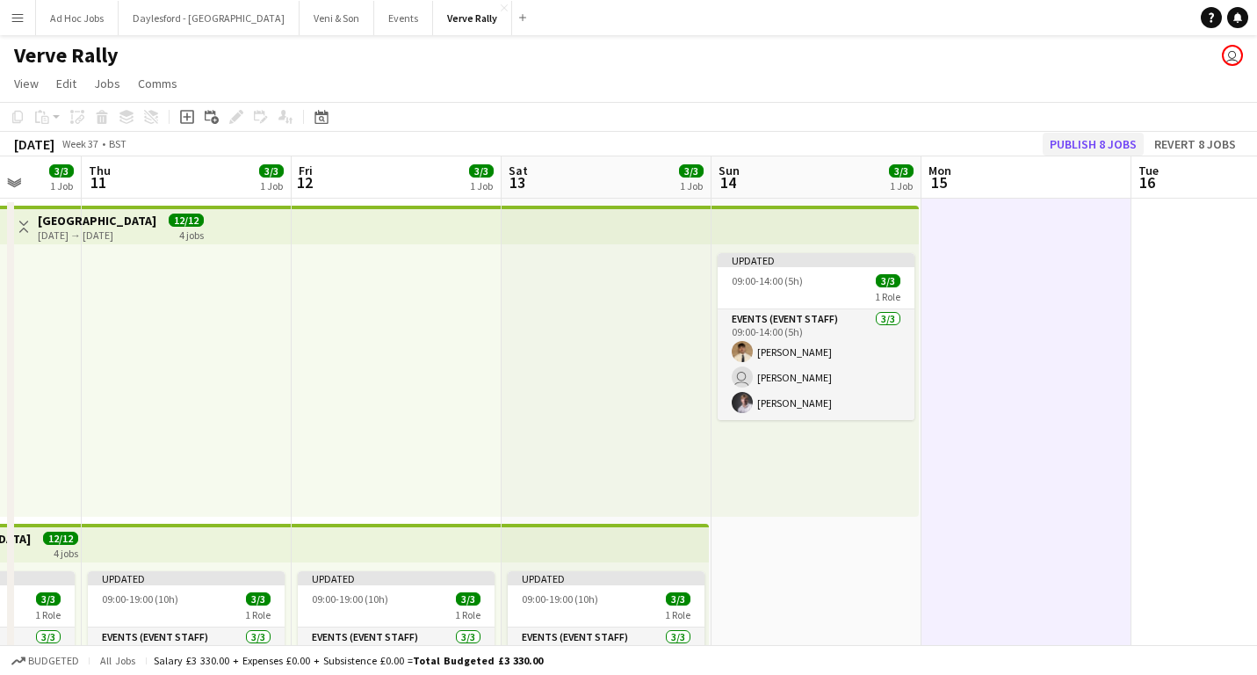
click at [1091, 146] on button "Publish 8 jobs" at bounding box center [1093, 144] width 101 height 23
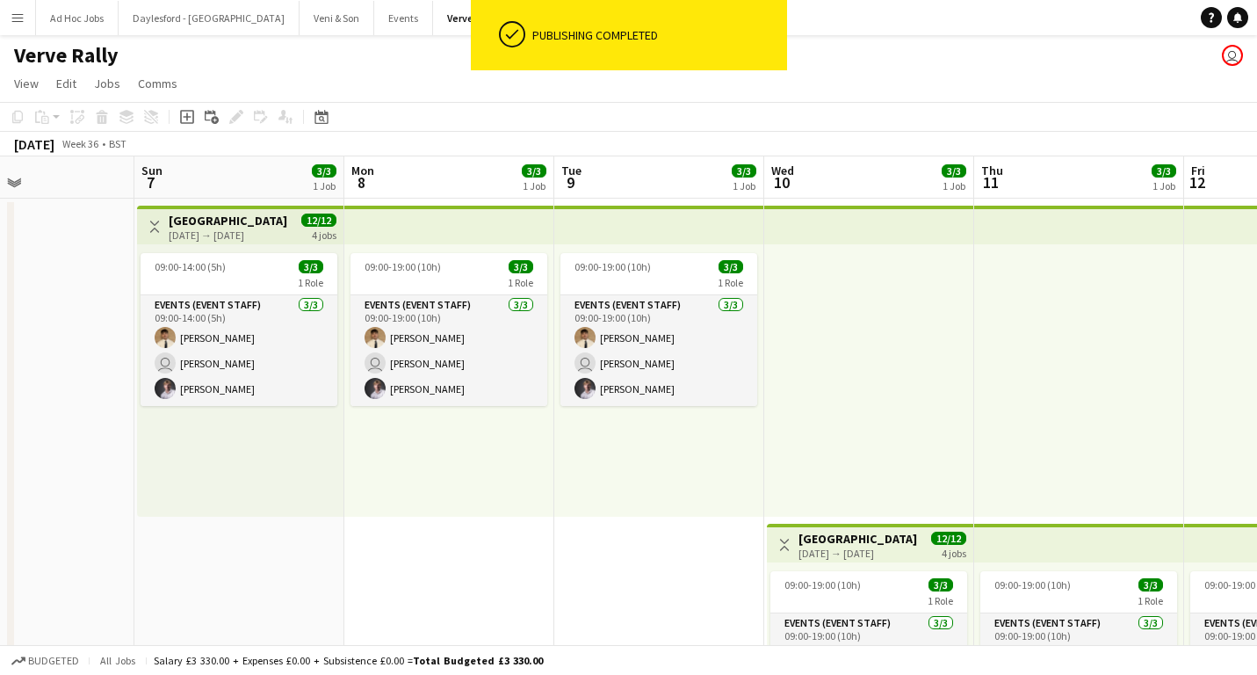
scroll to position [0, 359]
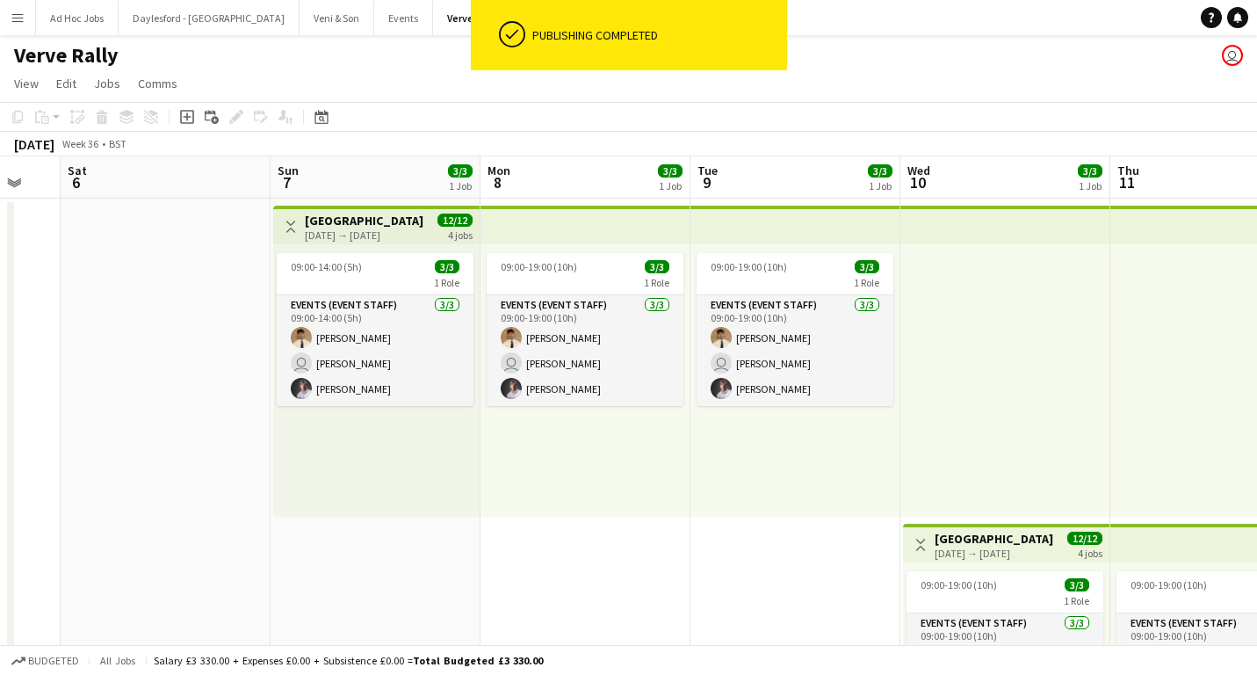
click at [31, 17] on button "Menu" at bounding box center [17, 17] width 35 height 35
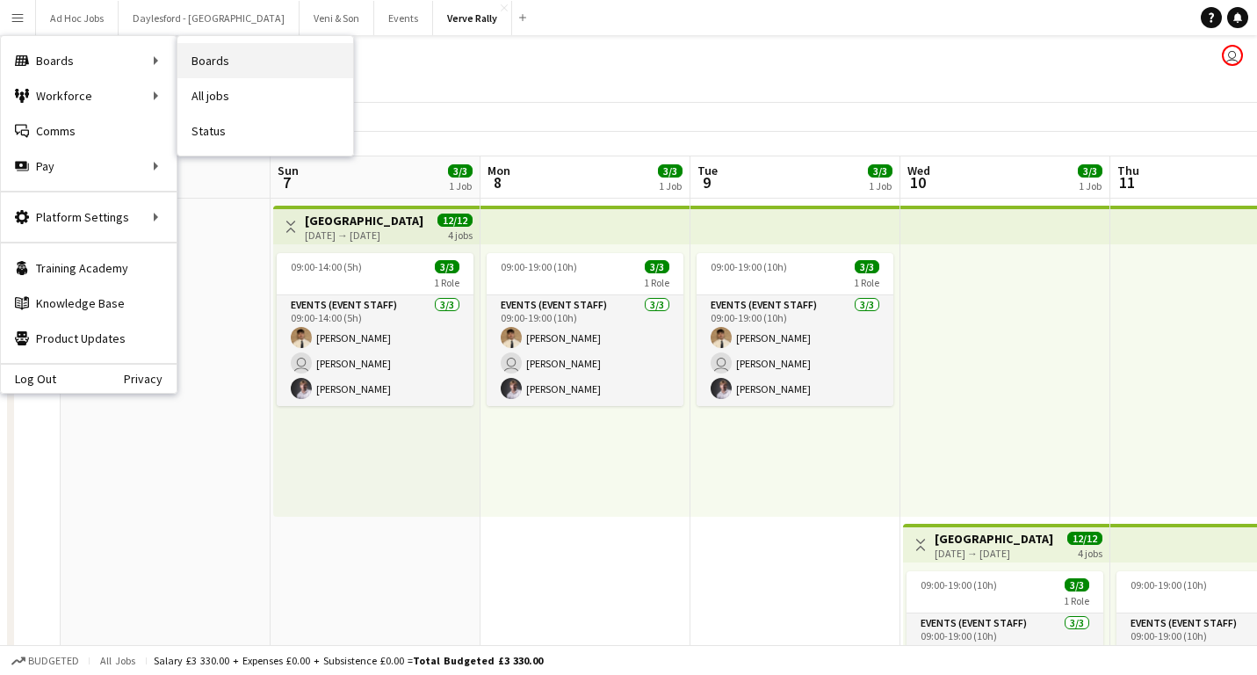
click at [198, 61] on link "Boards" at bounding box center [265, 60] width 176 height 35
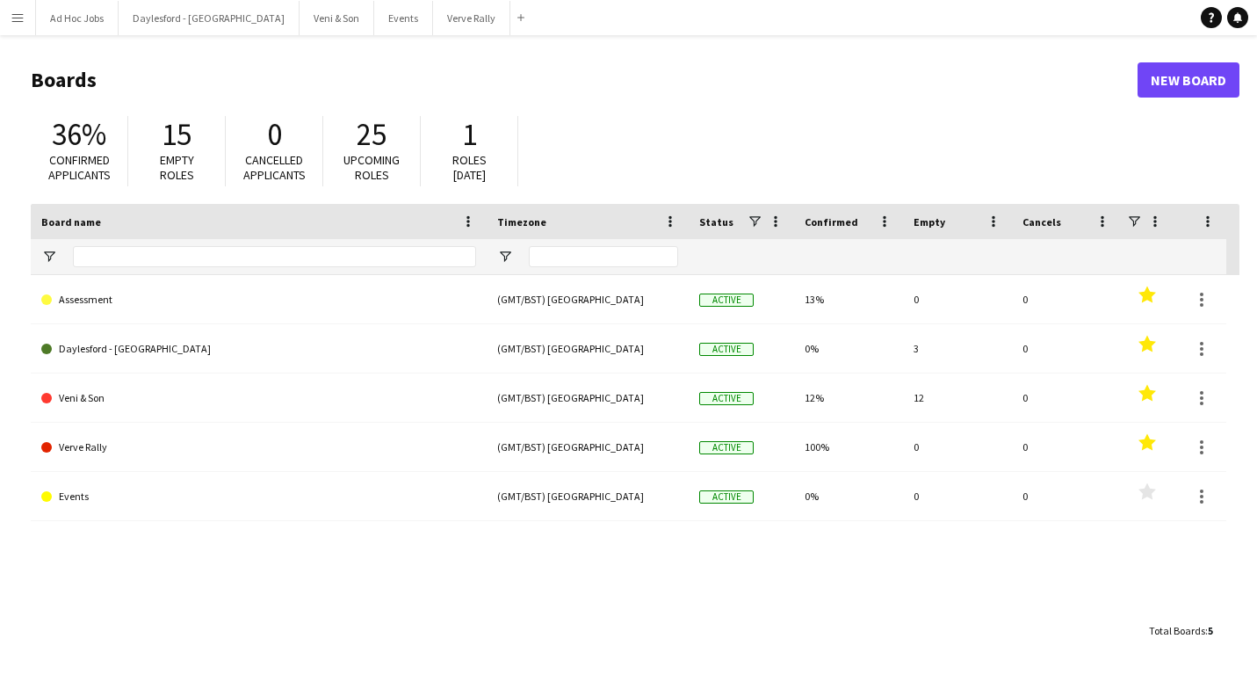
click at [30, 23] on button "Menu" at bounding box center [17, 17] width 35 height 35
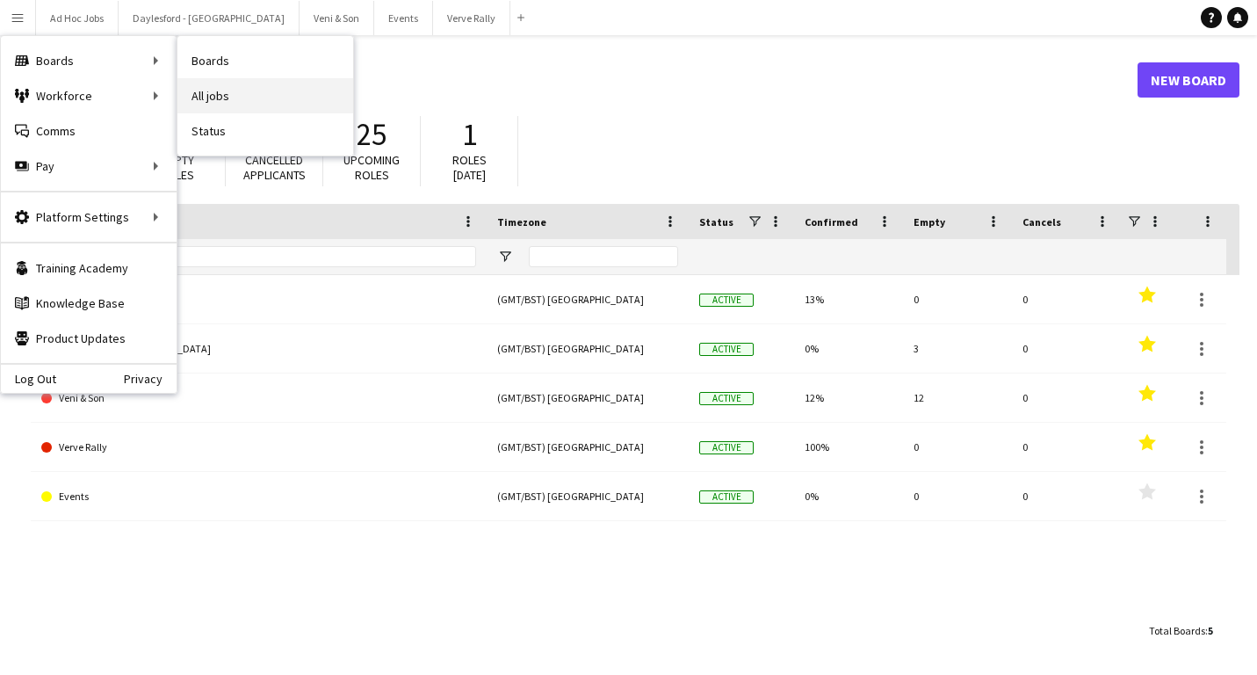
click at [209, 88] on link "All jobs" at bounding box center [265, 95] width 176 height 35
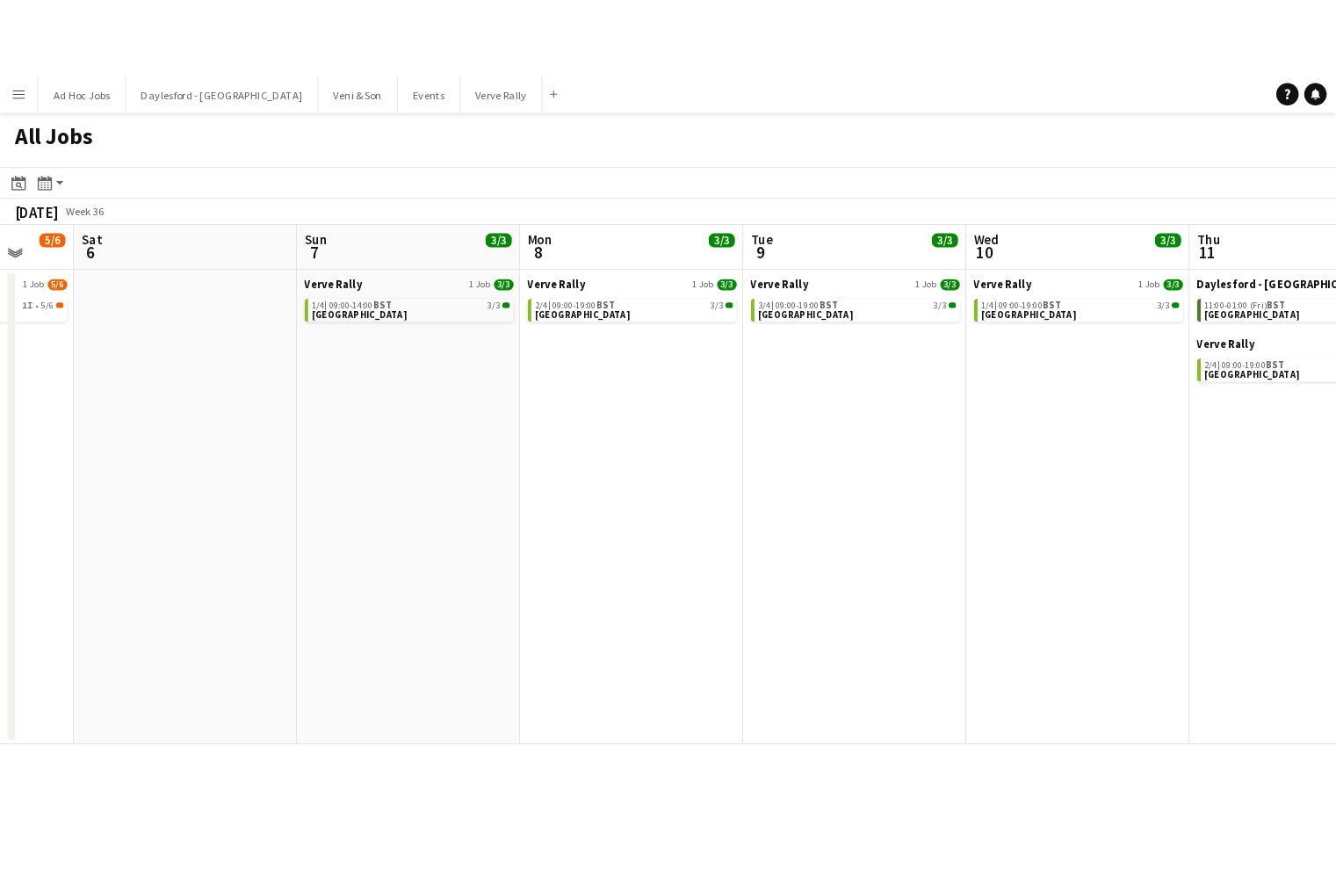
scroll to position [0, 554]
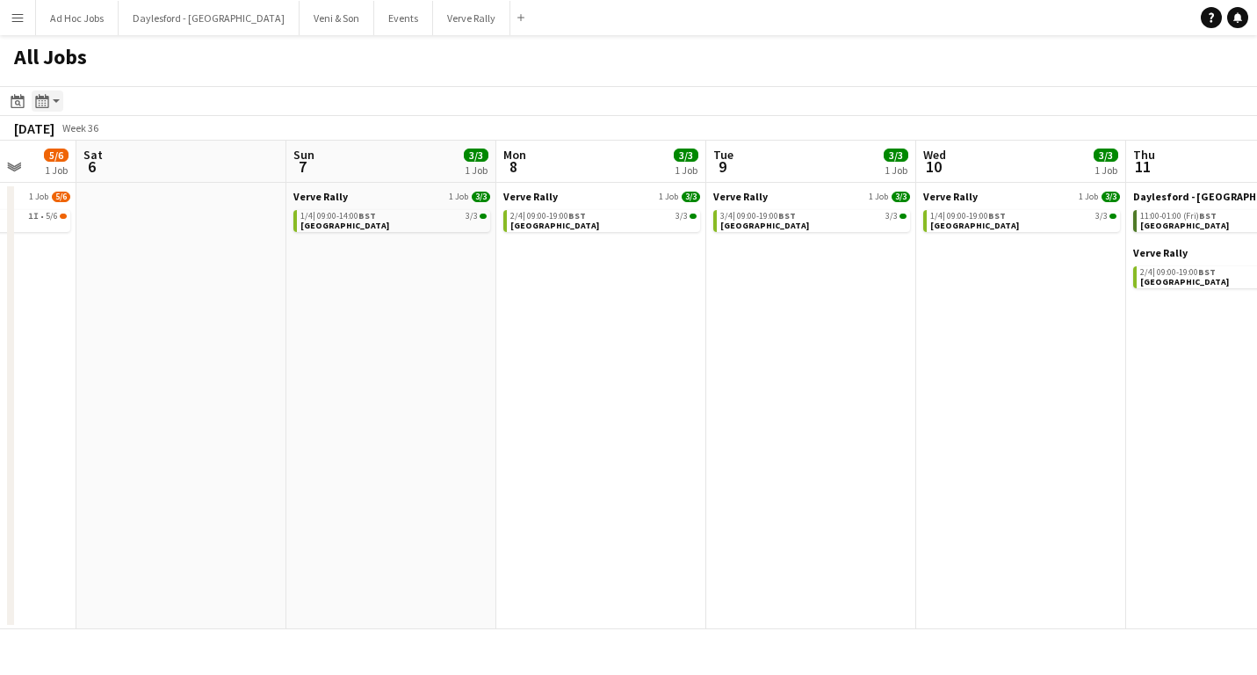
click at [58, 98] on app-action-btn "Month view / Day view" at bounding box center [48, 100] width 32 height 21
click at [100, 162] on link "Day view by Job" at bounding box center [95, 164] width 97 height 16
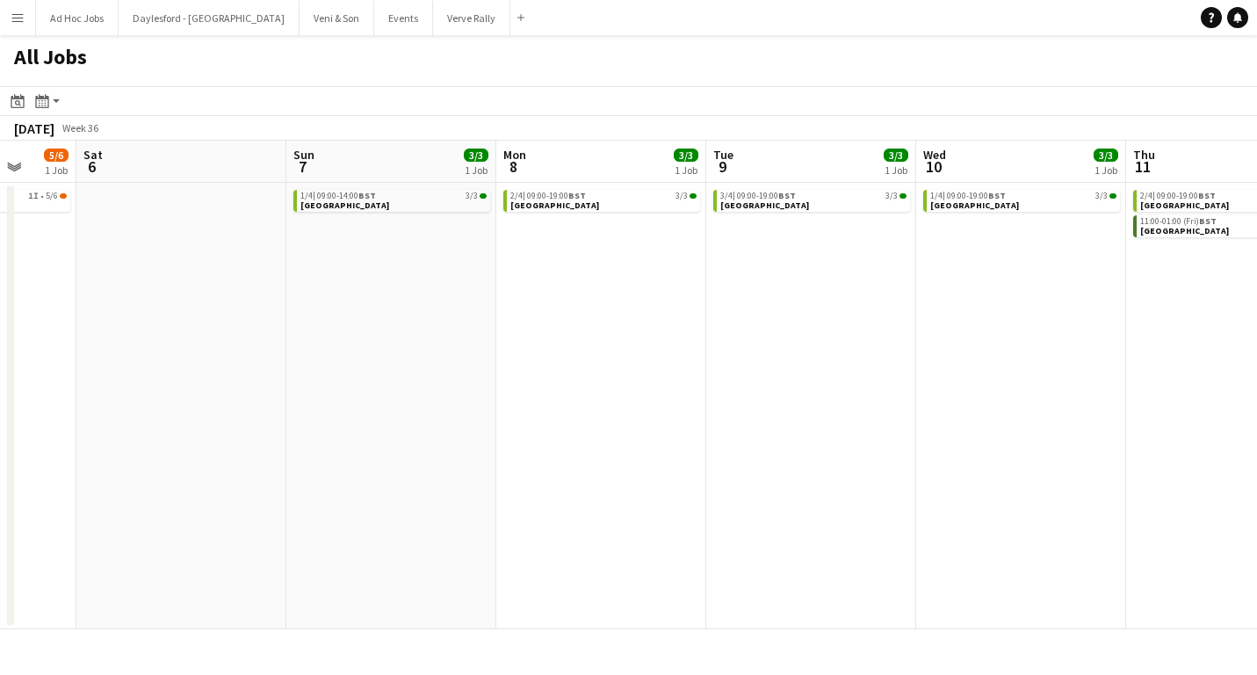
click at [18, 170] on app-icon "Expand/collapse" at bounding box center [14, 165] width 14 height 17
click at [18, 170] on app-icon "Expand/collapse" at bounding box center [12, 167] width 17 height 14
click at [41, 100] on icon "Month view / Day view" at bounding box center [42, 101] width 14 height 14
click at [76, 138] on link "Day view by Board" at bounding box center [95, 135] width 97 height 16
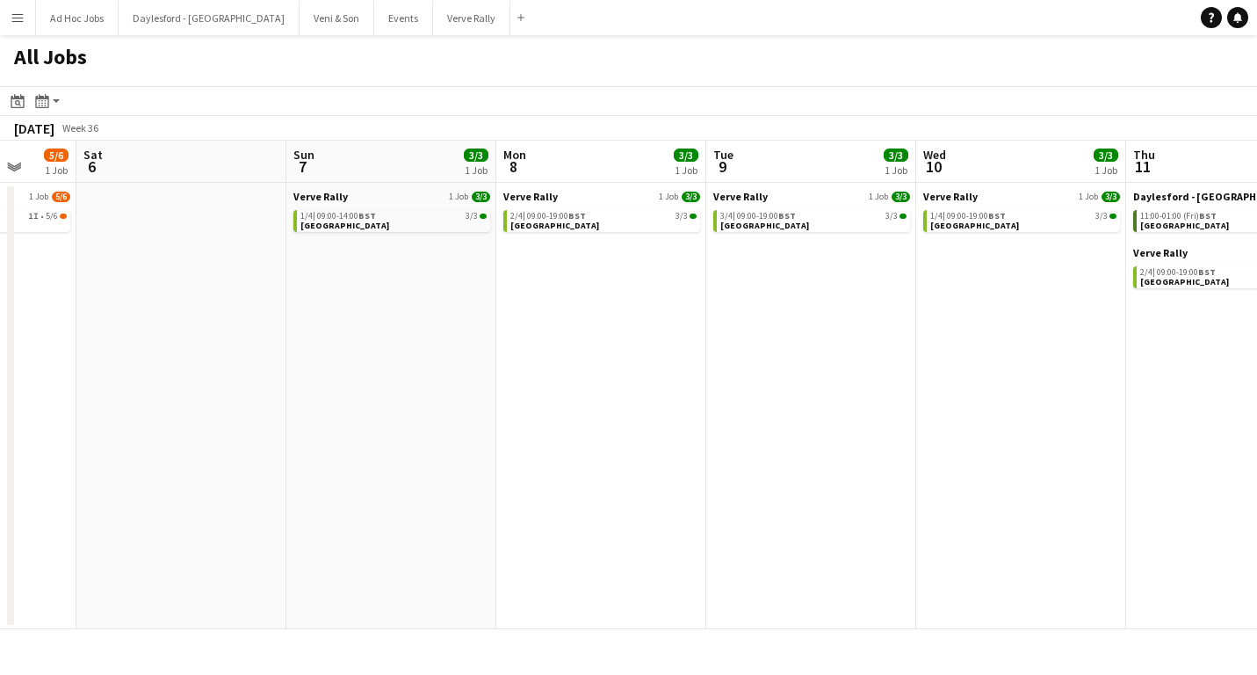
click at [28, 100] on div "Date picker SEP 2025 SEP 2025 Monday M Tuesday T Wednesday W Thursday T Friday …" at bounding box center [37, 100] width 60 height 21
drag, startPoint x: 38, startPoint y: 101, endPoint x: 47, endPoint y: 105, distance: 10.3
click at [39, 101] on icon "Month view / Day view" at bounding box center [42, 101] width 14 height 14
click at [77, 155] on div "Day view by Board Day view by Job Month view" at bounding box center [95, 164] width 125 height 105
click at [77, 162] on link "Day view by Job" at bounding box center [95, 164] width 97 height 16
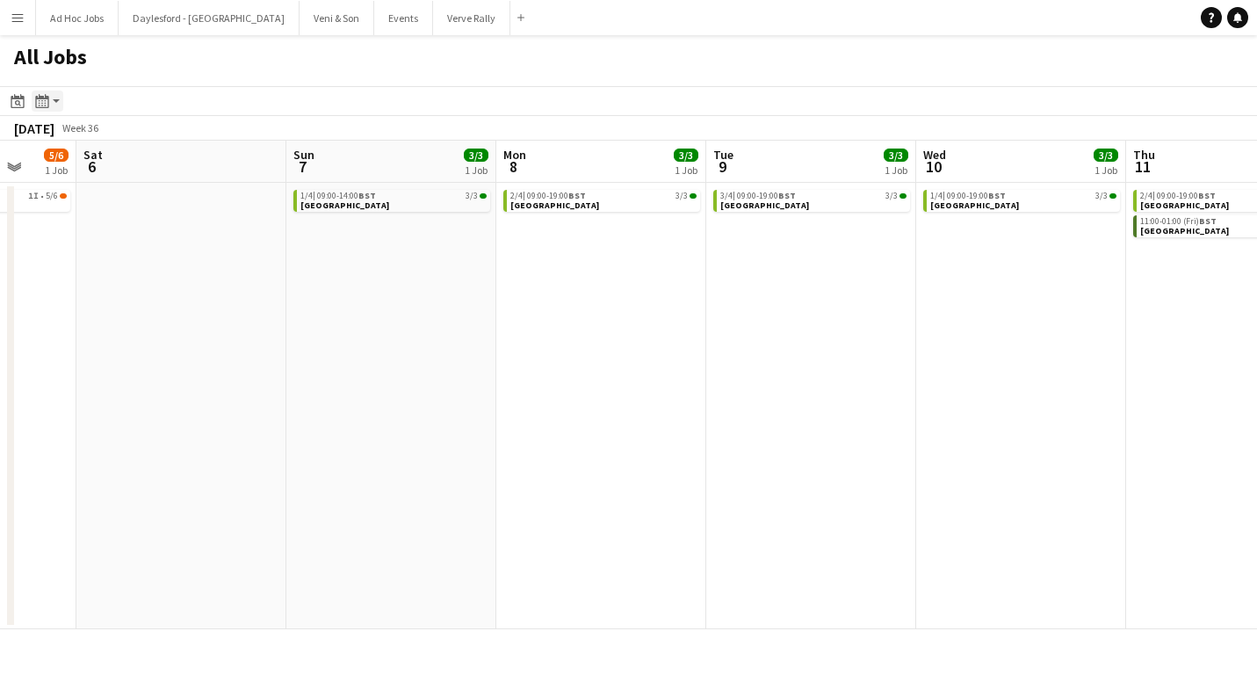
click at [48, 105] on icon at bounding box center [41, 101] width 13 height 14
click at [107, 194] on link "Month view" at bounding box center [95, 195] width 97 height 16
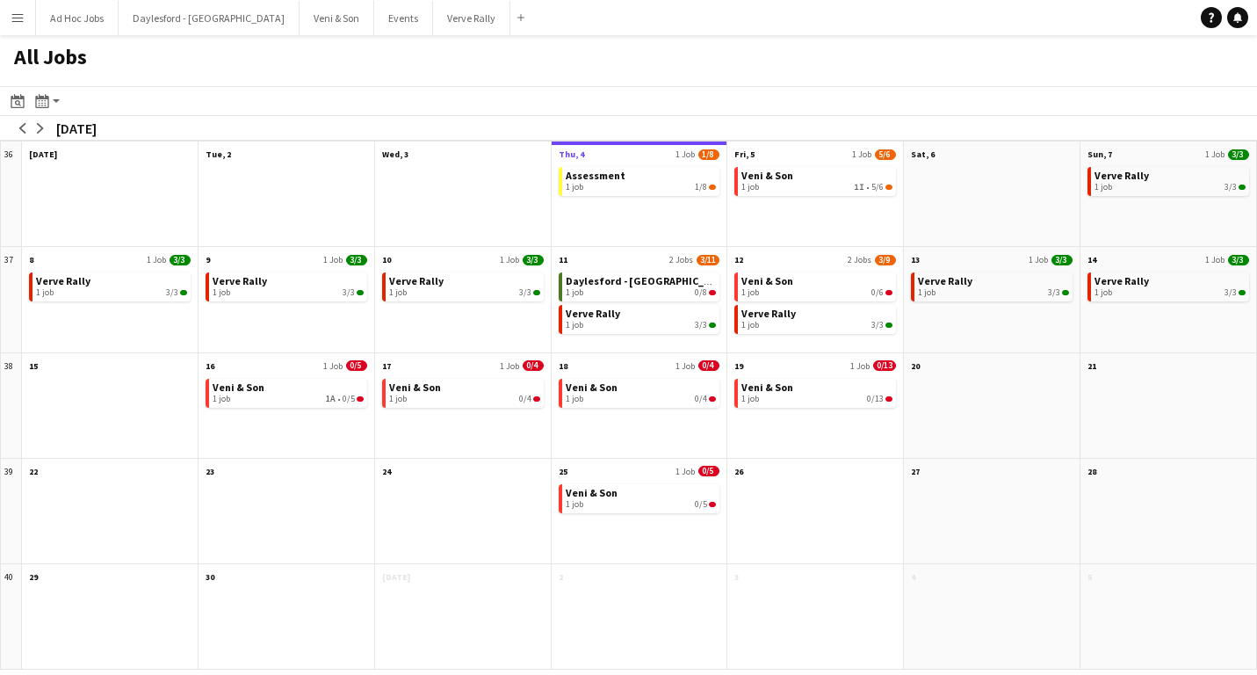
click at [488, 218] on div at bounding box center [463, 204] width 176 height 83
click at [470, 329] on div "Verve Rally 1 job 3/3" at bounding box center [463, 310] width 176 height 83
click at [114, 285] on link "Verve Rally 1 job 3/3" at bounding box center [111, 284] width 151 height 25
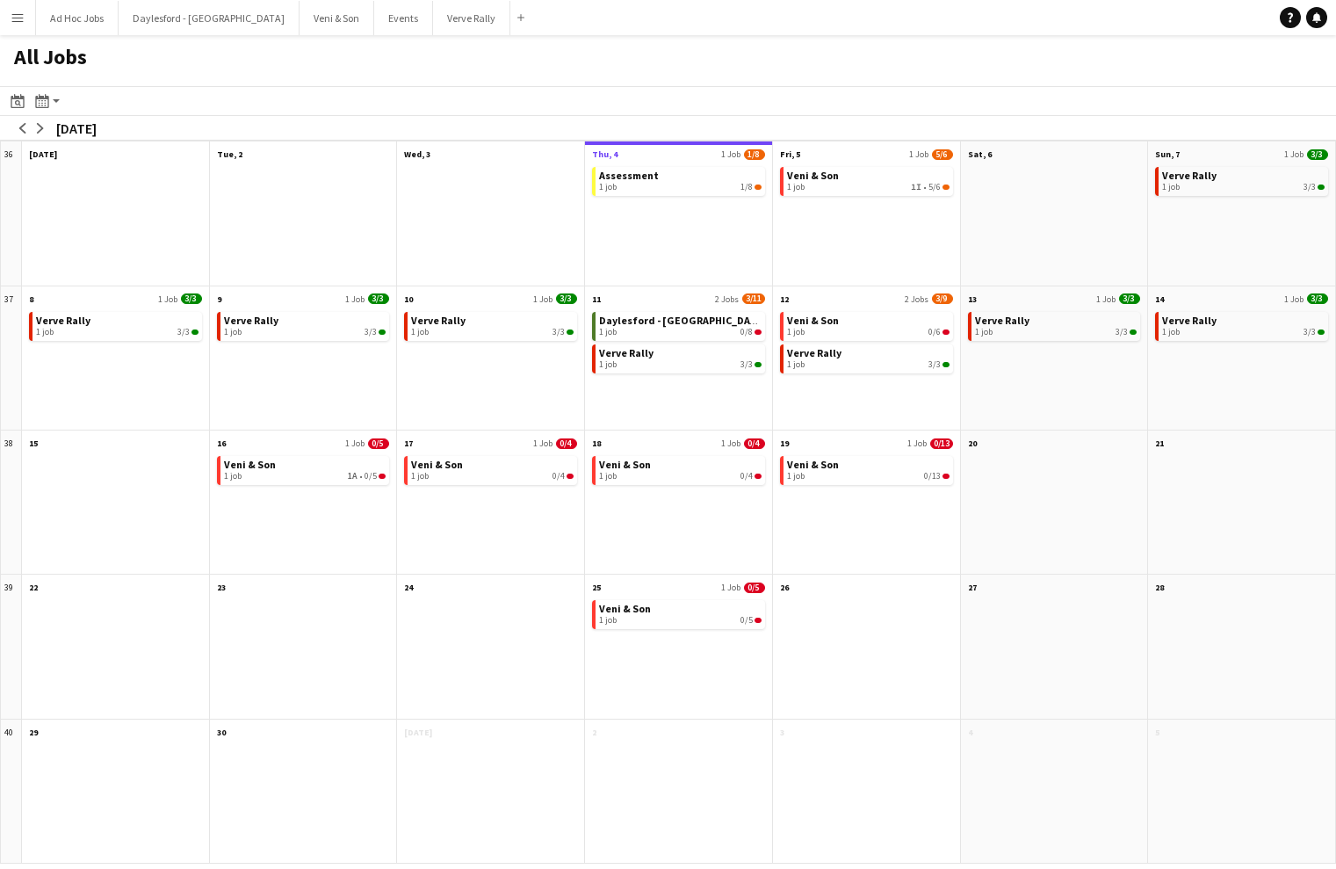
click at [26, 25] on button "Menu" at bounding box center [17, 17] width 35 height 35
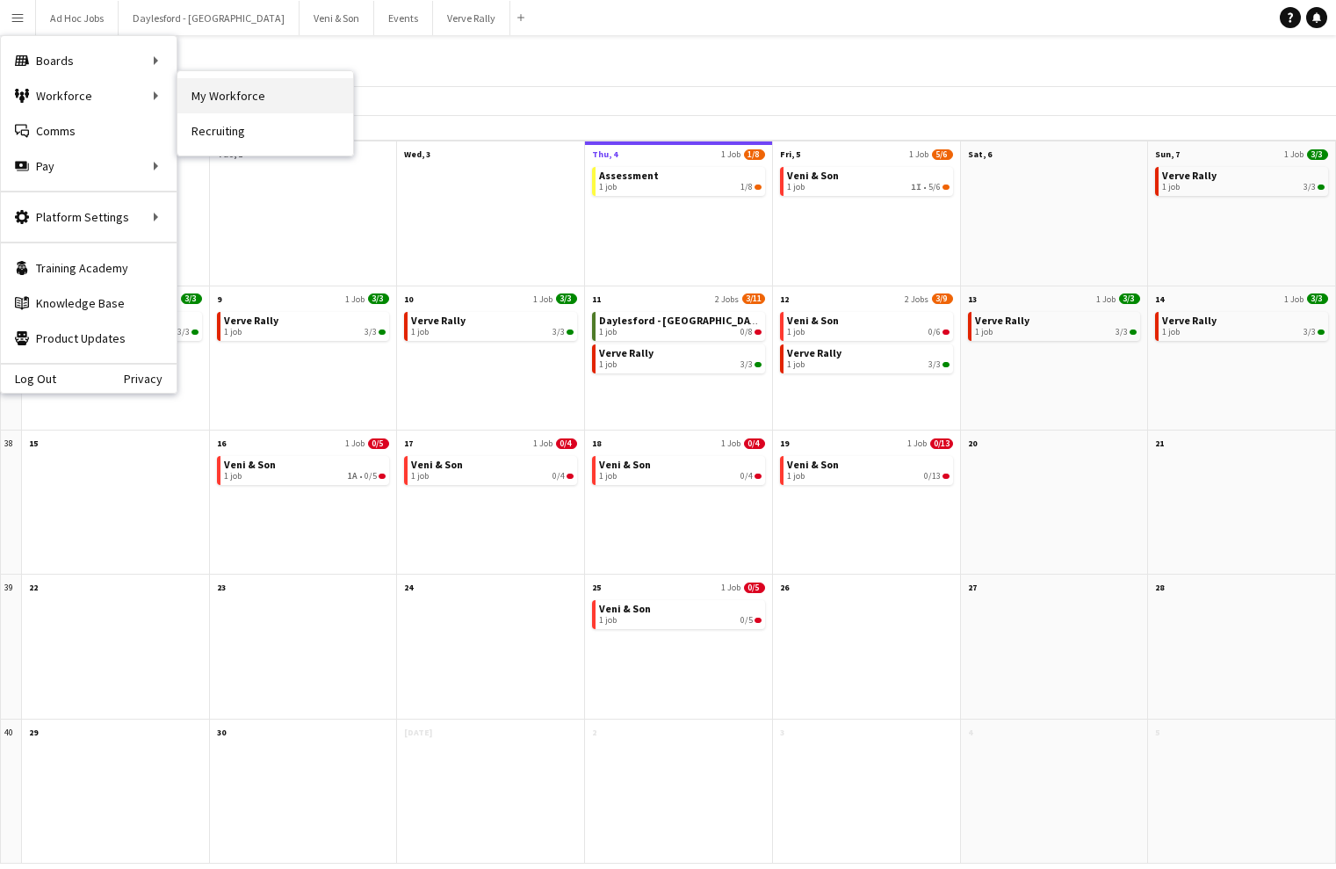
click at [222, 103] on link "My Workforce" at bounding box center [265, 95] width 176 height 35
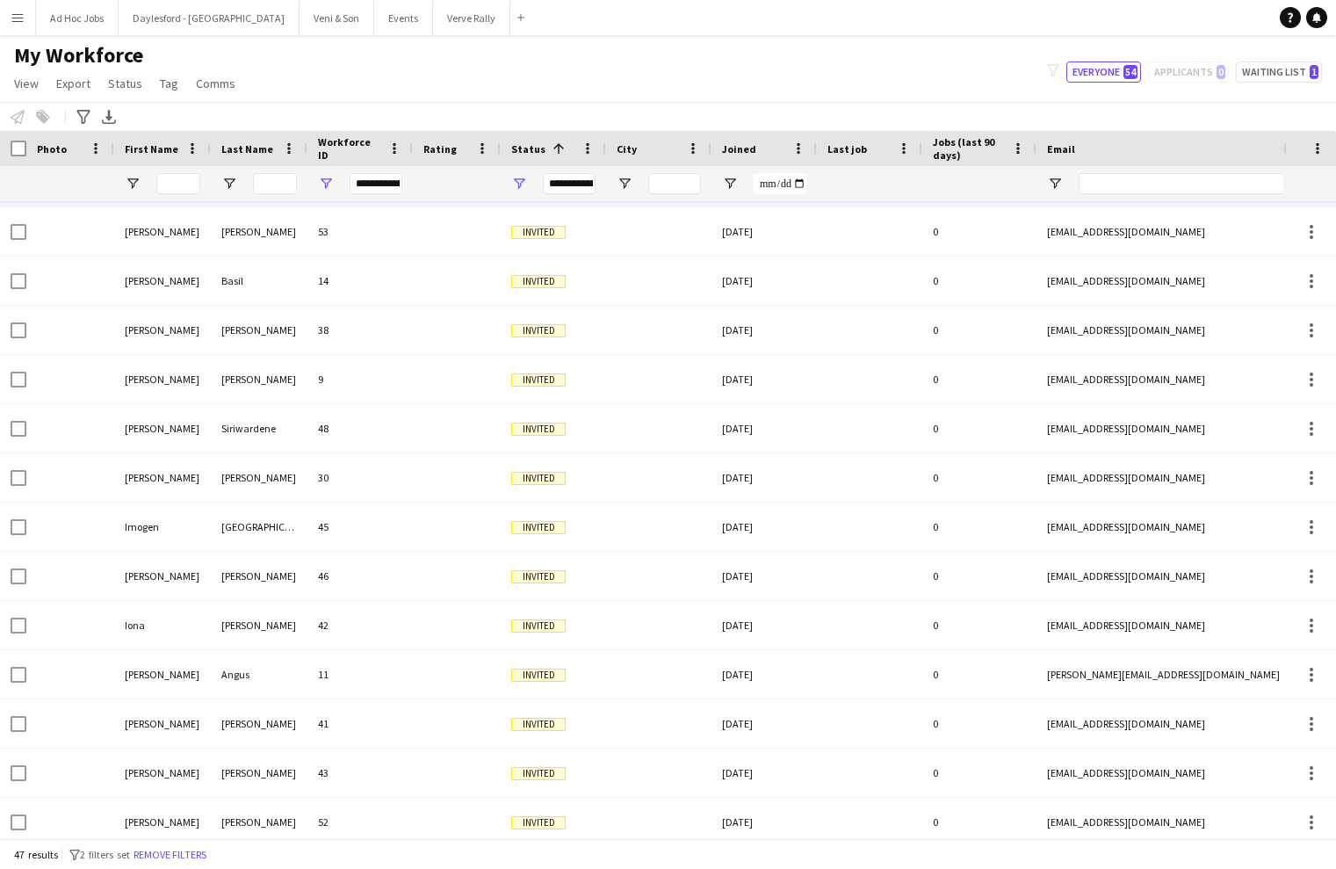
scroll to position [649, 0]
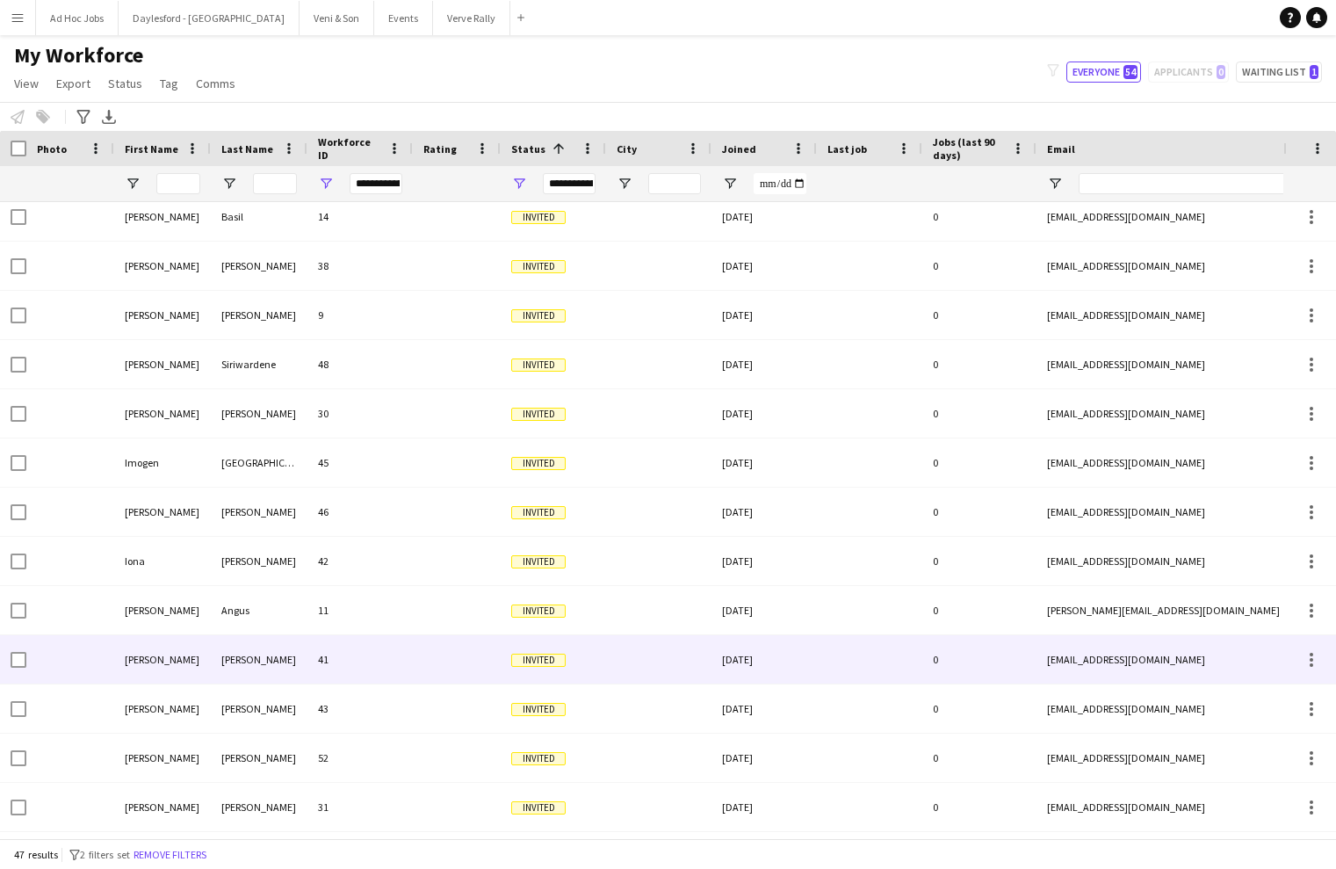
click at [410, 658] on div "41" at bounding box center [360, 659] width 105 height 48
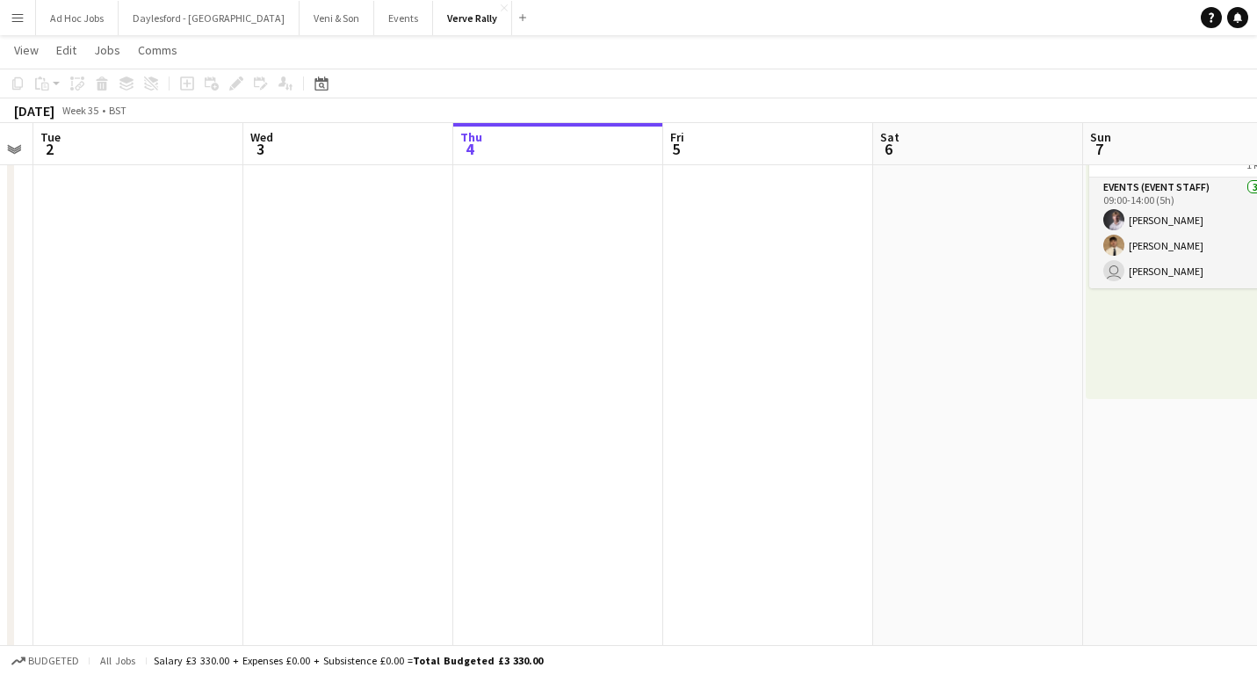
scroll to position [0, 534]
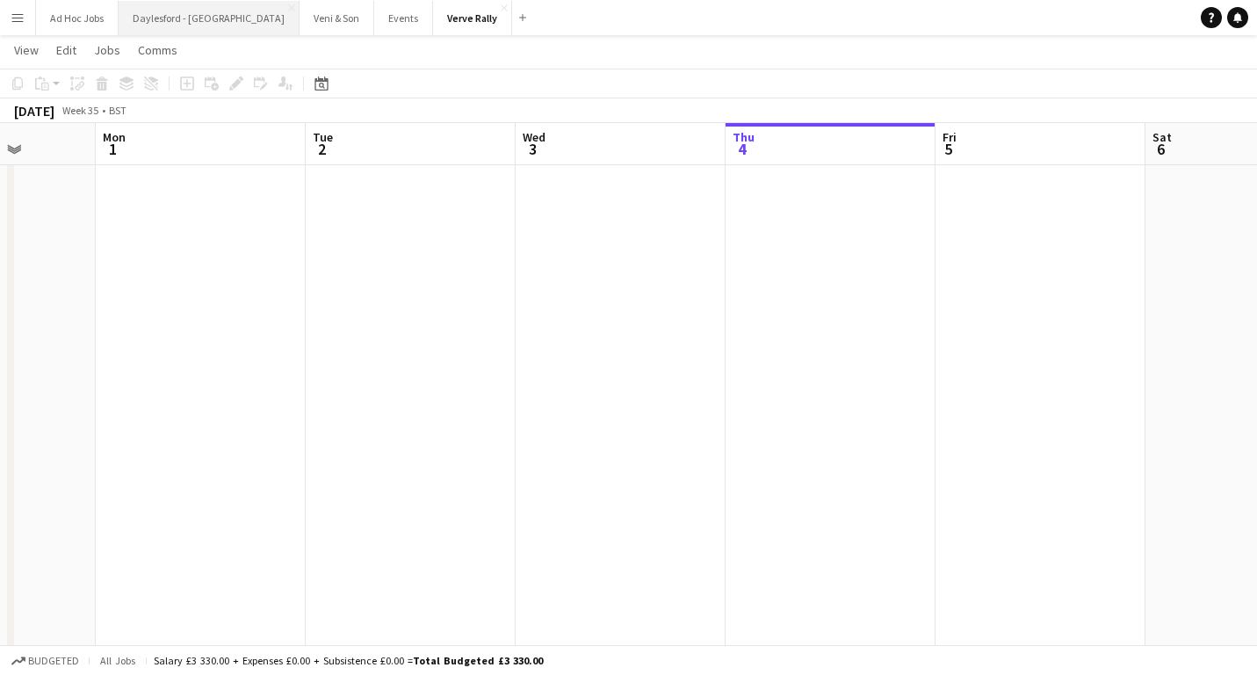
drag, startPoint x: 194, startPoint y: 24, endPoint x: 238, endPoint y: 22, distance: 44.0
click at [194, 24] on button "Daylesford - [GEOGRAPHIC_DATA] Close" at bounding box center [209, 18] width 181 height 34
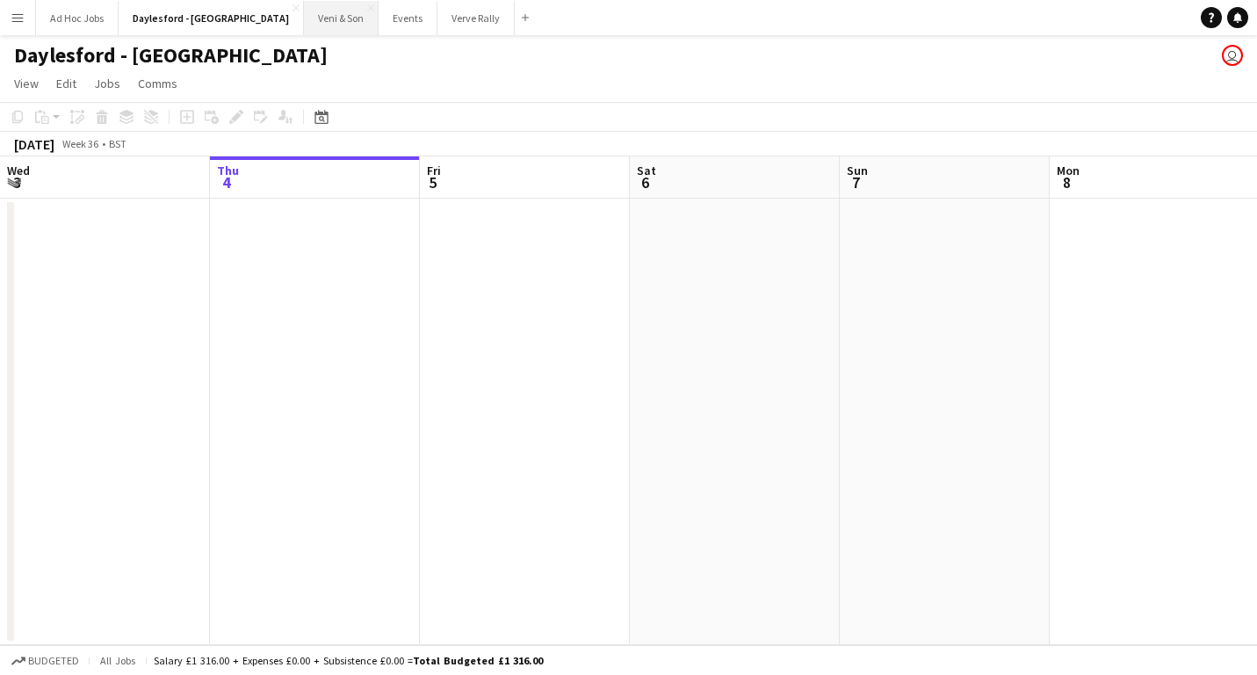
scroll to position [1, 0]
click at [309, 20] on button "Veni & Son Close" at bounding box center [341, 18] width 75 height 34
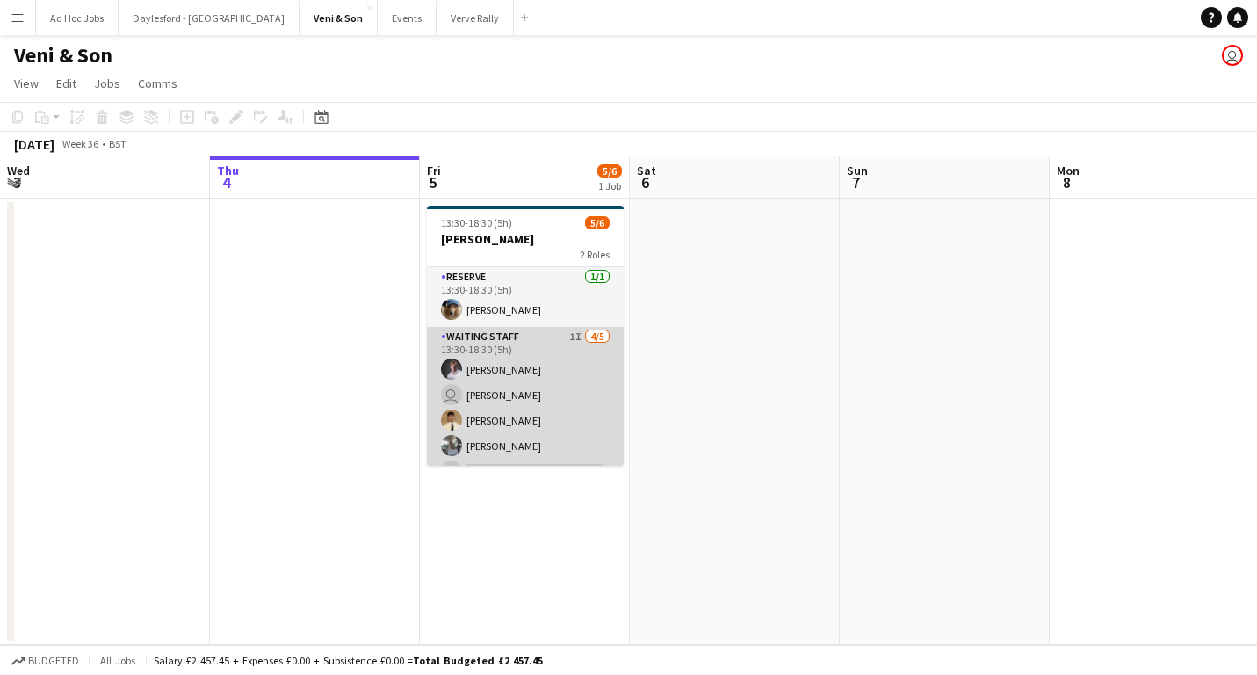
click at [573, 416] on app-card-role "Waiting Staff 1I [DATE] 13:30-18:30 (5h) [PERSON_NAME] user [PERSON_NAME] [PERS…" at bounding box center [525, 408] width 197 height 162
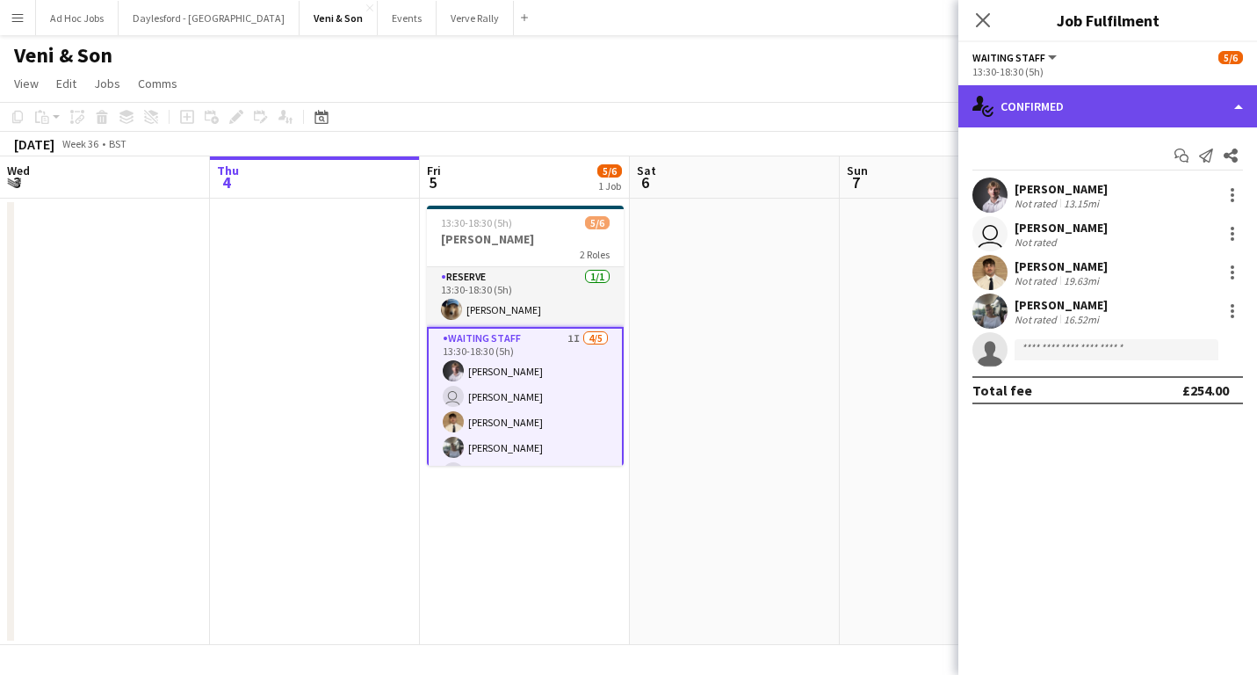
click at [1215, 111] on div "single-neutral-actions-check-2 Confirmed" at bounding box center [1108, 106] width 299 height 42
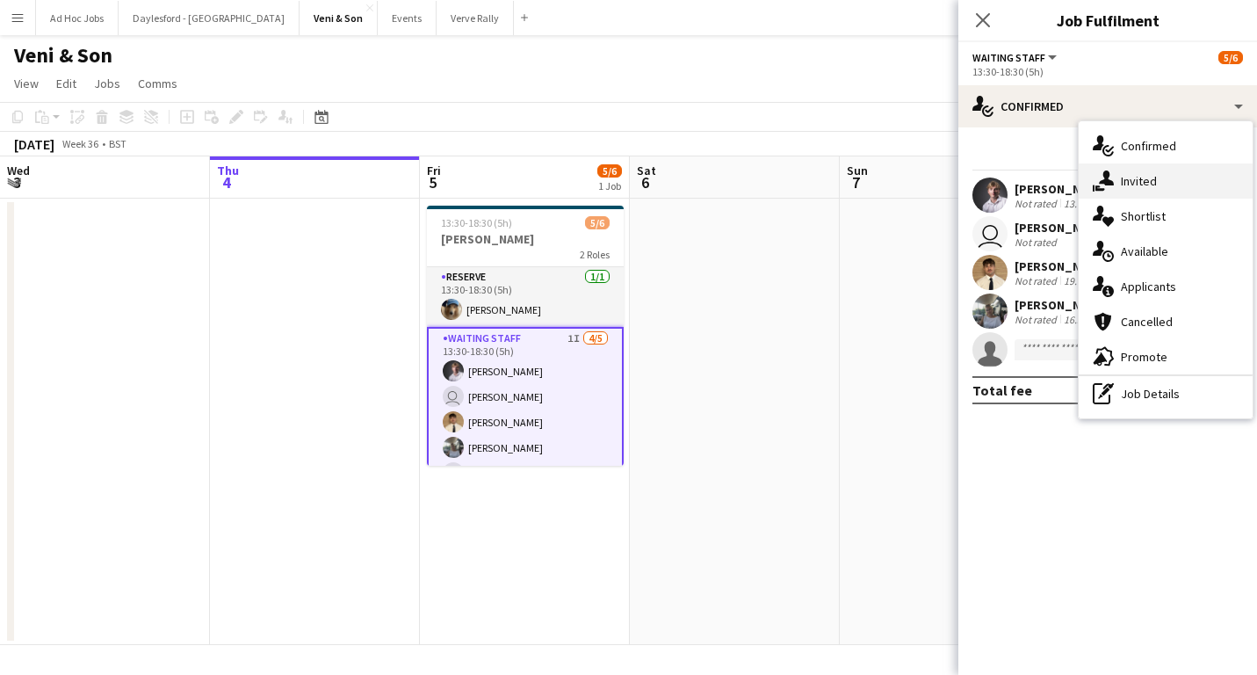
click at [1158, 183] on div "single-neutral-actions-share-1 Invited" at bounding box center [1166, 180] width 174 height 35
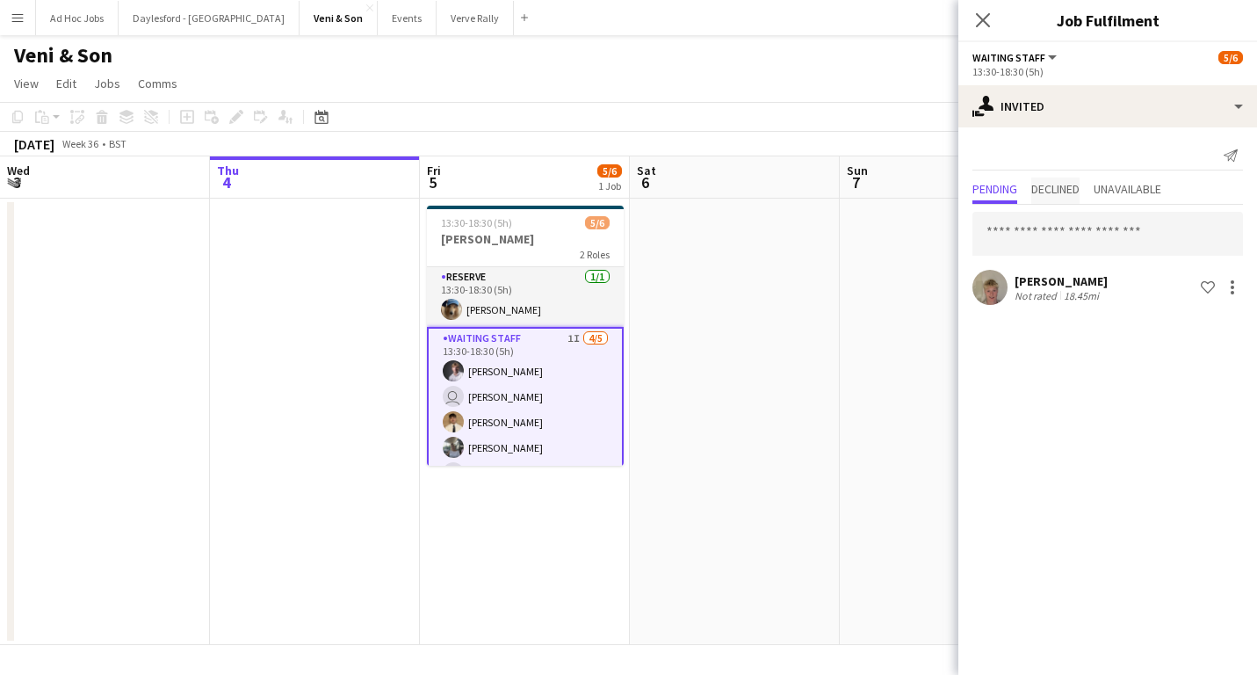
click at [1073, 190] on span "Declined" at bounding box center [1055, 189] width 48 height 12
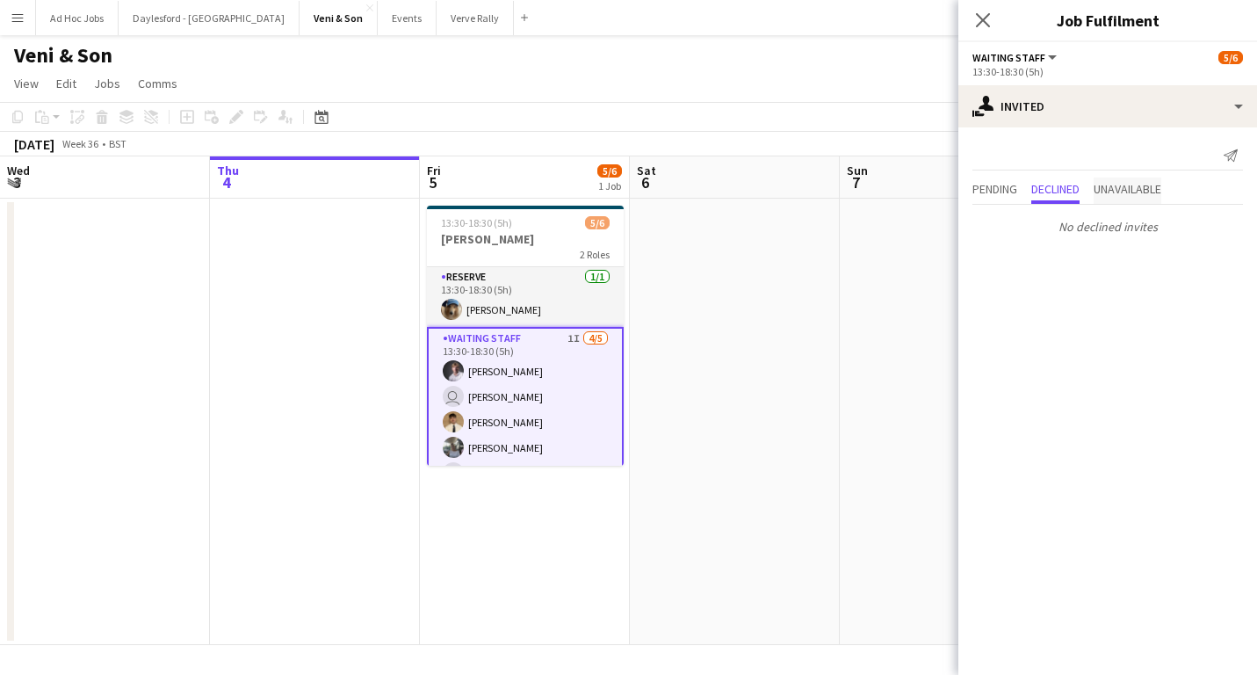
click at [1131, 192] on span "Unavailable" at bounding box center [1128, 189] width 68 height 12
click at [1004, 192] on span "Pending" at bounding box center [995, 189] width 45 height 12
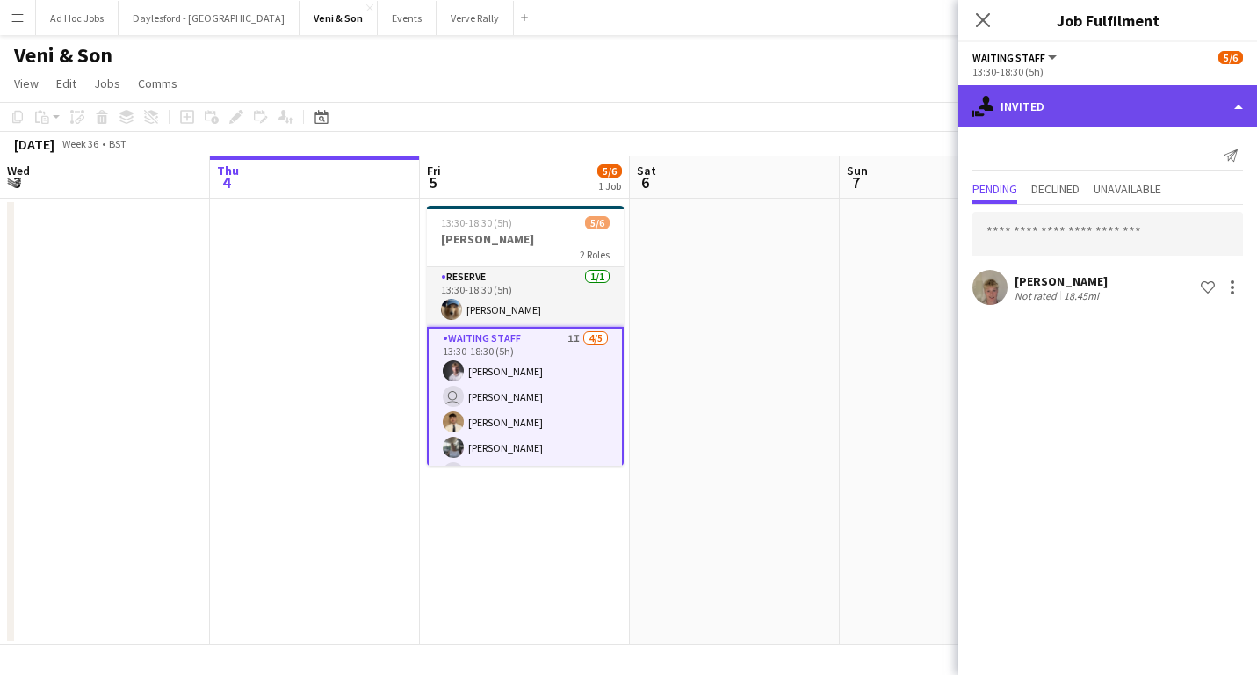
click at [1127, 112] on div "single-neutral-actions-share-1 Invited" at bounding box center [1108, 106] width 299 height 42
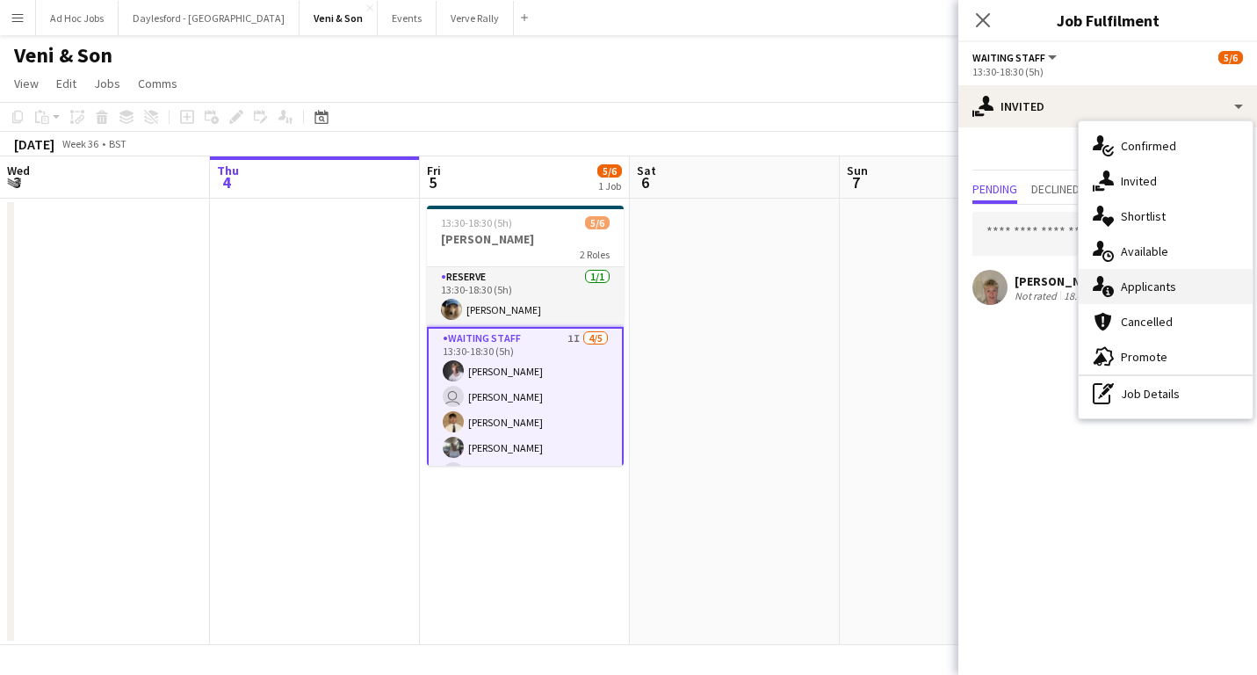
click at [1149, 289] on span "Applicants" at bounding box center [1148, 287] width 55 height 16
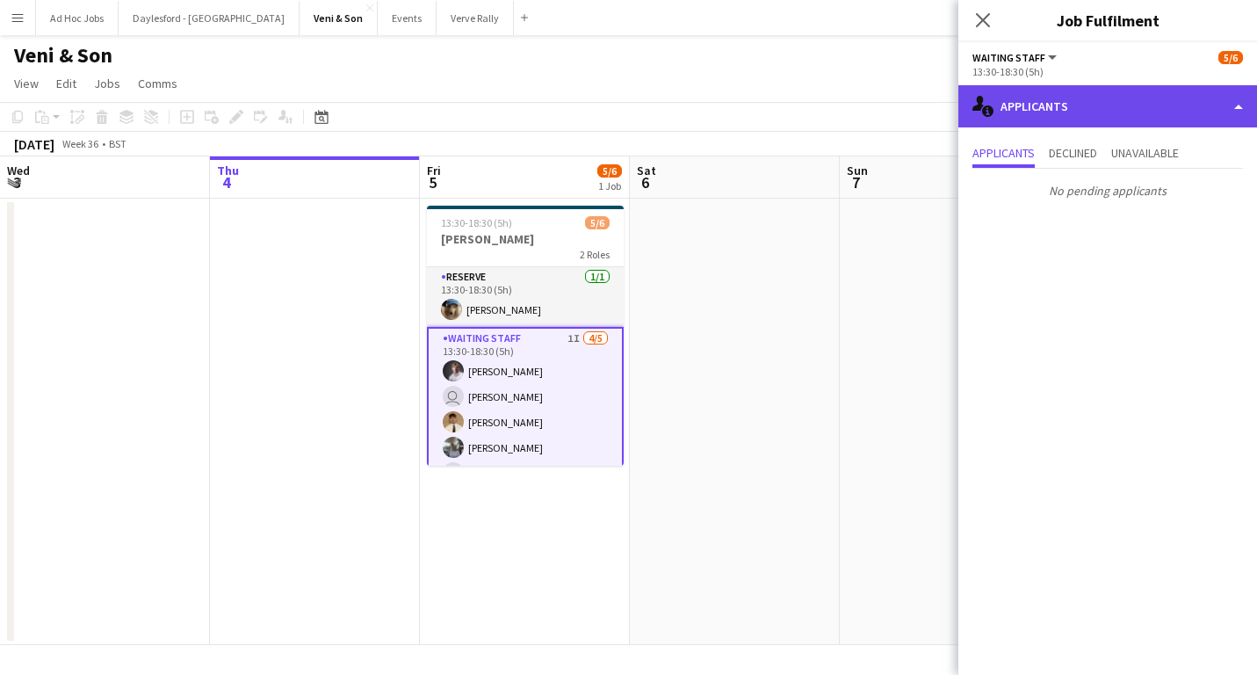
click at [1157, 103] on div "single-neutral-actions-information Applicants" at bounding box center [1108, 106] width 299 height 42
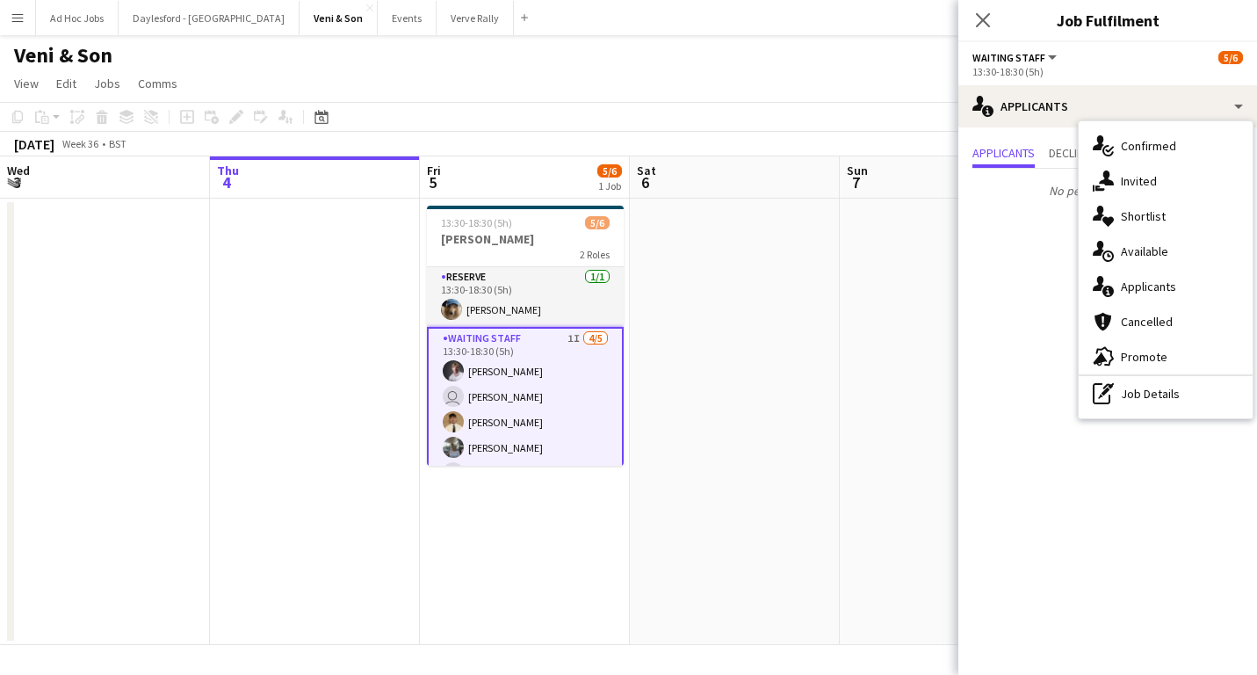
click at [1149, 248] on span "Available" at bounding box center [1144, 251] width 47 height 16
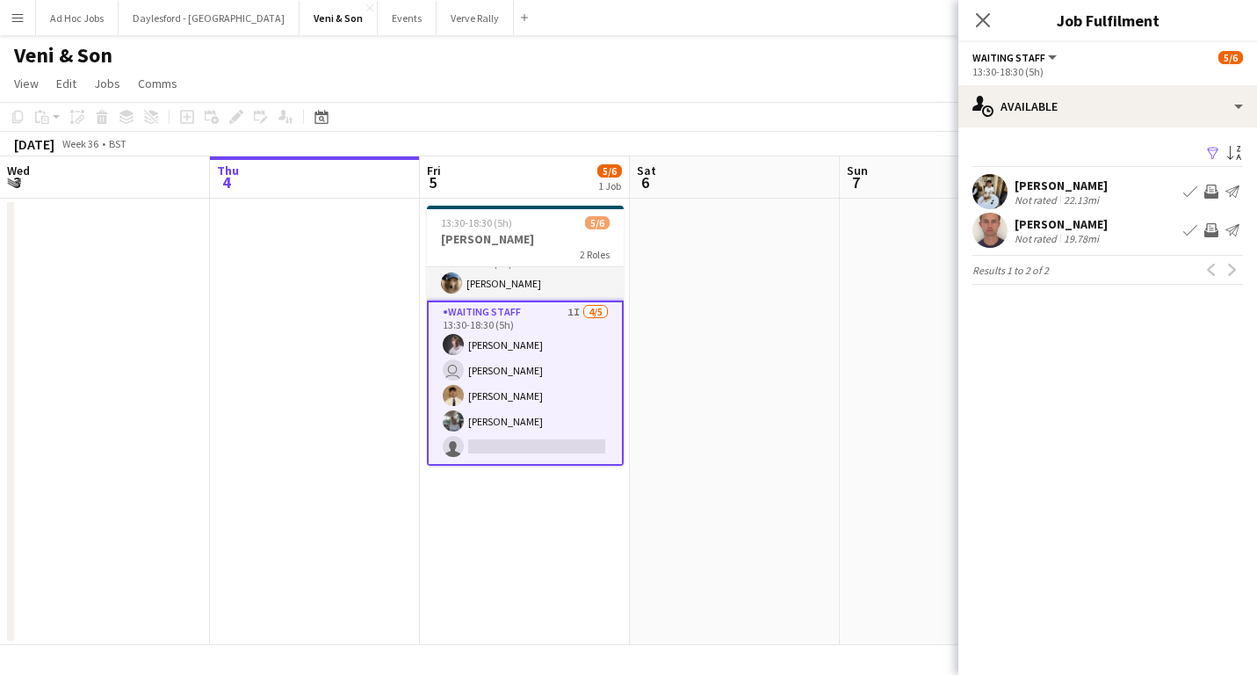
click at [679, 348] on app-date-cell at bounding box center [735, 422] width 210 height 446
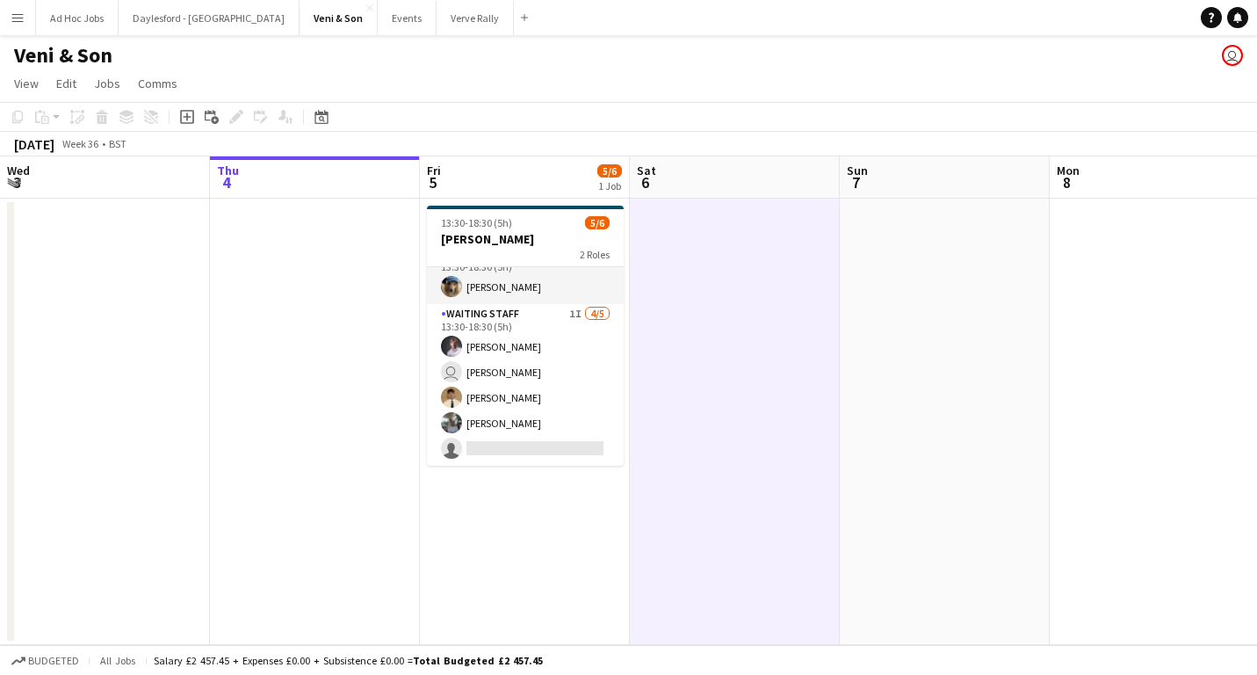
click at [633, 86] on app-page-menu "View Day view expanded Day view collapsed Month view Date picker Jump to [DATE]…" at bounding box center [628, 85] width 1257 height 33
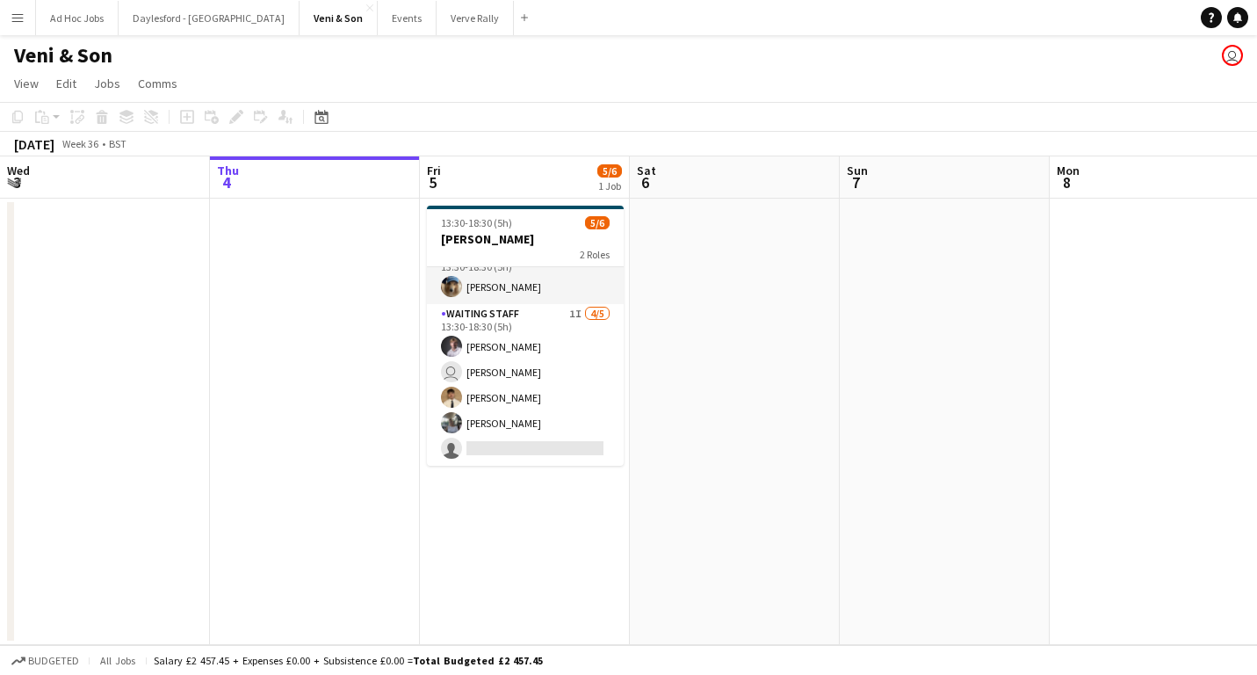
click at [24, 17] on app-icon "Menu" at bounding box center [18, 18] width 14 height 14
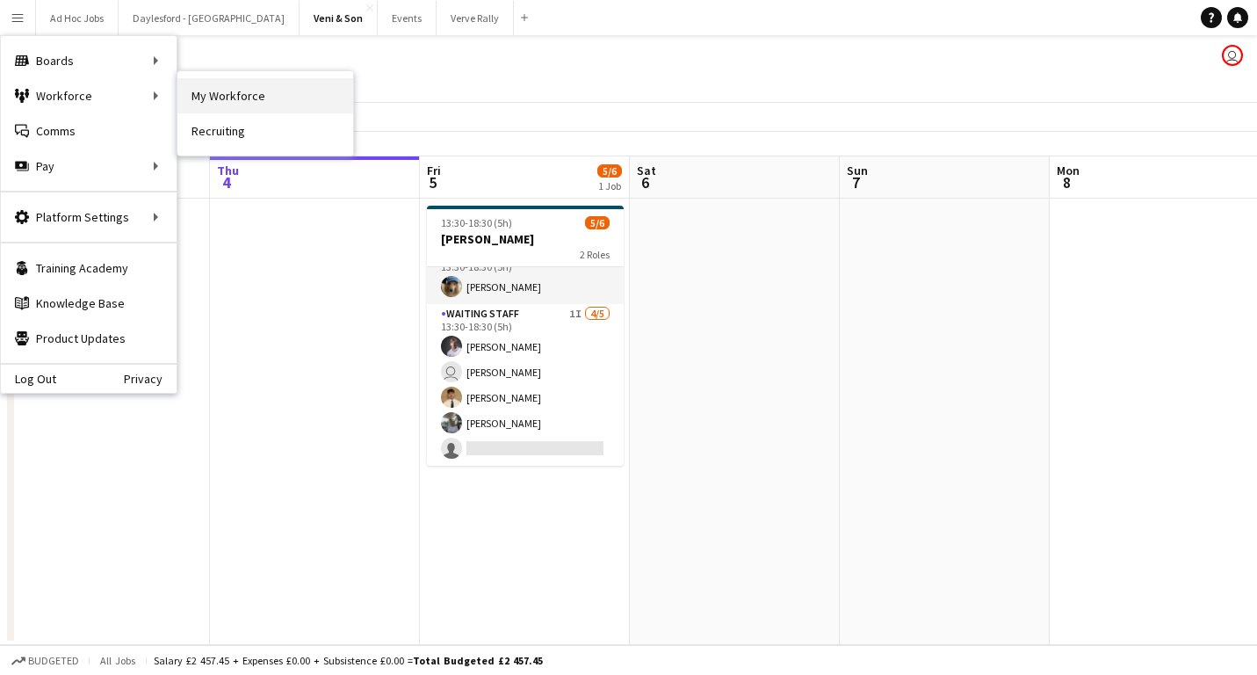
click at [211, 95] on link "My Workforce" at bounding box center [265, 95] width 176 height 35
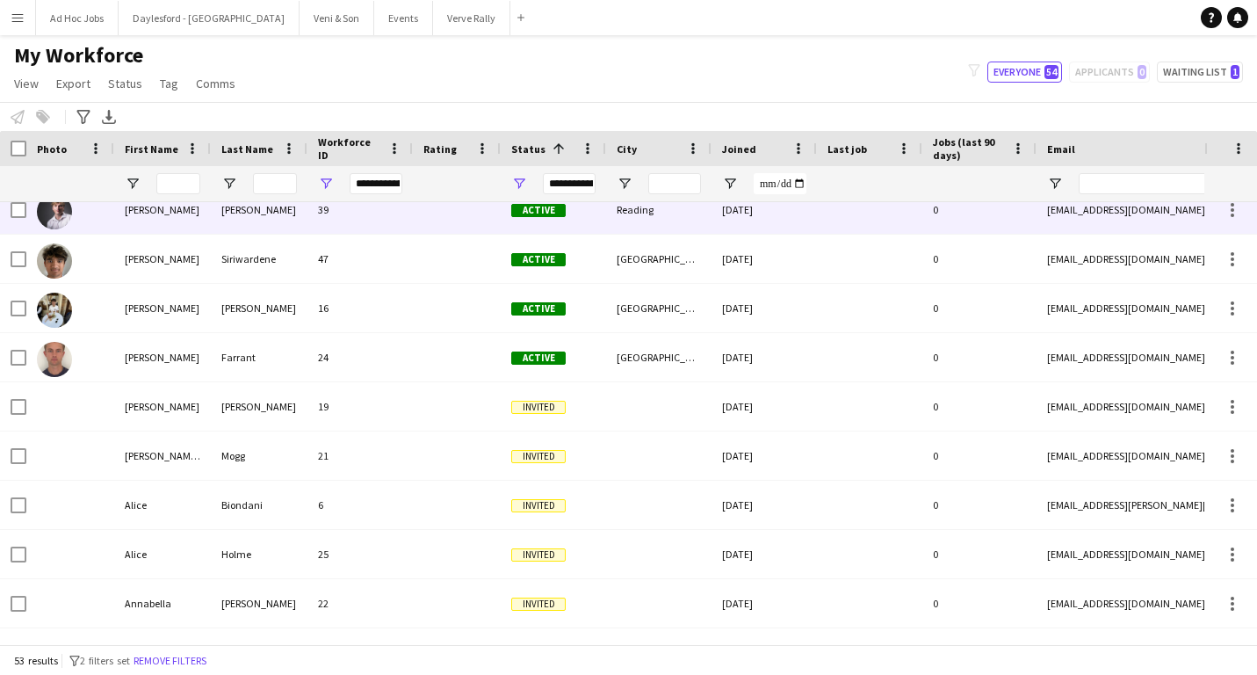
scroll to position [164, 0]
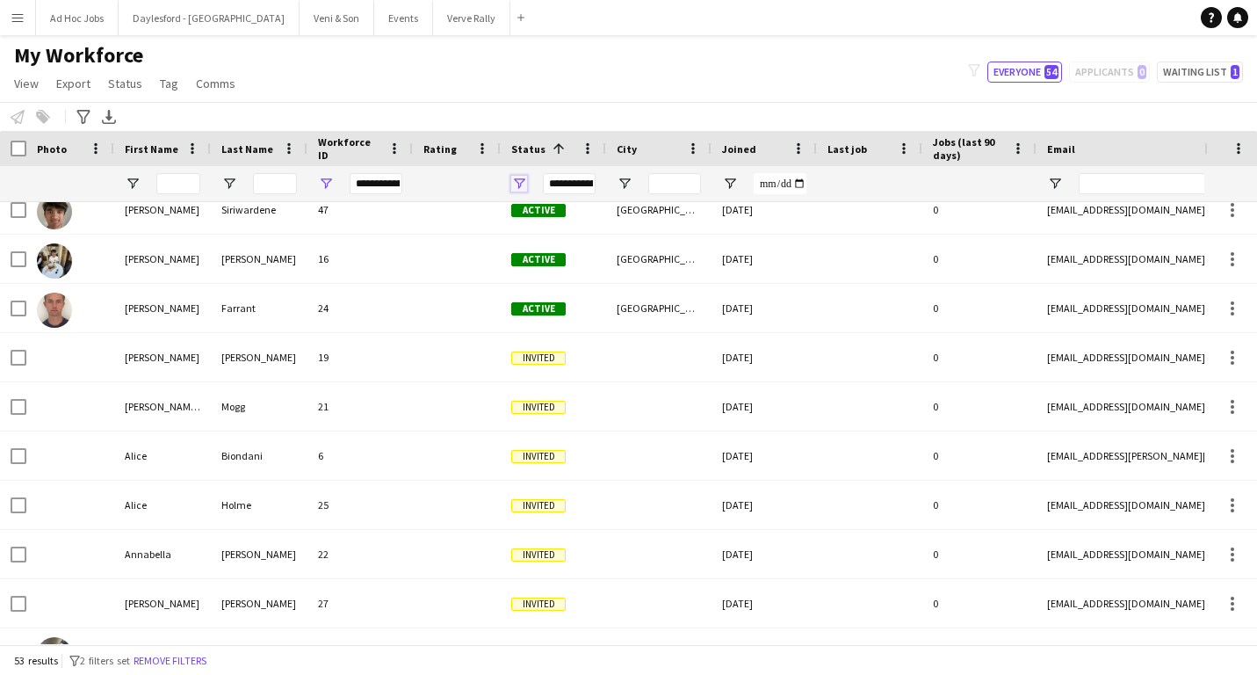
click at [517, 186] on span "Open Filter Menu" at bounding box center [519, 184] width 16 height 16
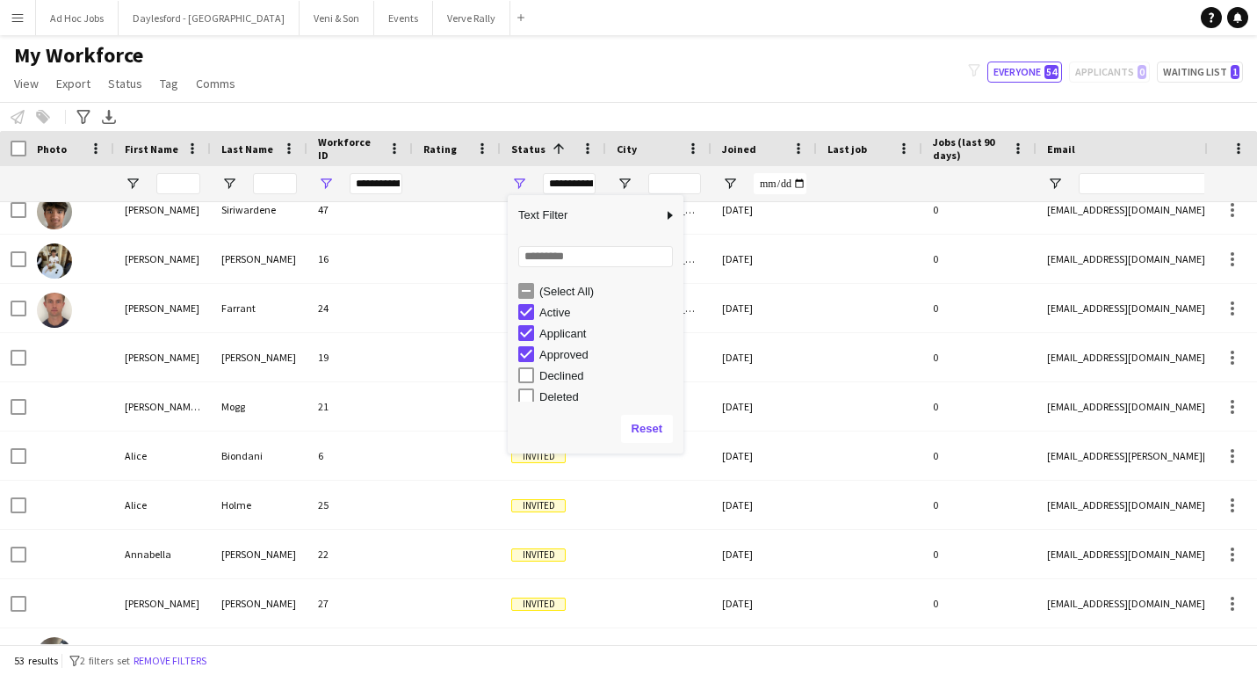
click at [555, 311] on div "Active" at bounding box center [608, 312] width 139 height 13
type input "**********"
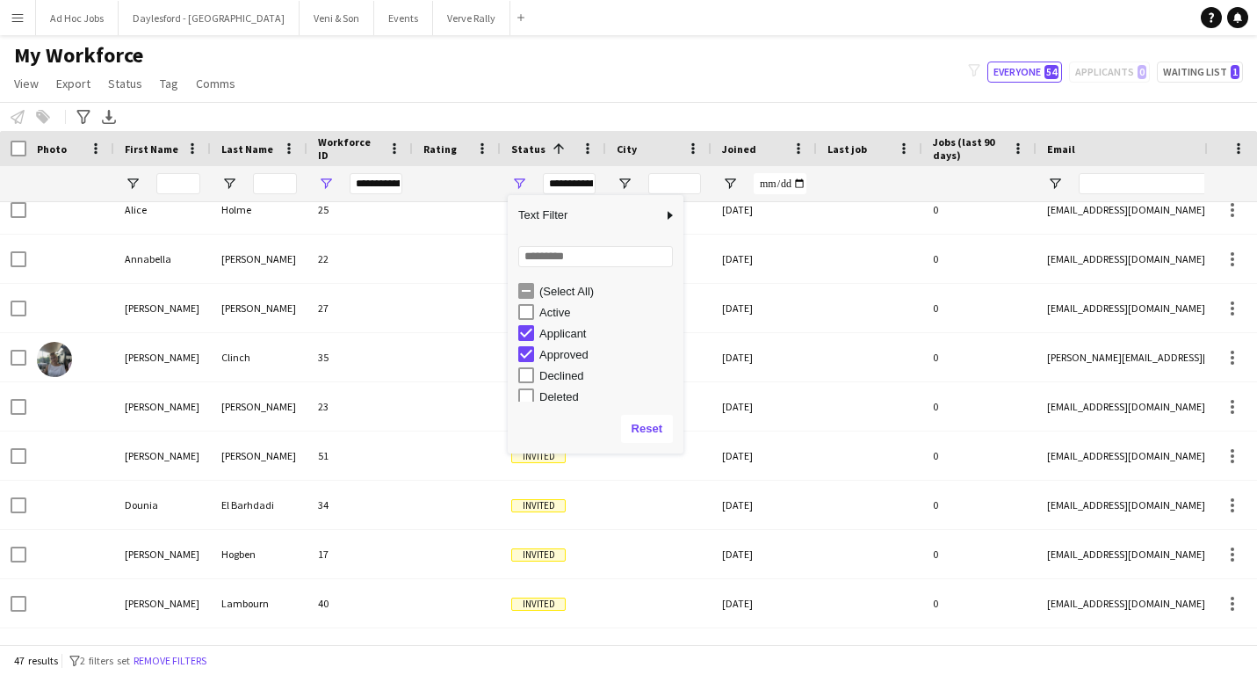
click at [600, 76] on div "My Workforce View Views Default view New view Update view Delete view Edit name…" at bounding box center [628, 72] width 1257 height 60
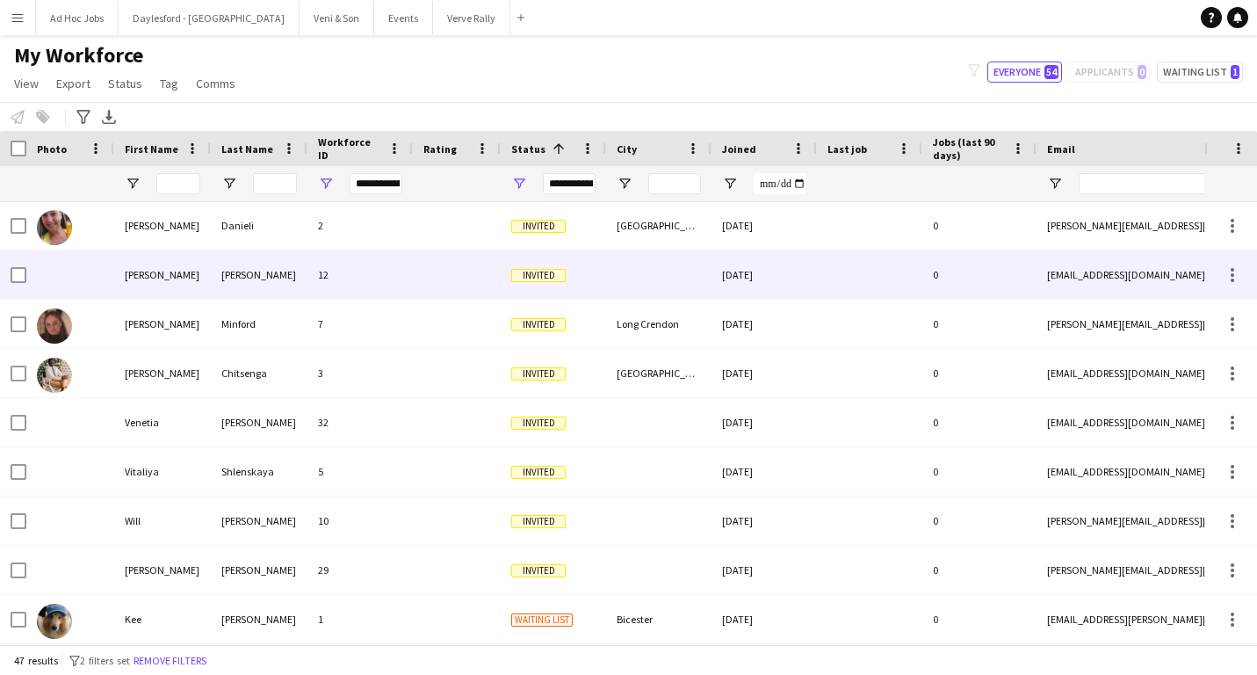
scroll to position [1473, 0]
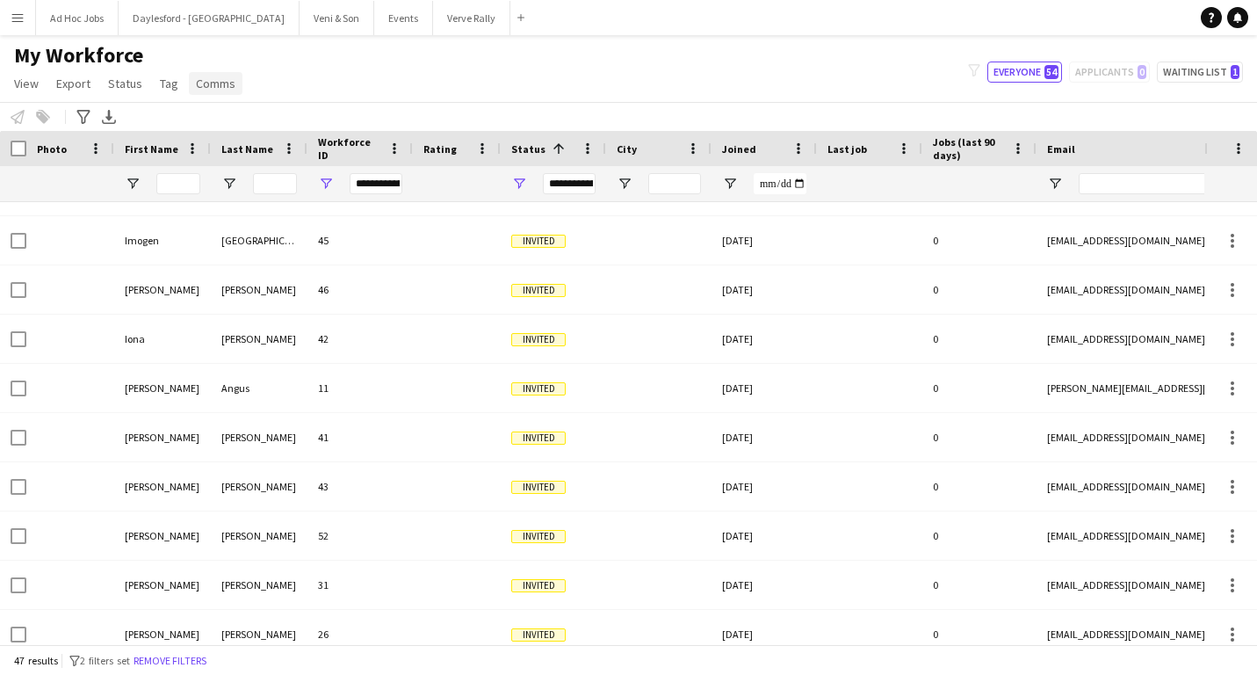
click at [223, 86] on span "Comms" at bounding box center [216, 84] width 40 height 16
click at [237, 120] on div "Send notification" at bounding box center [247, 121] width 123 height 37
click at [370, 85] on div "My Workforce View Views Default view New view Update view Delete view Edit name…" at bounding box center [628, 72] width 1257 height 60
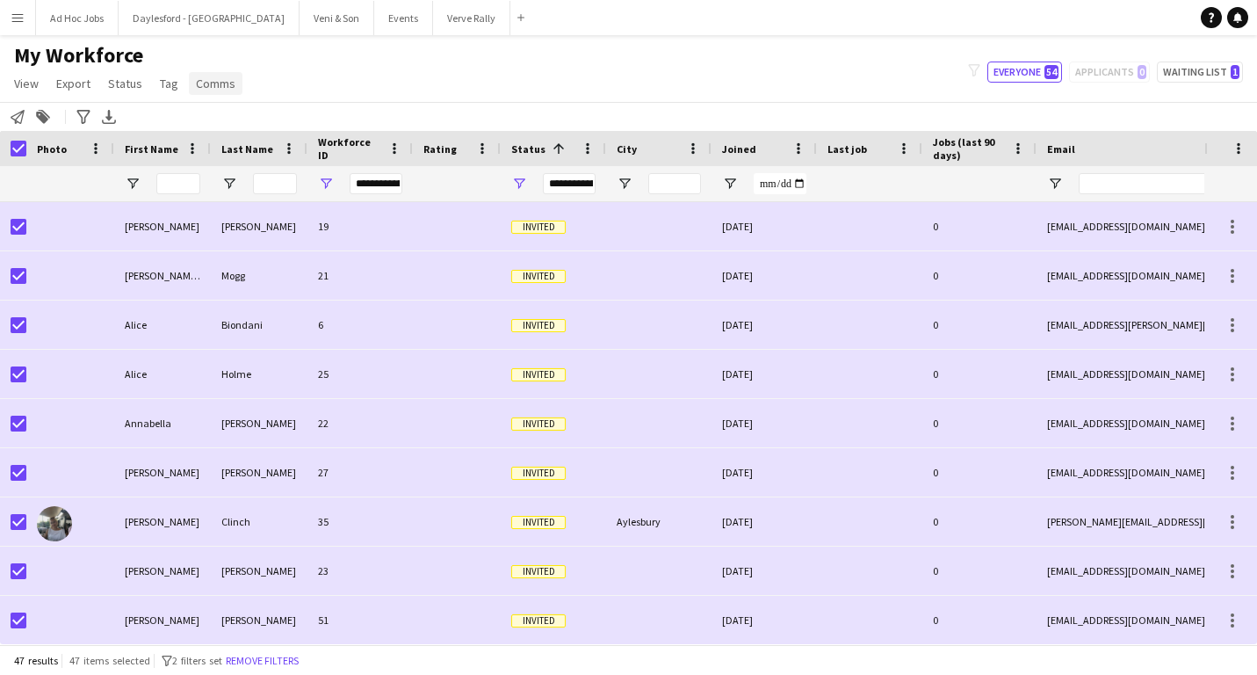
click at [215, 83] on span "Comms" at bounding box center [216, 84] width 40 height 16
click at [291, 83] on div "My Workforce View Views Default view New view Update view Delete view Edit name…" at bounding box center [628, 72] width 1257 height 60
